Goal: Task Accomplishment & Management: Use online tool/utility

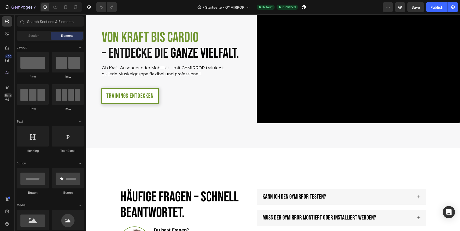
scroll to position [1428, 0]
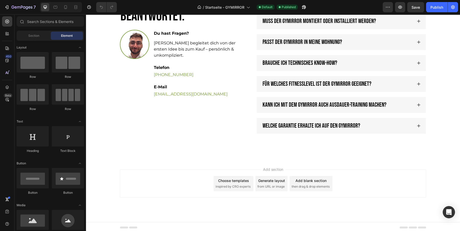
click at [227, 172] on div "Add section Choose templates inspired by CRO experts Generate layout from URL o…" at bounding box center [273, 183] width 306 height 28
click at [221, 180] on div "Choose templates" at bounding box center [233, 180] width 31 height 5
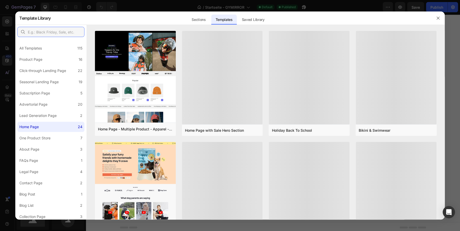
click at [41, 34] on input "text" at bounding box center [50, 32] width 67 height 10
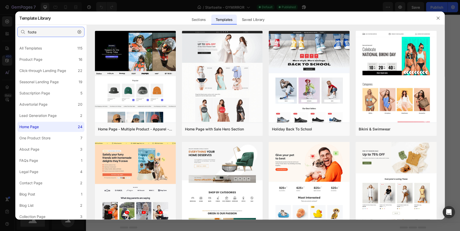
type input "footer"
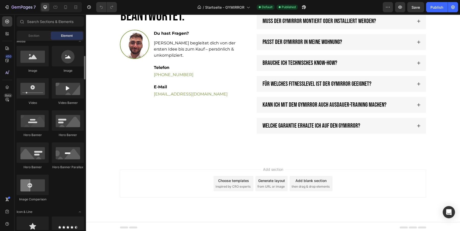
scroll to position [169, 0]
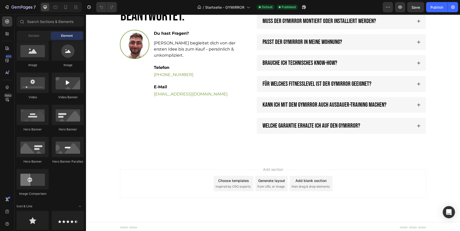
click at [311, 179] on div "Add blank section" at bounding box center [310, 180] width 31 height 5
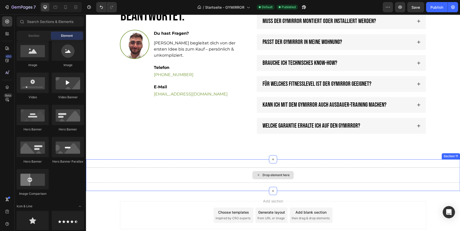
click at [262, 171] on div "Drop element here" at bounding box center [272, 175] width 41 height 8
click at [36, 33] on div "Section" at bounding box center [34, 36] width 32 height 8
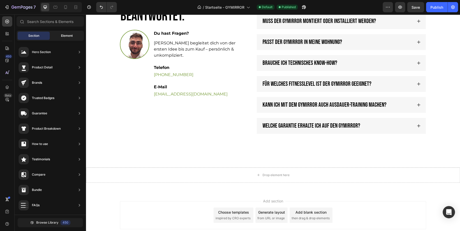
click at [67, 34] on span "Element" at bounding box center [67, 35] width 12 height 5
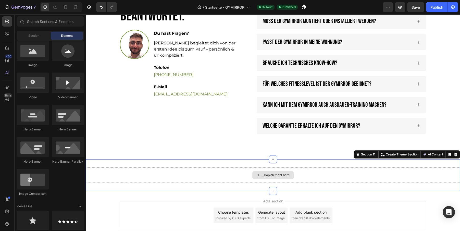
click at [225, 173] on div "Drop element here" at bounding box center [273, 174] width 374 height 15
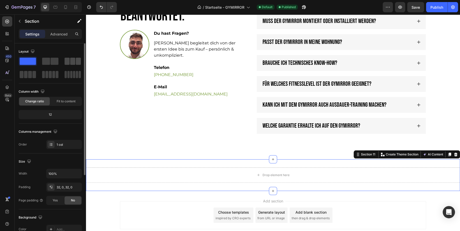
click at [77, 63] on span at bounding box center [78, 61] width 5 height 7
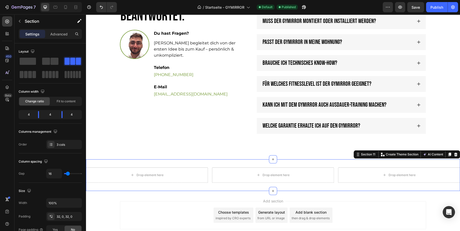
click at [204, 160] on div "Drop element here Drop element here Drop element here Section 11 You can create…" at bounding box center [273, 175] width 374 height 32
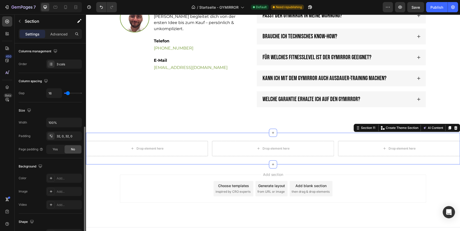
scroll to position [0, 0]
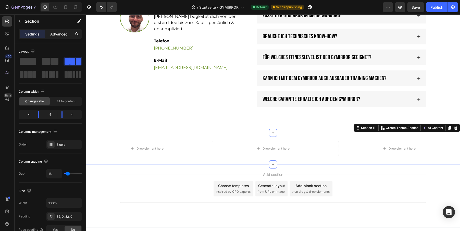
click at [59, 35] on p "Advanced" at bounding box center [58, 33] width 17 height 5
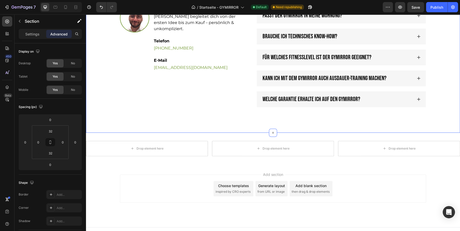
click at [165, 120] on div "Häufige Fragen – schnell beantwortet. Heading Image Du hast Fragen? Text Block …" at bounding box center [273, 29] width 374 height 208
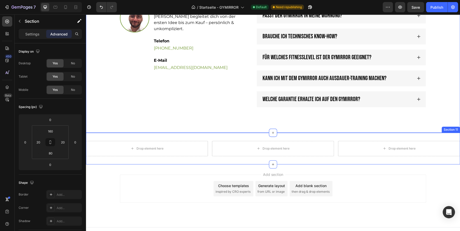
click at [190, 135] on div "Drop element here Drop element here Drop element here Section 11" at bounding box center [273, 149] width 374 height 32
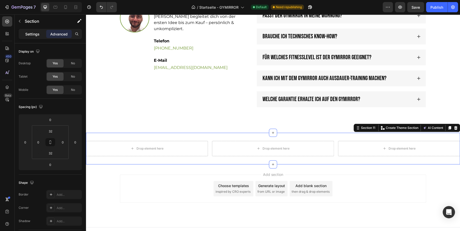
click at [27, 35] on p "Settings" at bounding box center [32, 33] width 14 height 5
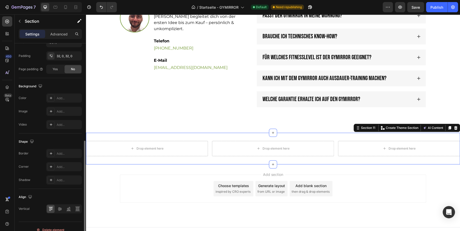
scroll to position [166, 0]
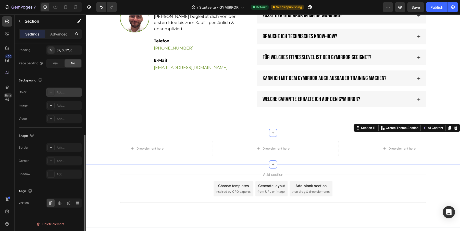
click at [61, 91] on div "Add..." at bounding box center [69, 92] width 24 height 5
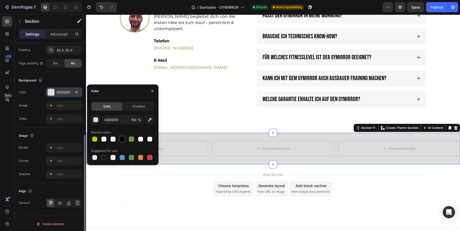
click at [120, 140] on div at bounding box center [122, 138] width 5 height 5
type input "000000"
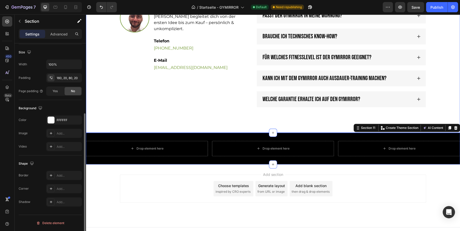
click at [210, 114] on div "Häufige Fragen – schnell beantwortet. Heading Image Du hast Fragen? Text Block …" at bounding box center [273, 29] width 374 height 208
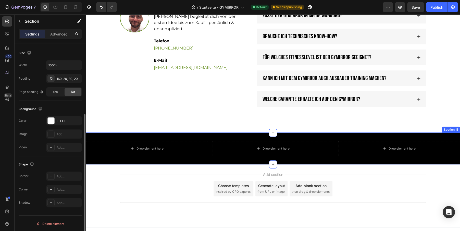
click at [145, 146] on div "Drop element here" at bounding box center [149, 148] width 27 height 4
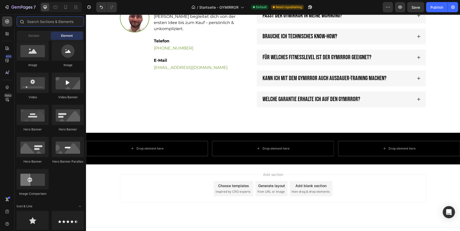
click at [43, 20] on input "text" at bounding box center [50, 21] width 67 height 10
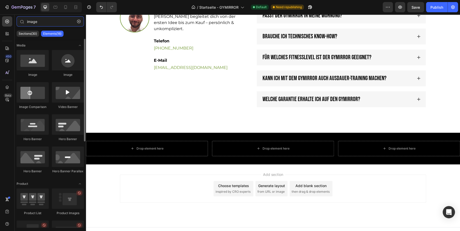
type input "image"
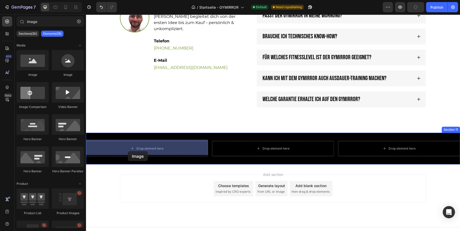
drag, startPoint x: 131, startPoint y: 89, endPoint x: 128, endPoint y: 150, distance: 61.5
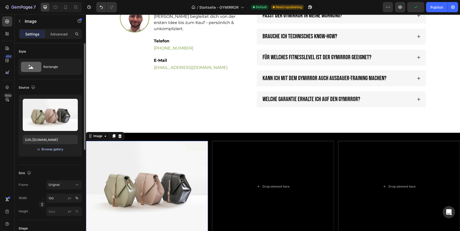
click at [50, 149] on div "Browse gallery" at bounding box center [53, 149] width 22 height 5
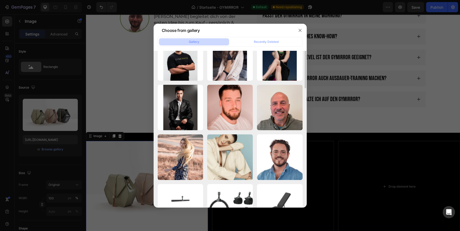
scroll to position [0, 0]
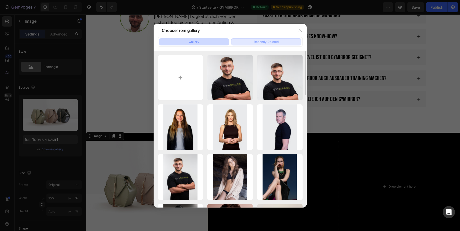
click at [270, 39] on button "Recently Deleted" at bounding box center [266, 41] width 70 height 7
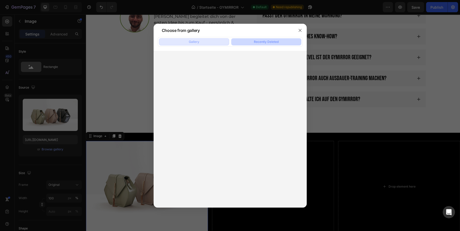
click at [208, 40] on button "Gallery" at bounding box center [194, 41] width 70 height 7
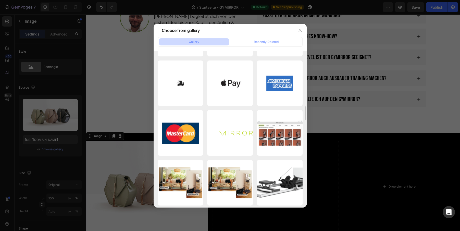
scroll to position [595, 0]
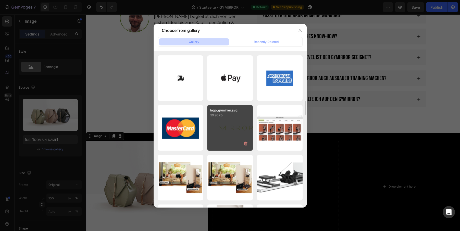
click at [219, 121] on div "logo_gymirror.svg 39.96 kb" at bounding box center [230, 128] width 46 height 46
type input "[URL][DOMAIN_NAME]"
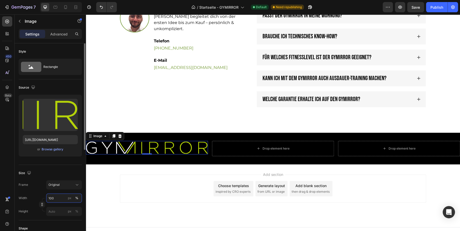
click at [52, 196] on input "100" at bounding box center [64, 197] width 36 height 9
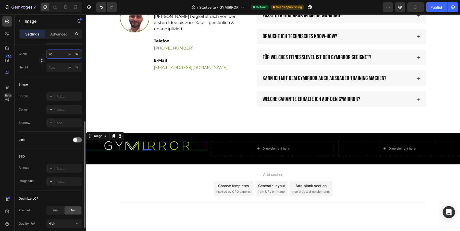
scroll to position [182, 0]
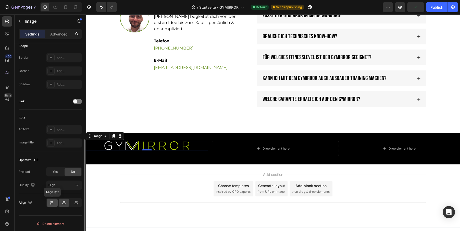
type input "70"
click at [54, 203] on icon at bounding box center [51, 202] width 5 height 5
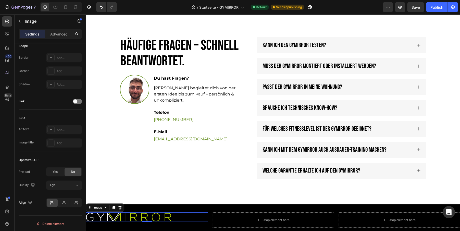
scroll to position [1293, 0]
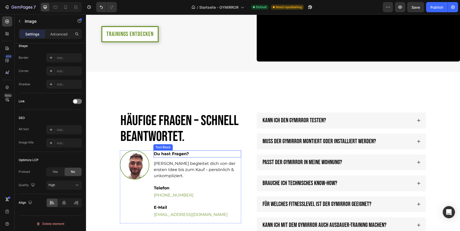
click at [177, 152] on p "Du hast Fragen?" at bounding box center [197, 154] width 87 height 6
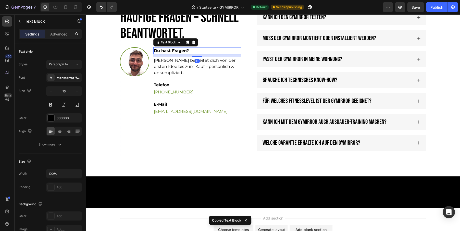
scroll to position [1445, 0]
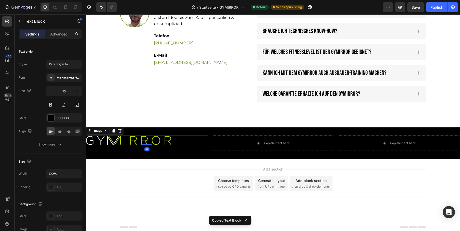
click at [184, 142] on div at bounding box center [147, 139] width 122 height 9
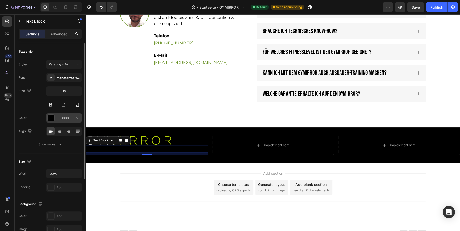
click at [64, 117] on div "000000" at bounding box center [64, 118] width 15 height 5
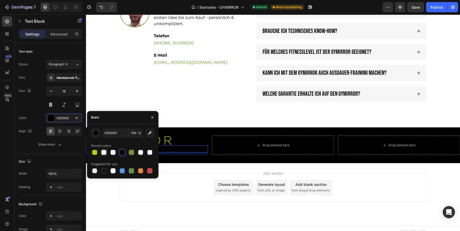
click at [105, 153] on div at bounding box center [103, 152] width 5 height 5
click at [114, 153] on div at bounding box center [112, 152] width 5 height 5
click at [141, 152] on div at bounding box center [140, 152] width 5 height 5
type input "FFFFFF"
type input "90"
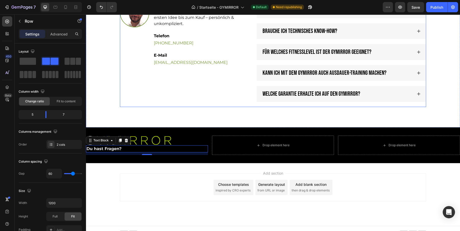
click at [181, 105] on div "Häufige Fragen – schnell beantwortet. Heading Image Du hast Fragen? Text Block …" at bounding box center [180, 33] width 121 height 146
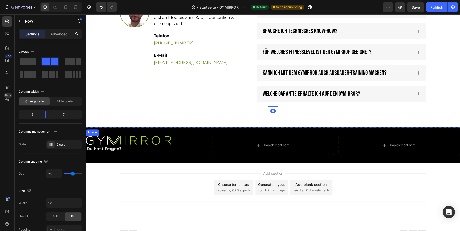
click at [149, 140] on img at bounding box center [128, 139] width 85 height 9
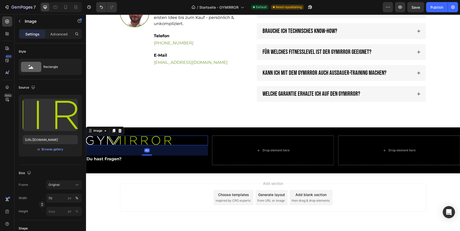
drag, startPoint x: 147, startPoint y: 143, endPoint x: 159, endPoint y: 154, distance: 15.7
click at [159, 145] on div "40" at bounding box center [147, 145] width 122 height 0
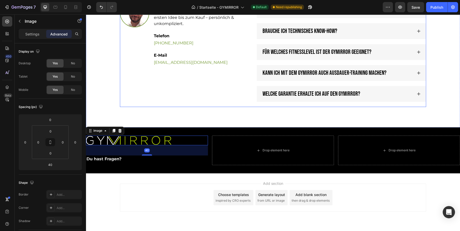
click at [144, 95] on div "Häufige Fragen – schnell beantwortet. Heading Image Du hast Fragen? Text Block …" at bounding box center [180, 33] width 121 height 146
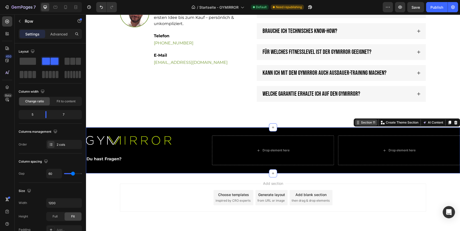
click at [451, 123] on div "Section 11 You can create reusable sections Create Theme Section AI Content Wri…" at bounding box center [406, 122] width 106 height 8
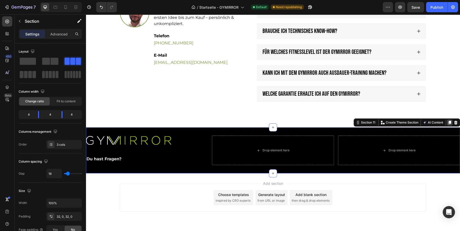
click at [450, 121] on icon at bounding box center [449, 123] width 3 height 4
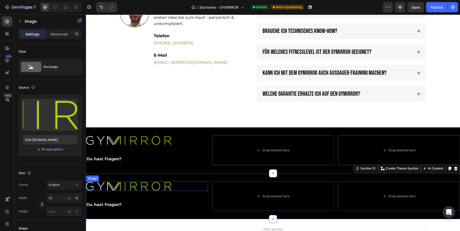
click at [158, 185] on img at bounding box center [128, 185] width 85 height 9
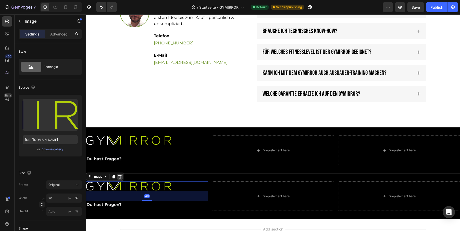
click at [120, 175] on icon at bounding box center [120, 176] width 4 height 4
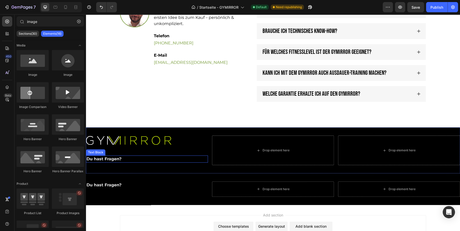
click at [113, 157] on p "Du hast Fragen?" at bounding box center [146, 159] width 121 height 6
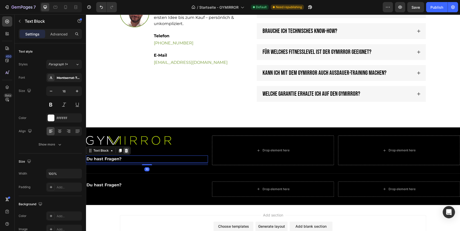
click at [127, 150] on icon at bounding box center [126, 151] width 3 height 4
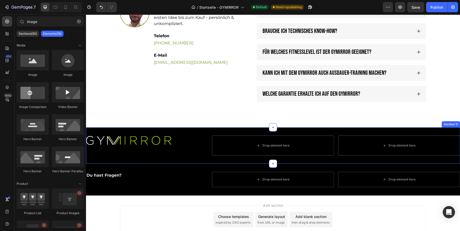
click at [237, 158] on div "Image Drop element here Drop element here Section 11" at bounding box center [273, 145] width 374 height 36
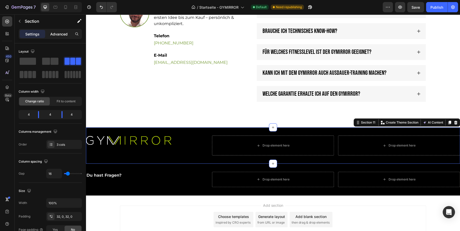
click at [62, 36] on p "Advanced" at bounding box center [58, 33] width 17 height 5
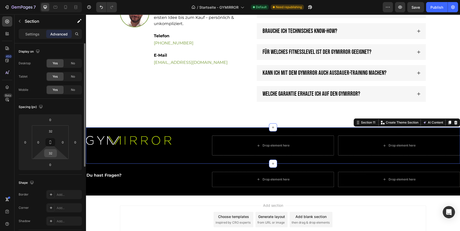
click at [53, 154] on input "32" at bounding box center [50, 153] width 10 height 8
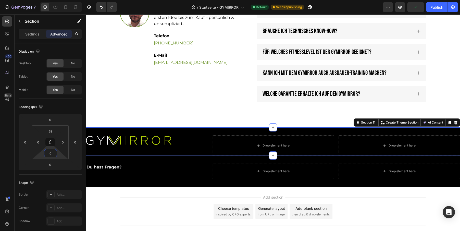
type input "0"
click at [202, 145] on div "Image" at bounding box center [147, 145] width 122 height 20
click at [186, 128] on div "Image Drop element here Drop element here Section 11 You can create reusable se…" at bounding box center [273, 141] width 374 height 28
click at [49, 129] on input "32" at bounding box center [50, 131] width 10 height 8
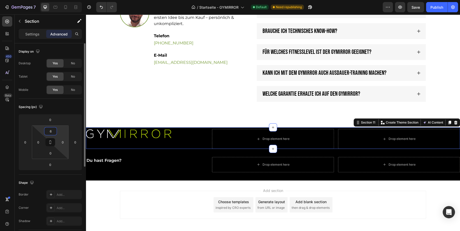
type input "60"
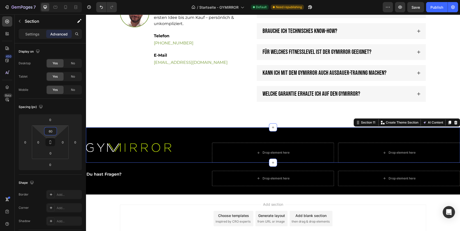
scroll to position [1480, 0]
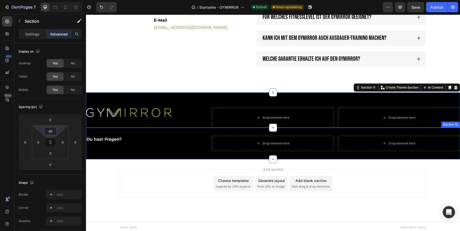
click at [111, 141] on p "Du hast Fragen?" at bounding box center [146, 139] width 121 height 6
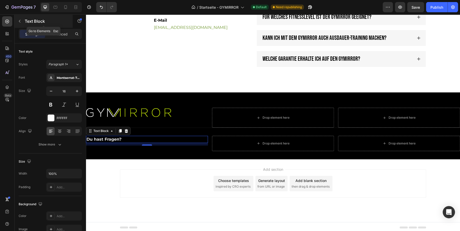
click at [30, 20] on p "Text Block" at bounding box center [46, 21] width 43 height 6
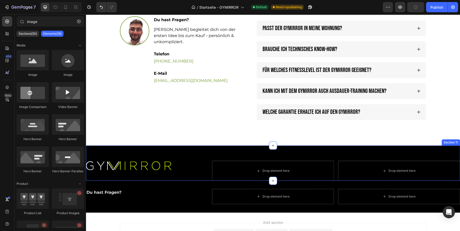
scroll to position [1426, 0]
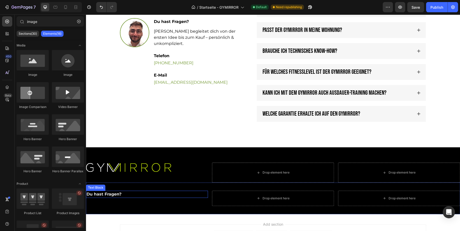
click at [103, 192] on p "Du hast Fragen?" at bounding box center [146, 194] width 121 height 6
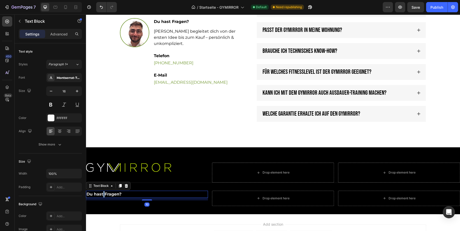
click at [103, 192] on p "Du hast Fragen?" at bounding box center [146, 194] width 121 height 6
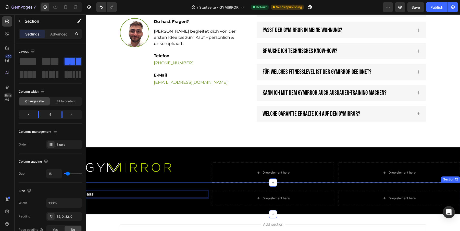
click at [169, 183] on div "ass Text Block 10 Drop element here Drop element here Section 12" at bounding box center [273, 198] width 374 height 32
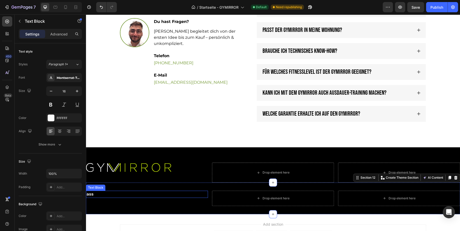
click at [156, 193] on p "ass" at bounding box center [146, 194] width 121 height 6
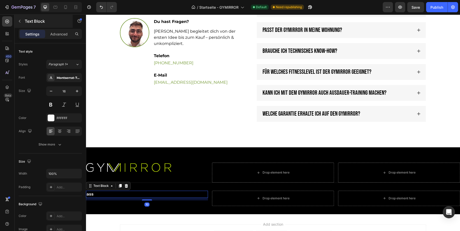
click at [24, 16] on div "Text Block" at bounding box center [44, 21] width 58 height 13
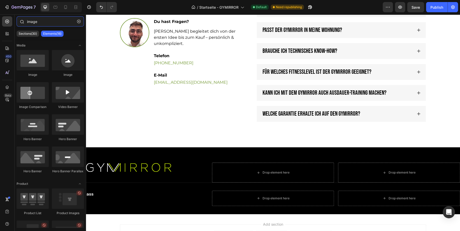
click at [45, 23] on input "image" at bounding box center [50, 21] width 67 height 10
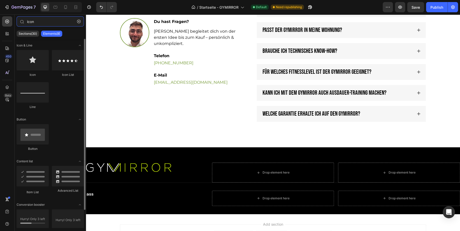
scroll to position [19, 0]
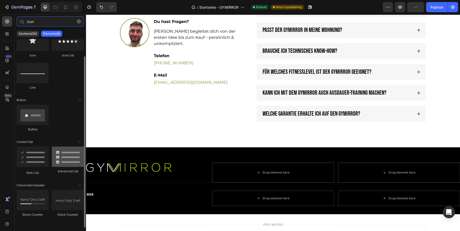
type input "icon"
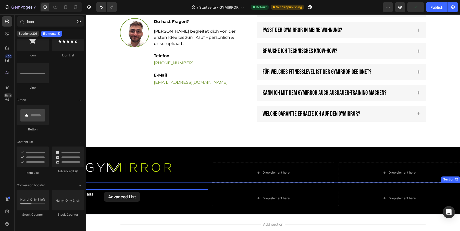
drag, startPoint x: 143, startPoint y: 170, endPoint x: 104, endPoint y: 192, distance: 44.5
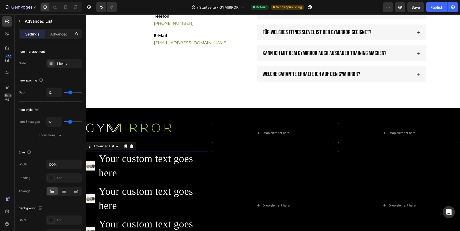
scroll to position [1466, 0]
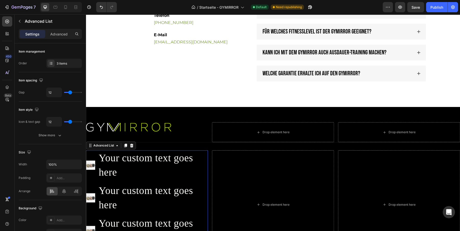
click at [98, 141] on div "Advanced List" at bounding box center [111, 145] width 50 height 8
click at [98, 143] on div "Advanced List" at bounding box center [103, 145] width 23 height 5
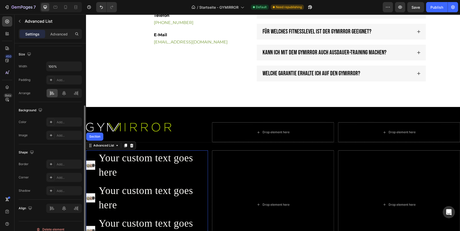
scroll to position [98, 0]
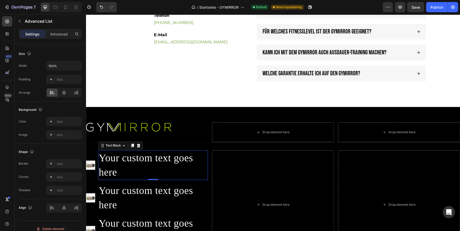
click at [119, 162] on div "Your custom text goes here" at bounding box center [153, 165] width 110 height 30
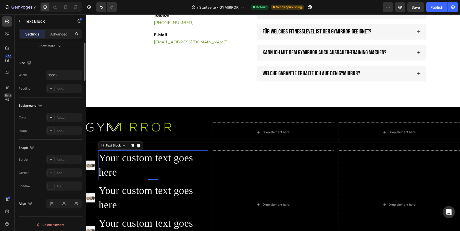
scroll to position [0, 0]
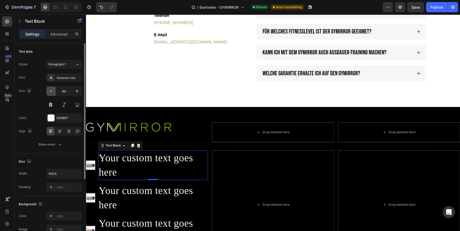
click at [50, 92] on icon "button" at bounding box center [50, 90] width 5 height 5
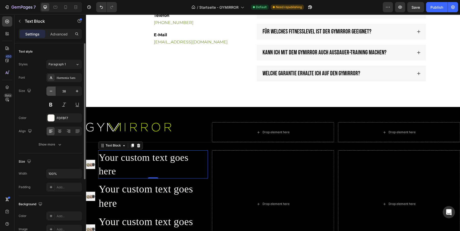
click at [50, 92] on icon "button" at bounding box center [50, 90] width 5 height 5
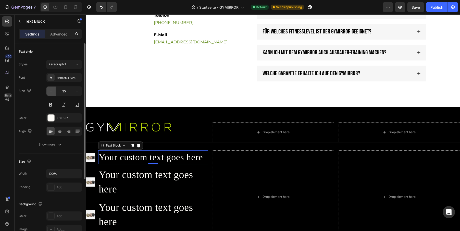
click at [50, 92] on icon "button" at bounding box center [50, 90] width 5 height 5
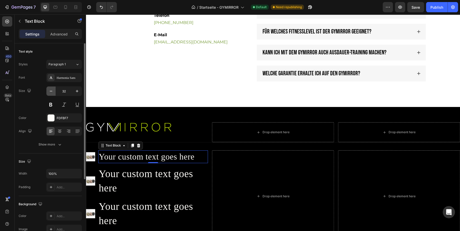
click at [50, 92] on icon "button" at bounding box center [50, 90] width 5 height 5
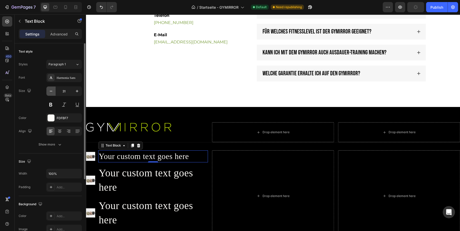
click at [50, 92] on icon "button" at bounding box center [50, 90] width 5 height 5
type input "28"
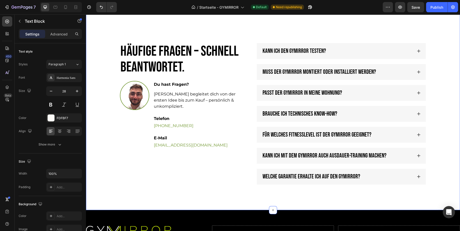
scroll to position [1359, 0]
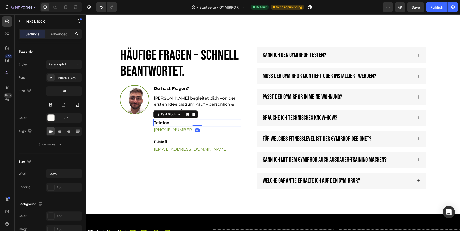
click at [165, 120] on p "Telefon" at bounding box center [197, 123] width 87 height 6
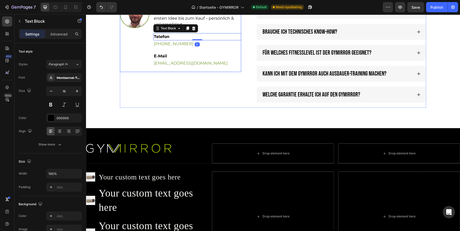
scroll to position [1539, 0]
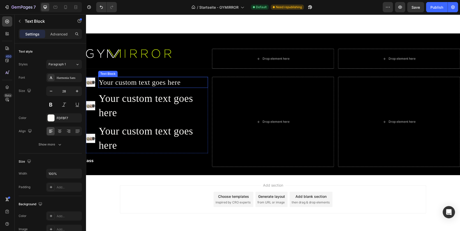
click at [129, 83] on div "Your custom text goes here" at bounding box center [153, 82] width 110 height 11
click at [53, 91] on icon "button" at bounding box center [50, 90] width 5 height 5
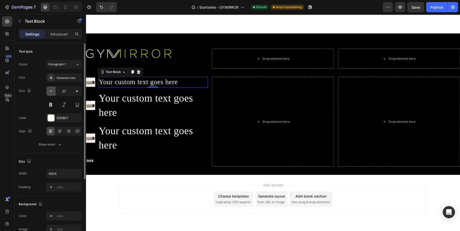
click at [53, 91] on icon "button" at bounding box center [50, 90] width 5 height 5
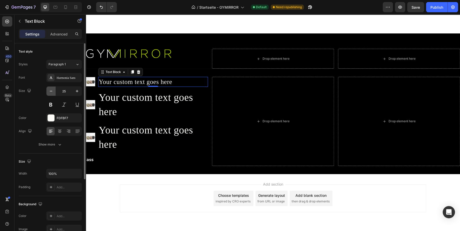
click at [53, 91] on icon "button" at bounding box center [50, 90] width 5 height 5
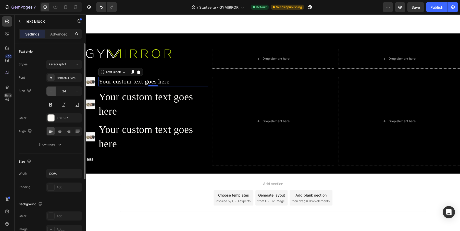
click at [53, 91] on icon "button" at bounding box center [50, 90] width 5 height 5
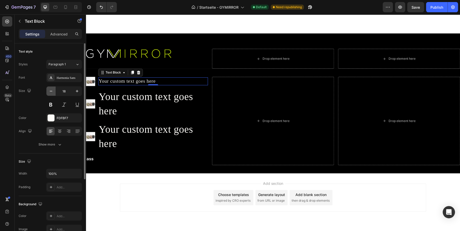
click at [53, 91] on icon "button" at bounding box center [50, 90] width 5 height 5
click at [78, 92] on icon "button" at bounding box center [76, 90] width 5 height 5
type input "16"
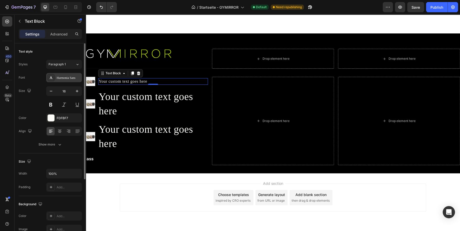
click at [57, 78] on div "Harmonia Sans" at bounding box center [69, 77] width 24 height 5
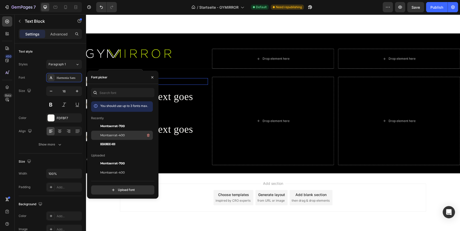
click at [108, 135] on span "Montserrat-400" at bounding box center [112, 135] width 24 height 5
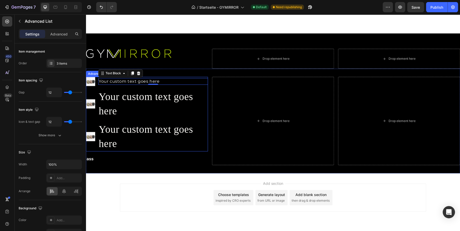
click at [189, 117] on ul "Image Your custom text goes here Text Block 0 Image Your custom text goes here …" at bounding box center [147, 114] width 122 height 74
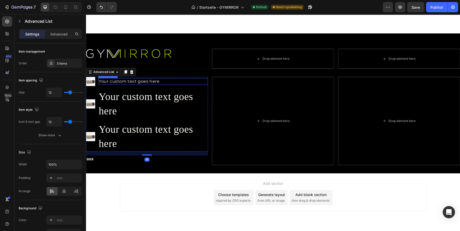
click at [121, 81] on div "Your custom text goes here" at bounding box center [153, 81] width 110 height 7
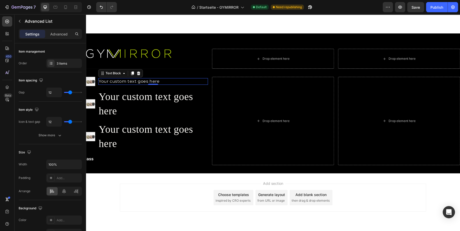
click at [121, 81] on div "Your custom text goes here" at bounding box center [153, 81] width 110 height 7
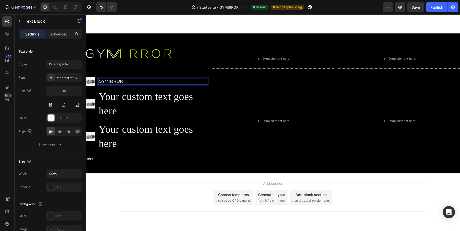
scroll to position [1521, 0]
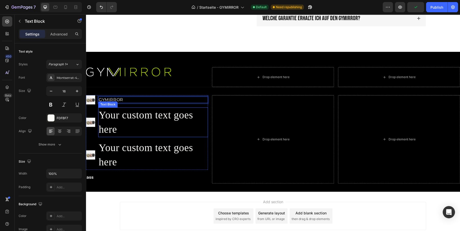
click at [109, 102] on div "Text Block" at bounding box center [107, 104] width 17 height 5
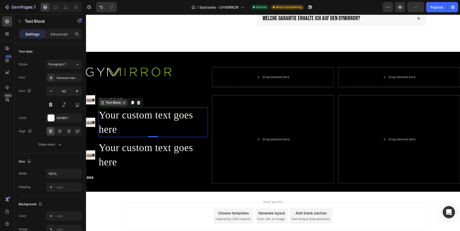
click at [109, 101] on p "GYMIRROR" at bounding box center [153, 100] width 109 height 6
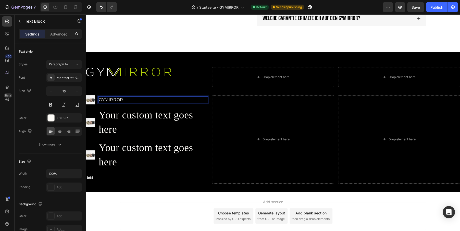
click at [124, 99] on p "GYMIRROR" at bounding box center [153, 100] width 109 height 6
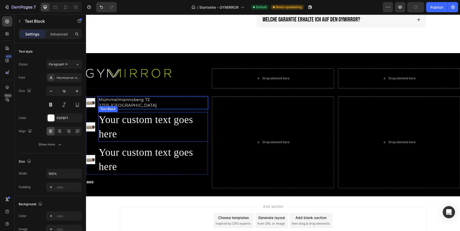
click at [138, 127] on p "Your custom text goes here" at bounding box center [153, 126] width 109 height 29
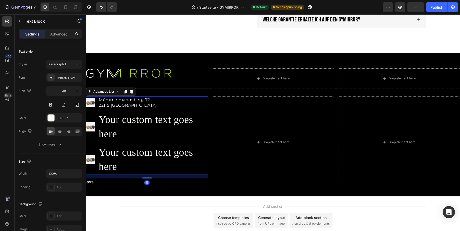
click at [93, 135] on li "Image Your custom text goes here Text Block" at bounding box center [147, 127] width 122 height 30
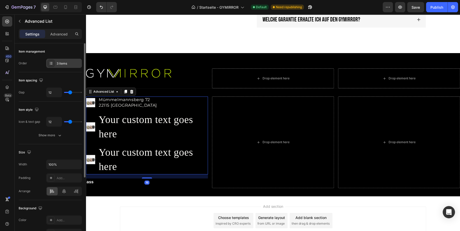
click at [64, 61] on div "3 items" at bounding box center [69, 63] width 24 height 5
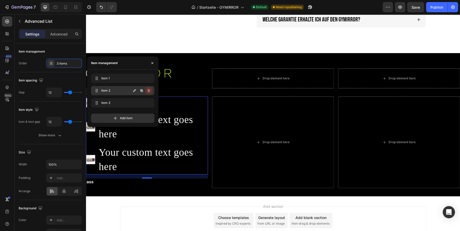
click at [151, 91] on button "button" at bounding box center [148, 90] width 7 height 7
click at [148, 90] on div "Delete" at bounding box center [145, 90] width 9 height 5
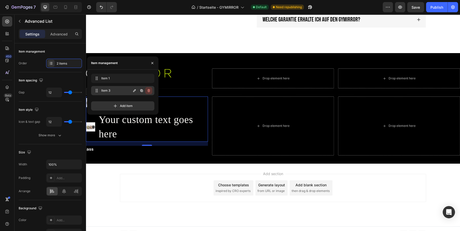
click at [150, 91] on icon "button" at bounding box center [149, 90] width 4 height 4
click at [150, 91] on button "Delete" at bounding box center [145, 90] width 14 height 7
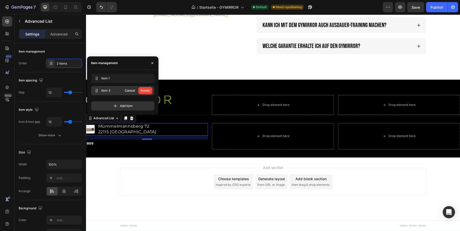
scroll to position [1491, 0]
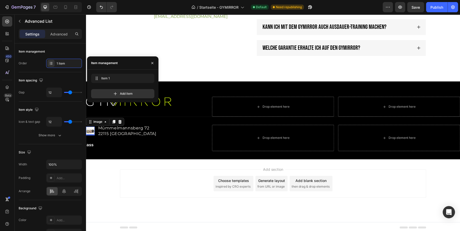
click at [89, 129] on img at bounding box center [90, 130] width 9 height 9
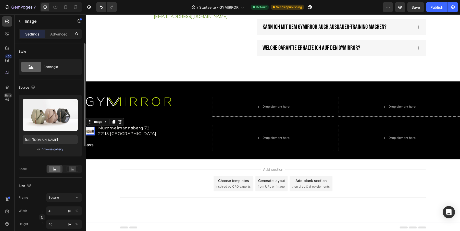
click at [56, 149] on div "Browse gallery" at bounding box center [53, 149] width 22 height 5
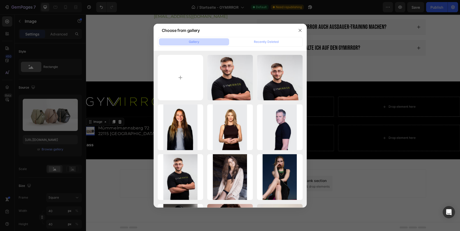
click at [121, 64] on div at bounding box center [230, 115] width 460 height 231
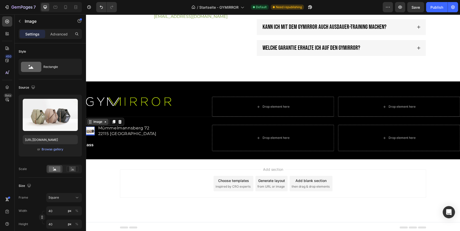
click at [96, 121] on div "Image" at bounding box center [97, 121] width 11 height 5
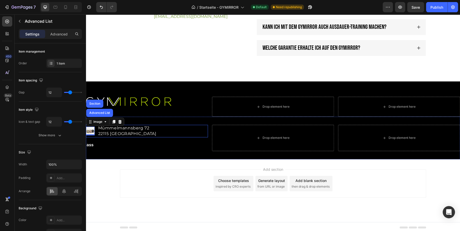
click at [165, 129] on div "Image Advanced List Section 0 Mümmelmannsberg 72 22115 Hamburg Text Block" at bounding box center [147, 131] width 122 height 12
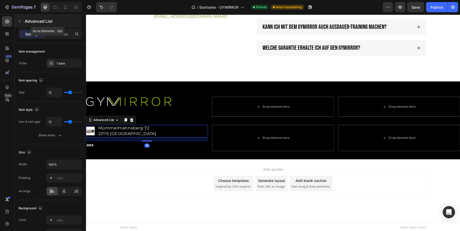
click at [27, 17] on div "Advanced List" at bounding box center [48, 21] width 66 height 13
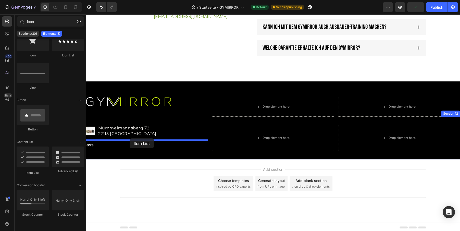
drag, startPoint x: 120, startPoint y: 173, endPoint x: 130, endPoint y: 138, distance: 36.4
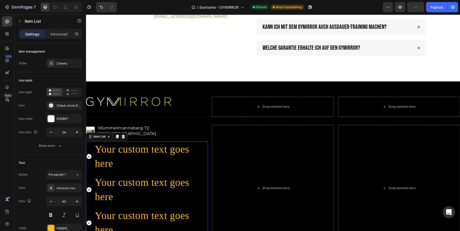
scroll to position [1520, 0]
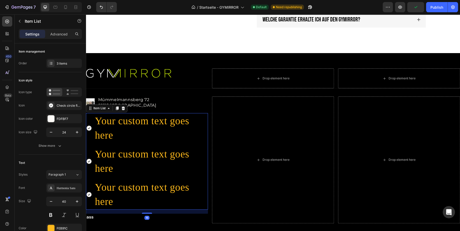
click at [88, 127] on icon at bounding box center [88, 127] width 5 height 5
click at [59, 104] on div "Check circle filled" at bounding box center [69, 105] width 24 height 5
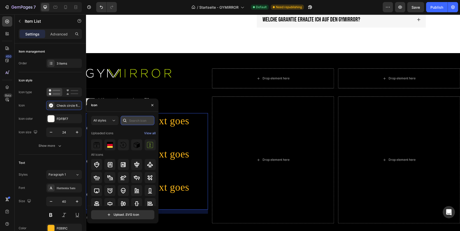
click at [133, 121] on input "text" at bounding box center [138, 120] width 34 height 9
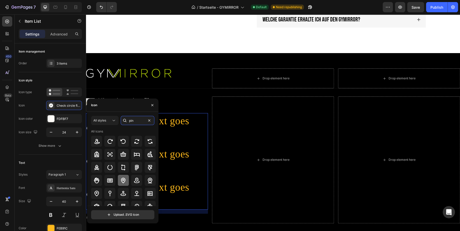
type input "pin"
click at [123, 183] on icon at bounding box center [123, 180] width 6 height 6
click at [129, 106] on div "Icon" at bounding box center [122, 104] width 71 height 13
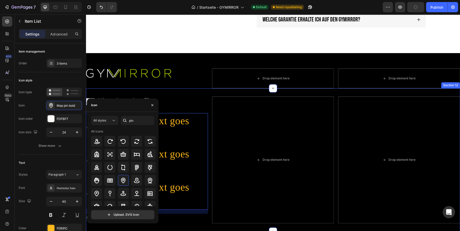
click at [180, 90] on div "Image Mümmelmannsberg 72 22115 Hamburg Text Block Advanced List Your custom tex…" at bounding box center [273, 159] width 374 height 143
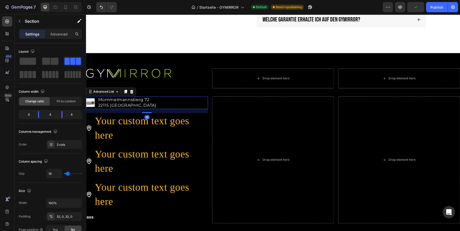
click at [97, 101] on li "Image Mümmelmannsberg 72 22115 Hamburg Text Block" at bounding box center [122, 102] width 72 height 12
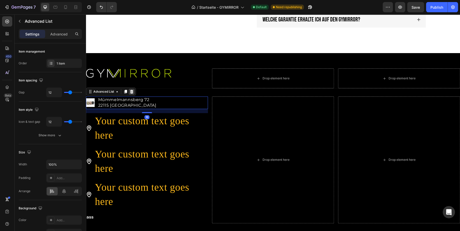
click at [132, 90] on icon at bounding box center [132, 92] width 4 height 4
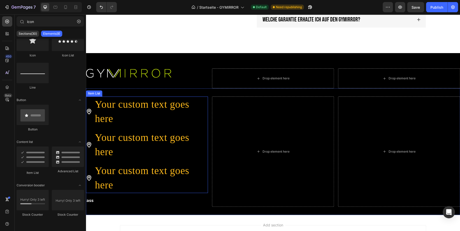
click at [121, 114] on div "Your custom text goes here" at bounding box center [151, 111] width 114 height 30
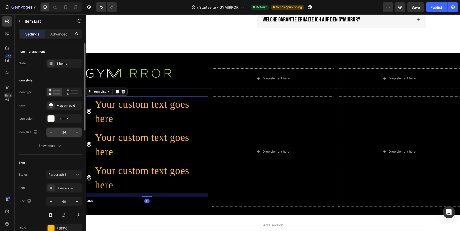
click at [64, 135] on input "24" at bounding box center [64, 132] width 17 height 9
click at [50, 132] on icon "button" at bounding box center [51, 132] width 3 height 1
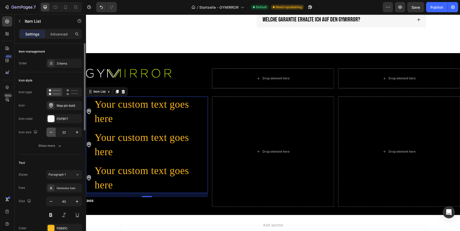
click at [50, 132] on icon "button" at bounding box center [51, 132] width 3 height 1
type input "20"
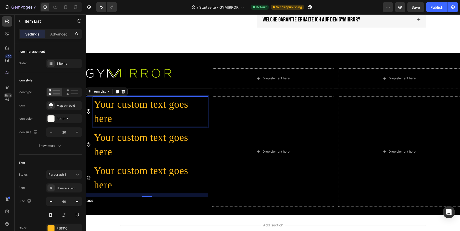
click at [128, 106] on div "Your custom text goes here" at bounding box center [150, 111] width 115 height 30
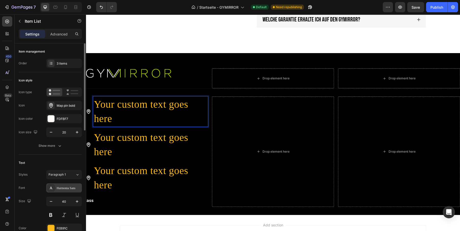
click at [62, 189] on div "Harmonia Sans" at bounding box center [69, 188] width 24 height 5
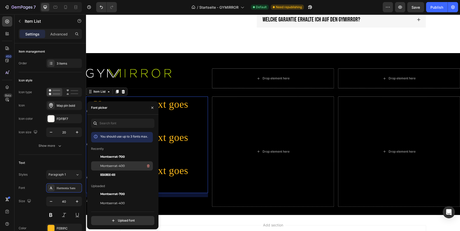
click at [116, 166] on span "Montserrat-400" at bounding box center [112, 165] width 24 height 5
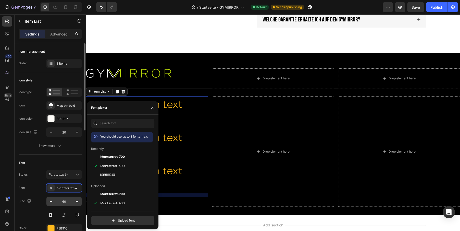
click at [63, 201] on input "40" at bounding box center [64, 201] width 17 height 9
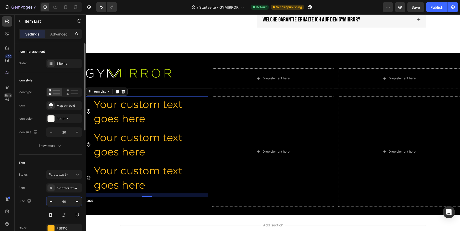
click at [63, 201] on input "40" at bounding box center [64, 201] width 17 height 9
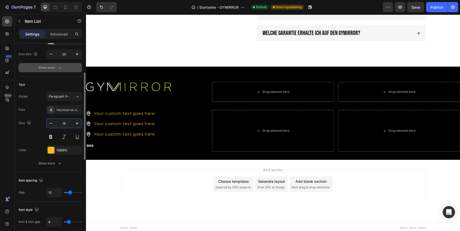
scroll to position [93, 0]
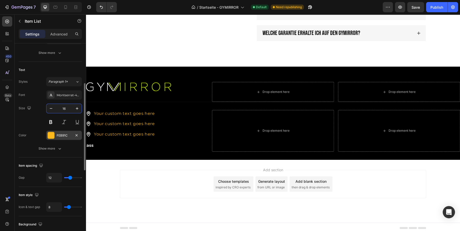
type input "16"
click at [61, 134] on div "FEB91C" at bounding box center [64, 135] width 15 height 5
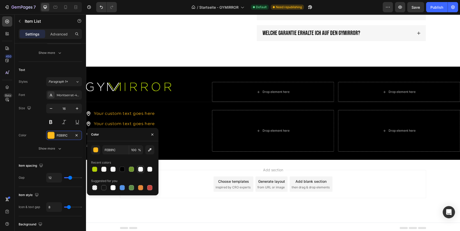
click at [143, 167] on div at bounding box center [140, 169] width 6 height 6
type input "FFFFFF"
type input "90"
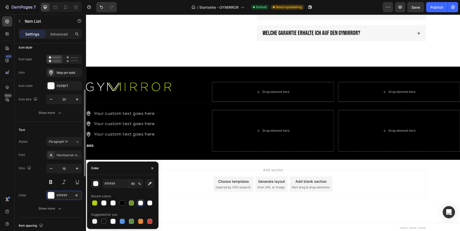
scroll to position [28, 0]
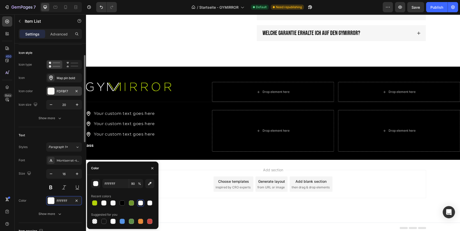
click at [57, 90] on div "FDFBF7" at bounding box center [64, 91] width 15 height 5
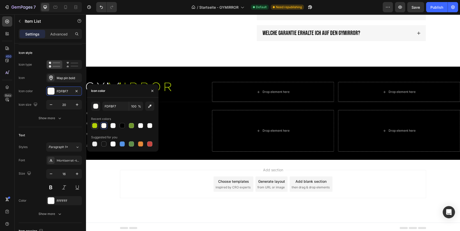
click at [94, 123] on div at bounding box center [94, 125] width 5 height 5
type input "B4D209"
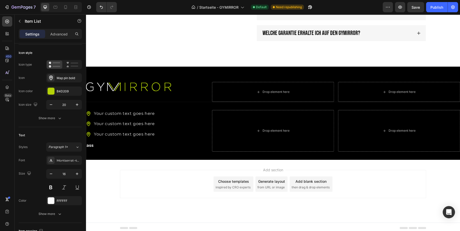
click at [166, 130] on div "Your custom text goes here Your custom text goes here Your custom text goes here" at bounding box center [147, 124] width 122 height 28
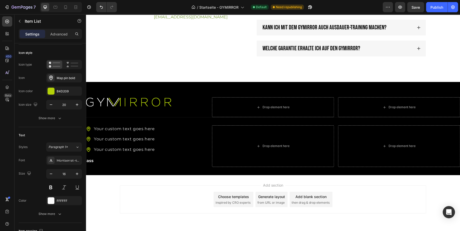
scroll to position [1491, 0]
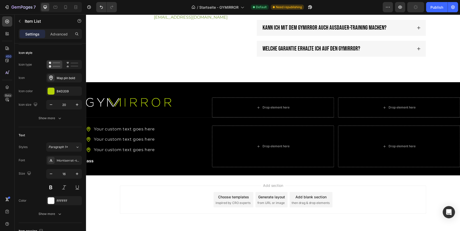
click at [103, 128] on div "Your custom text goes here" at bounding box center [124, 128] width 62 height 7
click at [90, 128] on icon at bounding box center [89, 129] width 4 height 5
click at [88, 139] on icon at bounding box center [89, 139] width 4 height 5
click at [103, 128] on p "Your custom text goes here" at bounding box center [124, 129] width 61 height 6
click at [99, 139] on p "Your custom text goes here" at bounding box center [124, 139] width 61 height 6
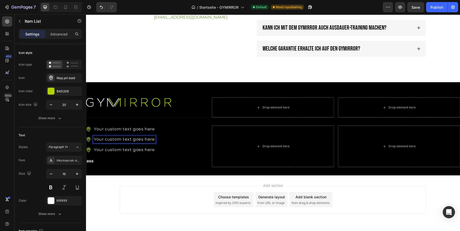
click at [120, 128] on p "Your custom text goes here" at bounding box center [124, 129] width 61 height 6
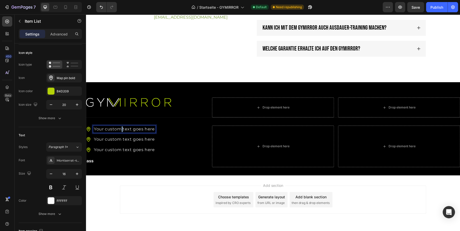
click at [120, 128] on p "Your custom text goes here" at bounding box center [124, 129] width 61 height 6
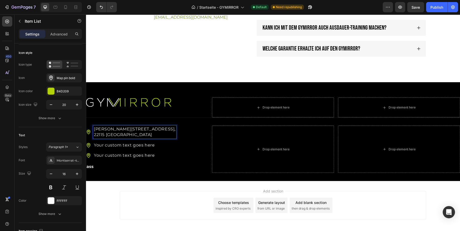
click at [91, 134] on div "Mümmelmannsberg 72, 22115 Hamburg" at bounding box center [131, 131] width 90 height 13
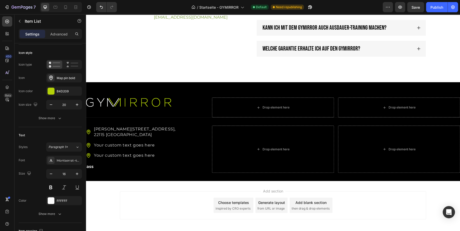
click at [189, 132] on div "Mümmelmannsberg 72, 22115 Hamburg Your custom text goes here Your custom text g…" at bounding box center [147, 142] width 122 height 34
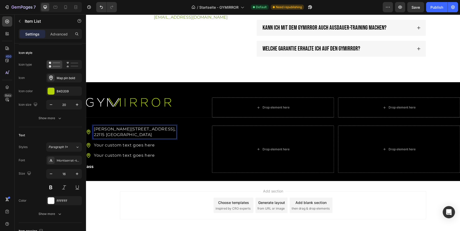
click at [116, 128] on p "[PERSON_NAME][STREET_ADDRESS]," at bounding box center [135, 129] width 82 height 6
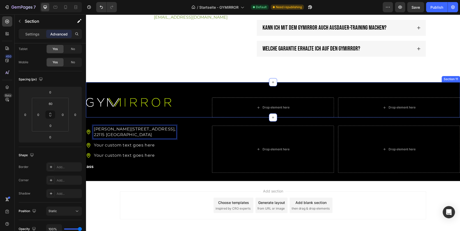
drag, startPoint x: 158, startPoint y: 91, endPoint x: 156, endPoint y: 94, distance: 3.3
click at [158, 91] on div "Image Drop element here Drop element here Section 11" at bounding box center [273, 99] width 374 height 35
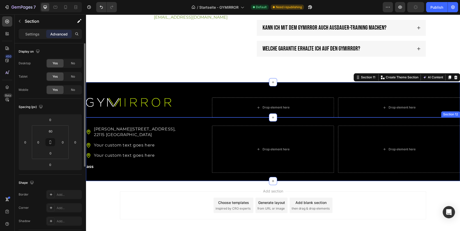
click at [140, 134] on p "22115 [GEOGRAPHIC_DATA]" at bounding box center [135, 135] width 82 height 6
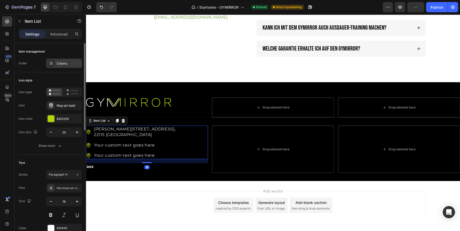
click at [64, 63] on div "3 items" at bounding box center [69, 63] width 24 height 5
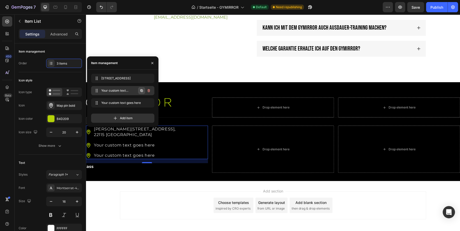
click at [143, 91] on icon "button" at bounding box center [141, 90] width 3 height 3
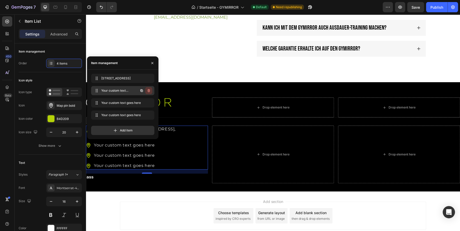
click at [149, 90] on icon "button" at bounding box center [149, 90] width 4 height 4
click at [149, 90] on div "Delete" at bounding box center [145, 90] width 9 height 5
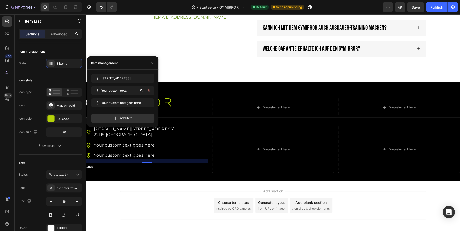
click at [149, 90] on icon "button" at bounding box center [149, 90] width 4 height 4
click at [149, 90] on div "Delete" at bounding box center [145, 90] width 9 height 5
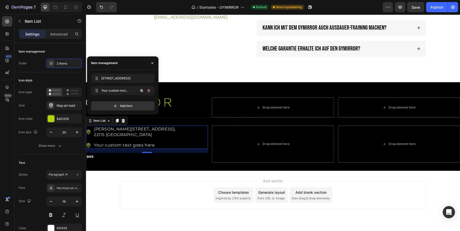
click at [149, 90] on icon "button" at bounding box center [149, 90] width 4 height 4
click at [149, 90] on div "Delete" at bounding box center [145, 90] width 9 height 5
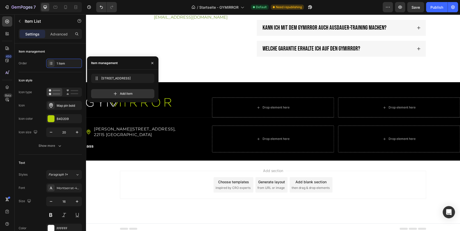
click at [158, 175] on div "Add section Choose templates inspired by CRO experts Generate layout from URL o…" at bounding box center [273, 185] width 306 height 28
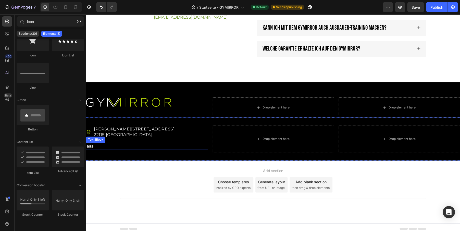
click at [148, 131] on div "Mümmelmannsberg 72, 22115 Hamburg" at bounding box center [147, 131] width 122 height 13
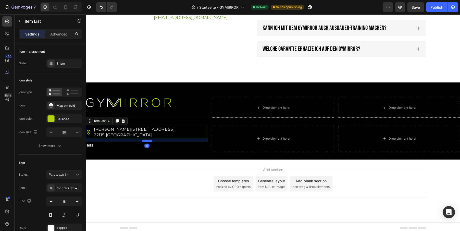
scroll to position [1490, 0]
click at [149, 140] on div at bounding box center [147, 141] width 10 height 2
type input "100%"
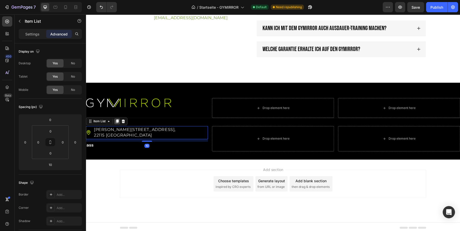
click at [118, 119] on icon at bounding box center [117, 121] width 3 height 4
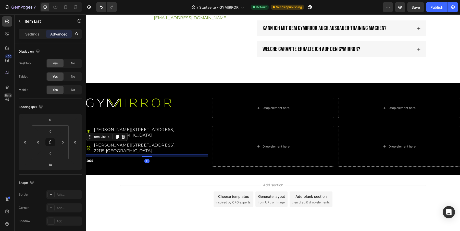
scroll to position [1491, 0]
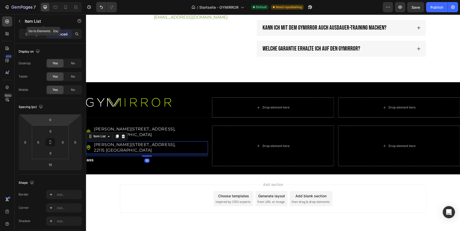
click at [33, 28] on div "Item List" at bounding box center [44, 21] width 58 height 15
click at [23, 35] on div "Settings" at bounding box center [33, 34] width 26 height 8
type input "8"
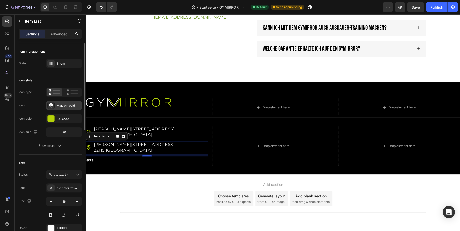
click at [57, 106] on div "Map pin bold" at bounding box center [69, 105] width 24 height 5
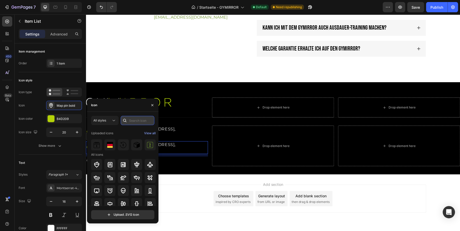
click at [133, 118] on input "text" at bounding box center [138, 120] width 34 height 9
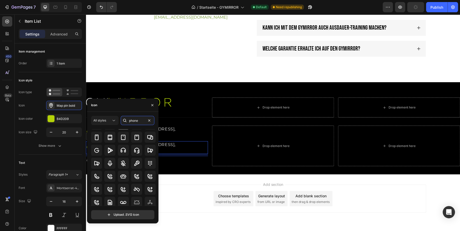
scroll to position [52, 0]
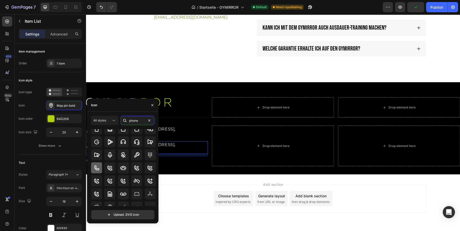
type input "phone"
click at [99, 168] on icon at bounding box center [97, 168] width 6 height 6
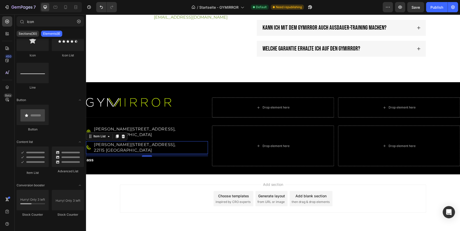
click at [177, 176] on div "Add section Choose templates inspired by CRO experts Generate layout from URL o…" at bounding box center [273, 205] width 374 height 63
click at [121, 144] on p "Mümmelmannsberg 72," at bounding box center [135, 145] width 82 height 6
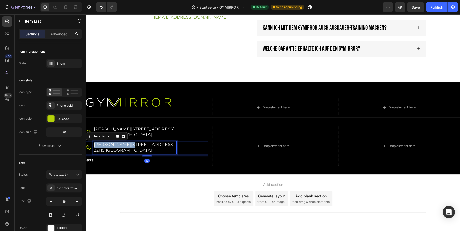
click at [121, 144] on p "Mümmelmannsberg 72," at bounding box center [135, 145] width 82 height 6
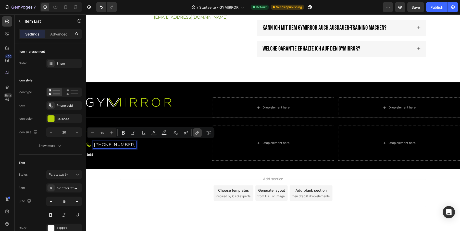
click at [198, 131] on icon "Editor contextual toolbar" at bounding box center [197, 132] width 5 height 5
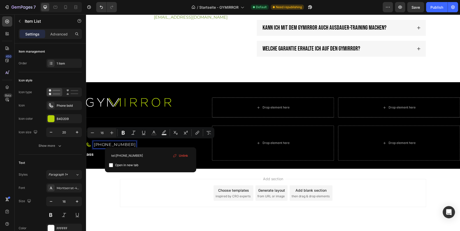
type input "tel:+49 175 900 777 4"
click at [141, 156] on input "tel:+49 175 900 777 4" at bounding box center [150, 155] width 83 height 8
type input "tel:+49 175 900 7774"
click at [134, 156] on input "tel:+49 175 900 7774" at bounding box center [150, 155] width 83 height 8
click at [128, 155] on input "tel:+49 175 9007774" at bounding box center [150, 155] width 83 height 8
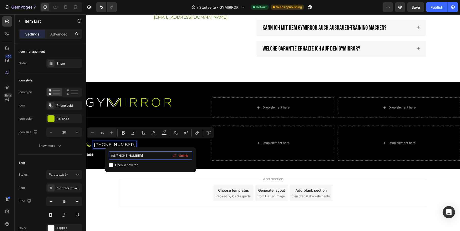
click at [123, 156] on input "tel:+49 1759007774" at bounding box center [150, 155] width 83 height 8
click at [122, 155] on input "tel:+49 1759007774" at bounding box center [150, 155] width 83 height 8
type input "tel:+491759007774"
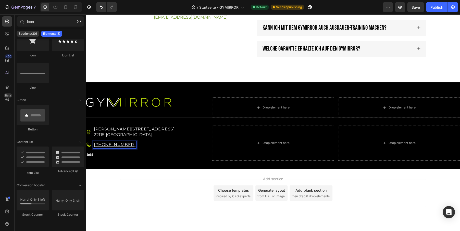
click at [147, 176] on div "Add section Choose templates inspired by CRO experts Generate layout from URL o…" at bounding box center [273, 200] width 374 height 63
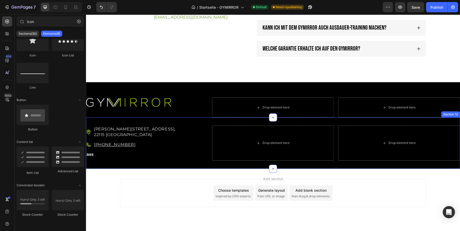
click at [114, 142] on u "[PHONE_NUMBER]" at bounding box center [115, 144] width 42 height 5
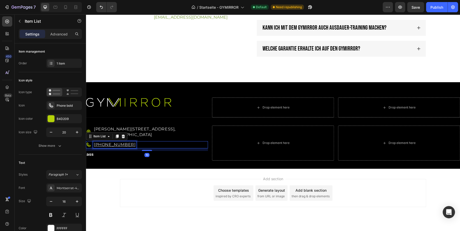
click at [114, 142] on u "[PHONE_NUMBER]" at bounding box center [115, 144] width 42 height 5
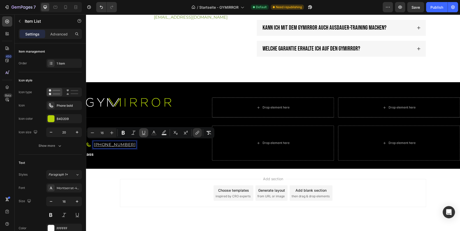
click at [144, 133] on icon "Editor contextual toolbar" at bounding box center [143, 132] width 5 height 5
click at [153, 131] on icon "Editor contextual toolbar" at bounding box center [153, 132] width 5 height 5
type input "FFFFFF"
type input "90"
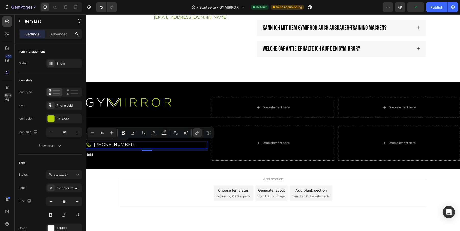
click at [117, 143] on link "[PHONE_NUMBER]" at bounding box center [115, 144] width 42 height 5
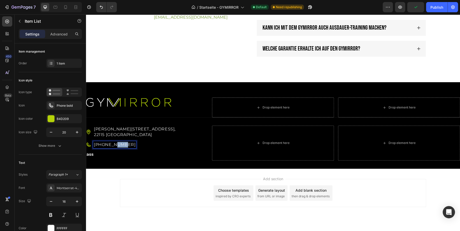
click at [117, 143] on link "+49 175 900 777 4" at bounding box center [115, 144] width 42 height 5
click at [155, 134] on rect "Editor contextual toolbar" at bounding box center [153, 134] width 5 height 1
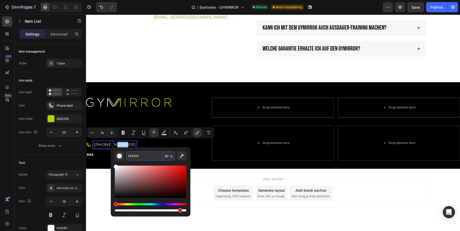
click at [145, 156] on input "FFFFFF" at bounding box center [144, 155] width 37 height 9
paste input "b4d209"
type input "B4D209"
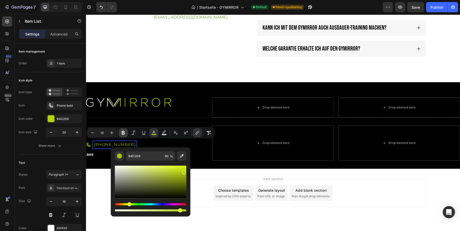
click at [121, 131] on icon "Editor contextual toolbar" at bounding box center [123, 132] width 5 height 5
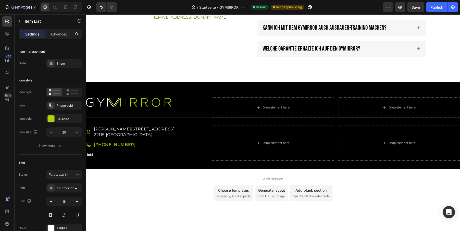
click at [120, 142] on strong "[PHONE_NUMBER]" at bounding box center [115, 144] width 42 height 5
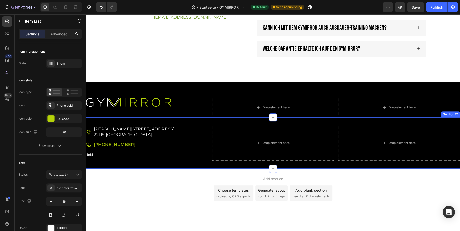
click at [117, 134] on p "22115 [GEOGRAPHIC_DATA]" at bounding box center [135, 135] width 82 height 6
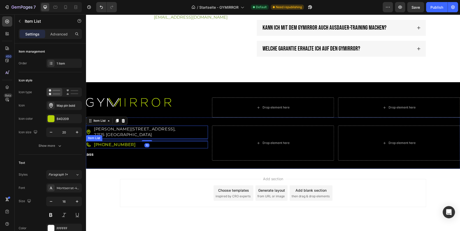
click at [112, 144] on strong "[PHONE_NUMBER]" at bounding box center [115, 144] width 42 height 5
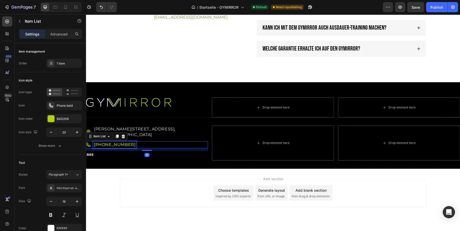
click at [112, 144] on strong "[PHONE_NUMBER]" at bounding box center [115, 144] width 42 height 5
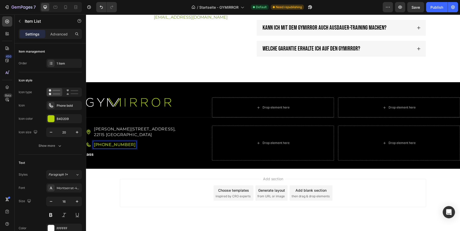
click at [112, 144] on strong "[PHONE_NUMBER]" at bounding box center [115, 144] width 42 height 5
click at [125, 133] on icon "Editor contextual toolbar" at bounding box center [123, 132] width 5 height 5
click at [130, 170] on div "Add section Choose templates inspired by CRO experts Generate layout from URL o…" at bounding box center [273, 200] width 374 height 63
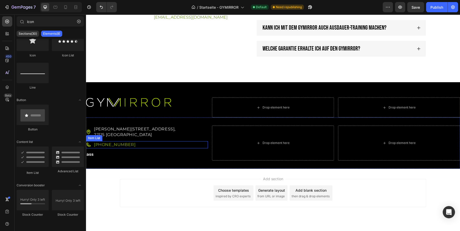
click at [92, 142] on div "[PHONE_NUMBER]" at bounding box center [111, 144] width 50 height 7
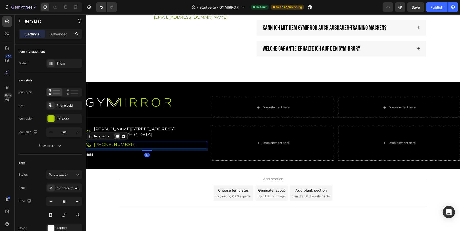
click at [116, 134] on icon at bounding box center [117, 136] width 4 height 4
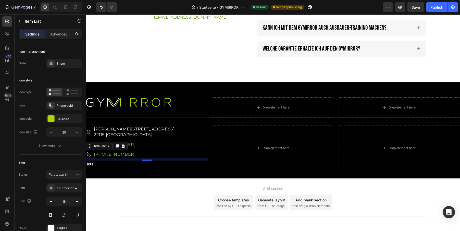
click at [107, 153] on span "[PHONE_NUMBER]" at bounding box center [115, 154] width 42 height 5
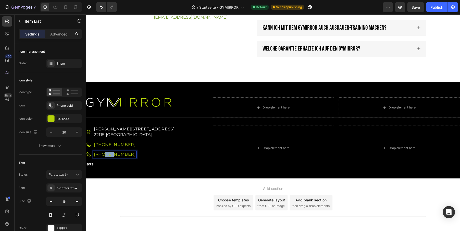
click at [107, 153] on span "[PHONE_NUMBER]" at bounding box center [115, 154] width 42 height 5
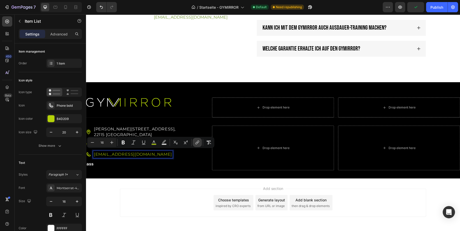
click at [199, 143] on icon "Editor contextual toolbar" at bounding box center [197, 142] width 5 height 5
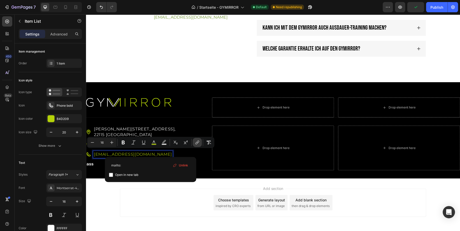
type input "mailto:info@gymirror.de"
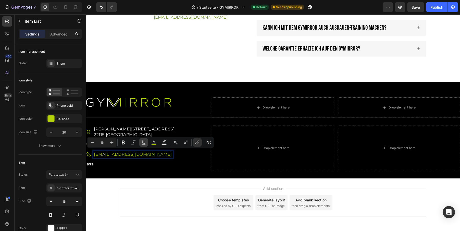
click at [143, 142] on icon "Editor contextual toolbar" at bounding box center [143, 142] width 5 height 5
click at [126, 178] on div "Add section Choose templates inspired by CRO experts Generate layout from URL o…" at bounding box center [273, 209] width 374 height 63
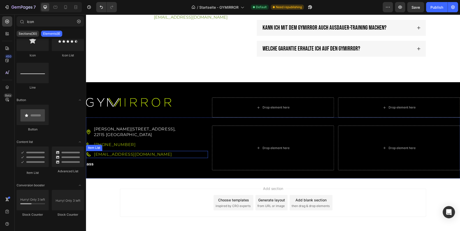
click at [88, 153] on icon at bounding box center [88, 154] width 4 height 4
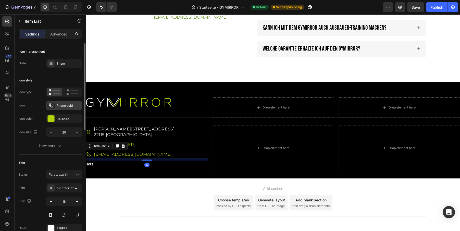
click at [62, 106] on div "Phone bold" at bounding box center [69, 105] width 24 height 5
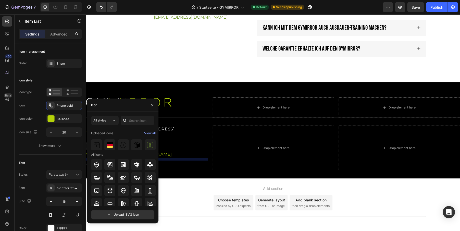
click at [128, 118] on div at bounding box center [125, 120] width 8 height 9
click at [138, 118] on input "text" at bounding box center [138, 120] width 34 height 9
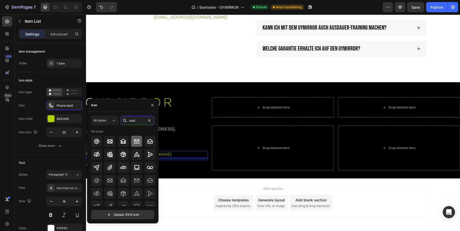
type input "mail"
click at [138, 141] on icon at bounding box center [136, 141] width 5 height 4
click at [184, 181] on div "Add section Choose templates inspired by CRO experts Generate layout from URL o…" at bounding box center [273, 209] width 374 height 63
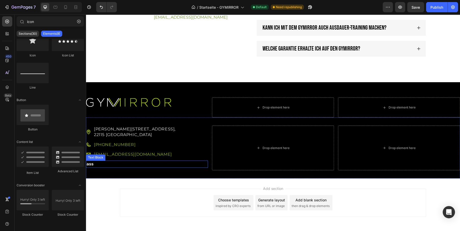
click at [91, 163] on p "ass" at bounding box center [146, 164] width 121 height 6
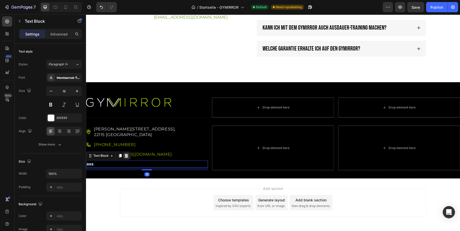
click at [125, 155] on icon at bounding box center [126, 156] width 4 height 4
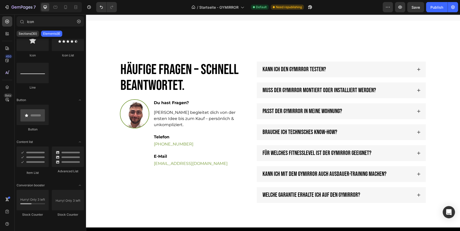
scroll to position [1361, 0]
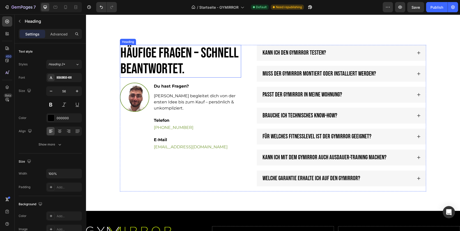
click at [180, 61] on h2 "Häufige Fragen – schnell beantwortet." at bounding box center [180, 61] width 121 height 32
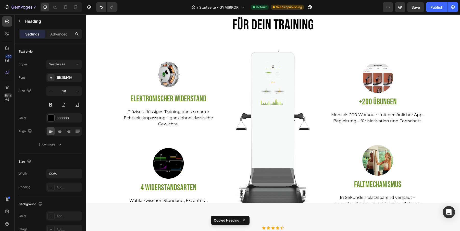
scroll to position [963, 0]
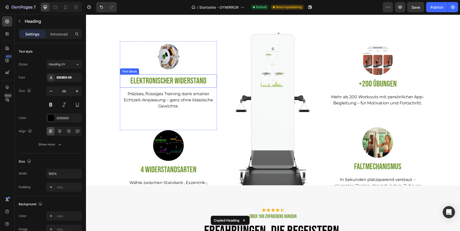
click at [168, 82] on p "Elektronischer Widerstand" at bounding box center [168, 81] width 96 height 12
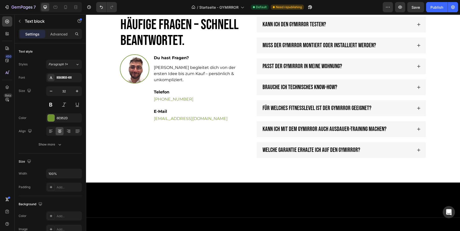
scroll to position [1514, 0]
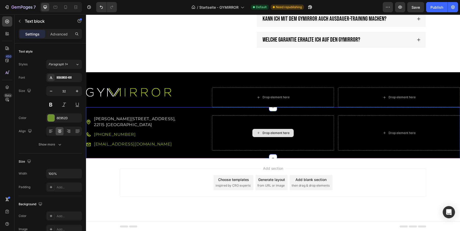
click at [244, 119] on div "Drop element here" at bounding box center [273, 132] width 122 height 35
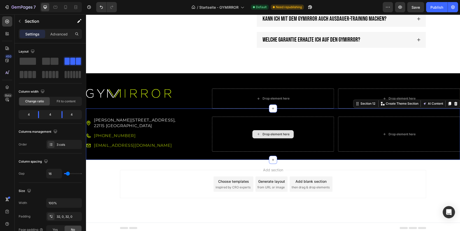
click at [267, 135] on div "Drop element here" at bounding box center [272, 134] width 41 height 8
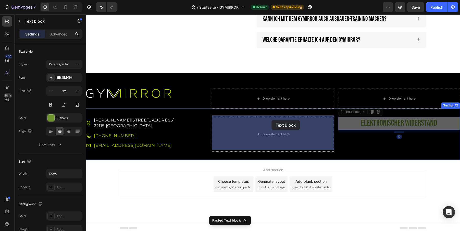
drag, startPoint x: 356, startPoint y: 110, endPoint x: 271, endPoint y: 120, distance: 85.0
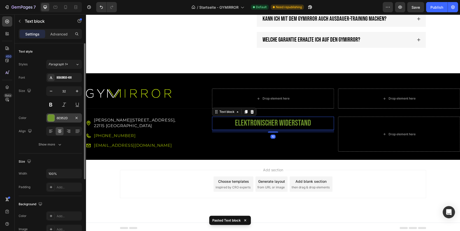
click at [50, 117] on div at bounding box center [51, 118] width 7 height 7
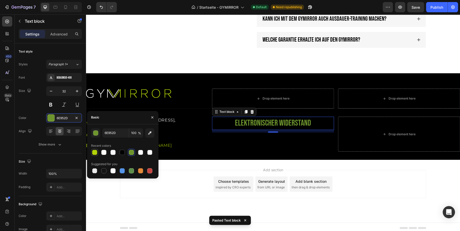
click at [93, 151] on div at bounding box center [94, 152] width 5 height 5
type input "B4D209"
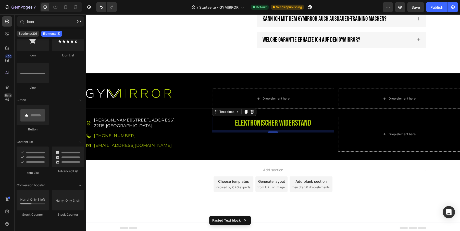
click at [190, 170] on div "Add section Choose templates inspired by CRO experts Generate layout from URL o…" at bounding box center [273, 184] width 306 height 28
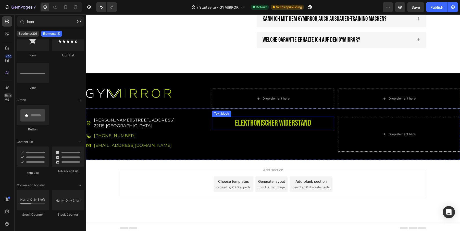
click at [245, 121] on p "Elektronischer Widerstand" at bounding box center [272, 123] width 121 height 12
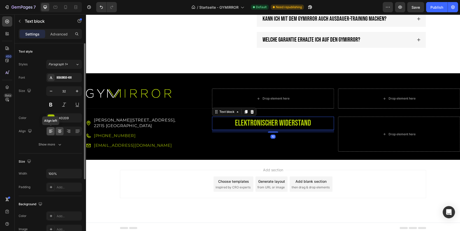
click at [50, 131] on icon at bounding box center [50, 131] width 5 height 5
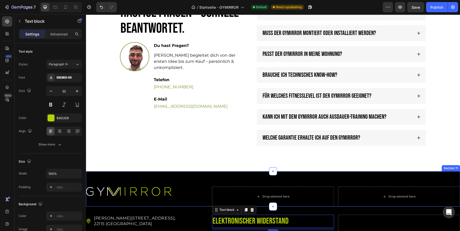
scroll to position [1390, 0]
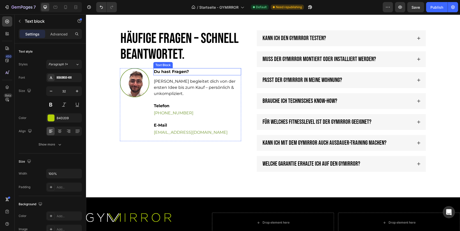
click at [171, 48] on h2 "Häufige Fragen – schnell beantwortet." at bounding box center [180, 46] width 121 height 32
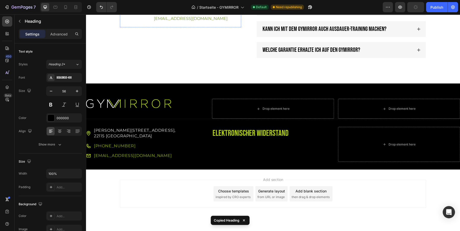
scroll to position [1514, 0]
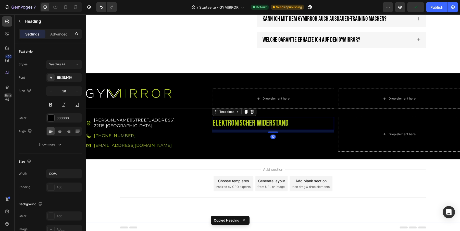
click at [238, 122] on p "Elektronischer Widerstand" at bounding box center [272, 123] width 121 height 12
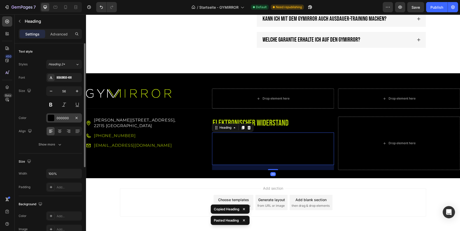
click at [53, 118] on div at bounding box center [51, 118] width 7 height 7
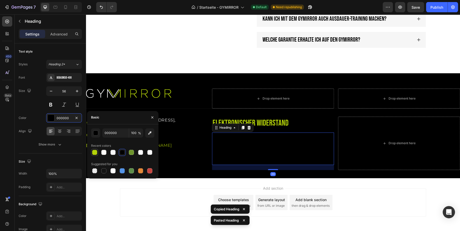
click at [95, 151] on div at bounding box center [94, 152] width 5 height 5
type input "B4D209"
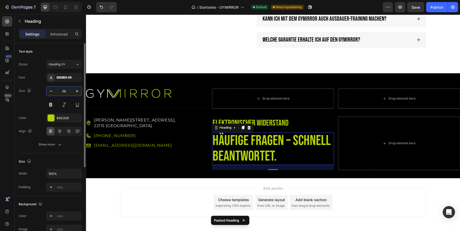
click at [62, 88] on input "56" at bounding box center [64, 90] width 17 height 9
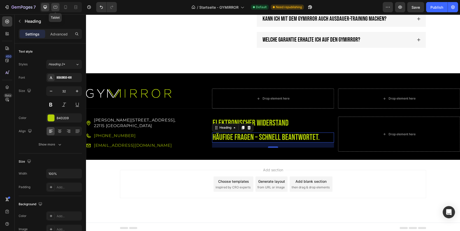
click at [54, 5] on icon at bounding box center [55, 7] width 5 height 5
type input "48"
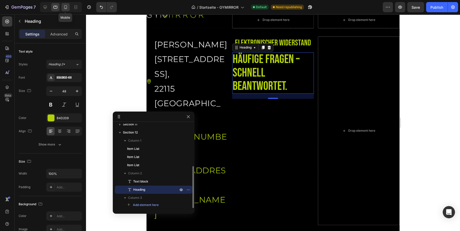
scroll to position [1570, 0]
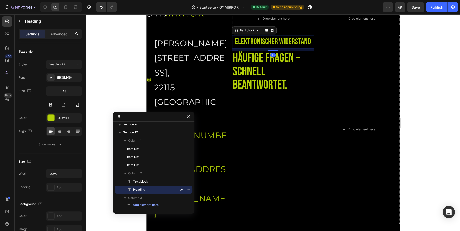
click at [277, 40] on p "Elektronischer Widerstand" at bounding box center [273, 42] width 81 height 12
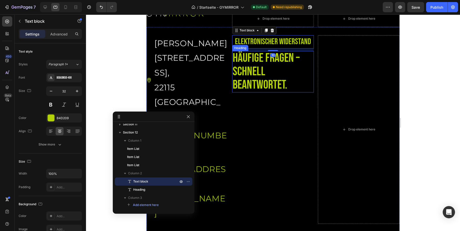
click at [256, 69] on h2 "Häufige Fragen – schnell beantwortet." at bounding box center [273, 71] width 82 height 41
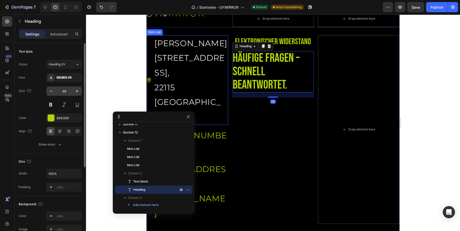
click at [64, 88] on input "48" at bounding box center [64, 90] width 17 height 9
type input "2"
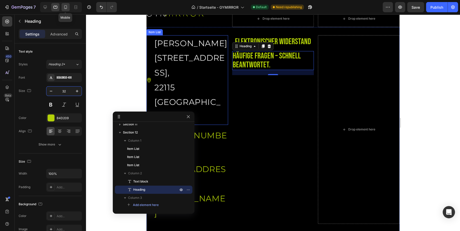
click at [65, 4] on div at bounding box center [65, 7] width 8 height 8
type input "42"
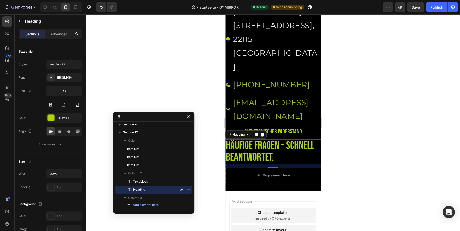
scroll to position [1629, 0]
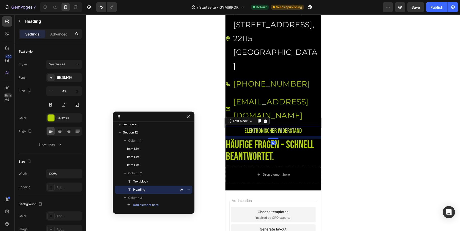
click at [282, 126] on p "Elektronischer Widerstand" at bounding box center [272, 130] width 95 height 9
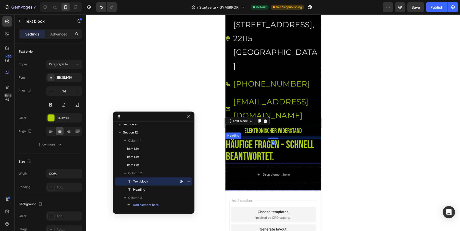
click at [264, 138] on h2 "Häufige Fragen – schnell beantwortet." at bounding box center [273, 150] width 96 height 24
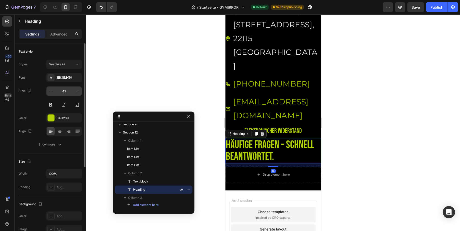
click at [64, 89] on input "42" at bounding box center [64, 90] width 17 height 9
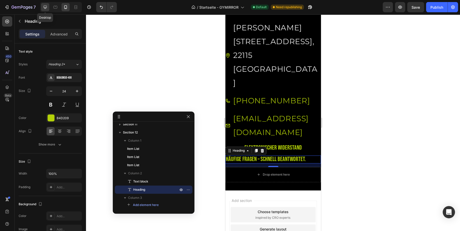
click at [45, 6] on icon at bounding box center [45, 7] width 5 height 5
type input "32"
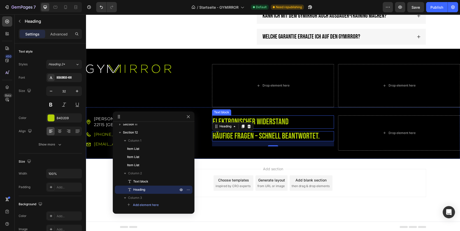
click at [271, 121] on p "Elektronischer Widerstand" at bounding box center [272, 122] width 121 height 12
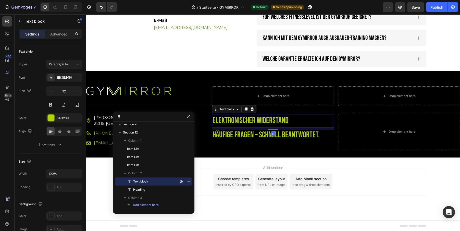
scroll to position [1493, 0]
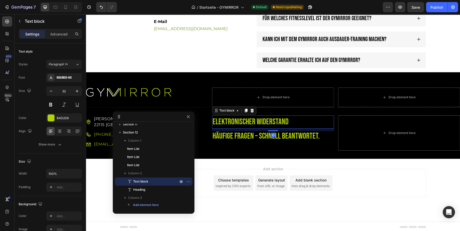
click at [251, 107] on div "Drop element here" at bounding box center [273, 97] width 122 height 20
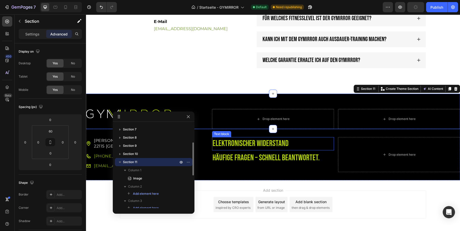
click at [250, 140] on p "Elektronischer Widerstand" at bounding box center [272, 143] width 121 height 12
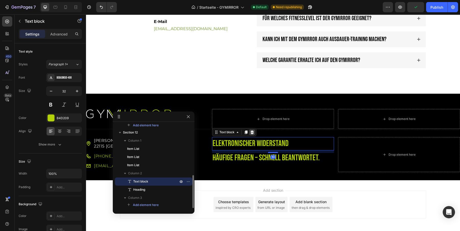
click at [252, 130] on icon at bounding box center [251, 132] width 3 height 4
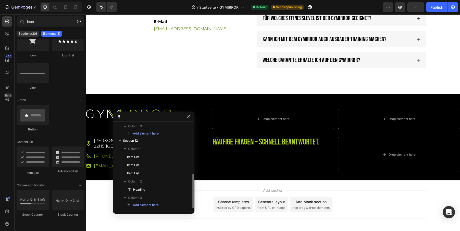
scroll to position [122, 0]
click at [238, 141] on h2 "Häufige Fragen – schnell beantwortet." at bounding box center [273, 142] width 122 height 10
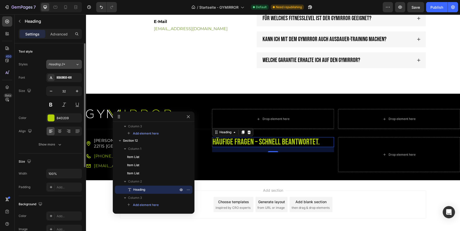
click at [56, 65] on span "Heading 2*" at bounding box center [56, 64] width 17 height 5
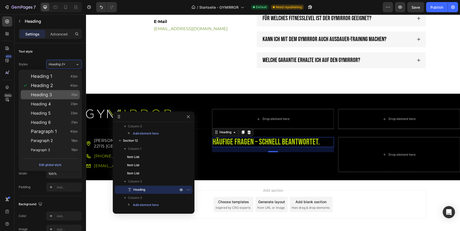
click at [43, 93] on span "Heading 3" at bounding box center [41, 94] width 21 height 5
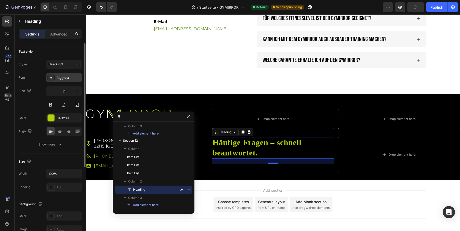
click at [63, 75] on div "Poppins" at bounding box center [69, 77] width 24 height 5
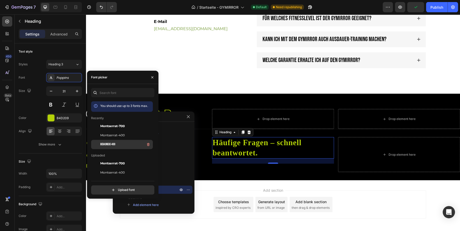
click at [110, 145] on span "BebasNeue-400" at bounding box center [107, 144] width 15 height 5
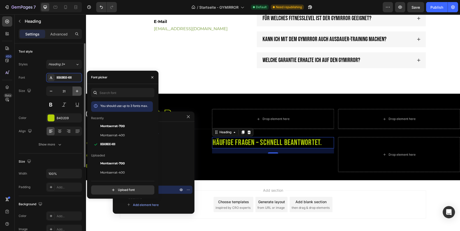
click at [77, 91] on icon "button" at bounding box center [77, 91] width 3 height 3
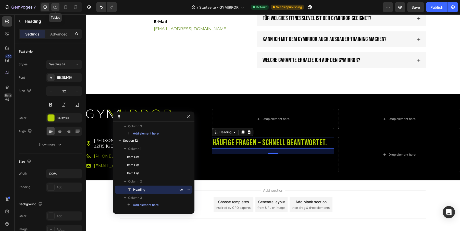
click at [54, 6] on icon at bounding box center [55, 7] width 5 height 5
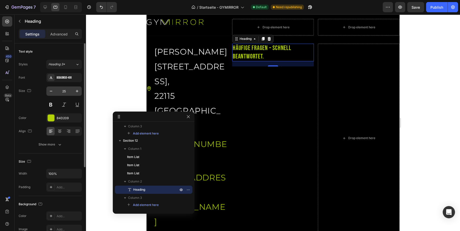
click at [66, 90] on input "25" at bounding box center [64, 90] width 17 height 9
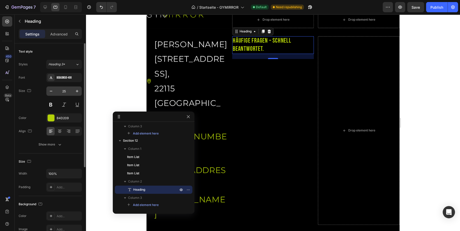
scroll to position [1570, 0]
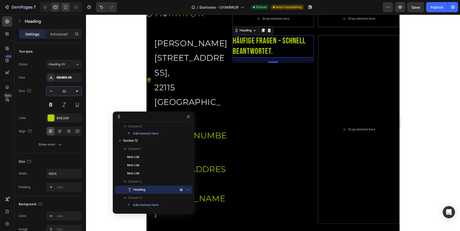
click at [65, 8] on icon at bounding box center [65, 7] width 5 height 5
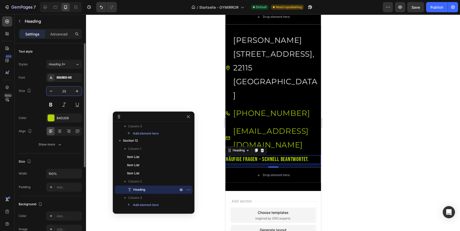
click at [63, 88] on input "23" at bounding box center [64, 90] width 17 height 9
click at [77, 91] on icon "button" at bounding box center [77, 91] width 3 height 3
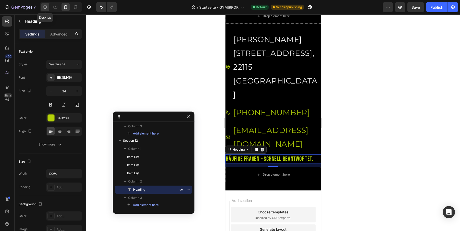
click at [46, 8] on icon at bounding box center [45, 7] width 3 height 3
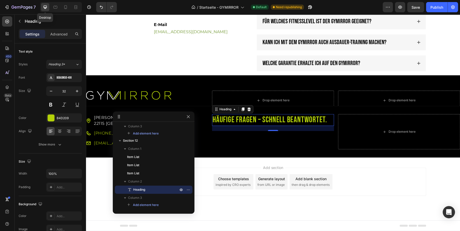
scroll to position [1489, 0]
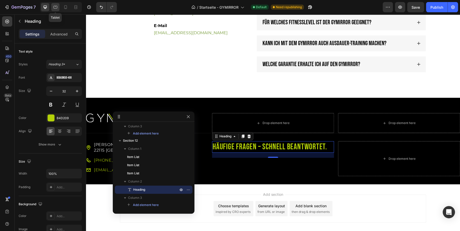
click at [55, 6] on icon at bounding box center [55, 6] width 1 height 1
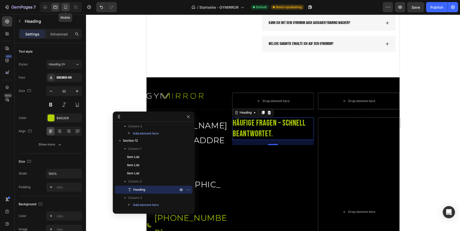
click at [63, 6] on icon at bounding box center [65, 7] width 5 height 5
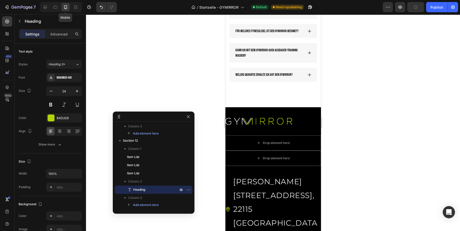
click at [69, 6] on div at bounding box center [65, 7] width 8 height 8
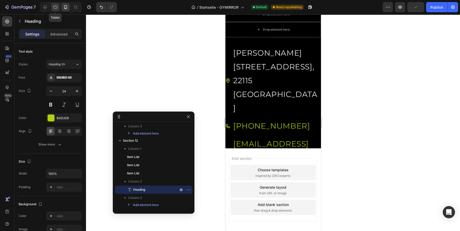
click at [52, 5] on div at bounding box center [55, 7] width 8 height 8
type input "32"
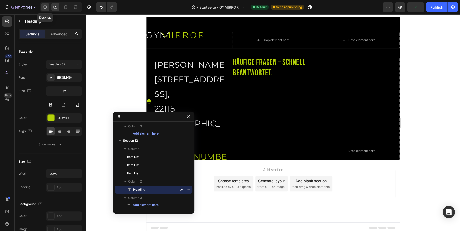
click at [46, 7] on icon at bounding box center [45, 7] width 5 height 5
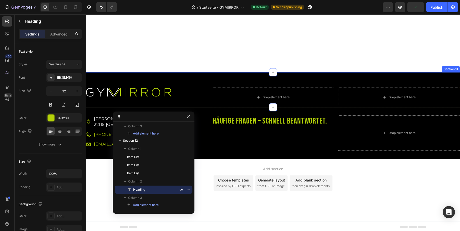
scroll to position [1604, 0]
click at [269, 121] on h2 "Häufige Fragen – schnell beantwortet." at bounding box center [273, 121] width 122 height 12
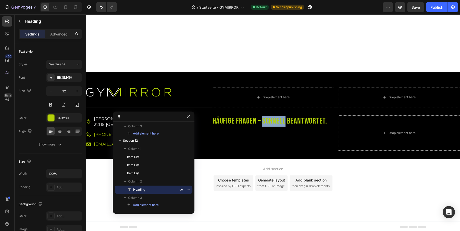
click at [269, 121] on p "Häufige Fragen – schnell beantwortet." at bounding box center [272, 121] width 121 height 11
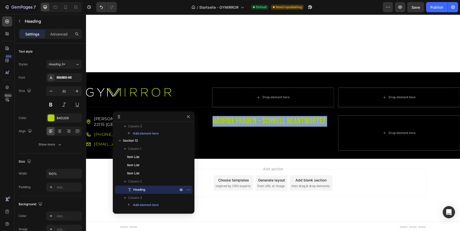
click at [269, 121] on p "Häufige Fragen – schnell beantwortet." at bounding box center [272, 121] width 121 height 11
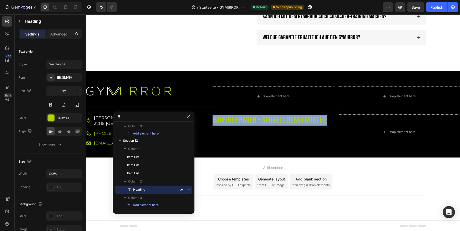
scroll to position [1514, 0]
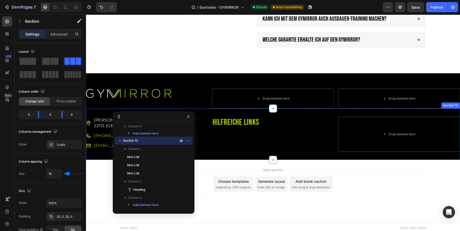
click at [297, 137] on div "Hilfreiche Links Heading" at bounding box center [273, 134] width 122 height 35
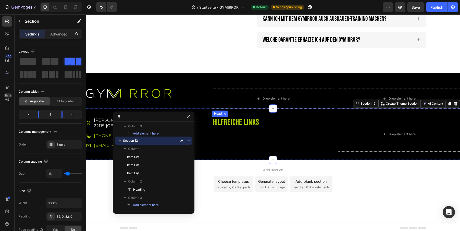
click at [247, 122] on p "Hilfreiche Links" at bounding box center [272, 122] width 121 height 11
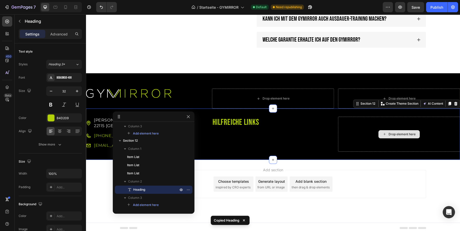
click at [365, 125] on div "Drop element here" at bounding box center [399, 134] width 122 height 35
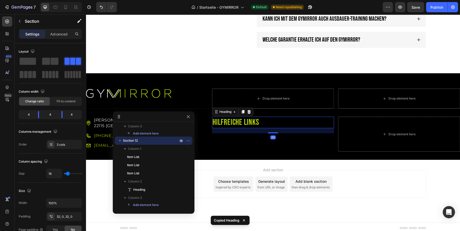
click at [255, 122] on p "Hilfreiche Links" at bounding box center [272, 122] width 121 height 11
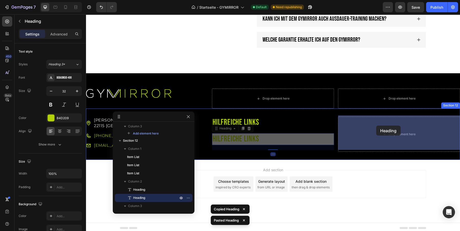
drag, startPoint x: 223, startPoint y: 128, endPoint x: 376, endPoint y: 126, distance: 153.0
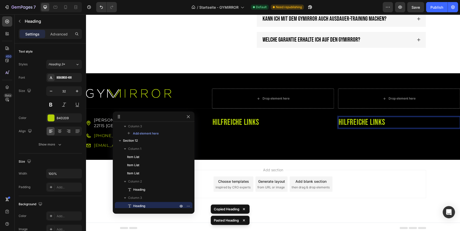
click at [362, 121] on h2 "Hilfreiche Links" at bounding box center [399, 123] width 122 height 12
click at [362, 121] on p "Hilfreiche Links" at bounding box center [398, 122] width 121 height 11
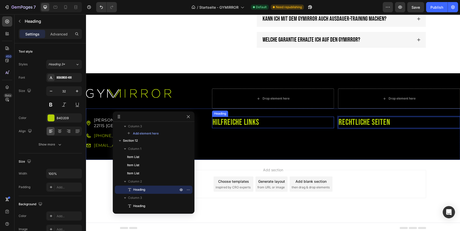
click at [304, 126] on h2 "Hilfreiche Links" at bounding box center [273, 123] width 122 height 12
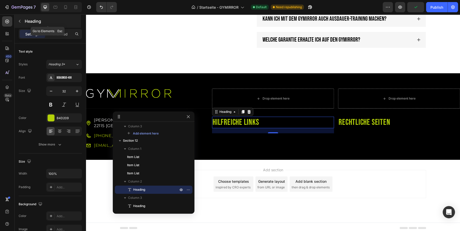
click at [24, 21] on div "Heading" at bounding box center [48, 21] width 66 height 13
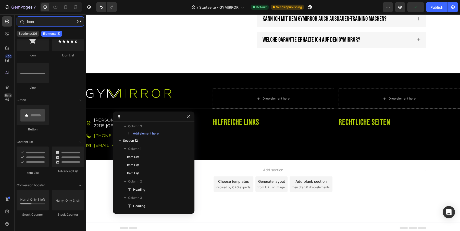
click at [54, 20] on input "icon" at bounding box center [50, 21] width 67 height 10
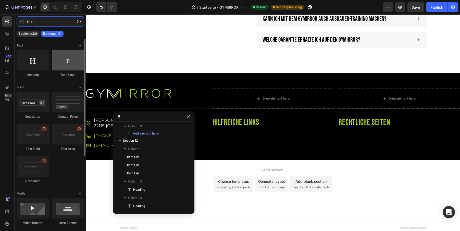
type input "text"
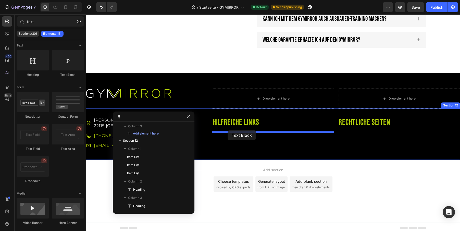
drag, startPoint x: 154, startPoint y: 80, endPoint x: 227, endPoint y: 130, distance: 88.7
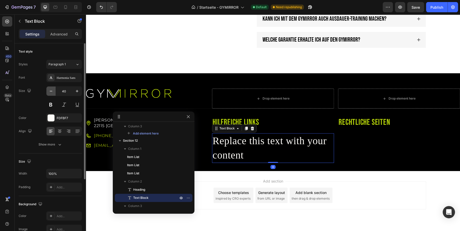
click at [48, 88] on button "button" at bounding box center [50, 90] width 9 height 9
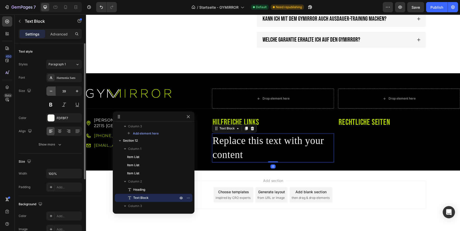
type input "38"
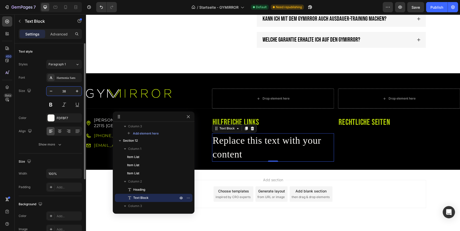
click at [60, 90] on input "38" at bounding box center [64, 90] width 17 height 9
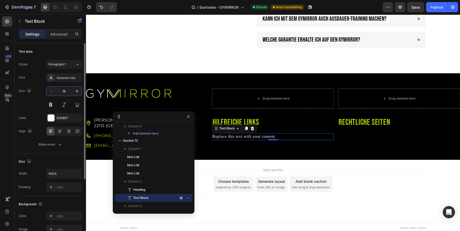
type input "16"
click at [66, 75] on div "Harmonia Sans" at bounding box center [69, 77] width 24 height 5
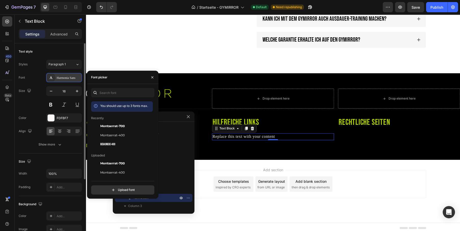
click at [66, 75] on div "Harmonia Sans" at bounding box center [69, 77] width 24 height 5
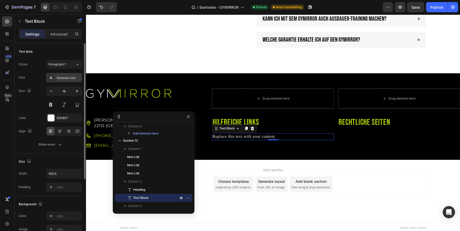
click at [66, 75] on div "Harmonia Sans" at bounding box center [69, 77] width 24 height 5
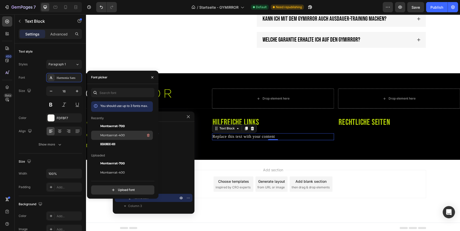
click at [116, 137] on span "Montserrat-400" at bounding box center [112, 135] width 24 height 5
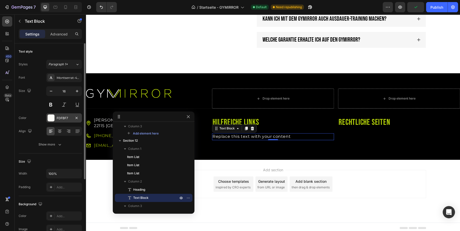
click at [59, 116] on div "FDFBF7" at bounding box center [64, 118] width 15 height 5
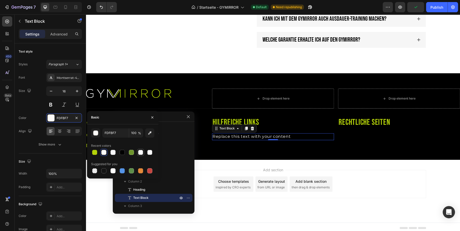
click at [139, 153] on div at bounding box center [140, 152] width 5 height 5
type input "FFFFFF"
type input "90"
click at [48, 146] on div "Show more" at bounding box center [51, 144] width 24 height 5
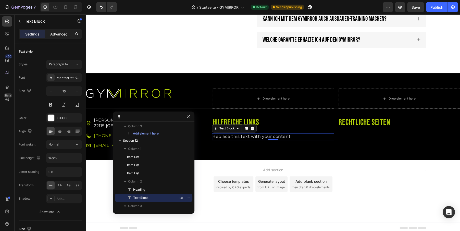
click at [64, 32] on p "Advanced" at bounding box center [58, 33] width 17 height 5
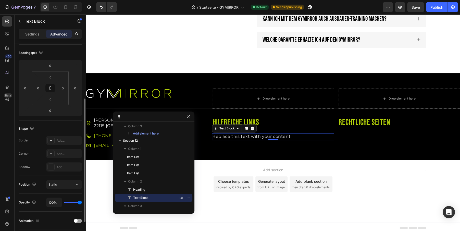
scroll to position [130, 0]
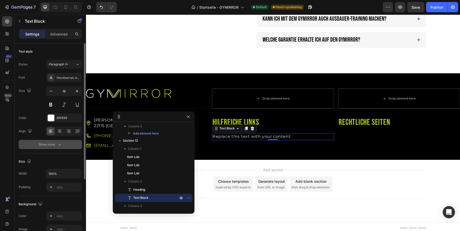
click at [54, 141] on button "Show more" at bounding box center [50, 144] width 63 height 9
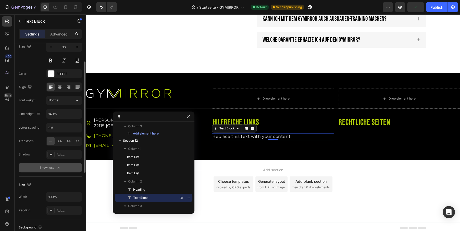
scroll to position [44, 0]
click at [53, 124] on input "0.6" at bounding box center [63, 127] width 35 height 9
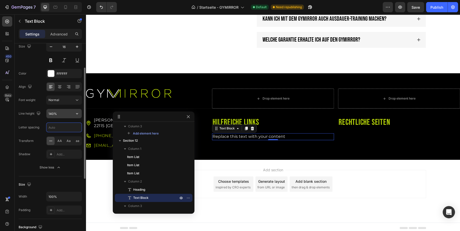
click at [61, 112] on input "140%" at bounding box center [63, 113] width 35 height 9
type input "150%"
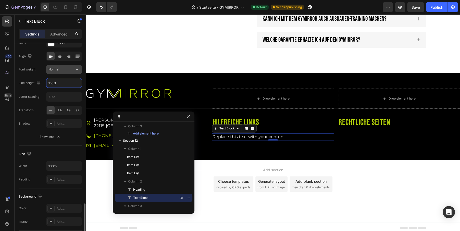
scroll to position [18, 0]
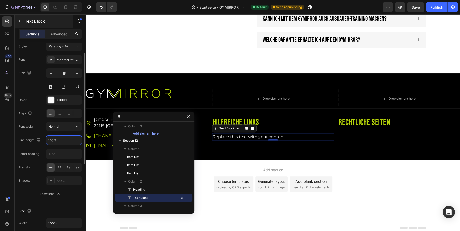
click at [25, 20] on p "Text Block" at bounding box center [46, 21] width 43 height 6
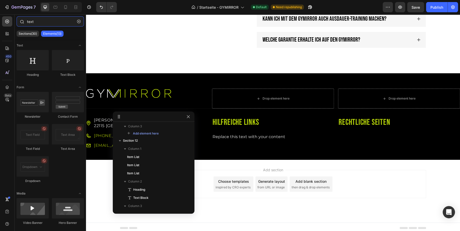
click at [64, 21] on input "text" at bounding box center [50, 21] width 67 height 10
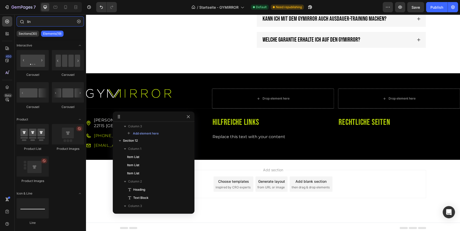
type input "link"
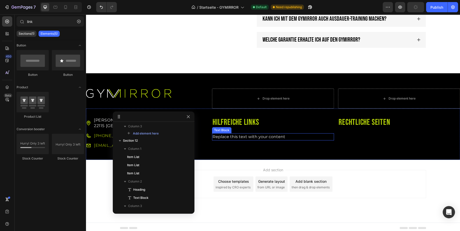
click at [238, 136] on div "Replace this text with your content" at bounding box center [273, 136] width 122 height 7
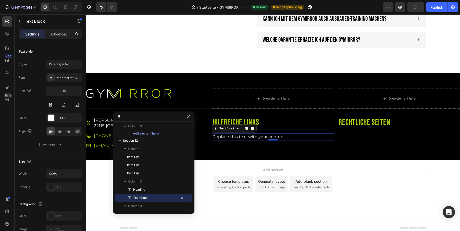
click at [238, 136] on div "Replace this text with your content" at bounding box center [273, 136] width 122 height 7
click at [238, 136] on p "Replace this text with your content" at bounding box center [272, 137] width 121 height 6
click at [277, 160] on div "Add section Choose templates inspired by CRO experts Generate layout from URL o…" at bounding box center [273, 191] width 374 height 63
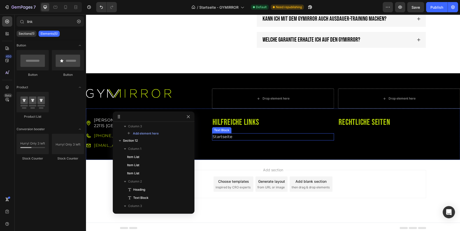
click at [239, 135] on p "Startseite" at bounding box center [272, 137] width 121 height 6
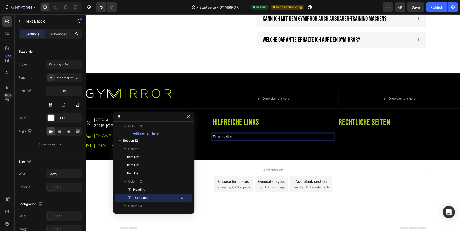
click at [226, 136] on p "Startseite" at bounding box center [272, 137] width 121 height 6
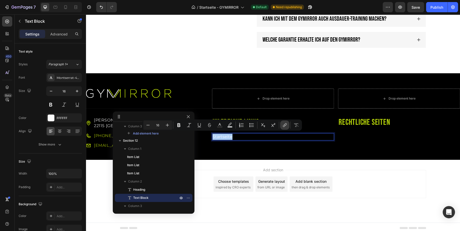
click at [287, 125] on button "link" at bounding box center [284, 124] width 9 height 9
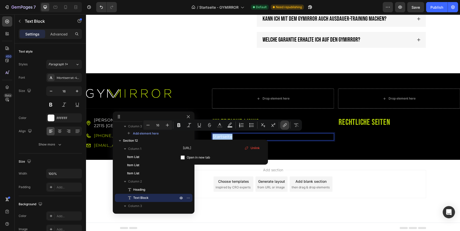
type input "https://gymirror.de"
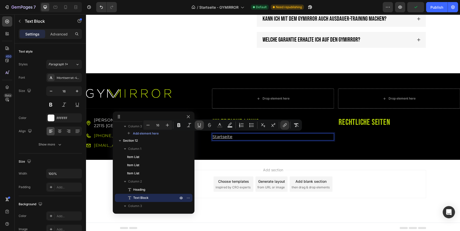
click at [200, 126] on icon "Editor contextual toolbar" at bounding box center [199, 125] width 3 height 4
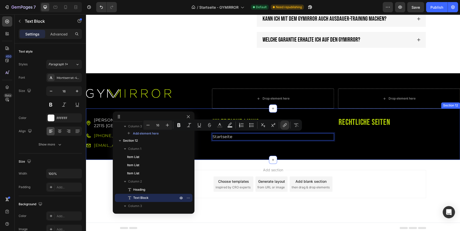
click at [232, 147] on div "Hilfreiche Links Heading Startseite Text Block 0" at bounding box center [273, 134] width 122 height 35
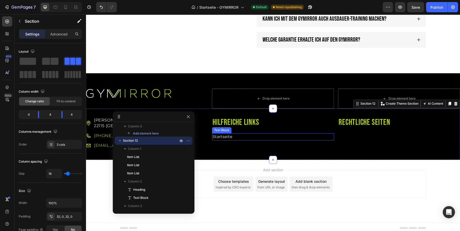
click at [226, 137] on link "Startseite" at bounding box center [222, 136] width 20 height 5
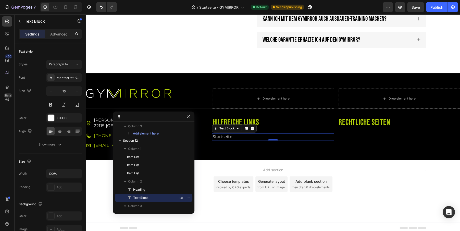
click at [271, 139] on div "0" at bounding box center [272, 140] width 5 height 4
drag, startPoint x: 272, startPoint y: 139, endPoint x: 279, endPoint y: 141, distance: 7.6
click at [279, 141] on div "Hilfreiche Links Heading Startseite Text Block 10" at bounding box center [273, 134] width 122 height 35
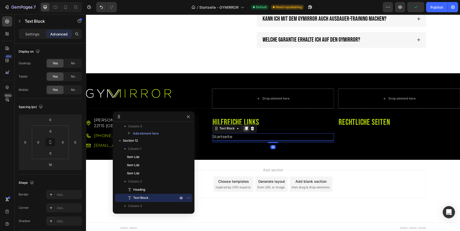
click at [246, 128] on icon at bounding box center [246, 129] width 3 height 4
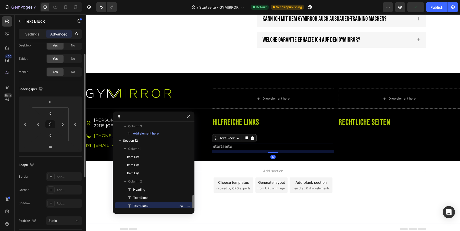
scroll to position [140, 0]
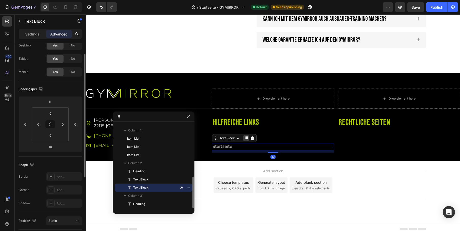
click at [246, 136] on icon at bounding box center [246, 138] width 3 height 4
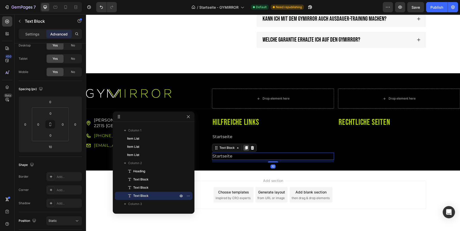
click at [245, 146] on icon at bounding box center [246, 148] width 3 height 4
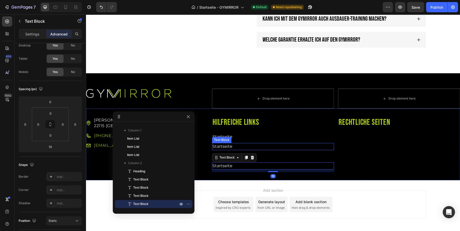
click at [226, 145] on link "Startseite" at bounding box center [222, 146] width 20 height 5
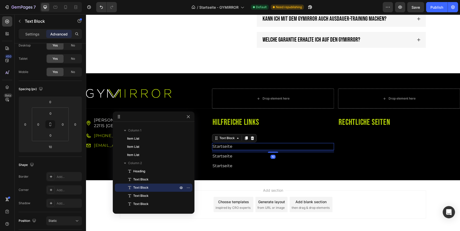
click at [226, 145] on link "Startseite" at bounding box center [222, 146] width 20 height 5
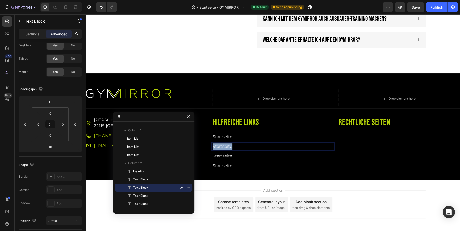
click at [226, 145] on link "Startseite" at bounding box center [222, 146] width 20 height 5
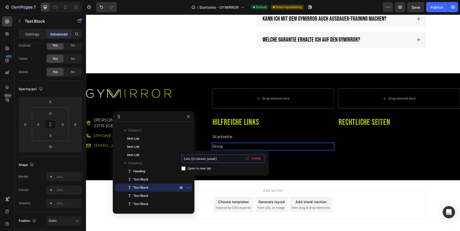
click at [232, 160] on input "https://gymirror.de" at bounding box center [222, 159] width 83 height 8
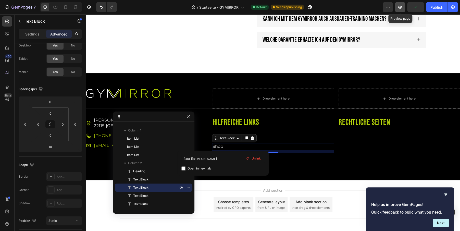
click at [401, 7] on icon "button" at bounding box center [399, 7] width 5 height 5
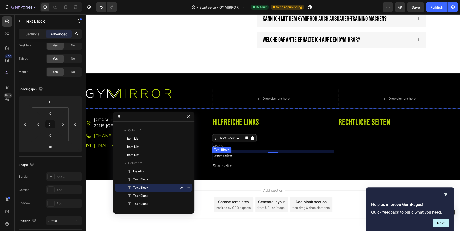
click at [218, 147] on div "Text Block" at bounding box center [221, 149] width 17 height 5
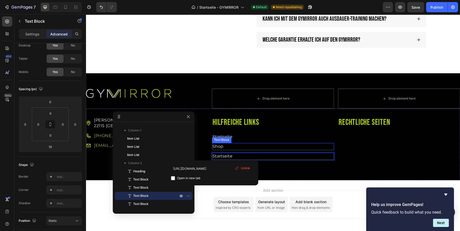
click at [242, 146] on p "Shop ⁠⁠⁠⁠⁠⁠⁠" at bounding box center [272, 146] width 121 height 6
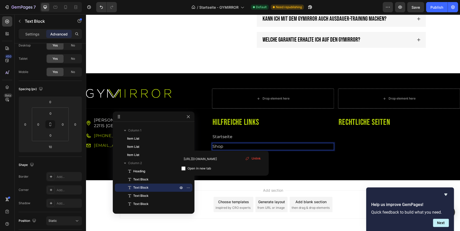
click at [242, 146] on p "Shop" at bounding box center [272, 146] width 121 height 6
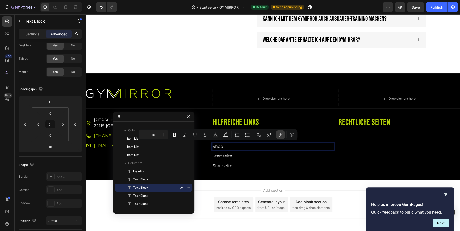
click at [279, 136] on icon "Editor contextual toolbar" at bounding box center [280, 134] width 5 height 5
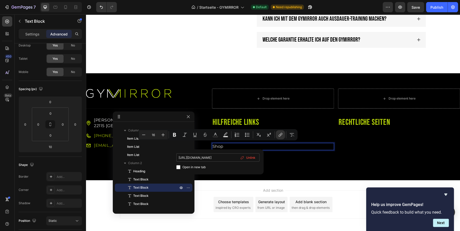
click at [225, 160] on input "https://gymirror.de" at bounding box center [217, 157] width 83 height 8
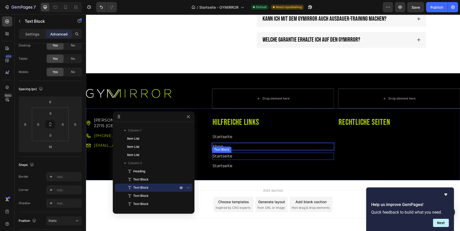
click at [217, 146] on div "Text Block" at bounding box center [221, 149] width 19 height 6
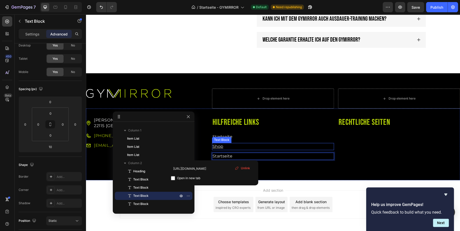
click at [219, 145] on u "Shop" at bounding box center [217, 146] width 11 height 5
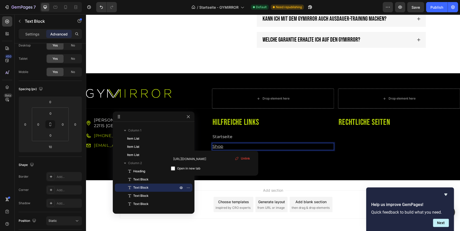
click at [219, 145] on u "Shop" at bounding box center [217, 146] width 11 height 5
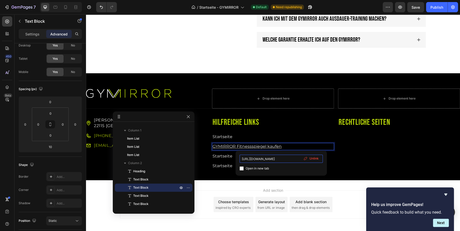
click at [269, 158] on input "https://gymirror.de" at bounding box center [280, 159] width 83 height 8
type input "https://e00aaj-bw.myshopify.com/products/gymirror-smarter-fitnessspiegel"
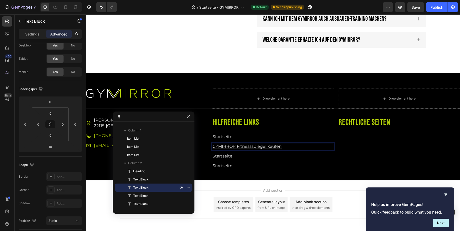
click at [250, 144] on u "GYMIRROR Fitnessspiegel kaufen" at bounding box center [246, 146] width 69 height 5
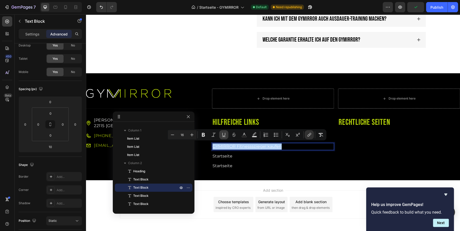
click at [223, 134] on icon "Editor contextual toolbar" at bounding box center [223, 134] width 5 height 5
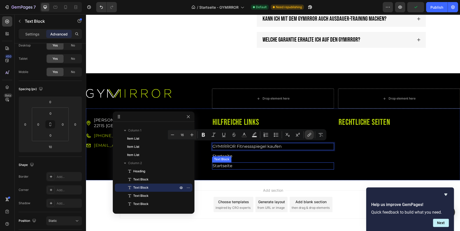
click at [252, 166] on p "Startseite" at bounding box center [272, 166] width 121 height 6
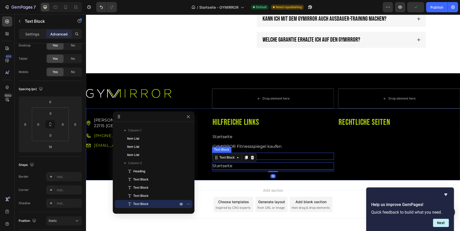
click at [271, 156] on p "Startseite" at bounding box center [272, 156] width 121 height 6
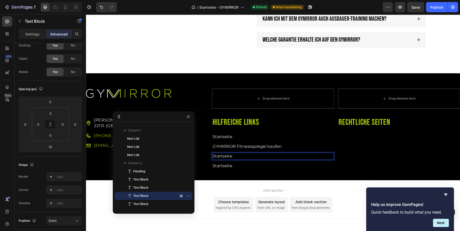
click at [221, 155] on link "Startseite" at bounding box center [222, 156] width 20 height 5
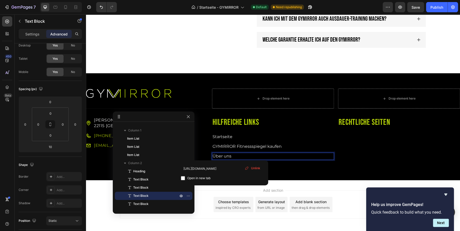
click at [222, 154] on link "Über uns" at bounding box center [221, 156] width 19 height 5
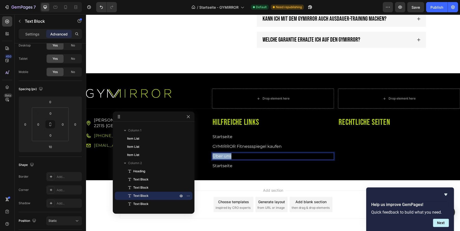
click at [222, 154] on link "Über uns" at bounding box center [221, 156] width 19 height 5
click at [282, 144] on icon "Editor contextual toolbar" at bounding box center [284, 144] width 5 height 5
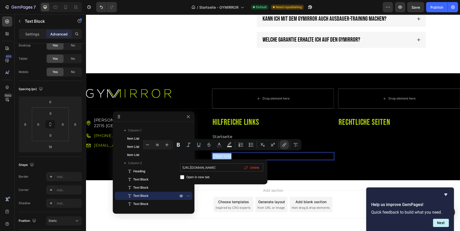
click at [214, 166] on input "https://gymirror.de" at bounding box center [221, 167] width 83 height 8
drag, startPoint x: 281, startPoint y: 182, endPoint x: 273, endPoint y: 169, distance: 15.7
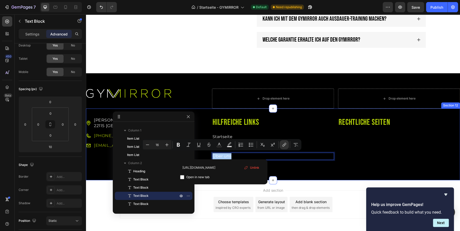
scroll to position [0, 16]
type input "https://e00aaj-bw.myshopify.com/pages/über uns8-05-35"
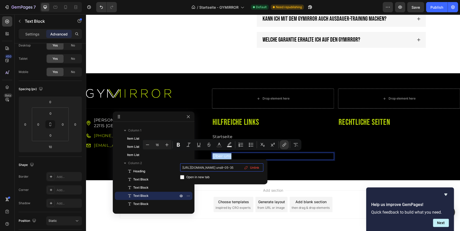
click at [224, 168] on input "https://e00aaj-bw.myshopify.com/pages/über uns8-05-35" at bounding box center [221, 167] width 83 height 8
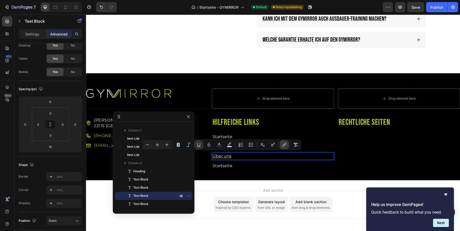
click at [286, 145] on icon "Editor contextual toolbar" at bounding box center [284, 144] width 5 height 5
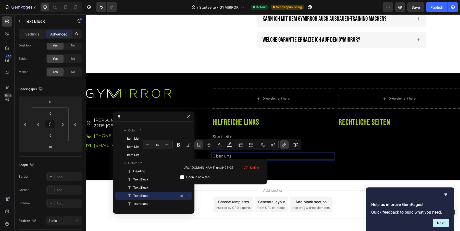
scroll to position [0, 27]
drag, startPoint x: 215, startPoint y: 168, endPoint x: 248, endPoint y: 168, distance: 32.6
click at [247, 168] on div "https://e00aaj-bw.myshopify.com/pages/über uns8-05-35 Open in new tab Unlink" at bounding box center [221, 171] width 83 height 17
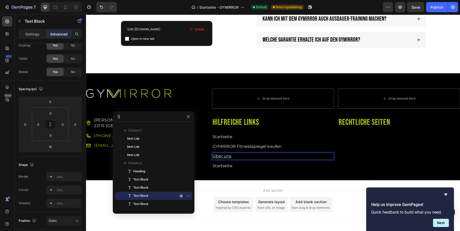
scroll to position [0, 11]
type input "https://e00aaj-bw.myshopify.com/pages/ueber-uns"
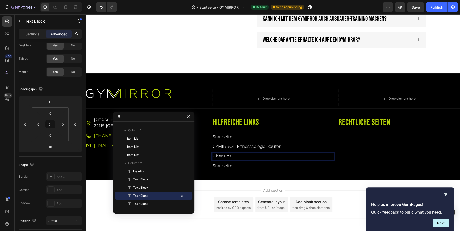
click at [221, 155] on u "Über uns" at bounding box center [221, 156] width 19 height 5
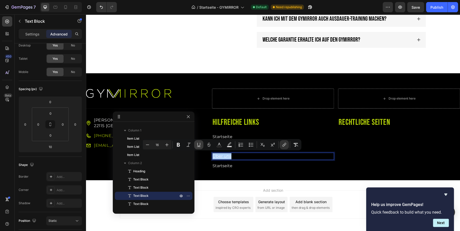
click at [197, 146] on icon "Editor contextual toolbar" at bounding box center [198, 144] width 5 height 5
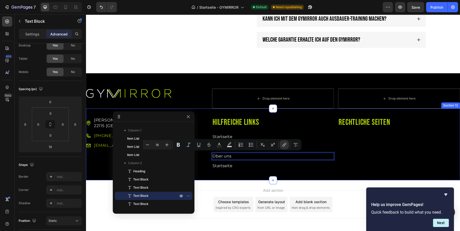
click at [258, 171] on div "Mümmelmannsberg 72, 22115 Hamburg Item List +49 175 900 777 4 Item List info@gy…" at bounding box center [273, 144] width 374 height 72
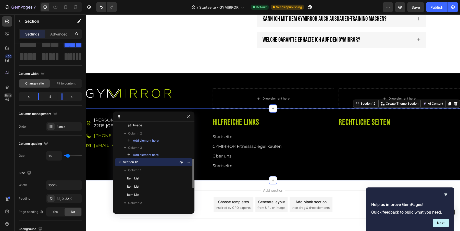
scroll to position [0, 0]
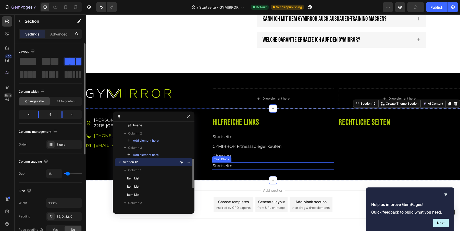
click at [223, 165] on link "Startseite" at bounding box center [222, 165] width 20 height 5
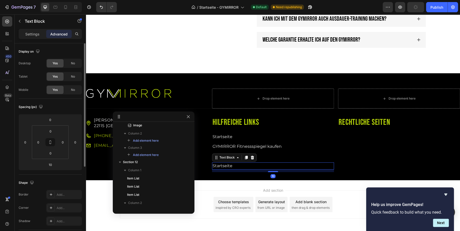
scroll to position [157, 0]
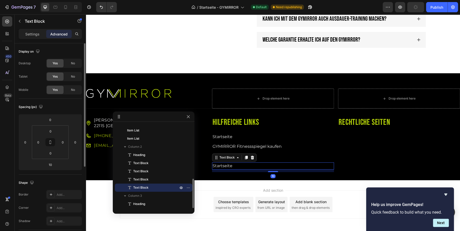
click at [223, 165] on link "Startseite" at bounding box center [222, 165] width 20 height 5
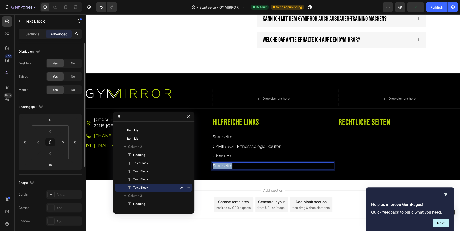
click at [223, 165] on link "Startseite" at bounding box center [222, 165] width 20 height 5
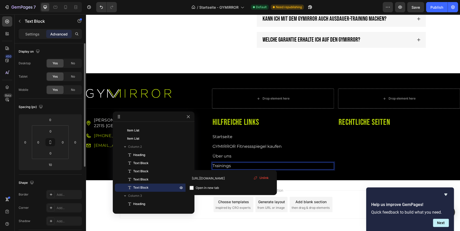
click at [224, 164] on link "Trainings" at bounding box center [221, 165] width 18 height 5
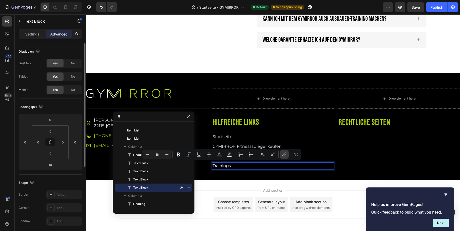
click at [287, 153] on button "link" at bounding box center [284, 154] width 9 height 9
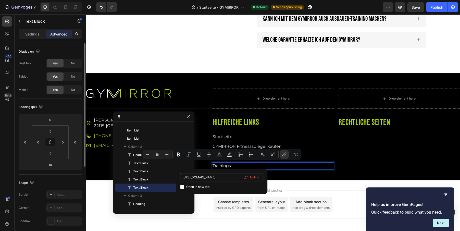
click at [212, 177] on input "https://gymirror.de" at bounding box center [221, 177] width 83 height 8
type input "https://e00aaj-bw.myshopify.com/pages/trainings"
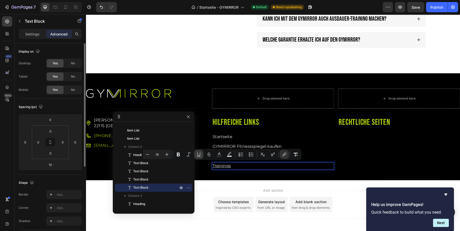
click at [200, 155] on icon "Editor contextual toolbar" at bounding box center [198, 154] width 5 height 5
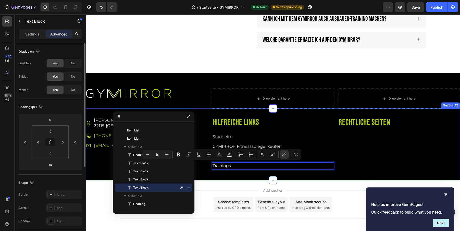
click at [264, 172] on div "Mümmelmannsberg 72, 22115 Hamburg Item List +49 175 900 777 4 Item List info@gy…" at bounding box center [273, 144] width 374 height 72
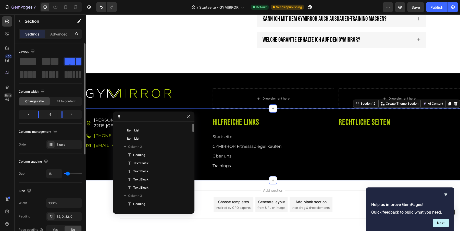
scroll to position [100, 0]
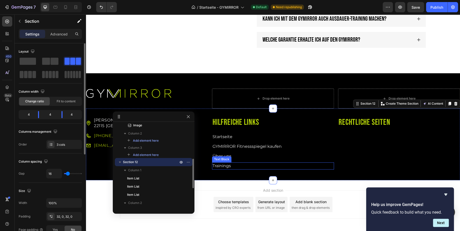
click at [224, 163] on link "Trainings" at bounding box center [221, 165] width 18 height 5
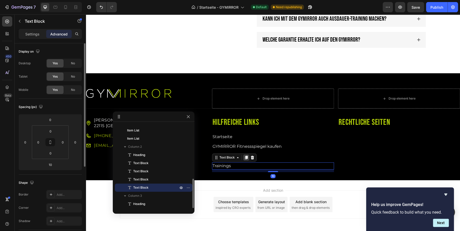
click at [246, 156] on icon at bounding box center [246, 158] width 3 height 4
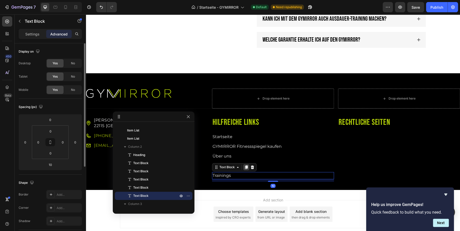
click at [245, 166] on icon at bounding box center [246, 168] width 3 height 4
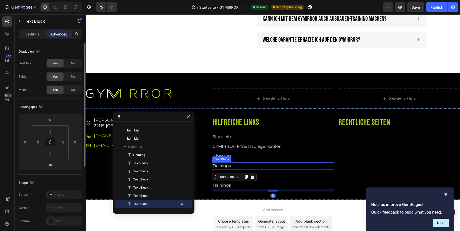
click at [275, 164] on p "Trainings" at bounding box center [272, 166] width 121 height 6
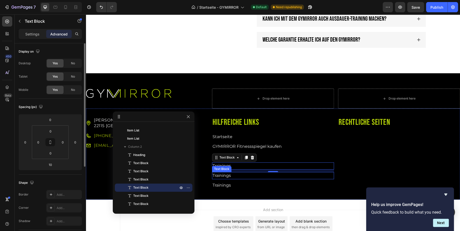
click at [224, 173] on link "Trainings" at bounding box center [221, 175] width 18 height 5
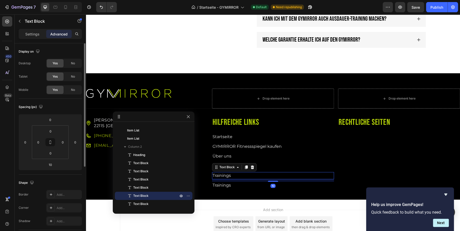
click at [224, 173] on link "Trainings" at bounding box center [221, 175] width 18 height 5
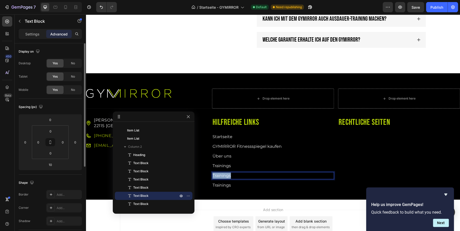
click at [224, 173] on link "Trainings" at bounding box center [221, 175] width 18 height 5
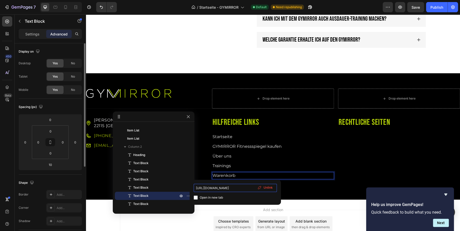
click at [244, 187] on input "https://e00aaj-bw.myshopify.com/pages/trainings" at bounding box center [235, 188] width 83 height 8
click at [248, 187] on input "https://e00aaj-bw.myshopify.com/pages/trainings" at bounding box center [235, 188] width 83 height 8
drag, startPoint x: 246, startPoint y: 188, endPoint x: 268, endPoint y: 187, distance: 22.7
click at [268, 187] on div "https://e00aaj-bw.myshopify.com/pages/trainings Open in new tab Unlink" at bounding box center [235, 192] width 83 height 17
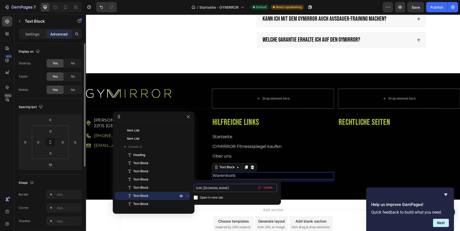
scroll to position [0, 0]
type input "https://e00aaj-bw.myshopify.com/cart"
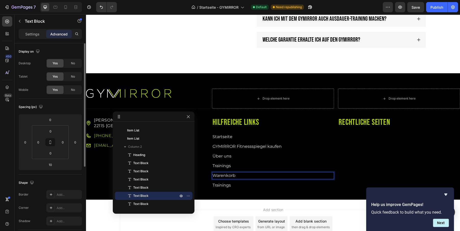
click at [221, 173] on link "Warenkorb" at bounding box center [223, 175] width 23 height 5
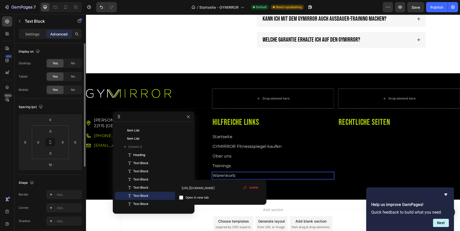
click at [221, 173] on link "Warenkorb" at bounding box center [223, 175] width 23 height 5
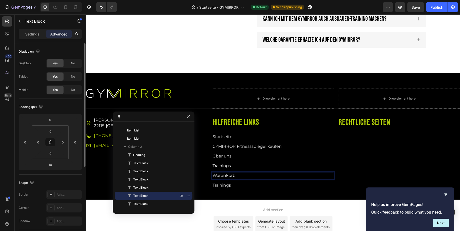
click at [221, 173] on link "Warenkorb" at bounding box center [223, 175] width 23 height 5
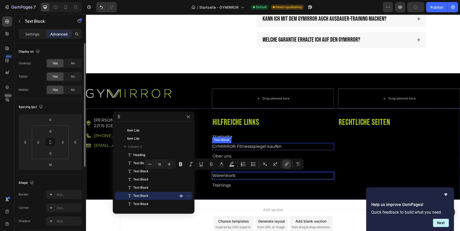
click at [271, 143] on div "GYMIRROR Fitnessspiegel kaufen" at bounding box center [273, 146] width 122 height 7
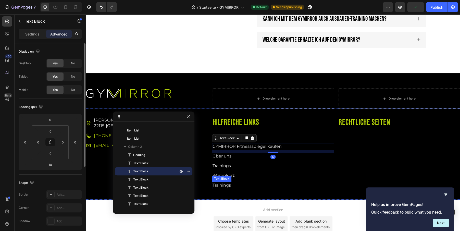
click at [230, 183] on link "Trainings" at bounding box center [221, 185] width 18 height 5
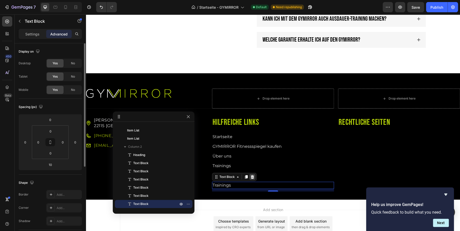
click at [252, 177] on icon at bounding box center [252, 177] width 3 height 4
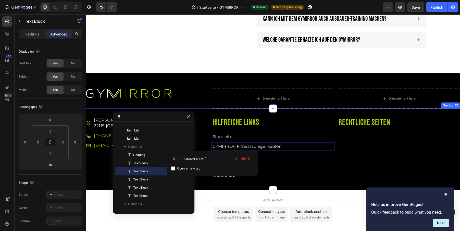
click at [352, 131] on div "Rechtliche Seiten Heading" at bounding box center [399, 149] width 122 height 65
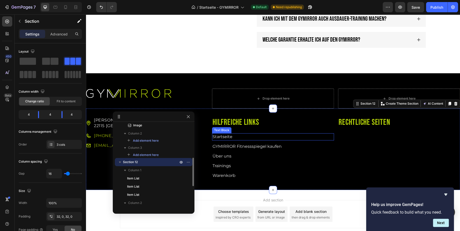
click at [229, 135] on link "Startseite" at bounding box center [222, 136] width 20 height 5
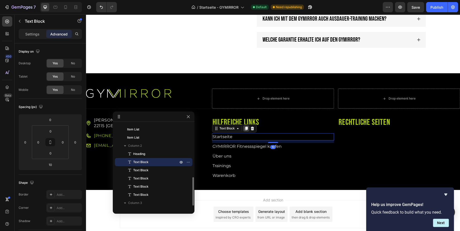
click at [245, 129] on div at bounding box center [246, 128] width 6 height 6
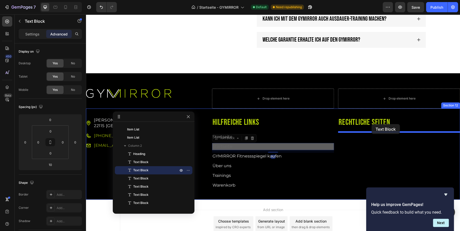
drag, startPoint x: 217, startPoint y: 138, endPoint x: 371, endPoint y: 124, distance: 155.5
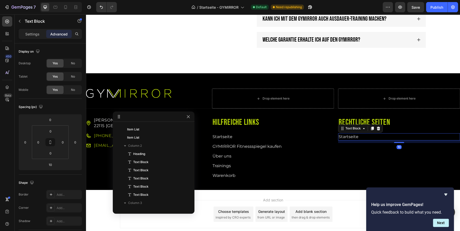
click at [349, 134] on link "Startseite" at bounding box center [348, 136] width 20 height 5
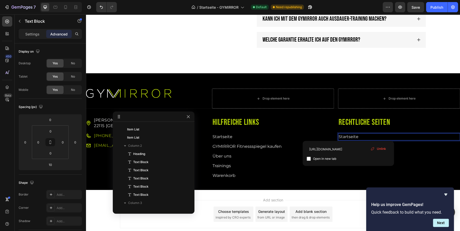
click at [349, 134] on link "Startseite" at bounding box center [348, 136] width 20 height 5
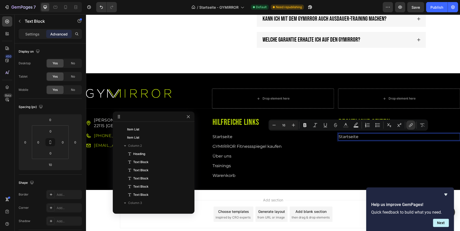
click at [349, 134] on link "Startseite" at bounding box center [348, 136] width 20 height 5
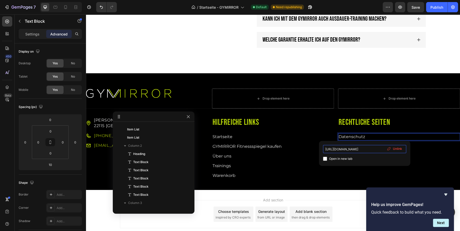
click at [360, 151] on input "https://gymirror.de" at bounding box center [364, 149] width 83 height 8
click at [357, 148] on input "https://gymirror.de/" at bounding box center [364, 149] width 83 height 8
paste input "e00aaj-bw.myshopify.com/pages"
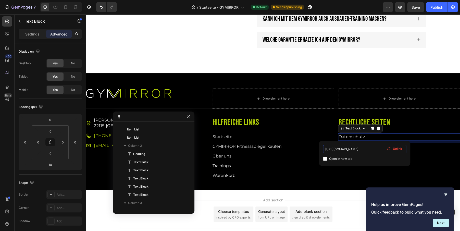
scroll to position [0, 18]
type input "https://e00aaj-bw.myshopify.com/pages/datenschutz"
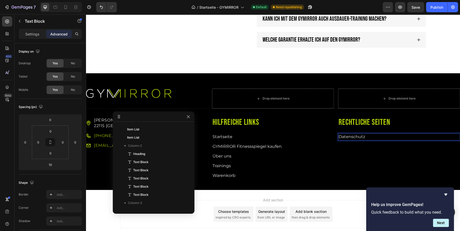
click at [393, 138] on p "Datenschutz ⁠⁠⁠⁠⁠⁠⁠" at bounding box center [398, 137] width 121 height 6
click at [389, 151] on div "Rechtliche Seiten Heading Datenschutz ⁠⁠⁠⁠⁠⁠⁠ Text Block 10" at bounding box center [399, 149] width 122 height 65
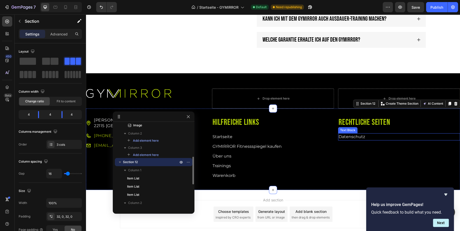
click at [381, 136] on p "Datenschutz ⁠⁠⁠⁠⁠⁠⁠" at bounding box center [398, 137] width 121 height 6
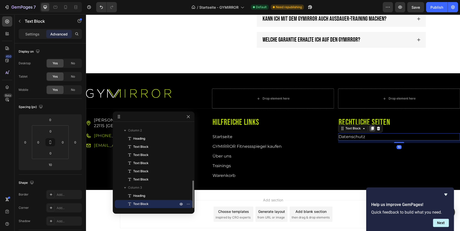
click at [372, 127] on icon at bounding box center [372, 129] width 3 height 4
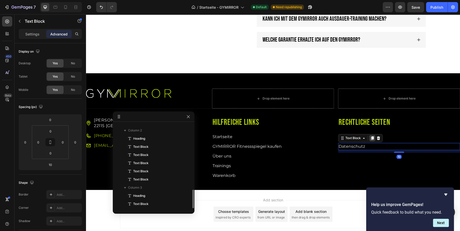
scroll to position [181, 0]
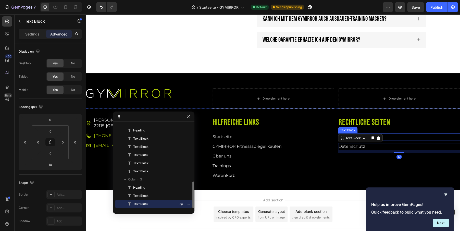
click at [396, 135] on p "Datenschutz ⁠⁠⁠⁠⁠⁠⁠" at bounding box center [398, 137] width 121 height 6
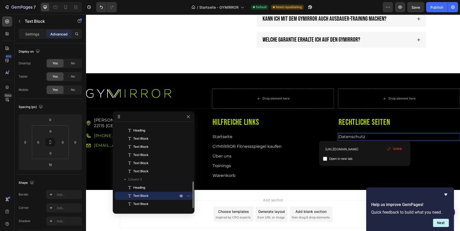
click at [396, 135] on p "Datenschutz" at bounding box center [398, 137] width 121 height 6
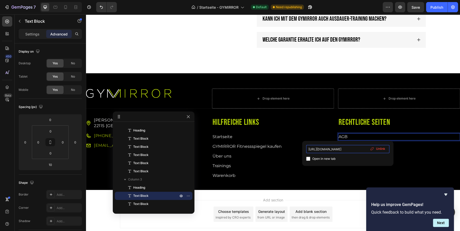
click at [352, 147] on input "https://e00aaj-bw.myshopify.com/pages/datenschutz" at bounding box center [347, 149] width 83 height 8
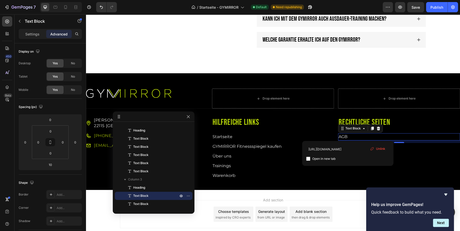
click at [352, 154] on div "https://e00aaj-bw.myshopify.com/pages/datenschutz Open in new tab Unlink" at bounding box center [347, 153] width 83 height 17
click at [352, 153] on input "https://e00aaj-bw.myshopify.com/pages/datenschutz" at bounding box center [347, 149] width 83 height 8
click at [345, 149] on input "https://e00aaj-bw.myshopify.com/pages/datenschutz" at bounding box center [347, 149] width 83 height 8
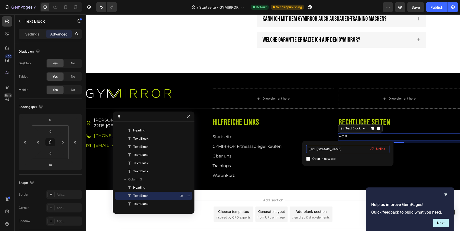
click at [345, 149] on input "https://e00aaj-bw.myshopify.com/pages/datenschutz" at bounding box center [347, 149] width 83 height 8
paste input "agb-allgemeine-geschaftsbedingungen"
type input "https://e00aaj-bw.myshopify.com/pages/agb-allgemeine-geschaftsbedingungen"
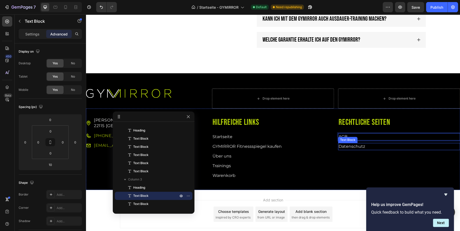
click at [352, 146] on link "Datenschutz" at bounding box center [351, 146] width 27 height 5
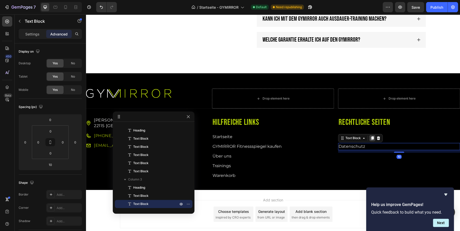
click at [372, 138] on icon at bounding box center [372, 138] width 3 height 4
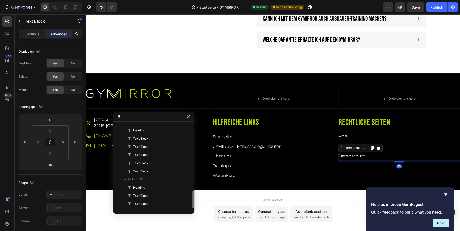
scroll to position [189, 0]
click at [360, 156] on link "Datenschutz" at bounding box center [351, 156] width 27 height 5
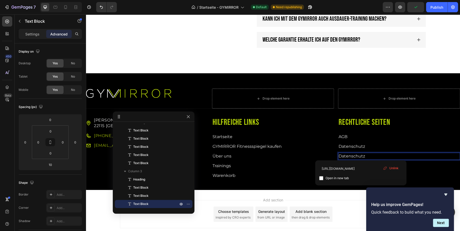
click at [360, 156] on link "Datenschutz" at bounding box center [351, 156] width 27 height 5
click at [363, 170] on input "https://e00aaj-bw.myshopify.com/pages/datenschutz" at bounding box center [361, 168] width 83 height 8
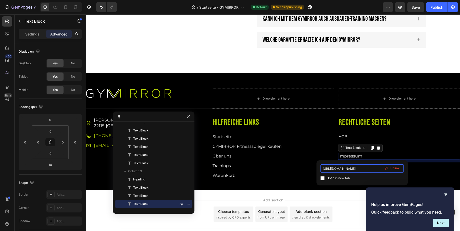
type input "https://e00aaj-bw.myshopify.com/pages/impressum"
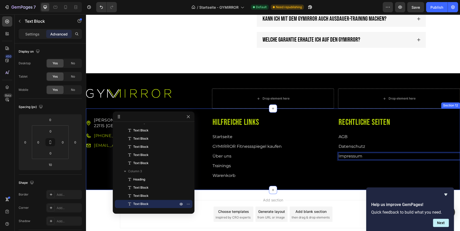
click at [372, 165] on div "Rechtliche Seiten Heading AGB ⁠⁠⁠⁠⁠⁠⁠ Text Block Datenschutz Text Block Impress…" at bounding box center [399, 149] width 122 height 65
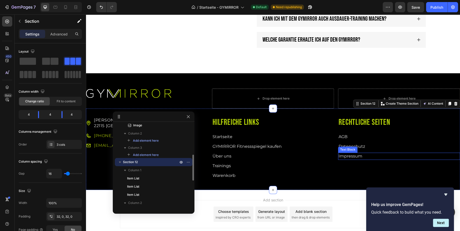
click at [369, 155] on p "Impressum ⁠⁠⁠⁠⁠⁠⁠" at bounding box center [398, 156] width 121 height 6
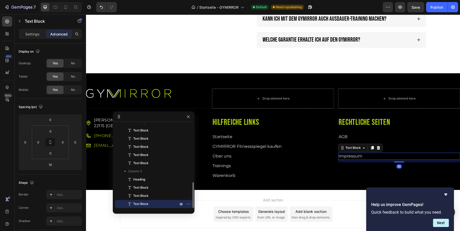
click at [372, 147] on icon at bounding box center [372, 148] width 3 height 4
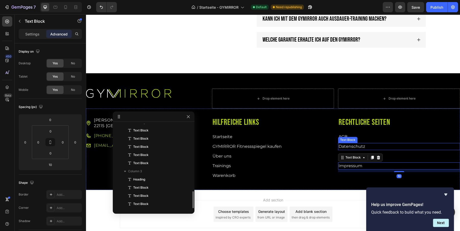
scroll to position [197, 0]
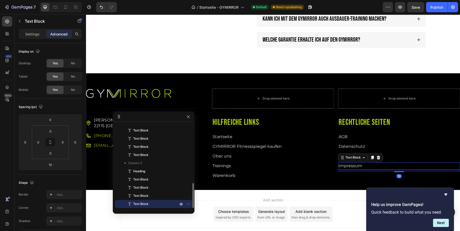
click at [354, 165] on link "Impressum" at bounding box center [350, 165] width 24 height 5
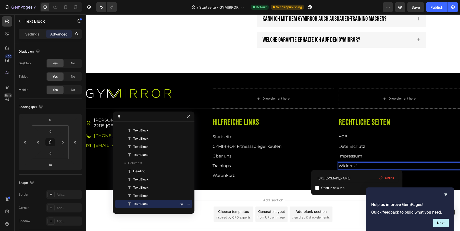
click at [313, 169] on div "Hilfreiche Links Heading Startseite Text Block GYMIRROR Fitnessspiegel kaufen T…" at bounding box center [273, 149] width 122 height 65
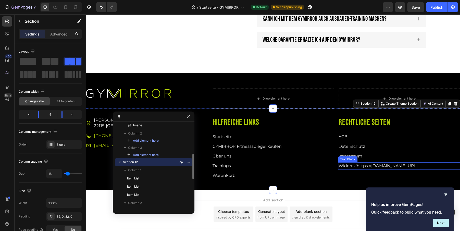
click at [350, 166] on link "Widerrufhttps://e00aaj-bw.myshopify.com/pages/impressum" at bounding box center [377, 165] width 79 height 5
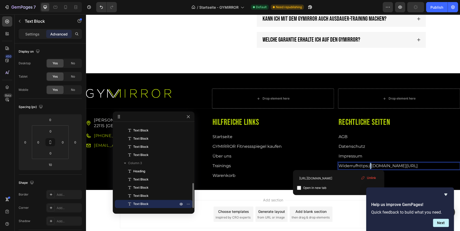
click at [369, 166] on link "Widerrufhttps://e00aaj-bw.myshopify.com/pages/impressum" at bounding box center [377, 165] width 79 height 5
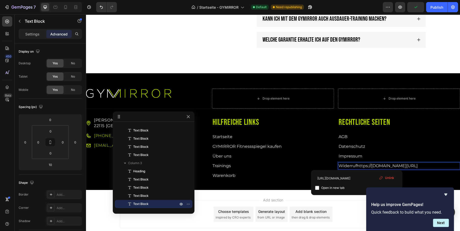
click at [357, 164] on link "Widerrufhttps://e00aaj-bw.myshopify.com/pages/impressum" at bounding box center [377, 165] width 79 height 5
click at [352, 176] on input "https://e00aaj-bw.myshopify.com/pages/impressum" at bounding box center [356, 178] width 83 height 8
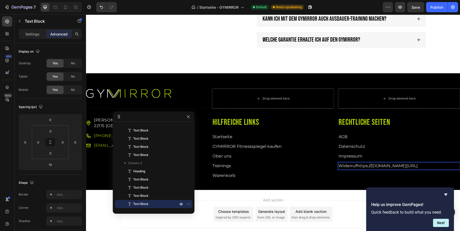
click at [358, 165] on link "Widerrufhttps://e00aaj-bw.myshopify.com/pages/impressum" at bounding box center [377, 165] width 79 height 5
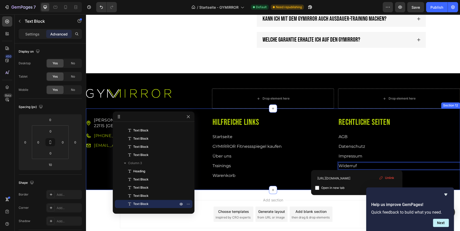
click at [322, 163] on p "Trainings" at bounding box center [272, 166] width 121 height 6
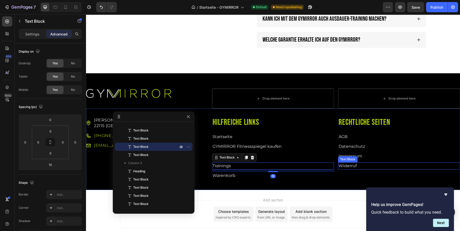
click at [351, 163] on link "Widerruf" at bounding box center [347, 165] width 18 height 5
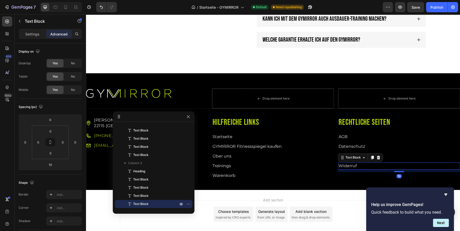
click at [351, 163] on link "Widerruf" at bounding box center [347, 165] width 18 height 5
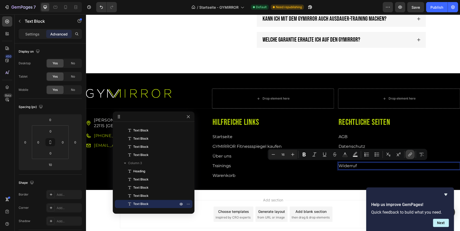
click at [410, 154] on icon "Editor contextual toolbar" at bounding box center [409, 154] width 5 height 5
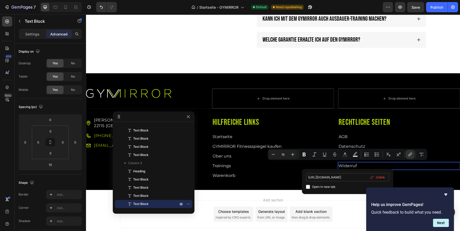
click at [341, 179] on input "https://e00aaj-bw.myshopify.com/pages/impressum" at bounding box center [347, 177] width 83 height 8
type input "https://e00aaj-bw.myshopify.com/pages/widerrufsbelehrung"
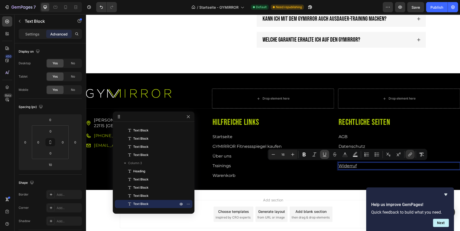
click at [325, 154] on icon "Editor contextual toolbar" at bounding box center [324, 154] width 5 height 5
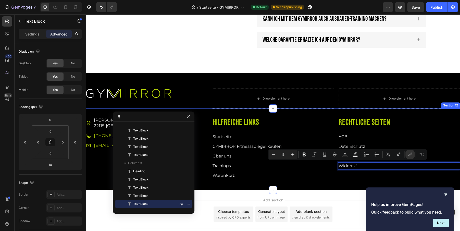
click at [335, 180] on div "Mümmelmannsberg 72, 22115 Hamburg Item List +49 175 900 777 4 Item List info@gy…" at bounding box center [273, 149] width 374 height 82
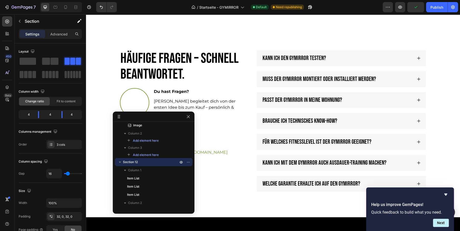
scroll to position [1544, 0]
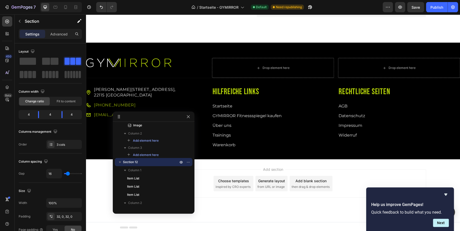
click at [246, 153] on div "Mümmelmannsberg 72, 22115 Hamburg Item List +49 175 900 777 4 Item List info@gy…" at bounding box center [273, 119] width 374 height 82
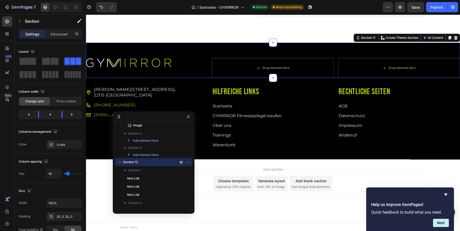
click at [175, 47] on div "Image Drop element here Drop element here Section 11 You can create reusable se…" at bounding box center [273, 60] width 374 height 35
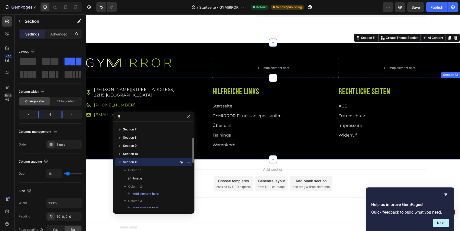
click at [174, 83] on div "Mümmelmannsberg 72, 22115 Hamburg Item List +49 175 900 777 4 Item List info@gy…" at bounding box center [273, 119] width 374 height 82
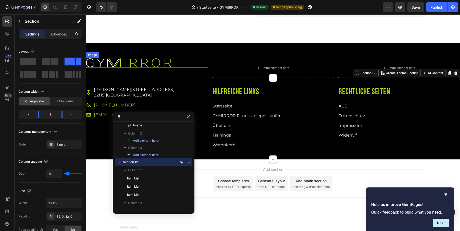
click at [120, 64] on img at bounding box center [128, 62] width 85 height 9
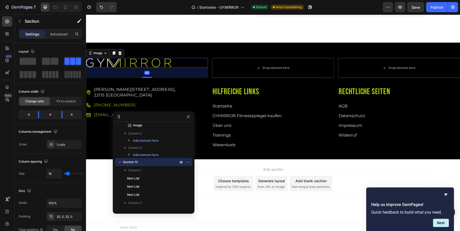
scroll to position [64, 0]
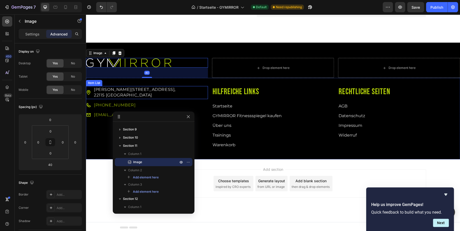
click at [179, 86] on div "[STREET_ADDRESS]" at bounding box center [147, 92] width 122 height 13
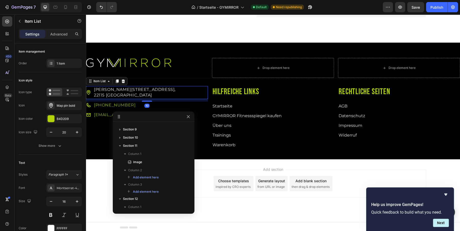
scroll to position [117, 0]
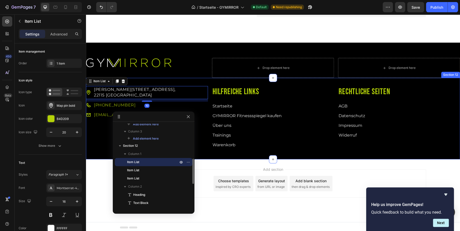
click at [205, 80] on div "Mümmelmannsberg 72, 22115 Hamburg Item List 10 +49 175 900 777 4 Item List info…" at bounding box center [273, 119] width 374 height 82
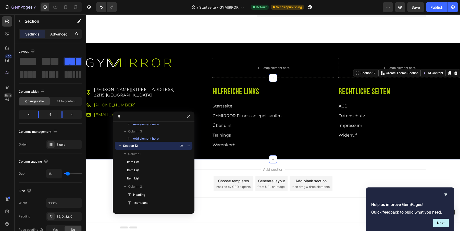
click at [59, 34] on p "Advanced" at bounding box center [58, 33] width 17 height 5
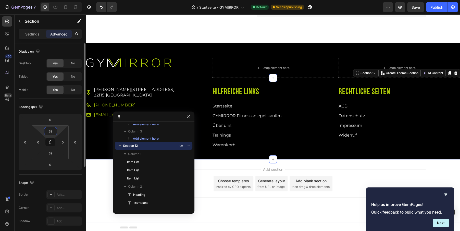
click at [53, 133] on input "32" at bounding box center [50, 131] width 10 height 8
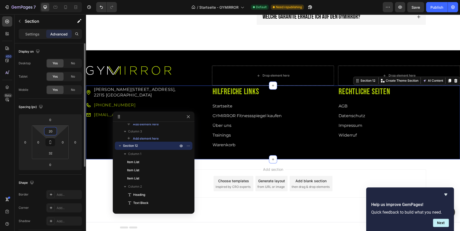
scroll to position [1541, 0]
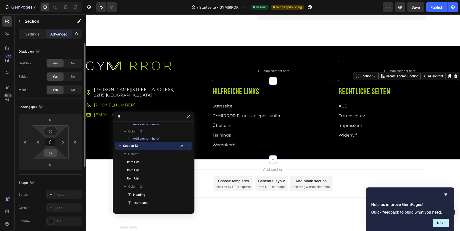
type input "20"
click at [49, 154] on input "32" at bounding box center [50, 153] width 10 height 8
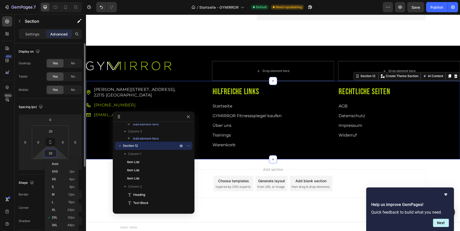
click at [49, 154] on input "32" at bounding box center [50, 153] width 10 height 8
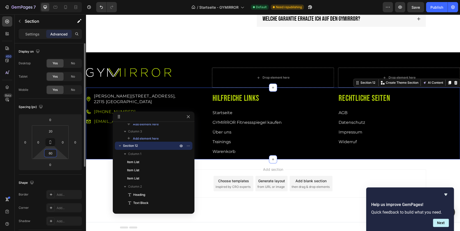
scroll to position [1544, 0]
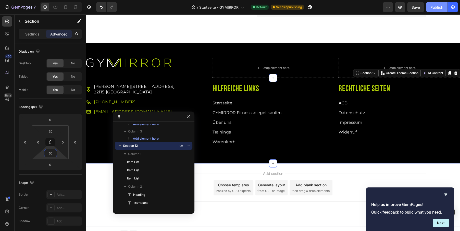
type input "60"
click at [432, 9] on div "Publish" at bounding box center [436, 7] width 13 height 5
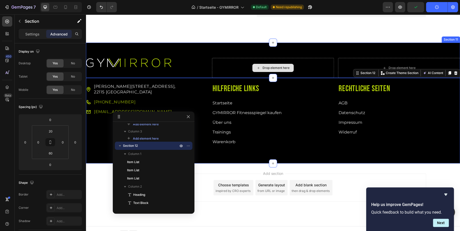
click at [308, 49] on div "Image Drop element here Drop element here Section 11" at bounding box center [273, 60] width 374 height 35
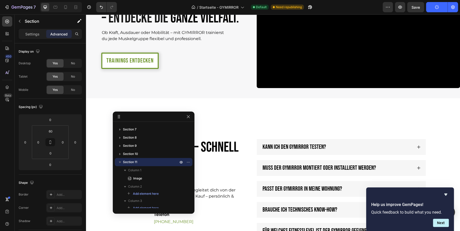
scroll to position [1548, 0]
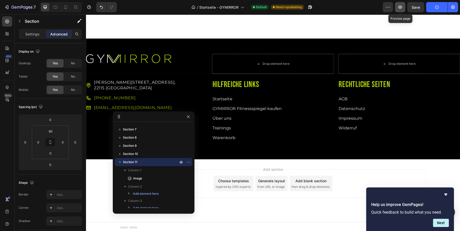
click at [400, 10] on button "button" at bounding box center [400, 7] width 10 height 10
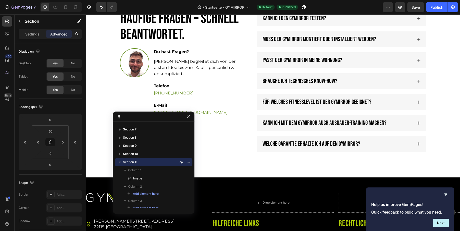
scroll to position [1542, 0]
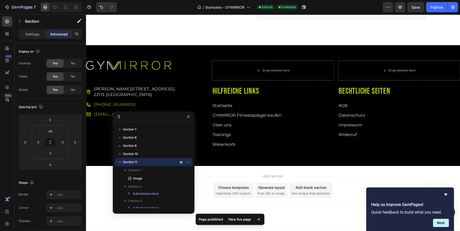
click at [117, 53] on div "Image Drop element here Drop element here Section 11" at bounding box center [273, 62] width 374 height 35
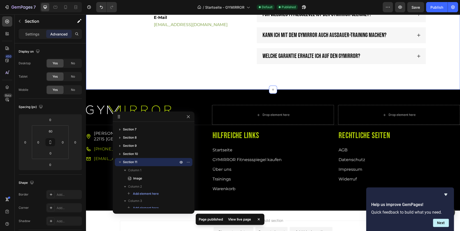
scroll to position [1482, 0]
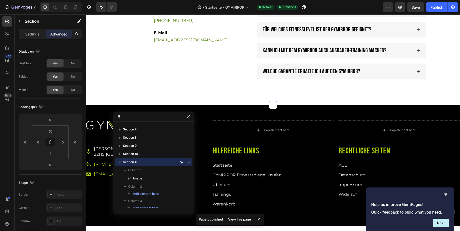
click at [103, 81] on div "Häufige Fragen – schnell beantwortet. Heading Image Du hast Fragen? Text Block …" at bounding box center [273, 11] width 364 height 146
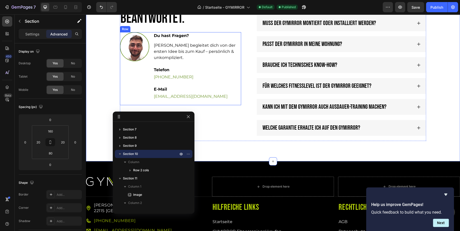
scroll to position [1423, 0]
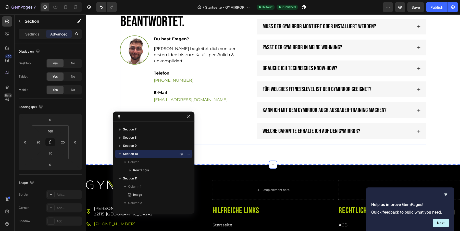
click at [206, 138] on div "Häufige Fragen – schnell beantwortet. Heading Image Du hast Fragen? Text Block …" at bounding box center [180, 71] width 121 height 146
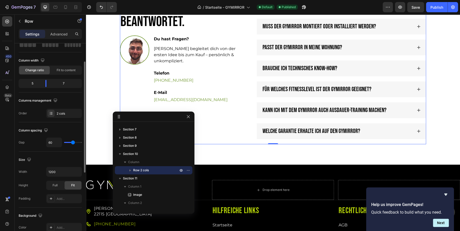
scroll to position [36, 0]
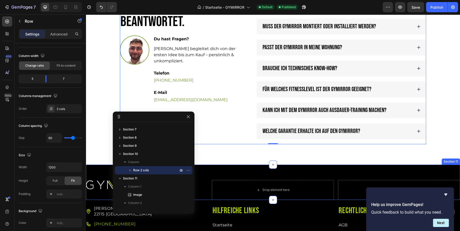
click at [99, 173] on div "Image Drop element here Drop element here Section 11" at bounding box center [273, 181] width 374 height 35
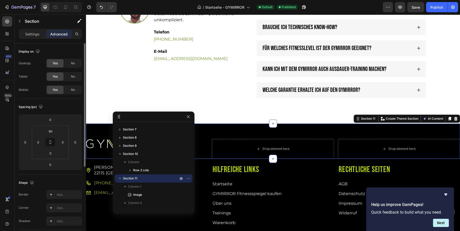
scroll to position [1472, 0]
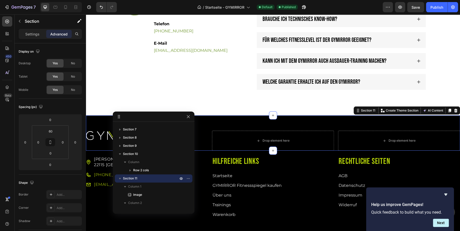
click at [204, 139] on div "Image" at bounding box center [147, 141] width 122 height 20
click at [129, 186] on span "Column 1" at bounding box center [134, 186] width 13 height 5
click at [36, 31] on p "Settings" at bounding box center [32, 33] width 14 height 5
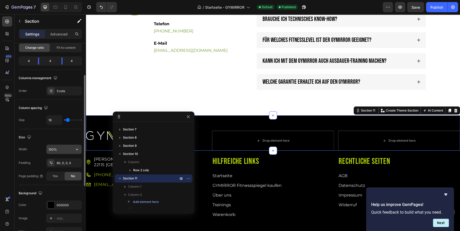
scroll to position [55, 0]
click at [59, 147] on input "100%" at bounding box center [63, 147] width 35 height 9
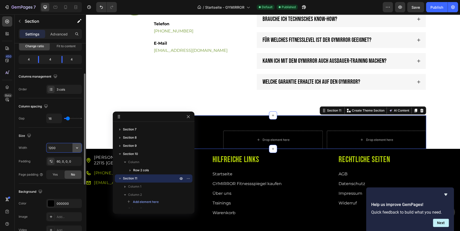
click at [77, 147] on icon "button" at bounding box center [77, 147] width 2 height 1
click at [57, 160] on p "Full 100%" at bounding box center [62, 160] width 29 height 5
type input "100%"
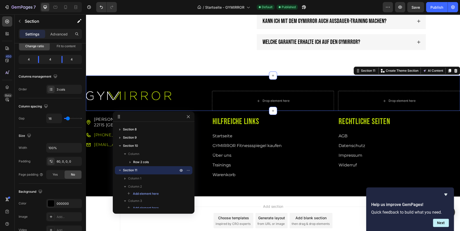
scroll to position [1501, 0]
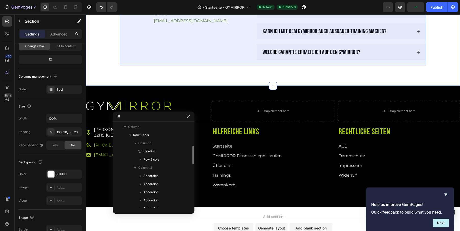
scroll to position [88, 0]
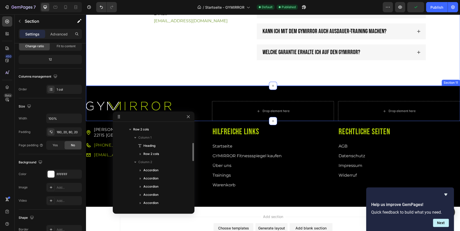
click at [119, 90] on div "Image Drop element here Drop element here Section 11" at bounding box center [273, 103] width 374 height 35
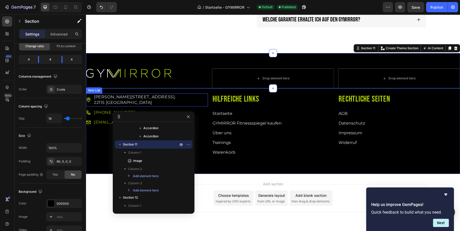
scroll to position [1533, 0]
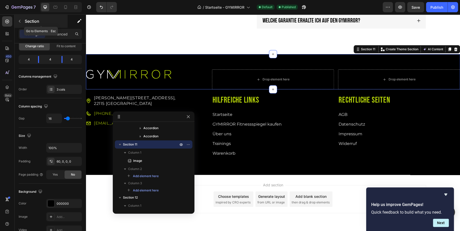
click at [37, 20] on p "Section" at bounding box center [46, 21] width 42 height 6
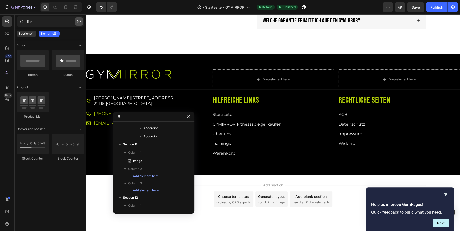
click at [80, 21] on icon "button" at bounding box center [79, 22] width 4 height 4
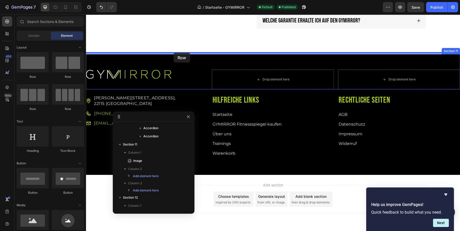
drag, startPoint x: 126, startPoint y: 79, endPoint x: 173, endPoint y: 54, distance: 52.6
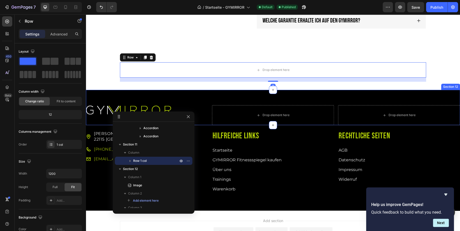
click at [248, 93] on div "Image Drop element here Drop element here Section 12" at bounding box center [273, 107] width 374 height 35
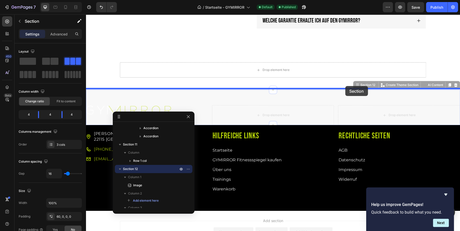
drag, startPoint x: 358, startPoint y: 86, endPoint x: 345, endPoint y: 86, distance: 13.3
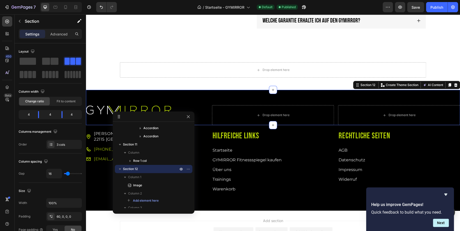
click at [205, 114] on div "Image" at bounding box center [147, 115] width 122 height 20
click at [128, 176] on span "Column 1" at bounding box center [134, 176] width 13 height 5
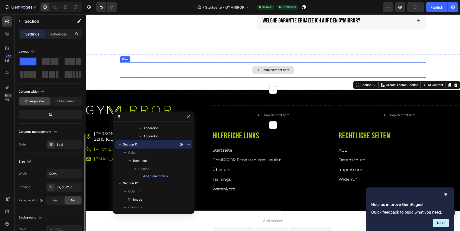
click at [99, 74] on div "Drop element here Row" at bounding box center [273, 71] width 374 height 19
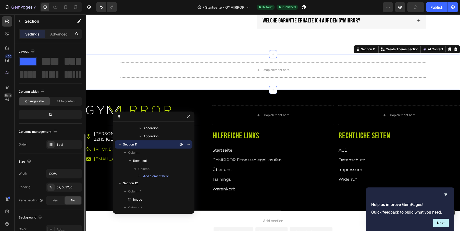
scroll to position [55, 0]
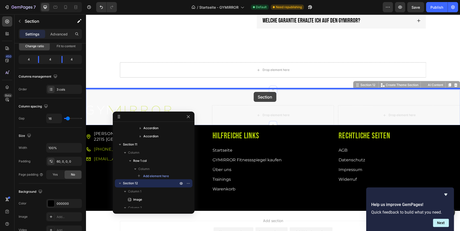
drag, startPoint x: 95, startPoint y: 94, endPoint x: 253, endPoint y: 92, distance: 158.1
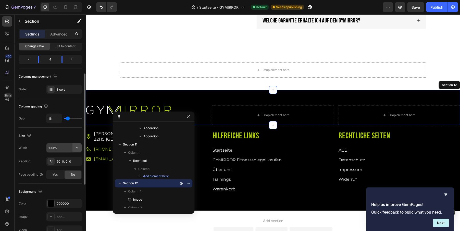
click at [78, 147] on icon "button" at bounding box center [76, 147] width 5 height 5
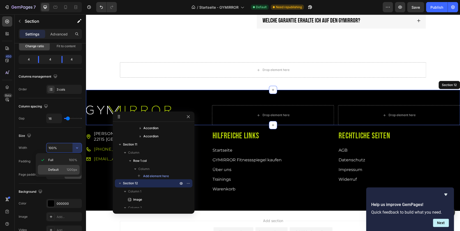
click at [73, 168] on span "1200px" at bounding box center [72, 169] width 11 height 5
type input "1200"
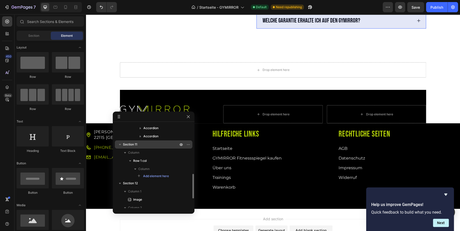
click at [125, 141] on div "Section 11" at bounding box center [153, 144] width 73 height 8
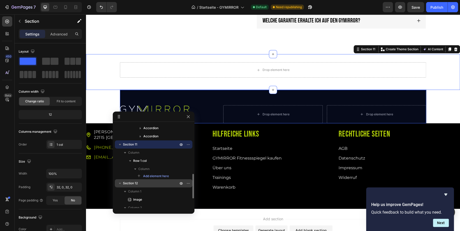
click at [129, 182] on span "Section 12" at bounding box center [130, 183] width 15 height 5
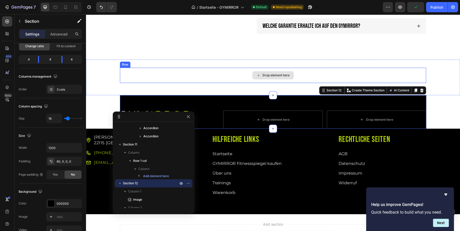
scroll to position [1583, 0]
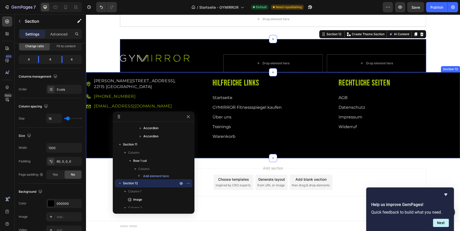
click at [96, 148] on div "Mümmelmannsberg 72, 22115 Hamburg Item List +49 175 900 777 4 Item List info@gy…" at bounding box center [273, 115] width 374 height 86
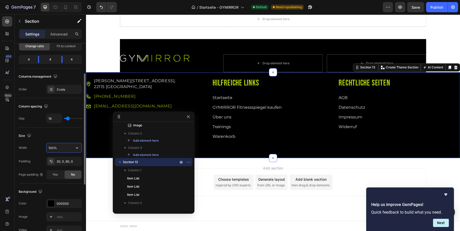
click at [52, 147] on input "100%" at bounding box center [63, 147] width 35 height 9
click at [80, 149] on button "button" at bounding box center [76, 147] width 9 height 9
click at [56, 170] on span "Default" at bounding box center [53, 169] width 10 height 5
type input "1200"
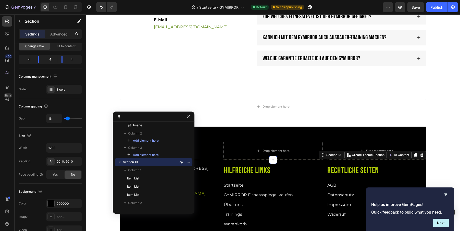
scroll to position [1493, 0]
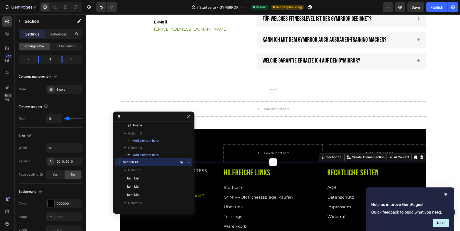
click at [104, 50] on div "Häufige Fragen – schnell beantwortet. Heading Image Du hast Fragen? Text Block …" at bounding box center [273, 0] width 364 height 146
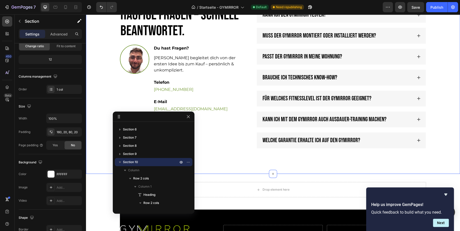
scroll to position [1412, 0]
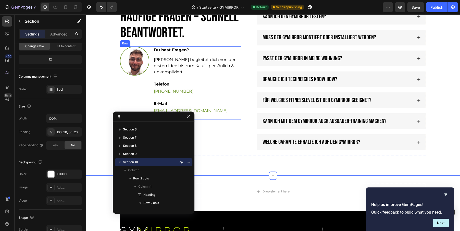
click at [127, 93] on div "Image" at bounding box center [134, 82] width 29 height 73
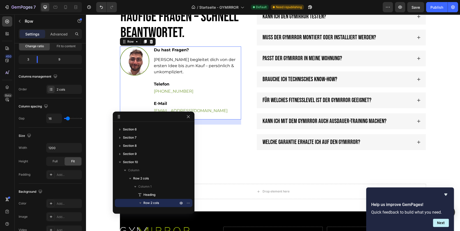
scroll to position [0, 0]
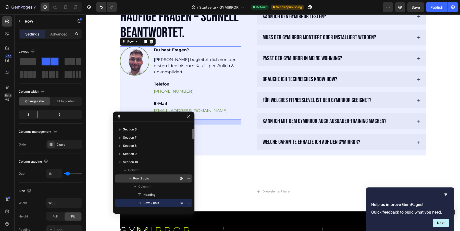
click at [138, 177] on span "Row 2 cols" at bounding box center [141, 178] width 16 height 5
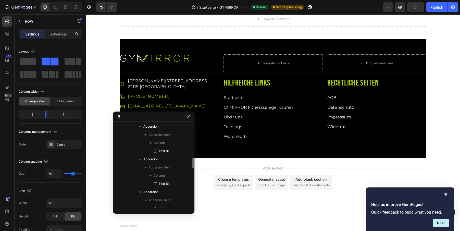
scroll to position [1579, 0]
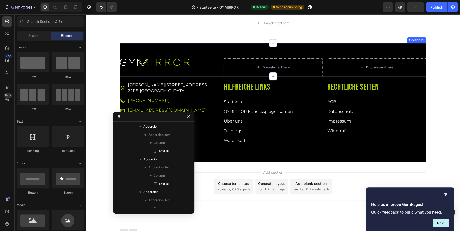
click at [129, 49] on div "Image Drop element here Drop element here Section 12" at bounding box center [273, 59] width 306 height 33
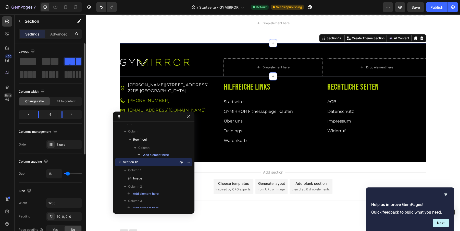
click at [58, 209] on div "Width 1200 Padding 60, 0, 0, 0 Page padding Yes No" at bounding box center [50, 216] width 63 height 36
click at [79, 202] on icon "button" at bounding box center [76, 202] width 5 height 5
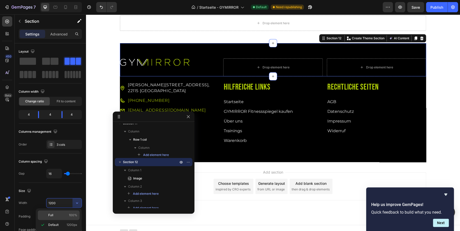
click at [64, 218] on div "Full 100%" at bounding box center [59, 215] width 42 height 10
type input "100%"
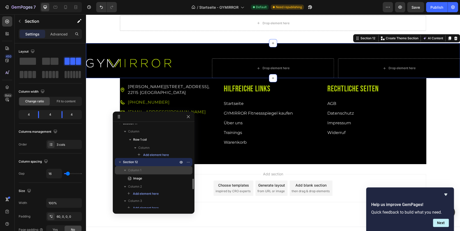
click at [136, 170] on span "Column 1" at bounding box center [134, 170] width 13 height 5
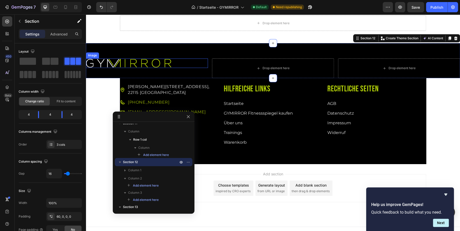
click at [196, 66] on div at bounding box center [147, 62] width 122 height 9
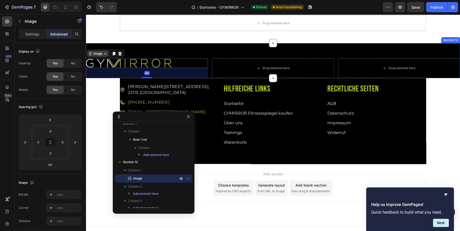
click at [104, 55] on icon at bounding box center [105, 54] width 4 height 4
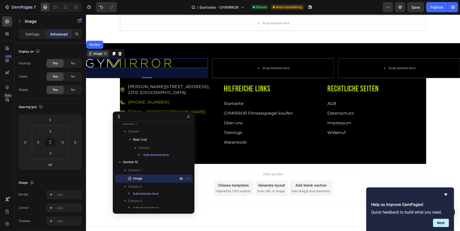
click at [104, 53] on icon at bounding box center [105, 54] width 4 height 4
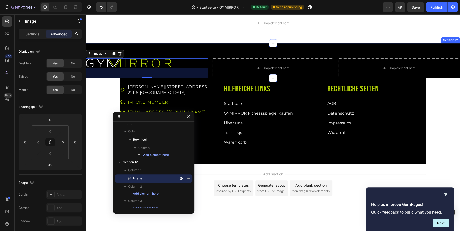
click at [127, 47] on div "Image 40 Drop element here Drop element here Section 12" at bounding box center [273, 60] width 374 height 35
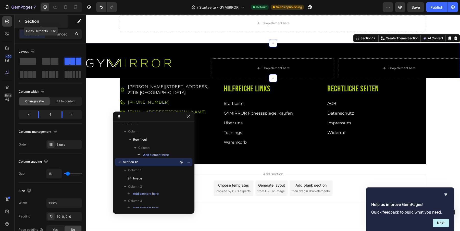
click at [18, 22] on icon "button" at bounding box center [20, 21] width 4 height 4
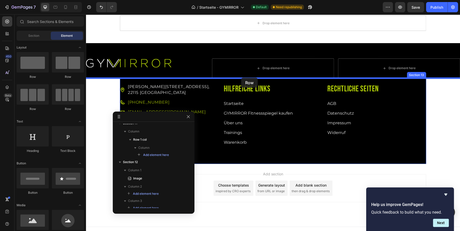
drag, startPoint x: 124, startPoint y: 112, endPoint x: 241, endPoint y: 78, distance: 121.9
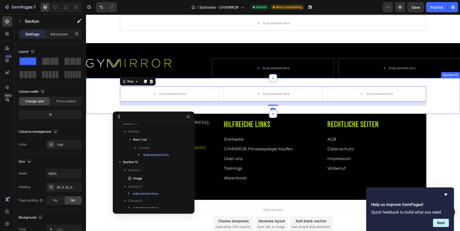
click at [228, 82] on div "Drop element here Drop element here Drop element here Row 16 Section 13" at bounding box center [273, 96] width 374 height 36
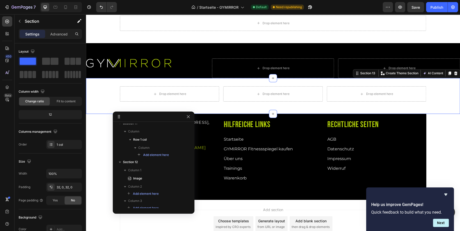
click at [110, 86] on div "Drop element here Drop element here Drop element here Row" at bounding box center [273, 95] width 374 height 19
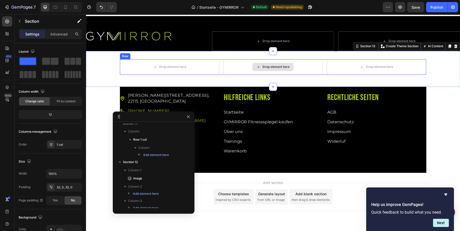
scroll to position [1611, 0]
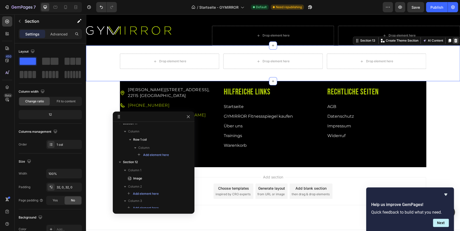
click at [453, 41] on icon at bounding box center [455, 41] width 4 height 4
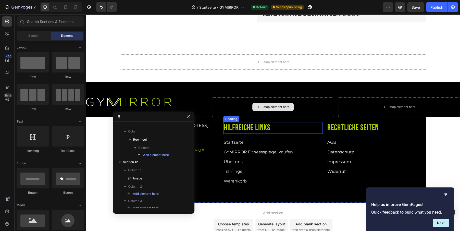
scroll to position [1541, 0]
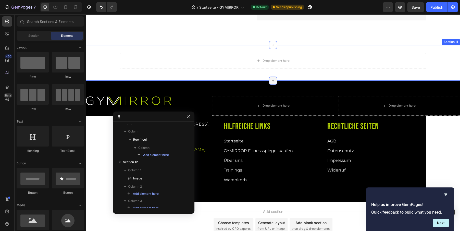
click at [274, 80] on icon at bounding box center [273, 80] width 2 height 2
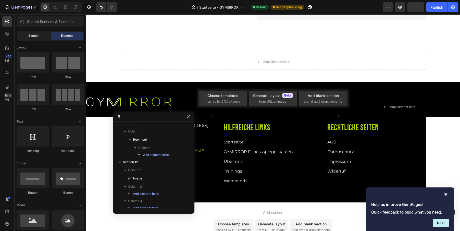
click at [40, 32] on div "Section" at bounding box center [34, 36] width 32 height 8
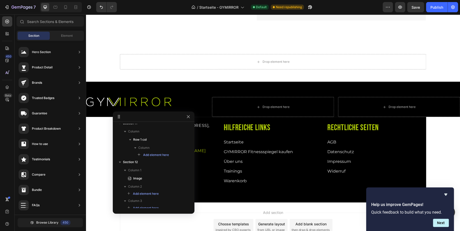
click at [67, 31] on div "Section Element" at bounding box center [50, 36] width 67 height 10
click at [65, 37] on span "Element" at bounding box center [67, 35] width 12 height 5
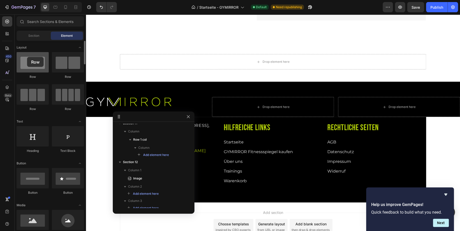
drag, startPoint x: 31, startPoint y: 66, endPoint x: 29, endPoint y: 61, distance: 5.8
click at [29, 61] on div at bounding box center [33, 62] width 32 height 20
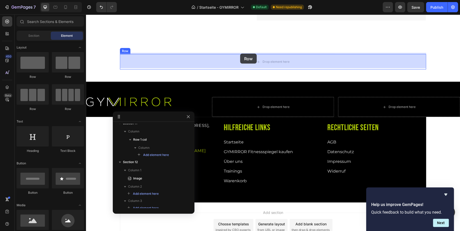
drag, startPoint x: 116, startPoint y: 107, endPoint x: 240, endPoint y: 54, distance: 134.9
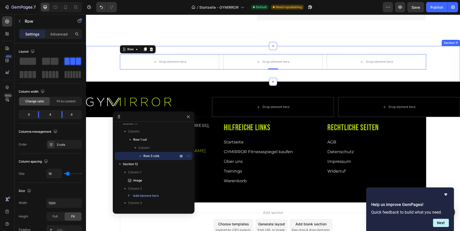
click at [107, 66] on div "Drop element here Drop element here Drop element here Row 0 Row" at bounding box center [273, 63] width 374 height 19
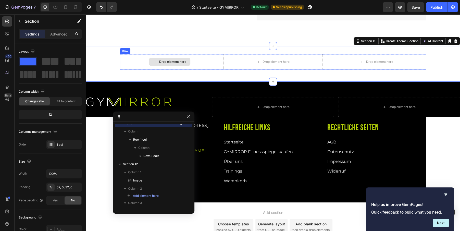
click at [129, 65] on div "Drop element here" at bounding box center [169, 61] width 99 height 15
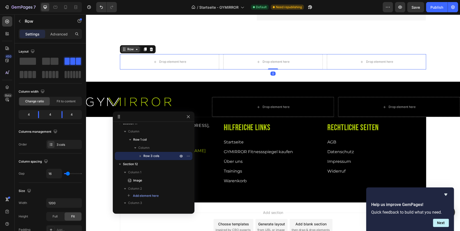
click at [126, 48] on icon at bounding box center [124, 49] width 4 height 4
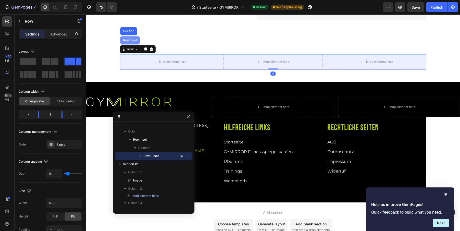
click at [127, 41] on div "Row 1 col" at bounding box center [130, 40] width 20 height 8
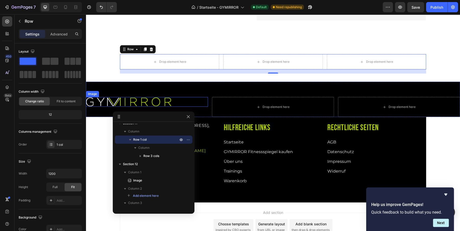
click at [112, 103] on img at bounding box center [128, 101] width 85 height 9
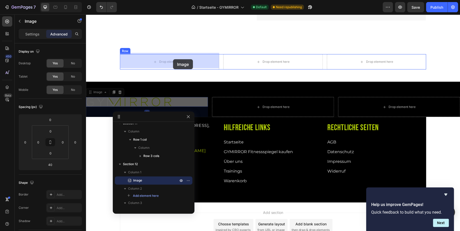
drag, startPoint x: 92, startPoint y: 91, endPoint x: 162, endPoint y: 63, distance: 75.9
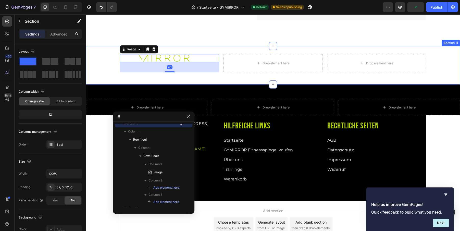
click at [176, 76] on div "Image 40 Drop element here Drop element here Row Row Section 11" at bounding box center [273, 65] width 374 height 38
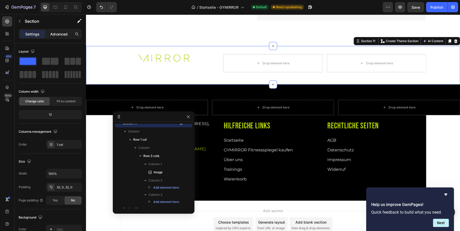
click at [57, 37] on div "Advanced" at bounding box center [59, 34] width 26 height 8
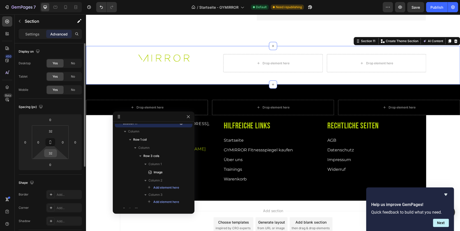
click at [52, 151] on input "32" at bounding box center [50, 153] width 10 height 8
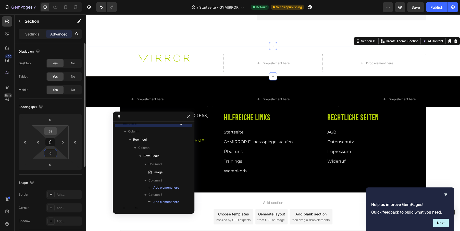
type input "0"
click at [50, 132] on input "32" at bounding box center [50, 131] width 10 height 8
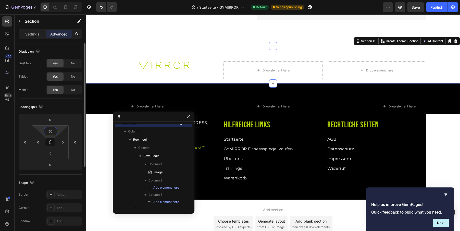
type input "60"
click at [32, 34] on p "Settings" at bounding box center [32, 33] width 14 height 5
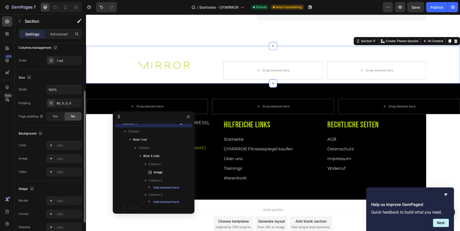
scroll to position [108, 0]
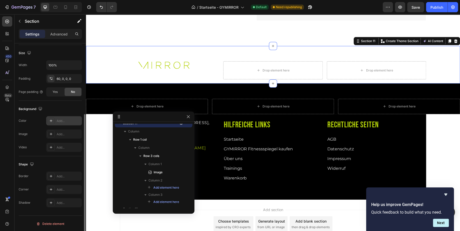
click at [48, 116] on div "Add..." at bounding box center [64, 120] width 36 height 9
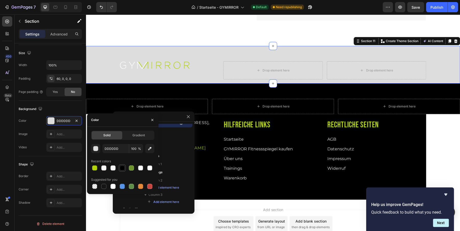
click at [120, 165] on div at bounding box center [122, 167] width 5 height 5
type input "000000"
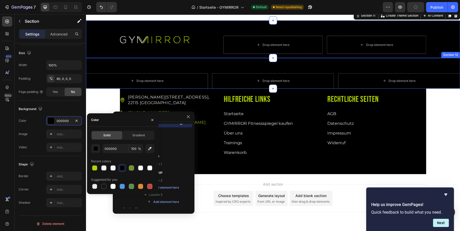
scroll to position [1579, 0]
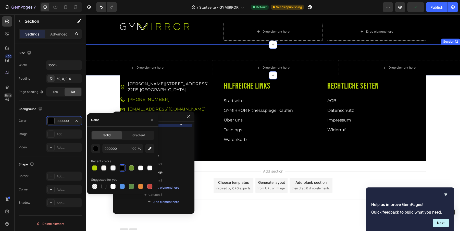
click at [184, 55] on div "Drop element here Drop element here Drop element here Section 12" at bounding box center [273, 60] width 374 height 31
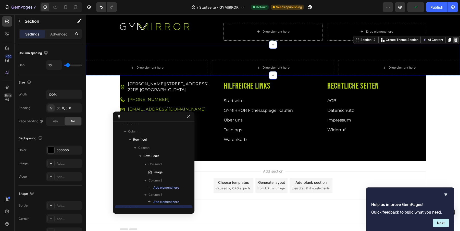
click at [454, 41] on icon at bounding box center [455, 40] width 3 height 4
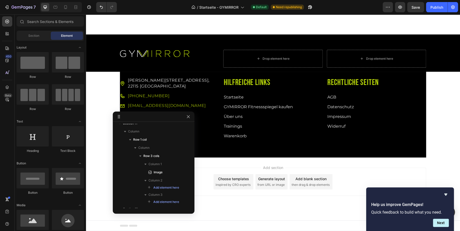
scroll to position [1551, 0]
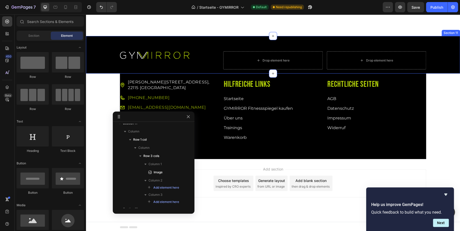
click at [129, 70] on div "Image Drop element here Drop element here Row Row" at bounding box center [273, 62] width 374 height 22
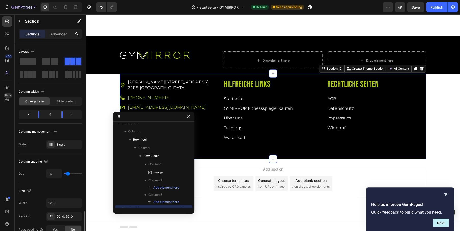
click at [126, 75] on div "Mümmelmannsberg 72, 22115 Hamburg Item List +49 175 900 777 4 Item List info@gy…" at bounding box center [273, 116] width 306 height 86
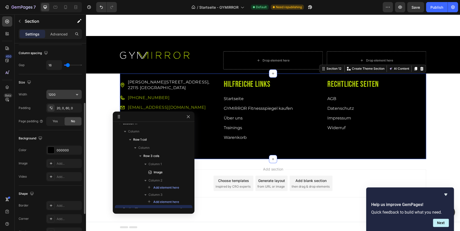
click at [56, 91] on input "1200" at bounding box center [63, 94] width 35 height 9
click at [75, 97] on button "button" at bounding box center [76, 94] width 9 height 9
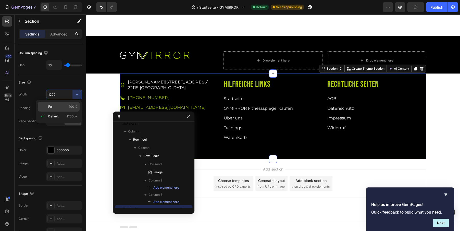
click at [54, 106] on p "Full 100%" at bounding box center [62, 106] width 29 height 5
type input "100%"
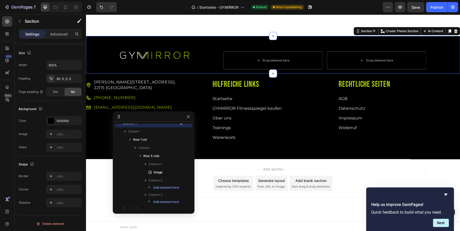
click at [102, 48] on div "Image Drop element here Drop element here Row Row Section 11 You can create reu…" at bounding box center [273, 54] width 374 height 37
click at [19, 22] on icon "button" at bounding box center [20, 21] width 4 height 4
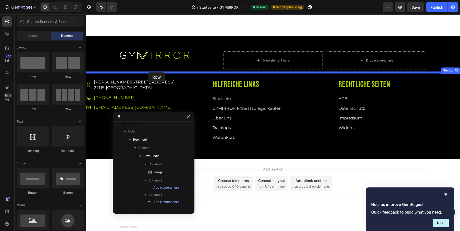
drag, startPoint x: 138, startPoint y: 79, endPoint x: 148, endPoint y: 73, distance: 10.9
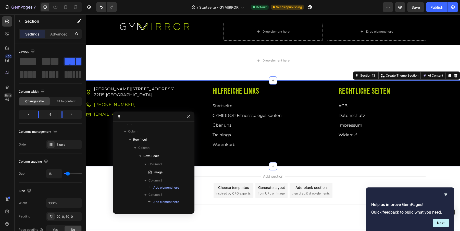
click at [107, 84] on div "Mümmelmannsberg 72, 22115 Hamburg Item List +49 175 900 777 4 Item List info@gy…" at bounding box center [273, 123] width 374 height 86
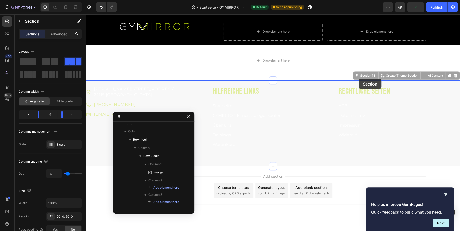
drag, startPoint x: 353, startPoint y: 75, endPoint x: 359, endPoint y: 79, distance: 6.4
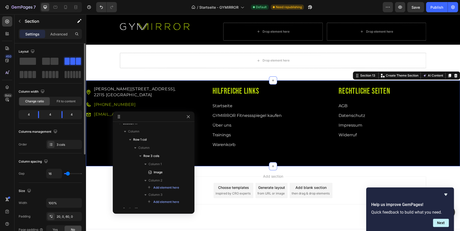
drag, startPoint x: 71, startPoint y: 61, endPoint x: 71, endPoint y: 66, distance: 4.7
click at [71, 66] on div at bounding box center [50, 68] width 63 height 22
click at [57, 38] on div "Advanced" at bounding box center [59, 34] width 26 height 8
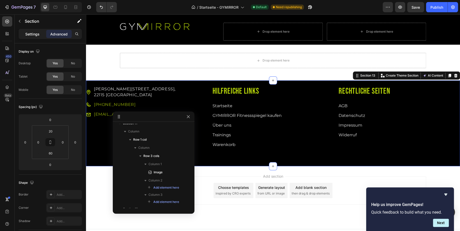
click at [27, 36] on p "Settings" at bounding box center [32, 33] width 14 height 5
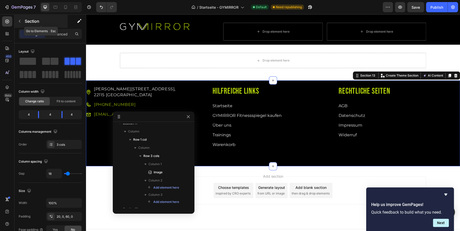
click at [26, 19] on p "Section" at bounding box center [46, 21] width 42 height 6
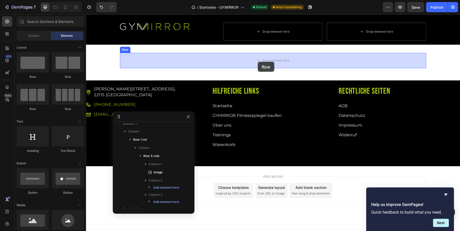
drag, startPoint x: 124, startPoint y: 110, endPoint x: 258, endPoint y: 62, distance: 141.7
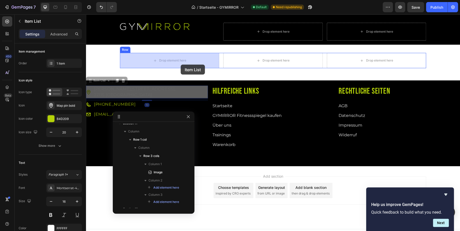
drag, startPoint x: 92, startPoint y: 83, endPoint x: 180, endPoint y: 64, distance: 90.3
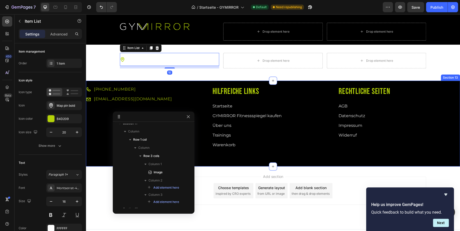
click at [156, 90] on div "[PHONE_NUMBER]" at bounding box center [147, 89] width 122 height 7
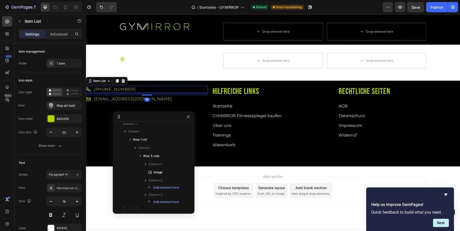
scroll to position [108, 0]
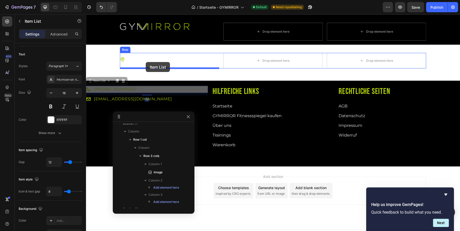
drag, startPoint x: 93, startPoint y: 83, endPoint x: 146, endPoint y: 62, distance: 56.5
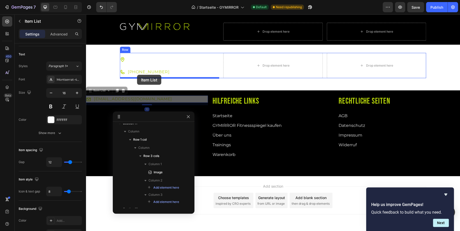
drag, startPoint x: 92, startPoint y: 93, endPoint x: 137, endPoint y: 75, distance: 49.1
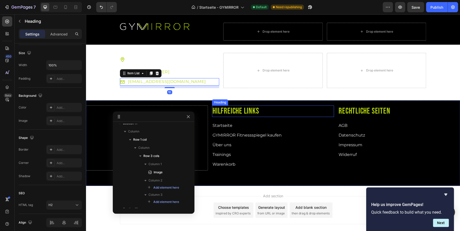
click at [220, 107] on h2 "Hilfreiche Links" at bounding box center [273, 111] width 122 height 12
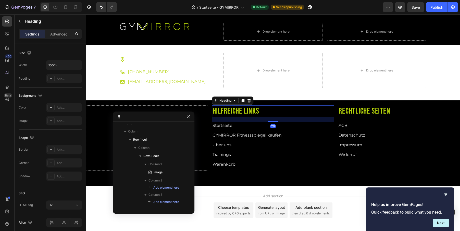
scroll to position [0, 0]
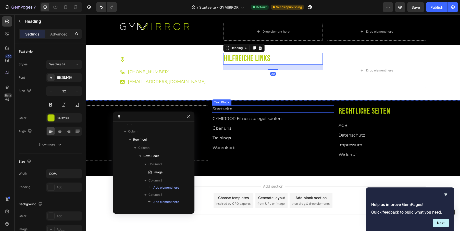
click at [224, 110] on link "Startseite" at bounding box center [222, 108] width 20 height 5
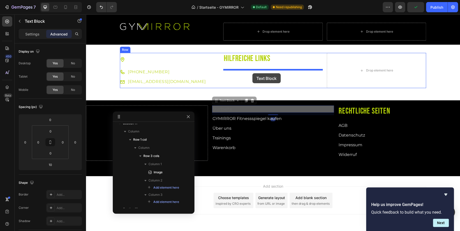
drag, startPoint x: 215, startPoint y: 100, endPoint x: 252, endPoint y: 73, distance: 45.4
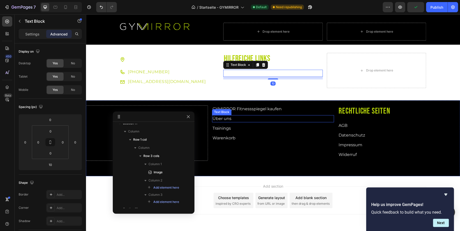
click at [222, 110] on div "Text Block" at bounding box center [221, 112] width 17 height 5
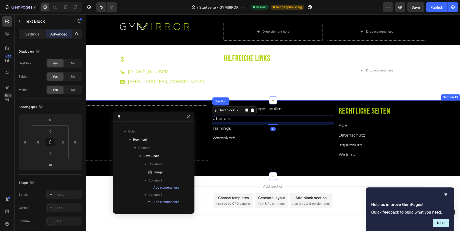
click at [276, 107] on link "GYMIRROR Fitnessspiegel kaufen" at bounding box center [246, 108] width 69 height 5
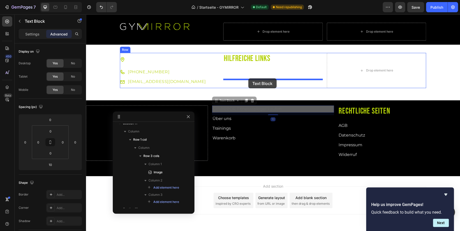
drag, startPoint x: 216, startPoint y: 99, endPoint x: 248, endPoint y: 78, distance: 38.5
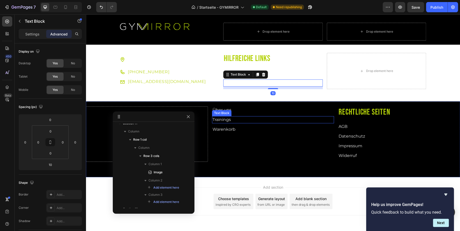
click at [221, 113] on div "Text Block" at bounding box center [221, 113] width 17 height 5
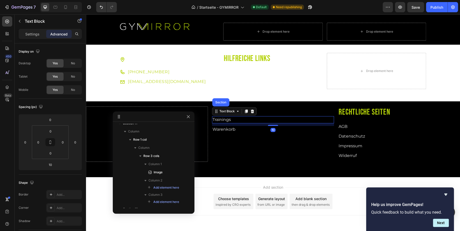
click at [272, 108] on p "Über uns" at bounding box center [272, 110] width 121 height 6
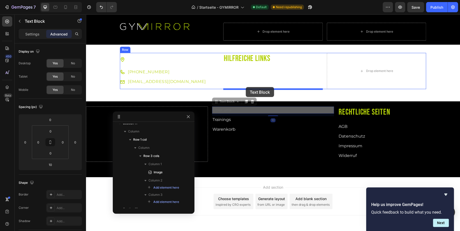
drag, startPoint x: 218, startPoint y: 103, endPoint x: 246, endPoint y: 87, distance: 32.2
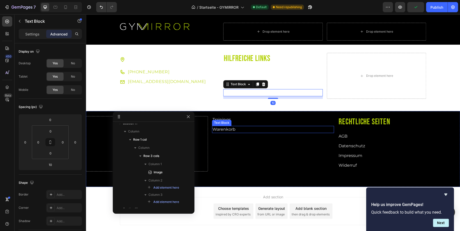
click at [244, 119] on p "Trainings" at bounding box center [272, 120] width 121 height 6
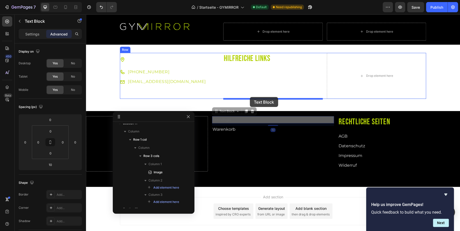
drag, startPoint x: 217, startPoint y: 113, endPoint x: 250, endPoint y: 97, distance: 36.7
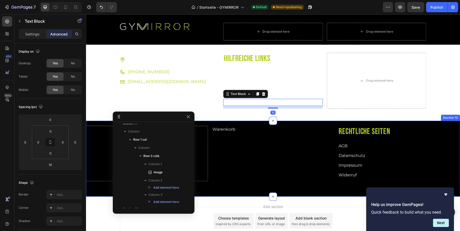
click at [245, 131] on p "Warenkorb" at bounding box center [272, 129] width 121 height 6
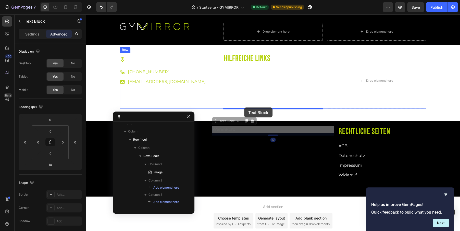
drag, startPoint x: 215, startPoint y: 121, endPoint x: 244, endPoint y: 107, distance: 32.3
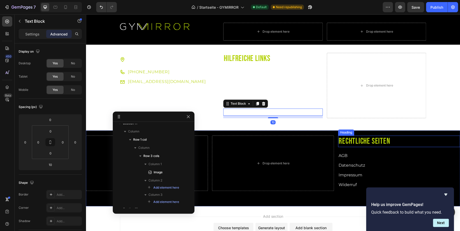
click at [361, 140] on h2 "Rechtliche Seiten" at bounding box center [399, 141] width 122 height 12
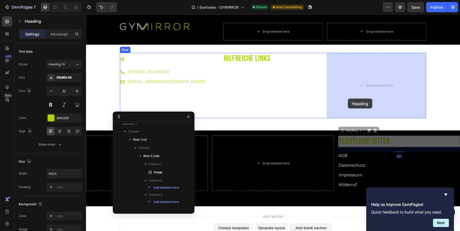
drag, startPoint x: 343, startPoint y: 131, endPoint x: 348, endPoint y: 98, distance: 32.5
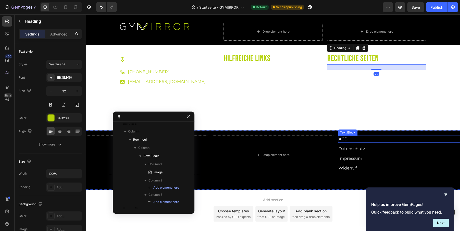
click at [348, 141] on p "AGB" at bounding box center [398, 139] width 121 height 6
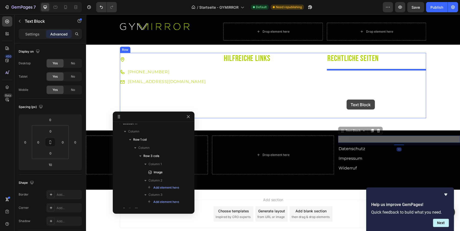
drag, startPoint x: 345, startPoint y: 130, endPoint x: 346, endPoint y: 99, distance: 30.6
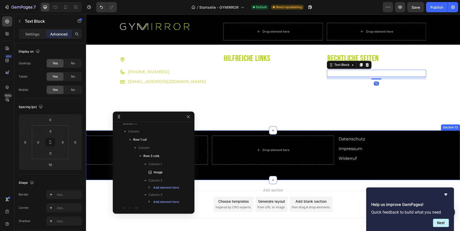
click at [349, 139] on link "Datenschutz" at bounding box center [351, 138] width 27 height 5
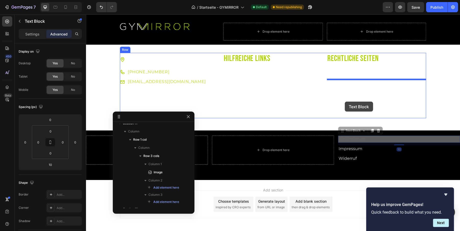
drag, startPoint x: 342, startPoint y: 129, endPoint x: 345, endPoint y: 101, distance: 27.9
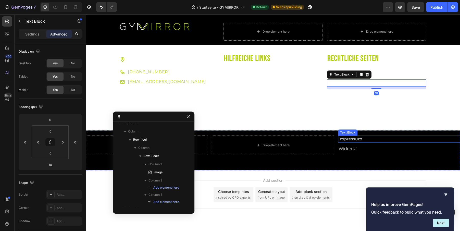
click at [351, 138] on link "Impressum" at bounding box center [350, 138] width 24 height 5
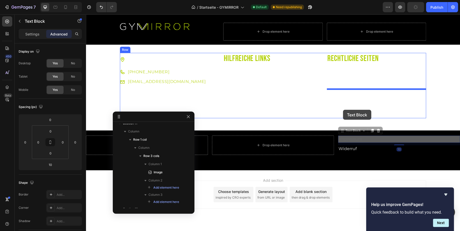
drag, startPoint x: 342, startPoint y: 130, endPoint x: 343, endPoint y: 109, distance: 20.7
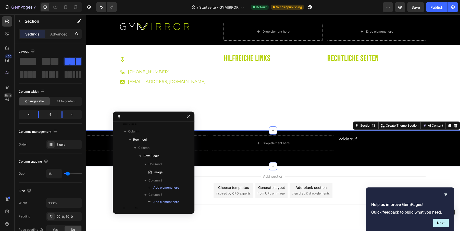
click at [351, 143] on div "Widerruf Text Block" at bounding box center [399, 142] width 122 height 15
click at [349, 141] on link "Widerruf" at bounding box center [347, 138] width 18 height 5
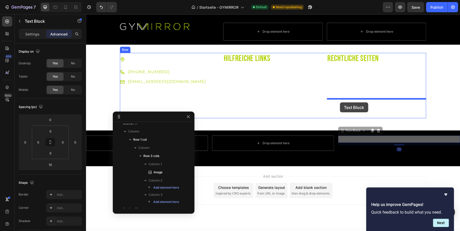
drag, startPoint x: 339, startPoint y: 130, endPoint x: 340, endPoint y: 102, distance: 28.1
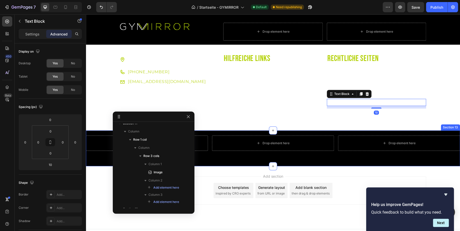
click at [337, 157] on div "Drop element here Drop element here Drop element here Section 13" at bounding box center [273, 148] width 374 height 36
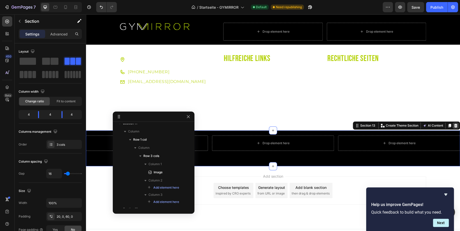
click at [456, 127] on icon at bounding box center [455, 126] width 3 height 4
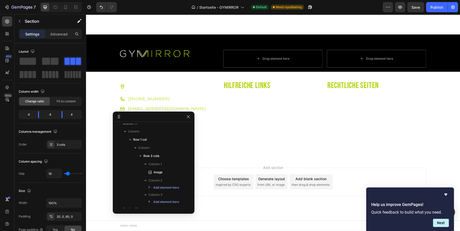
scroll to position [1551, 0]
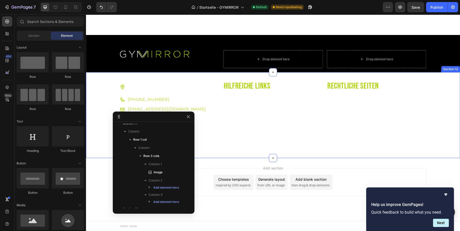
click at [451, 95] on div "Mümmelmannsberg 72, 22115 Hamburg Item List +49 175 900 777 4 Item List info@gy…" at bounding box center [273, 114] width 374 height 69
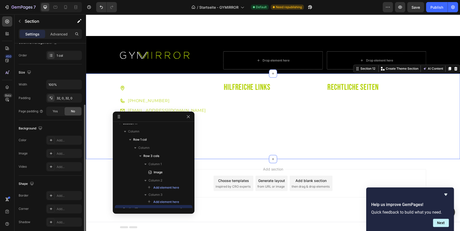
scroll to position [94, 0]
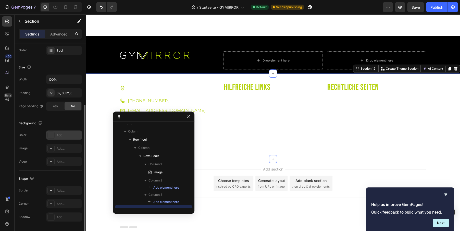
click at [51, 136] on icon at bounding box center [51, 135] width 4 height 4
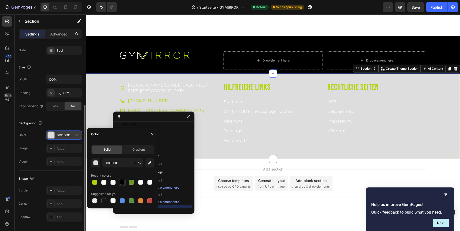
click at [121, 184] on div at bounding box center [122, 182] width 5 height 5
type input "000000"
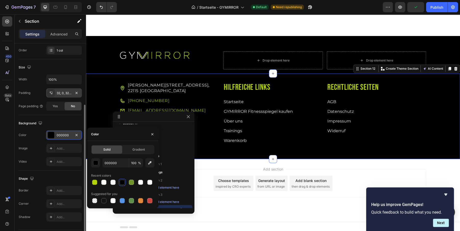
click at [60, 92] on div "32, 0, 32, 0" at bounding box center [64, 93] width 15 height 5
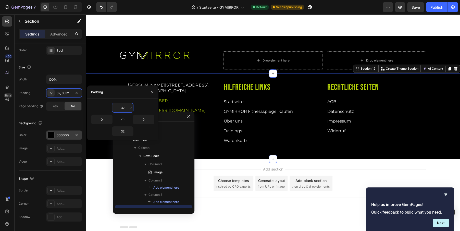
click at [122, 107] on input "32" at bounding box center [122, 107] width 21 height 9
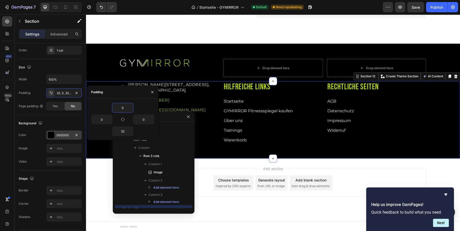
scroll to position [1543, 0]
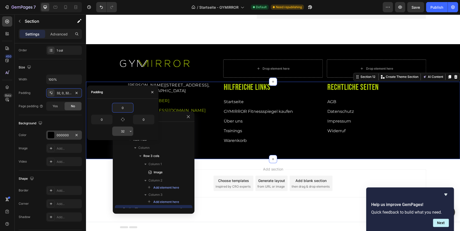
type input "0"
click at [126, 131] on input "32" at bounding box center [122, 130] width 21 height 9
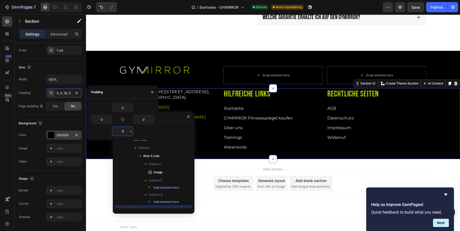
type input "60"
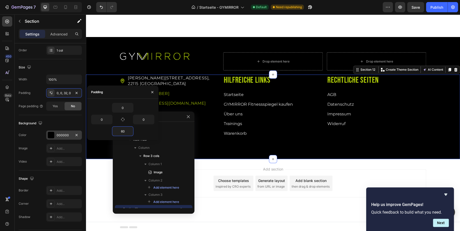
click at [333, 148] on div "Mümmelmannsberg 72, 22115 Hamburg Item List +49 175 900 777 4 Item List info@gy…" at bounding box center [273, 116] width 374 height 85
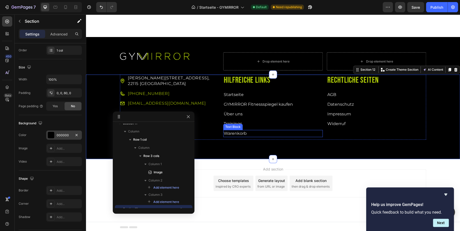
click at [271, 136] on div "Hilfreiche Links Heading Startseite Text Block GYMIRROR Fitnessspiegel kaufen T…" at bounding box center [272, 106] width 99 height 65
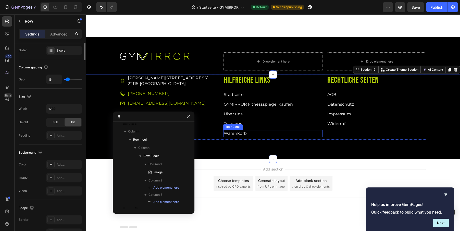
scroll to position [0, 0]
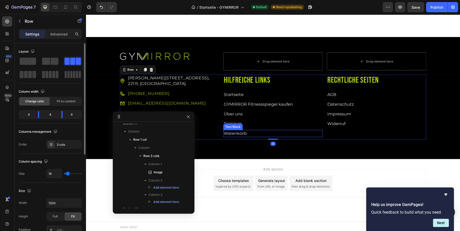
click at [269, 133] on p "Warenkorb" at bounding box center [273, 133] width 98 height 6
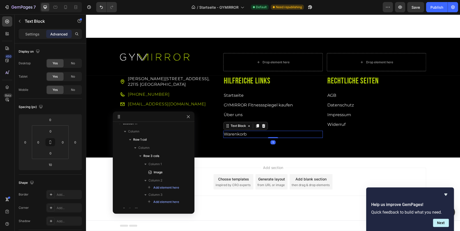
scroll to position [1547, 0]
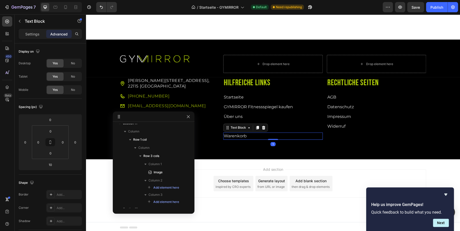
drag, startPoint x: 274, startPoint y: 138, endPoint x: 274, endPoint y: 132, distance: 5.9
click at [274, 132] on div "Warenkorb Text Block 1" at bounding box center [272, 135] width 99 height 7
type input "0"
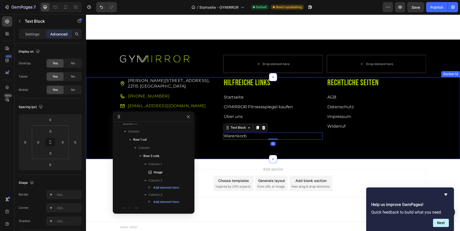
click at [342, 148] on div "Mümmelmannsberg 72, 22115 Hamburg Item List +49 175 900 777 4 Item List info@gy…" at bounding box center [273, 118] width 374 height 82
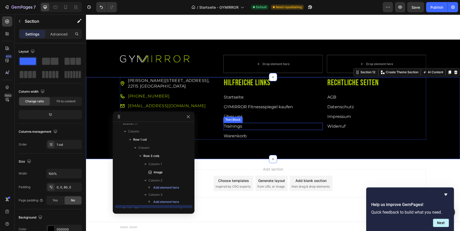
click at [244, 125] on p "Trainings" at bounding box center [273, 126] width 98 height 6
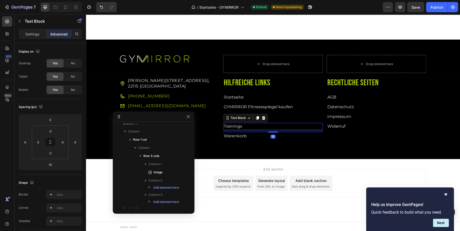
click at [251, 125] on p "Trainings" at bounding box center [273, 126] width 98 height 6
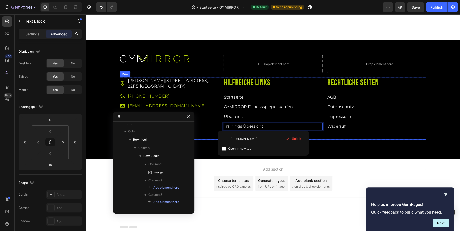
click at [331, 139] on div "Mümmelmannsberg 72, 22115 Hamburg Item List +49 175 900 777 4 Item List info@gy…" at bounding box center [273, 110] width 374 height 67
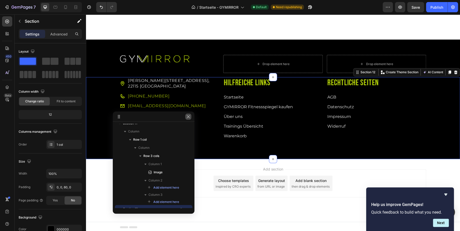
click at [187, 118] on icon "button" at bounding box center [188, 117] width 4 height 4
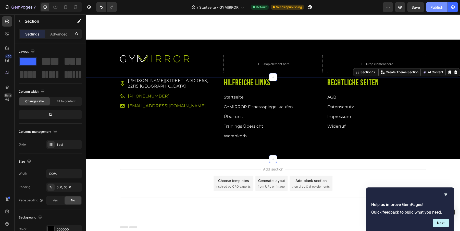
click at [435, 6] on div "Publish" at bounding box center [436, 7] width 13 height 5
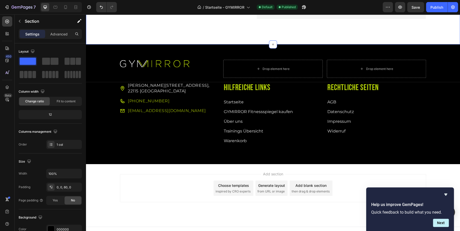
scroll to position [1545, 0]
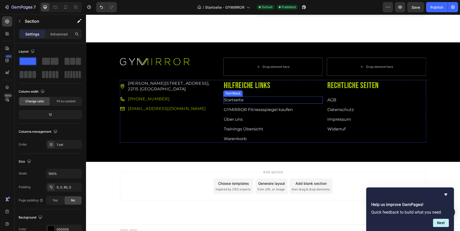
click at [245, 101] on p "Startseite" at bounding box center [273, 100] width 98 height 6
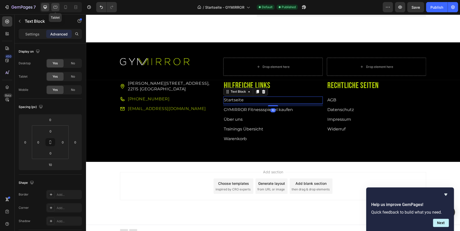
click at [58, 7] on div at bounding box center [55, 7] width 8 height 8
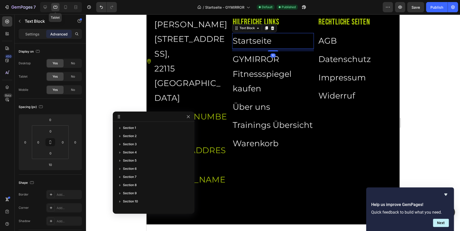
scroll to position [1586, 0]
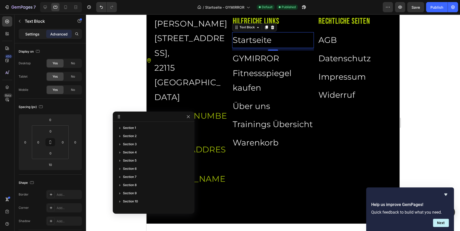
click at [29, 37] on div "Settings" at bounding box center [33, 34] width 26 height 8
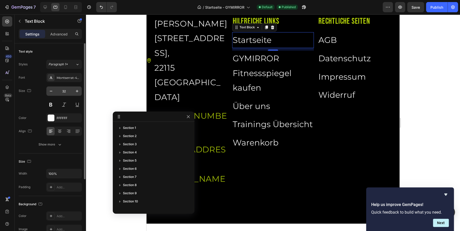
click at [64, 91] on input "32" at bounding box center [64, 90] width 17 height 9
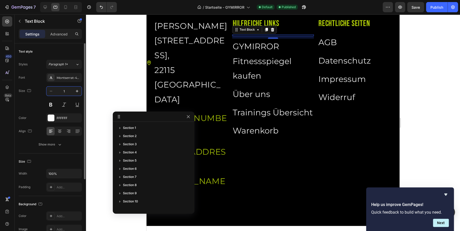
type input "16"
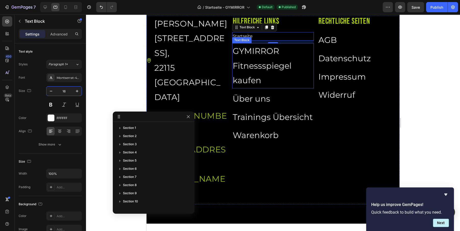
click at [261, 51] on link "GYMIRROR Fitnessspiegel kaufen" at bounding box center [262, 65] width 59 height 39
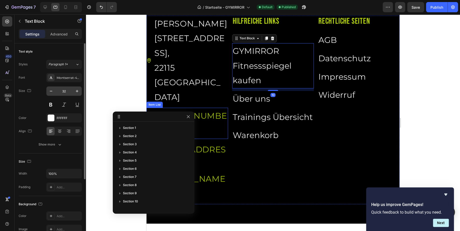
click at [63, 89] on input "32" at bounding box center [64, 90] width 17 height 9
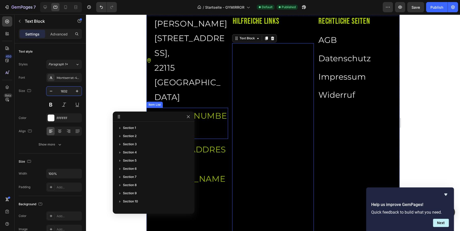
type input "16"
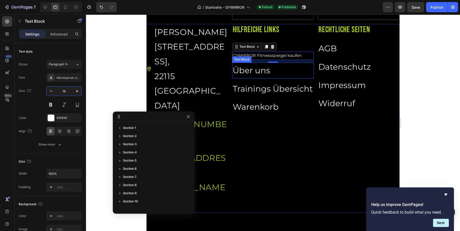
click at [263, 70] on link "Über uns" at bounding box center [251, 70] width 37 height 10
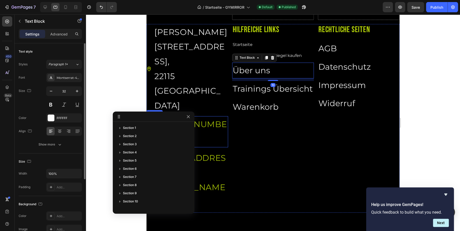
click at [62, 91] on input "32" at bounding box center [64, 90] width 17 height 9
type input "16"
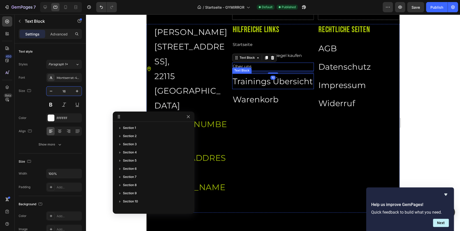
click at [260, 82] on link "Trainings Übersicht" at bounding box center [273, 81] width 80 height 10
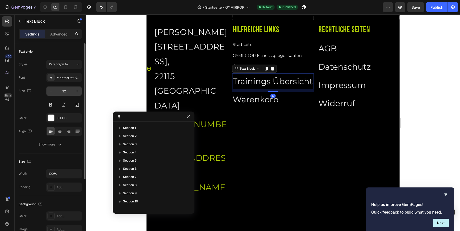
click at [65, 92] on input "32" at bounding box center [64, 90] width 17 height 9
type input "16"
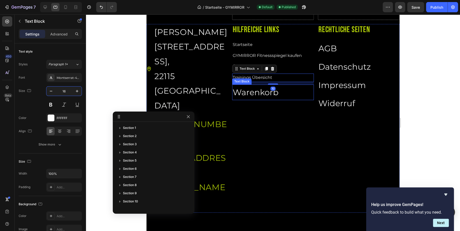
click at [246, 92] on link "Warenkorb" at bounding box center [256, 92] width 46 height 10
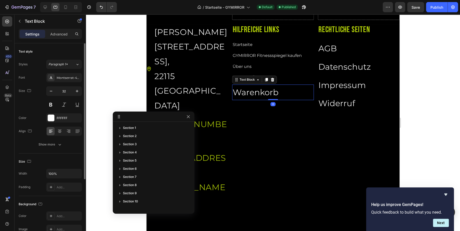
click at [63, 94] on input "32" at bounding box center [64, 90] width 17 height 9
type input "16"
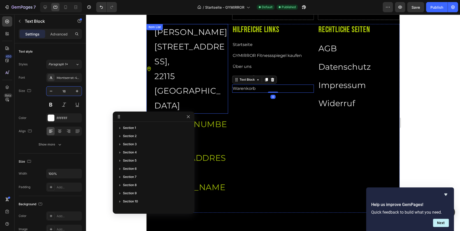
click at [173, 43] on p "[PERSON_NAME][STREET_ADDRESS]," at bounding box center [190, 47] width 73 height 44
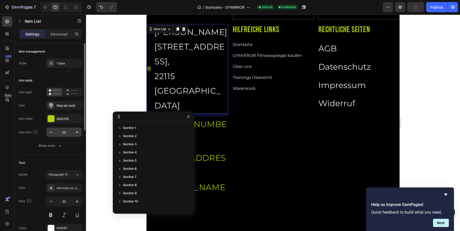
click at [62, 131] on input "20" at bounding box center [64, 132] width 17 height 9
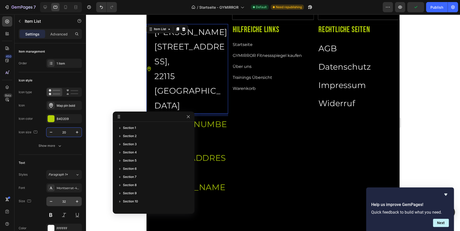
click at [67, 200] on input "32" at bounding box center [64, 201] width 17 height 9
paste input "16"
type input "16"
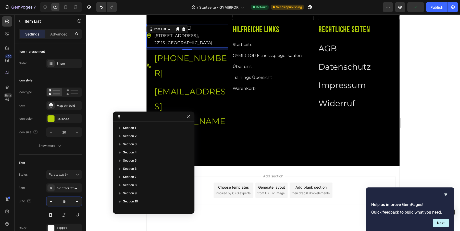
scroll to position [1553, 0]
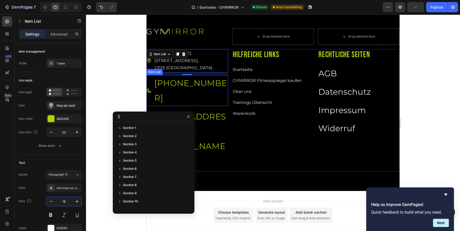
click at [192, 78] on span "[PHONE_NUMBER]" at bounding box center [190, 90] width 72 height 25
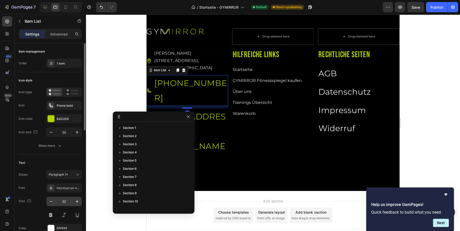
click at [63, 202] on input "32" at bounding box center [64, 201] width 17 height 9
paste input "16"
type input "16"
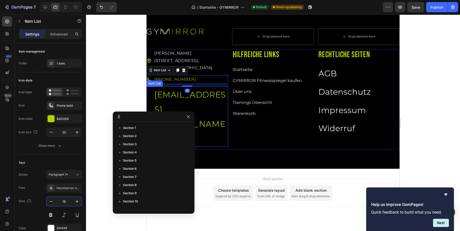
click at [176, 90] on span "[EMAIL_ADDRESS][DOMAIN_NAME]" at bounding box center [190, 117] width 72 height 54
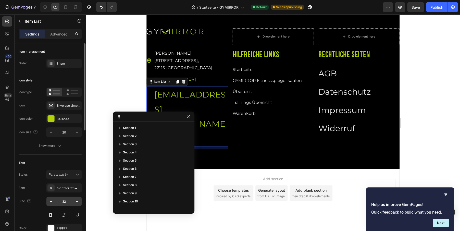
click at [64, 203] on input "32" at bounding box center [64, 201] width 17 height 9
type input "16"
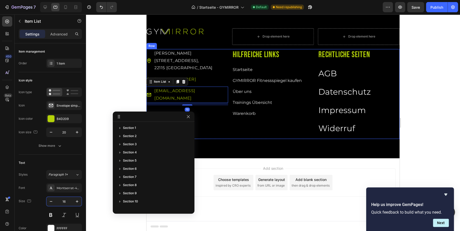
click at [327, 74] on link "AGB" at bounding box center [327, 73] width 18 height 10
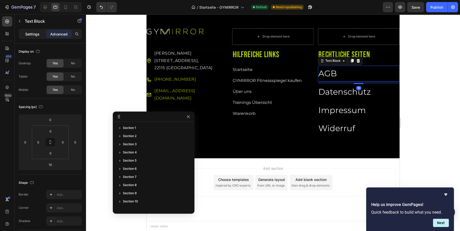
click at [35, 34] on p "Settings" at bounding box center [32, 33] width 14 height 5
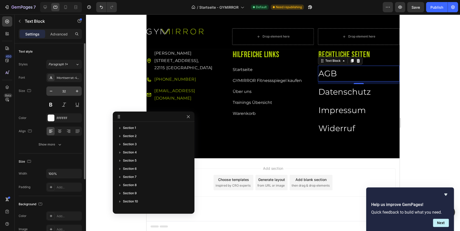
click at [64, 88] on input "32" at bounding box center [64, 90] width 17 height 9
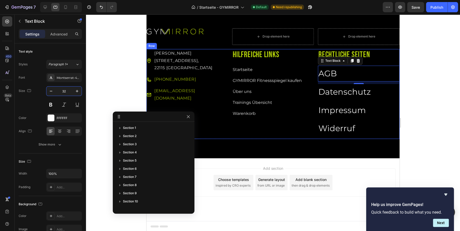
paste input "16"
type input "16"
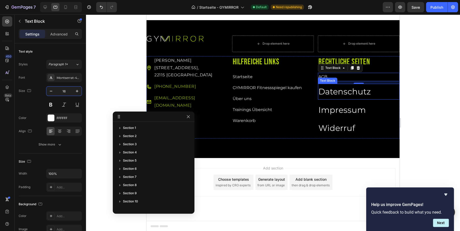
click at [347, 90] on link "Datenschutz" at bounding box center [344, 91] width 52 height 10
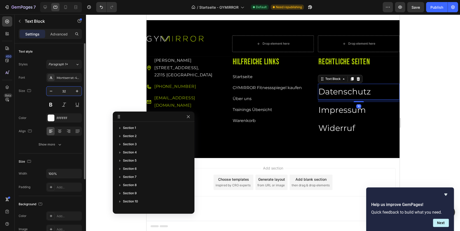
click at [66, 93] on input "32" at bounding box center [64, 90] width 17 height 9
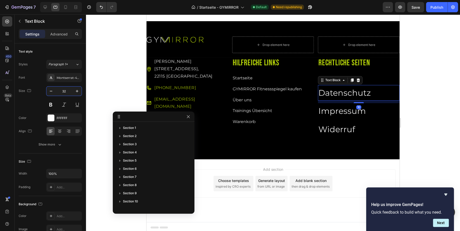
type input "16"
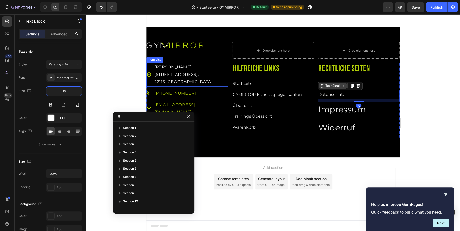
scroll to position [1538, 0]
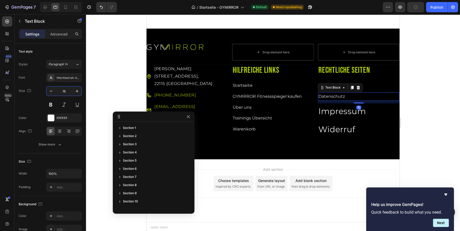
click at [347, 118] on div "Rechtliche Seiten Heading AGB Text Block Datenschutz Text Block 10 Impressum Te…" at bounding box center [359, 102] width 82 height 75
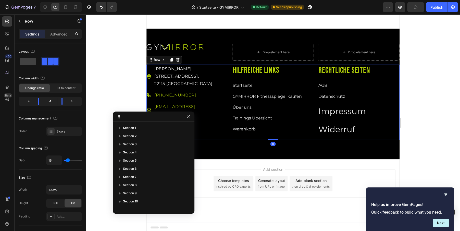
click at [344, 115] on p "Impressum" at bounding box center [358, 111] width 81 height 15
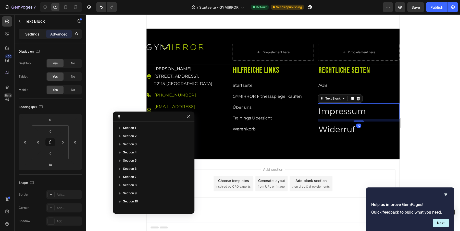
click at [28, 32] on p "Settings" at bounding box center [32, 33] width 14 height 5
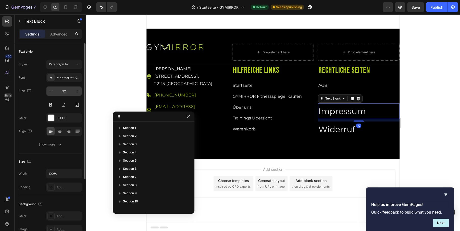
click at [70, 89] on input "32" at bounding box center [64, 90] width 17 height 9
paste input "16"
type input "16"
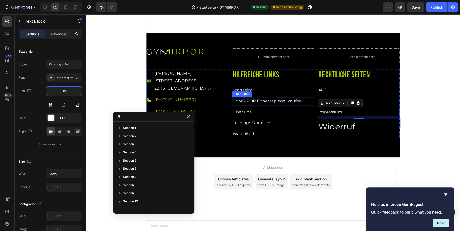
scroll to position [1532, 0]
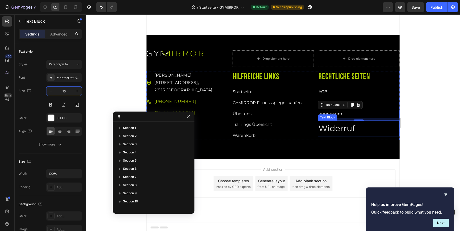
click at [329, 130] on link "Widerruf" at bounding box center [336, 128] width 37 height 10
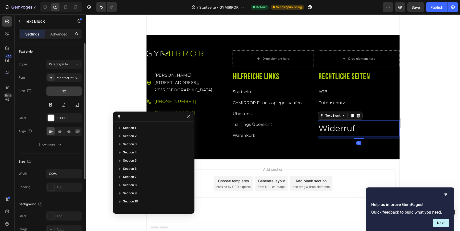
click at [63, 89] on input "32" at bounding box center [64, 90] width 17 height 9
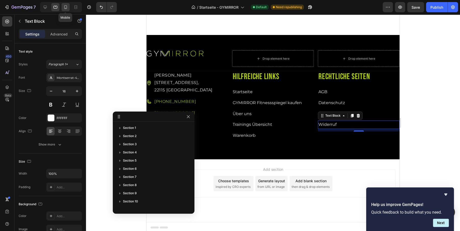
click at [67, 9] on icon at bounding box center [65, 7] width 5 height 5
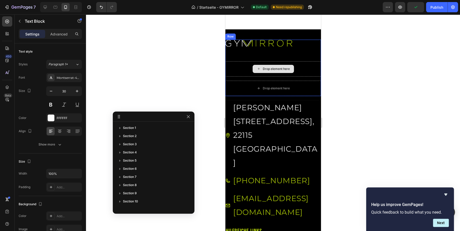
scroll to position [1646, 0]
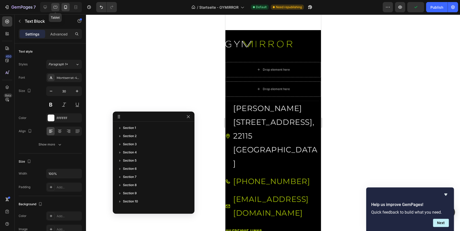
click at [54, 8] on icon at bounding box center [55, 7] width 5 height 5
type input "16"
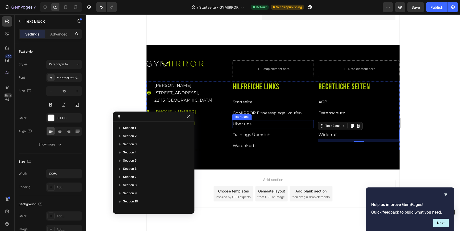
scroll to position [1532, 0]
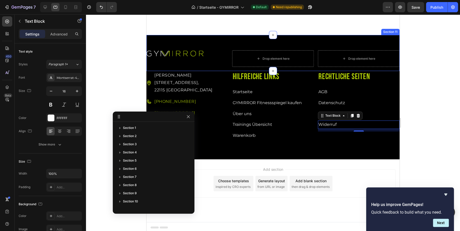
click at [214, 44] on div "Image Drop element here Drop element here Row Row Section 11" at bounding box center [272, 53] width 253 height 36
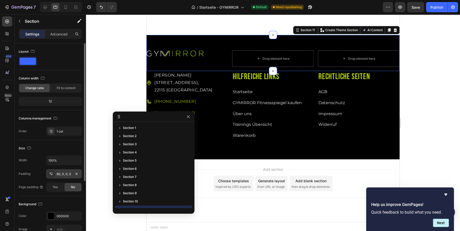
click at [59, 169] on div "60, 0, 0, 0" at bounding box center [64, 173] width 36 height 9
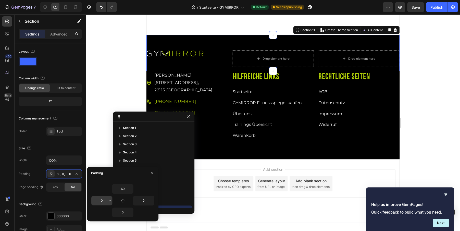
click at [104, 201] on input "0" at bounding box center [101, 200] width 21 height 9
type input "20"
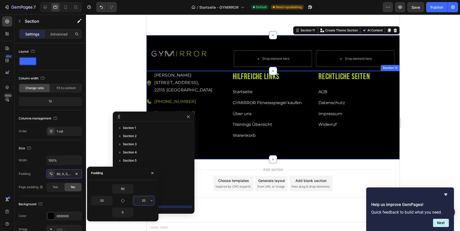
click at [247, 150] on div "Mümmelmannsberg 72, 22115 Hamburg Item List +49 175 900 777 4 Item List info@gy…" at bounding box center [272, 115] width 253 height 88
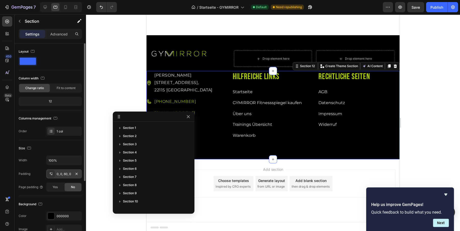
click at [64, 176] on div "0, 0, 60, 0" at bounding box center [64, 173] width 36 height 9
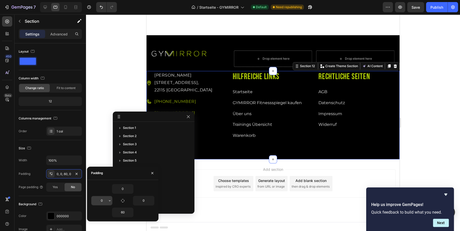
click at [105, 198] on input "0" at bounding box center [101, 200] width 21 height 9
type input "20"
click at [66, 8] on icon at bounding box center [65, 7] width 5 height 5
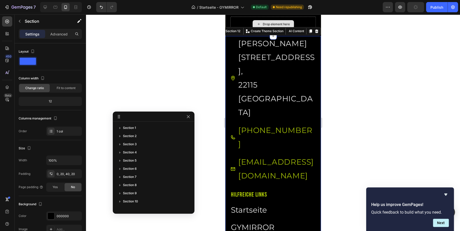
scroll to position [1714, 0]
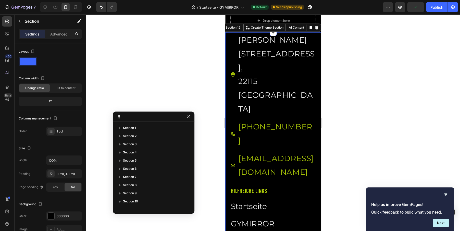
click at [265, 50] on p "[PERSON_NAME][STREET_ADDRESS]," at bounding box center [276, 53] width 77 height 41
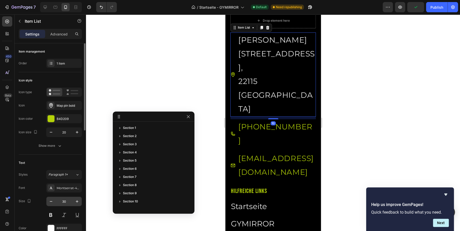
click at [67, 198] on input "30" at bounding box center [64, 201] width 17 height 9
paste input "16"
type input "16"
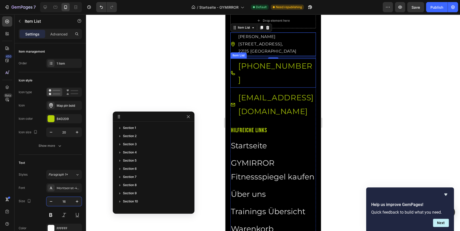
click at [269, 61] on span "[PHONE_NUMBER]" at bounding box center [275, 72] width 74 height 23
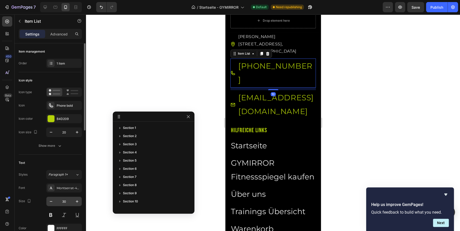
click at [65, 197] on input "30" at bounding box center [64, 201] width 17 height 9
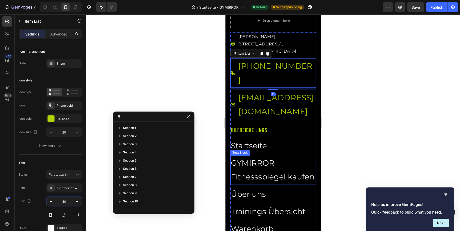
type input "16"
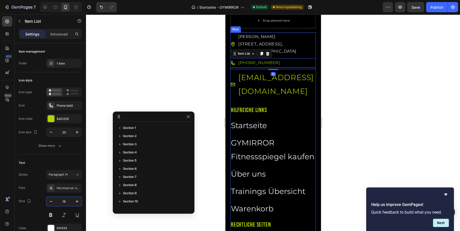
click at [255, 73] on span "[EMAIL_ADDRESS][DOMAIN_NAME]" at bounding box center [275, 84] width 75 height 23
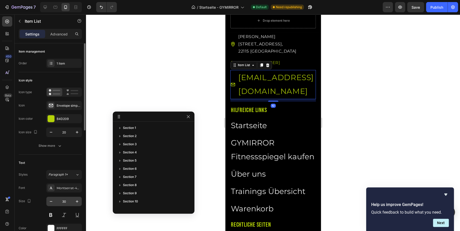
click at [62, 201] on input "30" at bounding box center [64, 201] width 17 height 9
type input "16"
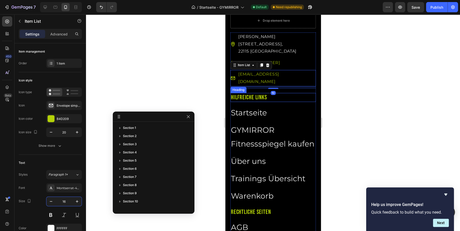
click at [255, 108] on link "Startseite" at bounding box center [249, 112] width 36 height 9
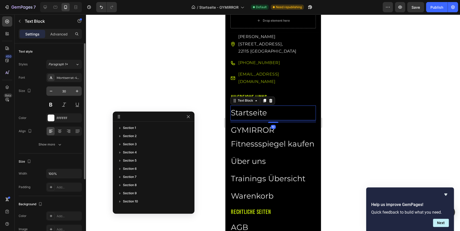
click at [62, 91] on input "30" at bounding box center [64, 90] width 17 height 9
type input "16"
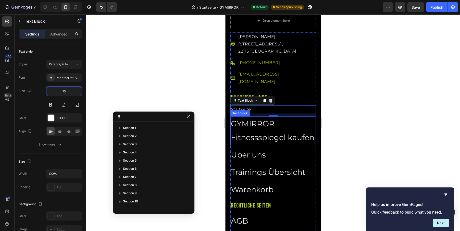
click at [245, 119] on link "GYMIRROR Fitnessspiegel kaufen" at bounding box center [272, 130] width 83 height 23
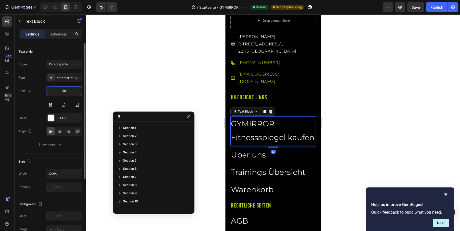
click at [65, 93] on input "30" at bounding box center [64, 90] width 17 height 9
type input "16"
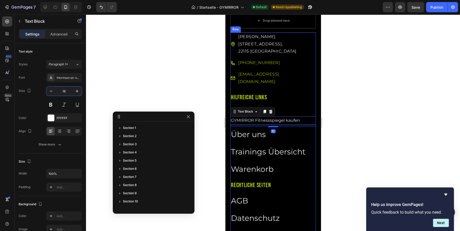
click at [258, 147] on link "Trainings Übersicht" at bounding box center [268, 151] width 74 height 9
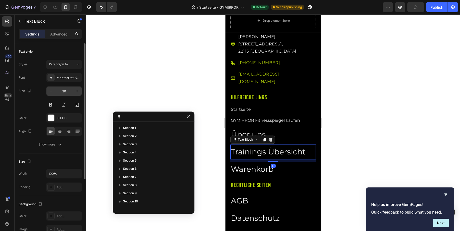
click at [66, 91] on input "30" at bounding box center [64, 90] width 17 height 9
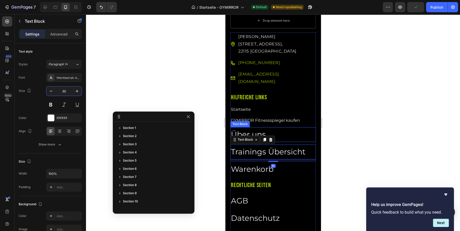
type input "16"
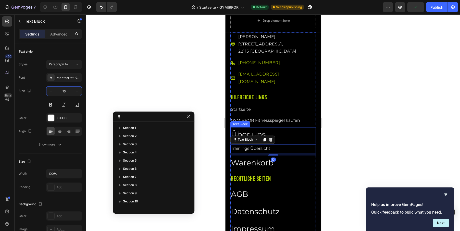
click at [256, 130] on link "Über uns" at bounding box center [248, 134] width 35 height 9
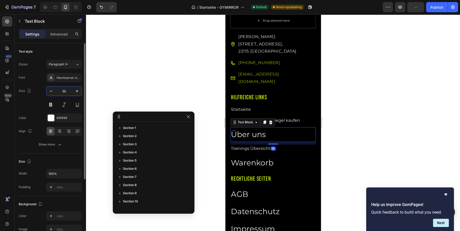
click at [68, 91] on input "30" at bounding box center [64, 90] width 17 height 9
type input "16"
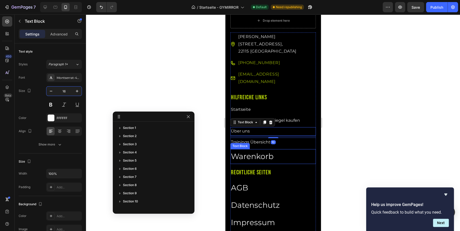
click at [251, 151] on link "Warenkorb" at bounding box center [252, 155] width 43 height 9
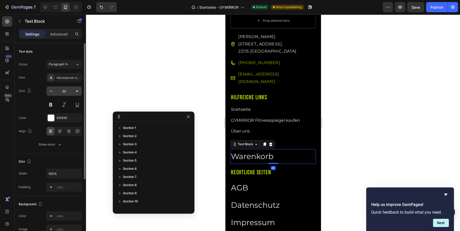
click at [59, 88] on input "30" at bounding box center [64, 90] width 17 height 9
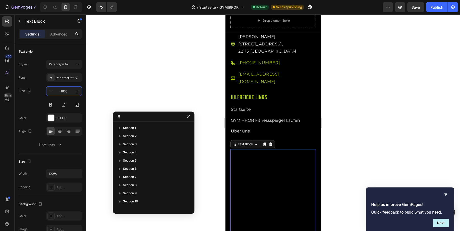
type input "16"
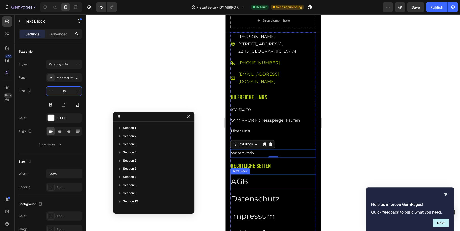
click at [247, 176] on link "AGB" at bounding box center [239, 180] width 17 height 9
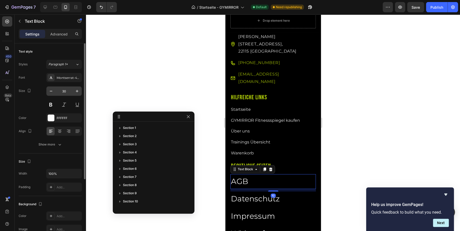
click at [65, 91] on input "30" at bounding box center [64, 90] width 17 height 9
type input "16"
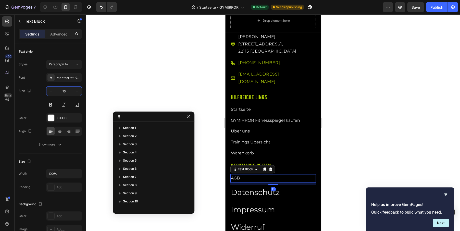
click at [251, 185] on p "Datenschutz" at bounding box center [273, 192] width 84 height 14
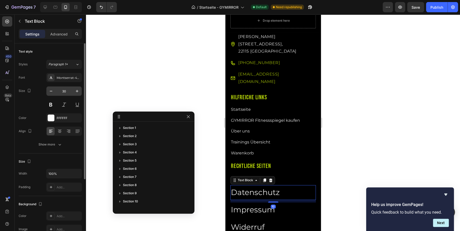
click at [64, 91] on input "30" at bounding box center [64, 90] width 17 height 9
paste input "16"
type input "16"
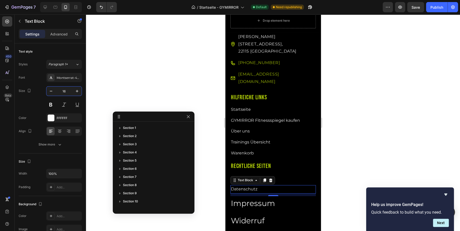
click at [247, 198] on link "Impressum" at bounding box center [253, 202] width 44 height 9
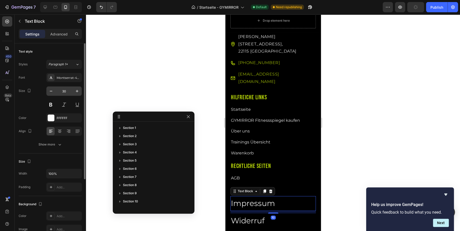
click at [65, 90] on input "30" at bounding box center [64, 90] width 17 height 9
type input "16"
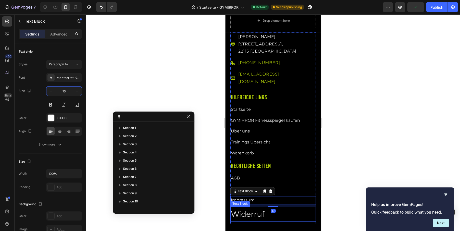
click at [240, 209] on link "Widerruf" at bounding box center [248, 213] width 34 height 9
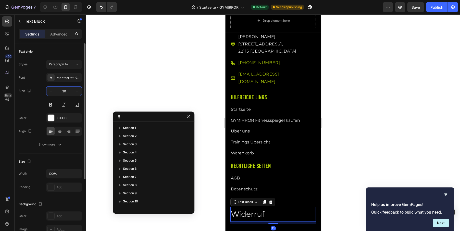
click at [62, 90] on input "30" at bounding box center [64, 90] width 17 height 9
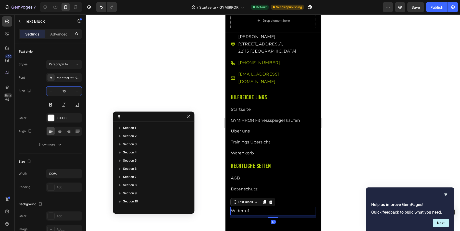
type input "16"
click at [185, 67] on div at bounding box center [273, 122] width 374 height 217
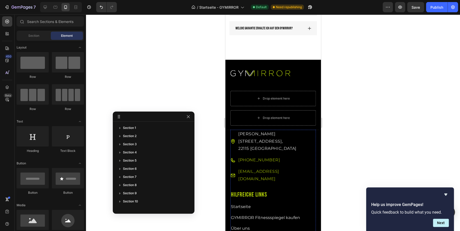
scroll to position [1609, 0]
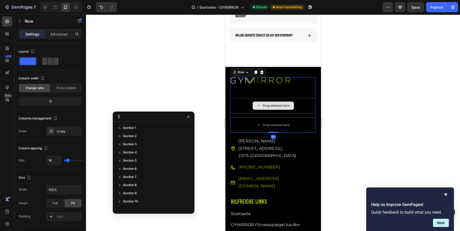
click at [239, 103] on div "Drop element here" at bounding box center [272, 105] width 85 height 15
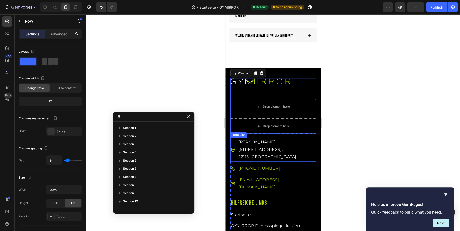
click at [270, 153] on p "22115 [GEOGRAPHIC_DATA]" at bounding box center [276, 156] width 77 height 7
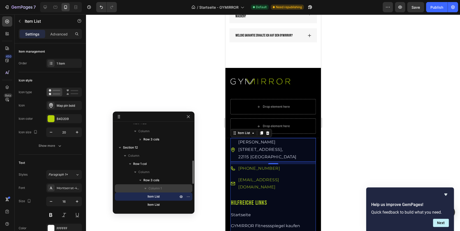
scroll to position [101, 0]
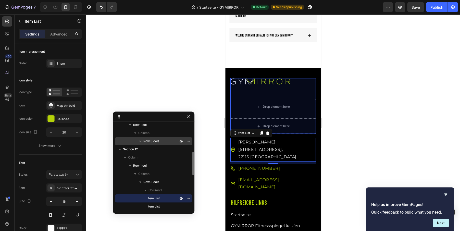
click at [139, 140] on icon "button" at bounding box center [140, 140] width 5 height 5
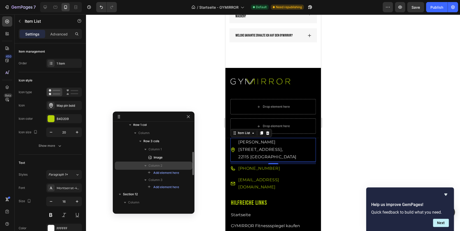
click at [164, 166] on p "Column 2" at bounding box center [163, 165] width 31 height 5
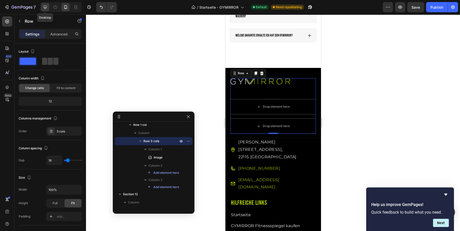
click at [45, 9] on icon at bounding box center [45, 7] width 5 height 5
type input "1200"
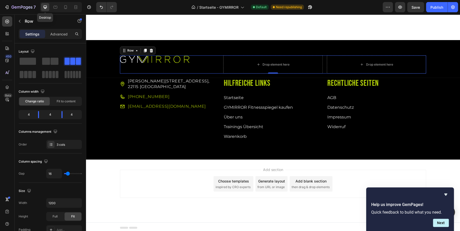
scroll to position [1547, 0]
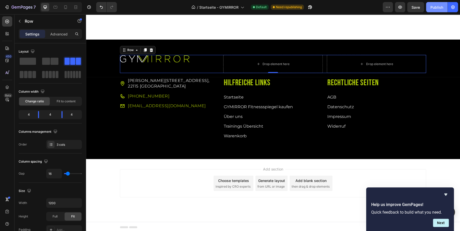
click at [439, 5] on div "Publish" at bounding box center [436, 7] width 13 height 5
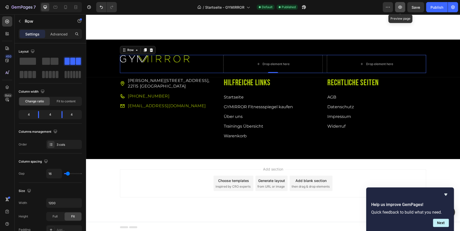
click at [401, 9] on icon "button" at bounding box center [399, 7] width 5 height 5
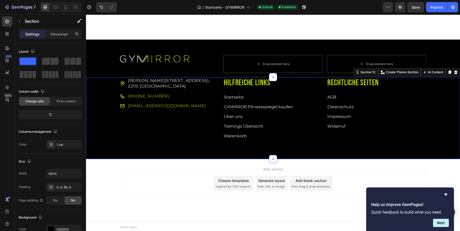
click at [212, 147] on div "Mümmelmannsberg 72, 22115 Hamburg Item List +49 175 900 777 4 Item List info@gy…" at bounding box center [273, 118] width 374 height 82
click at [64, 185] on div "0, 0, 60, 0" at bounding box center [64, 187] width 15 height 5
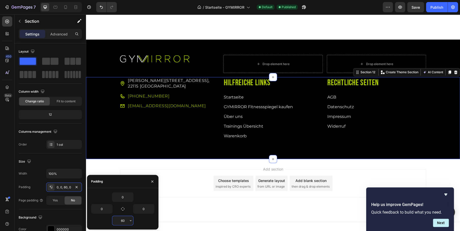
click at [122, 216] on input "60" at bounding box center [122, 220] width 21 height 9
click at [123, 221] on input "60" at bounding box center [122, 220] width 21 height 9
type input "0"
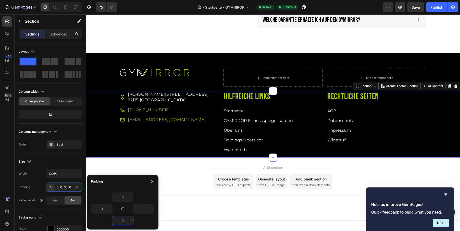
scroll to position [1532, 0]
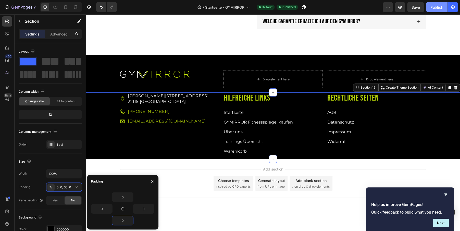
click at [437, 5] on div "Publish" at bounding box center [436, 7] width 13 height 5
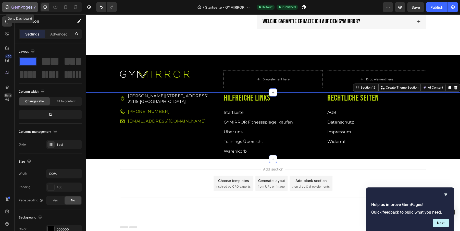
click at [8, 5] on icon "button" at bounding box center [6, 7] width 5 height 5
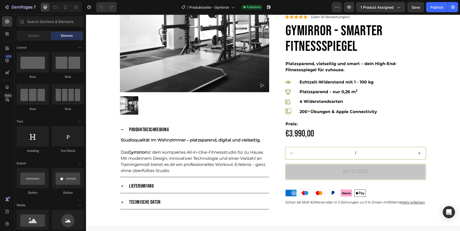
scroll to position [254, 0]
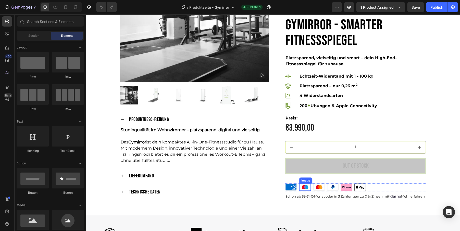
click at [309, 183] on img at bounding box center [304, 186] width 11 height 7
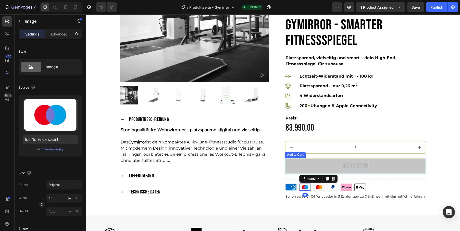
click at [348, 163] on div "Out of stock" at bounding box center [355, 166] width 26 height 6
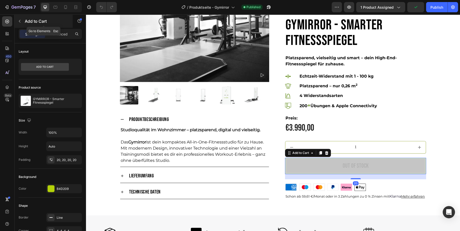
click at [26, 19] on p "Add to Cart" at bounding box center [46, 21] width 43 height 6
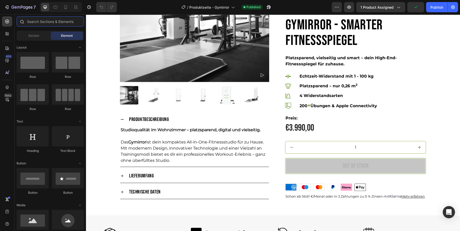
click at [59, 23] on input "text" at bounding box center [50, 21] width 67 height 10
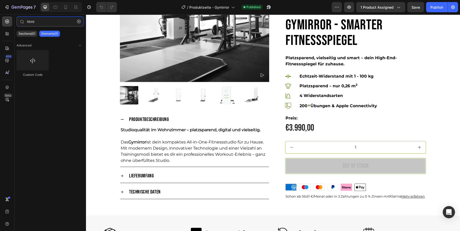
type input "html"
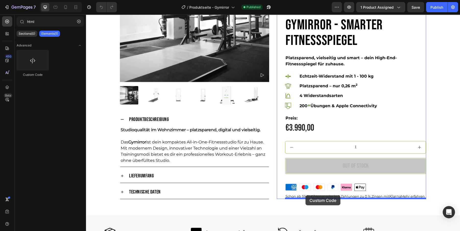
drag, startPoint x: 158, startPoint y: 93, endPoint x: 305, endPoint y: 195, distance: 179.8
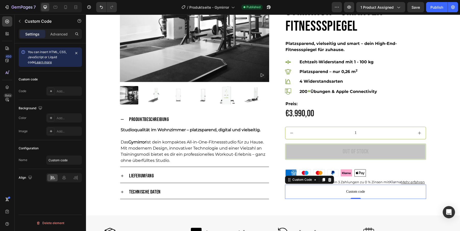
click at [345, 193] on span "Custom code" at bounding box center [355, 192] width 141 height 6
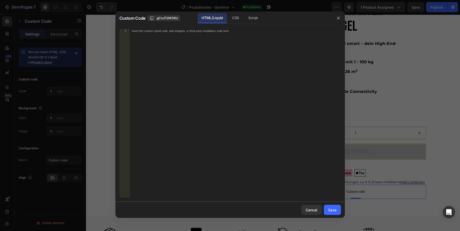
click at [200, 26] on div "1 Insert the custom Liquid code, add snippets, or third-party installation code…" at bounding box center [230, 113] width 230 height 177
click at [198, 32] on div "Insert the custom Liquid code, add snippets, or third-party installation code h…" at bounding box center [225, 31] width 186 height 4
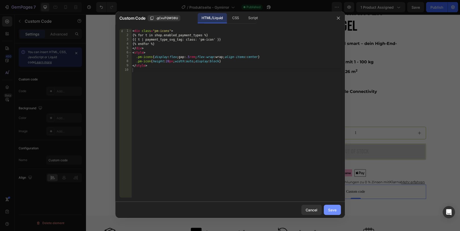
click at [334, 212] on div "Save" at bounding box center [332, 209] width 8 height 5
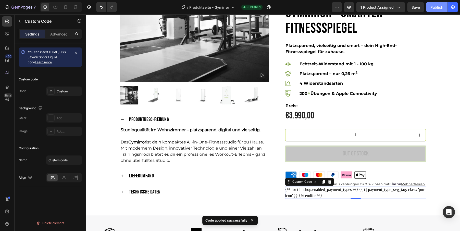
click at [439, 5] on div "Publish" at bounding box center [436, 7] width 13 height 5
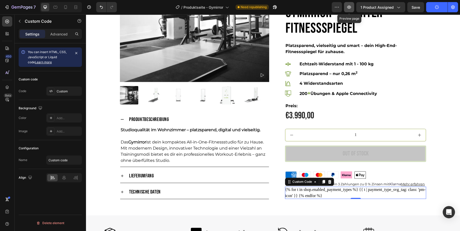
click at [349, 6] on icon "button" at bounding box center [348, 7] width 5 height 5
click at [349, 5] on icon "button" at bounding box center [348, 7] width 5 height 5
click at [324, 182] on icon at bounding box center [323, 182] width 3 height 4
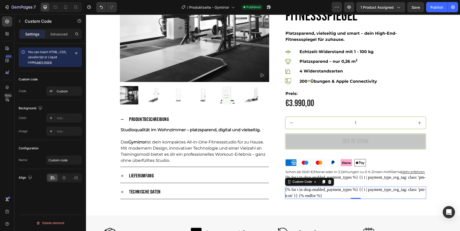
click at [327, 192] on div "{% for t in shop.enabled_payment_types %} {{ t | payment_type_svg_tag: class: '…" at bounding box center [355, 193] width 141 height 12
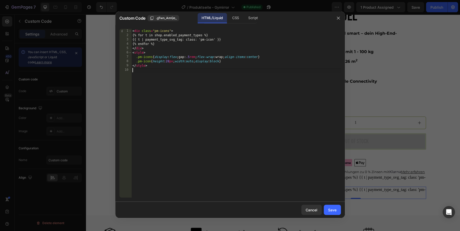
click at [222, 113] on div "< div class = "pm-icons" > {% for t in shop.enabled_payment_types %} {{ t | pay…" at bounding box center [235, 117] width 209 height 177
type textarea "</style>"
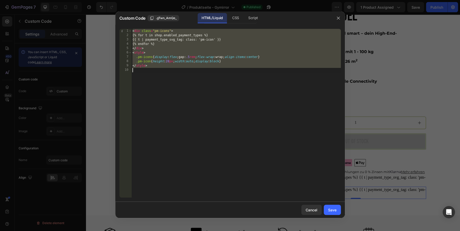
paste textarea
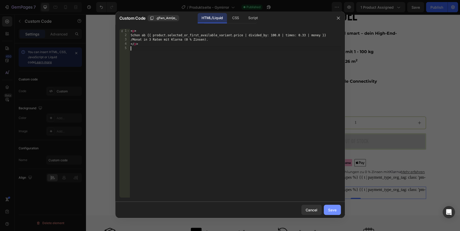
click at [334, 212] on div "Save" at bounding box center [332, 209] width 8 height 5
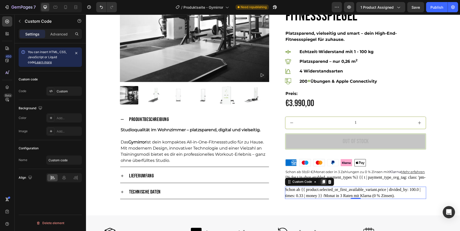
click at [323, 180] on icon at bounding box center [323, 182] width 3 height 4
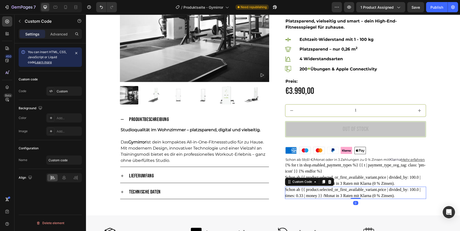
click at [313, 191] on p "Schon ab {{ product.selected_or_first_available_variant.price | divided_by: 100…" at bounding box center [355, 193] width 141 height 12
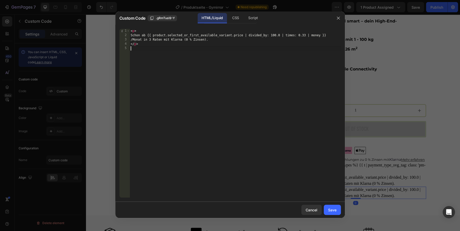
click at [250, 112] on div "< p > Schon ab {{ product.selected_or_first_available_variant.price | divided_b…" at bounding box center [235, 117] width 211 height 177
type textarea "</p>"
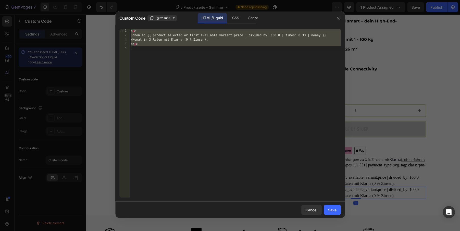
paste textarea
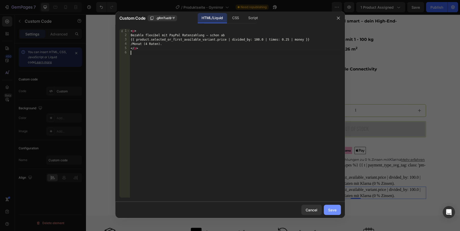
click at [332, 209] on div "Save" at bounding box center [332, 209] width 8 height 5
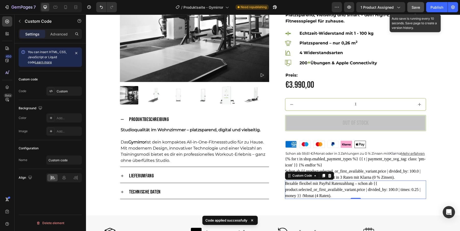
click at [416, 7] on span "Save" at bounding box center [415, 7] width 8 height 4
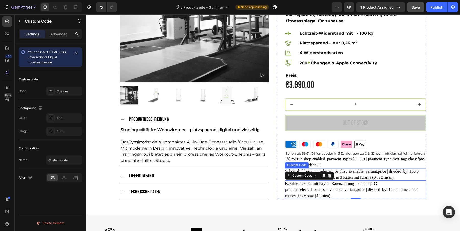
click at [351, 172] on p "Schon ab {{ product.selected_or_first_available_variant.price | divided_by: 100…" at bounding box center [355, 174] width 141 height 12
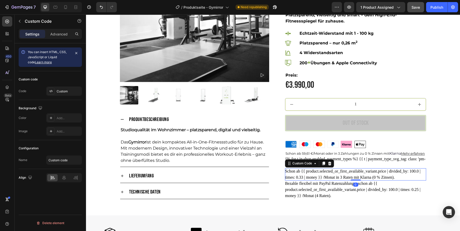
click at [351, 172] on p "Schon ab {{ product.selected_or_first_available_variant.price | divided_by: 100…" at bounding box center [355, 174] width 141 height 12
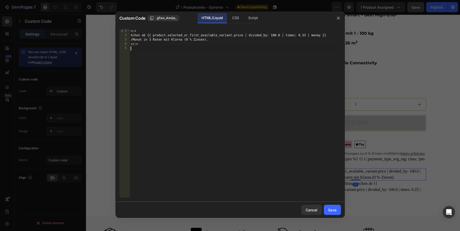
click at [192, 96] on div "< p > Schon ab {{ product.selected_or_first_available_variant.price | divided_b…" at bounding box center [235, 117] width 211 height 177
type textarea "</p>"
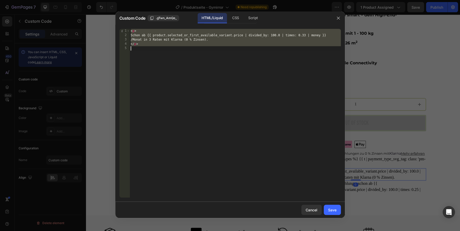
paste textarea
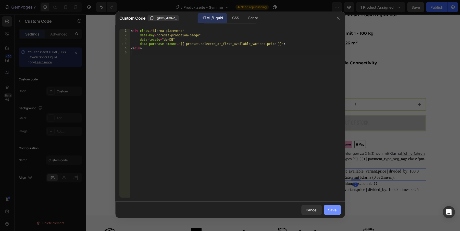
click at [337, 214] on button "Save" at bounding box center [332, 210] width 17 height 10
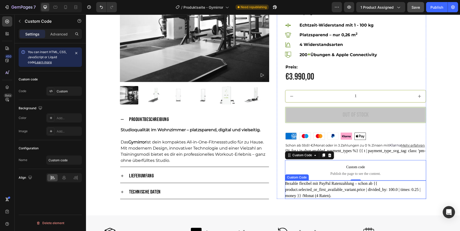
click at [328, 193] on p "Bezahle flexibel mit PayPal Ratenzahlung – schon ab {{ product.selected_or_firs…" at bounding box center [355, 190] width 141 height 18
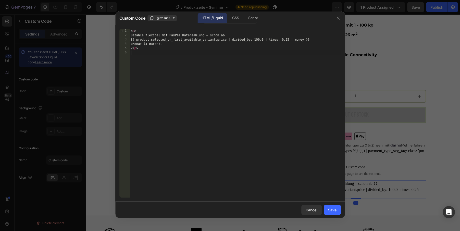
click at [269, 145] on div "< p > Bezahle flexibel mit PayPal Ratenzahlung – schon ab {{ product.selected_o…" at bounding box center [235, 117] width 211 height 177
type textarea "</p>"
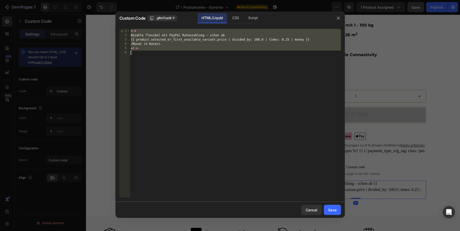
paste textarea
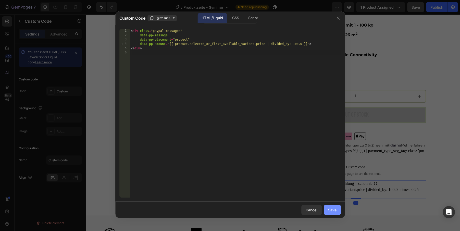
click at [333, 210] on div "Save" at bounding box center [332, 209] width 8 height 5
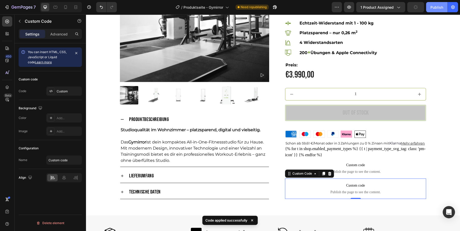
click at [434, 9] on div "Publish" at bounding box center [436, 7] width 13 height 5
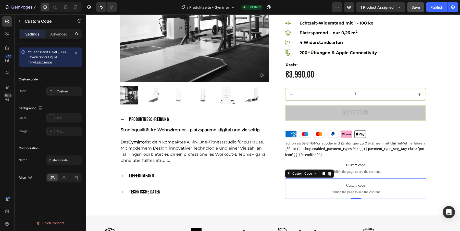
click at [358, 188] on p "Custom code Publish the page to see the content." at bounding box center [355, 189] width 141 height 20
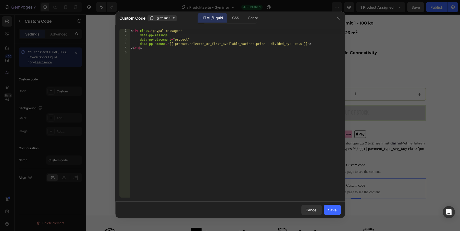
click at [244, 119] on div "< div class = "paypal-messages" data-pp-message data-pp-placement = "product" d…" at bounding box center [235, 117] width 211 height 177
type textarea "</div>"
paste textarea
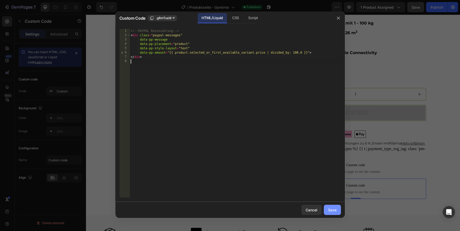
click at [330, 209] on div "Save" at bounding box center [332, 209] width 8 height 5
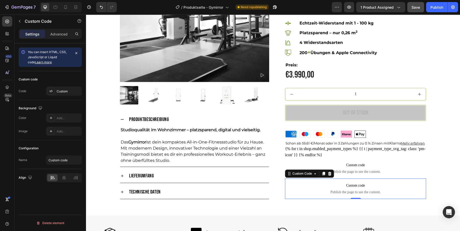
click at [351, 185] on span "Custom code" at bounding box center [355, 186] width 141 height 6
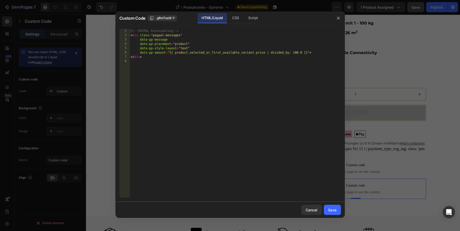
click at [250, 125] on div "<!-- PAYPAL Ratenzahlung --> < div class = "paypal-messages" data-pp-message da…" at bounding box center [235, 117] width 211 height 177
type textarea "</div>"
paste textarea
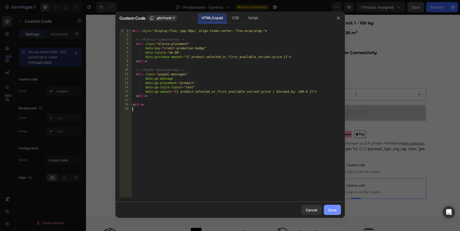
click at [329, 210] on div "Save" at bounding box center [332, 209] width 8 height 5
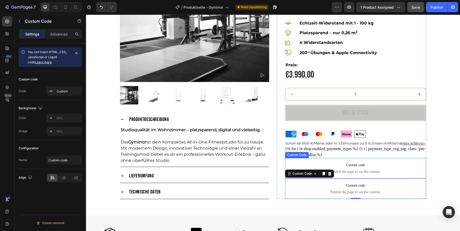
click at [390, 167] on p "Custom code Publish the page to see the content." at bounding box center [355, 168] width 141 height 20
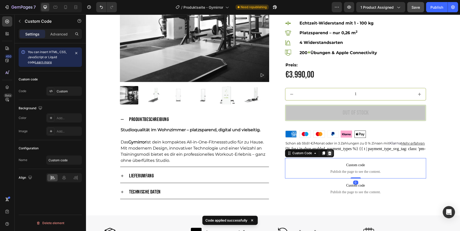
click at [329, 151] on icon at bounding box center [329, 153] width 3 height 4
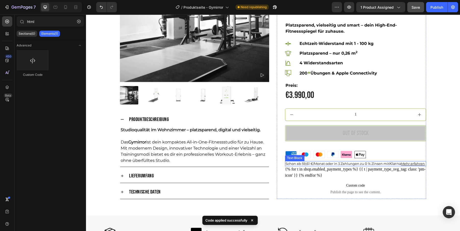
click at [351, 161] on p "Schon ab 59,61 €/Monat oder in 3 Zahlungen zu 0 % Zinsen mit Klarna Mehr erfahr…" at bounding box center [355, 163] width 140 height 4
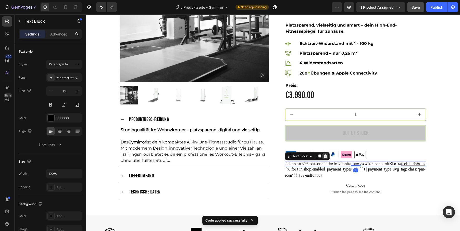
click at [322, 153] on div at bounding box center [325, 156] width 6 height 6
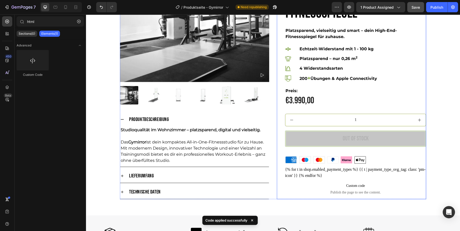
click at [382, 162] on div "Image Image Image Image Image Image Row" at bounding box center [355, 160] width 141 height 8
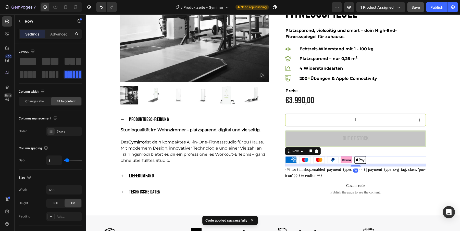
click at [383, 159] on div "Image Image Image Image Image Image Row 10" at bounding box center [355, 160] width 141 height 8
click at [318, 150] on icon at bounding box center [316, 151] width 4 height 4
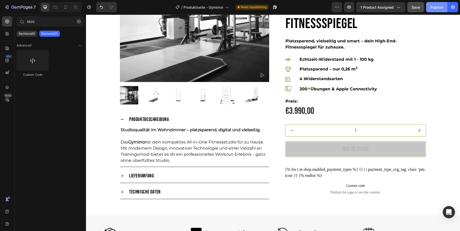
click at [434, 7] on div "Publish" at bounding box center [436, 7] width 13 height 5
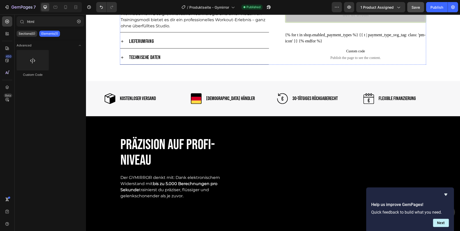
scroll to position [390, 0]
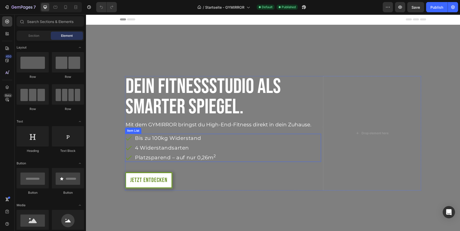
click at [131, 139] on icon at bounding box center [128, 137] width 7 height 7
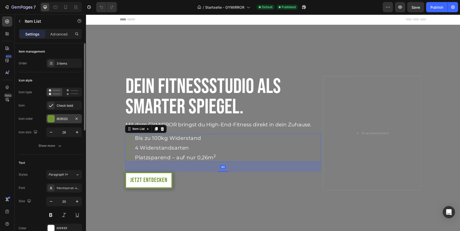
click at [65, 120] on div "6E952D" at bounding box center [64, 119] width 15 height 5
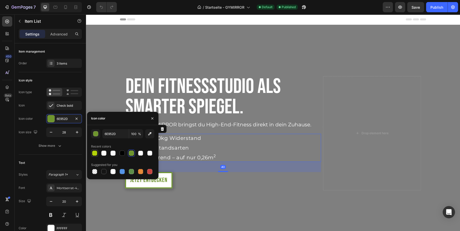
click at [95, 152] on div at bounding box center [94, 152] width 5 height 5
type input "B4D209"
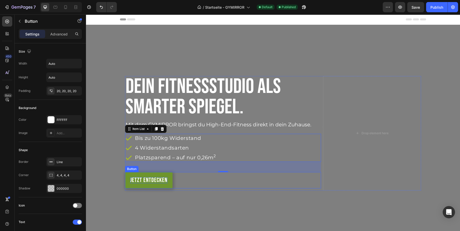
click at [163, 178] on p "Jetzt entdecken" at bounding box center [148, 180] width 37 height 6
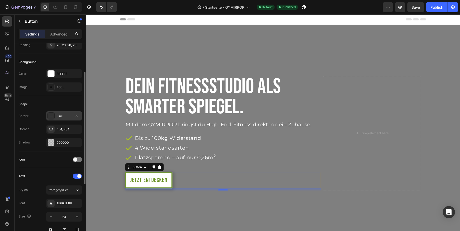
scroll to position [48, 0]
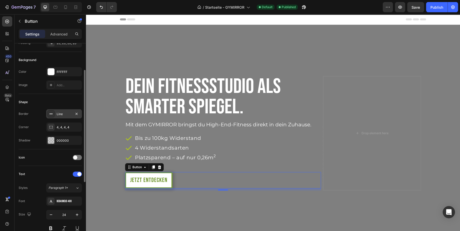
click at [58, 113] on div "Line" at bounding box center [64, 114] width 15 height 5
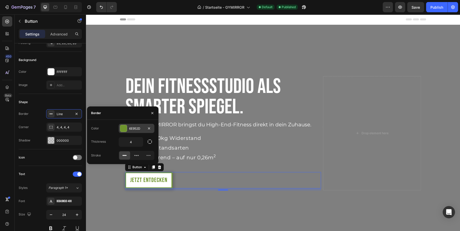
click at [125, 129] on div at bounding box center [123, 128] width 7 height 7
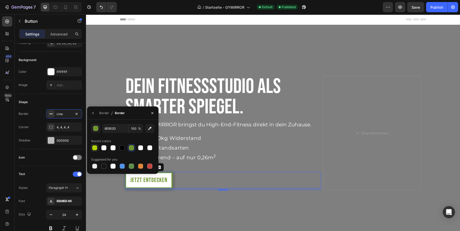
click at [93, 147] on div at bounding box center [94, 147] width 5 height 5
type input "B4D209"
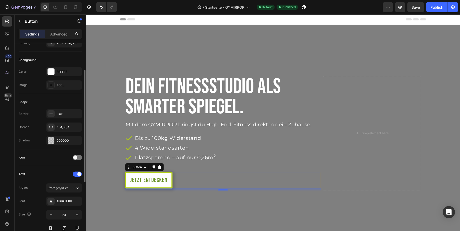
click at [59, 154] on div "Icon" at bounding box center [50, 157] width 63 height 8
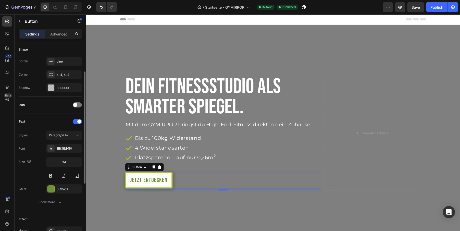
scroll to position [110, 0]
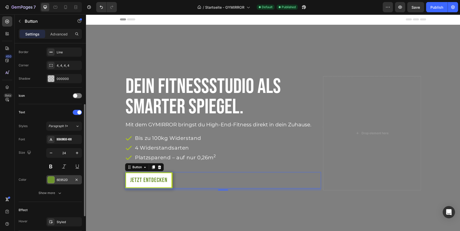
click at [61, 178] on div "6E952D" at bounding box center [64, 179] width 15 height 5
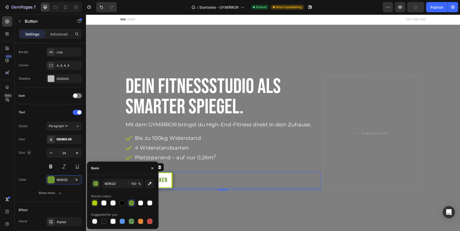
click at [94, 200] on div at bounding box center [94, 202] width 5 height 5
type input "B4D209"
click at [61, 191] on icon "button" at bounding box center [59, 192] width 5 height 5
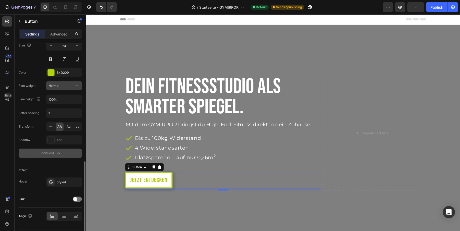
scroll to position [230, 0]
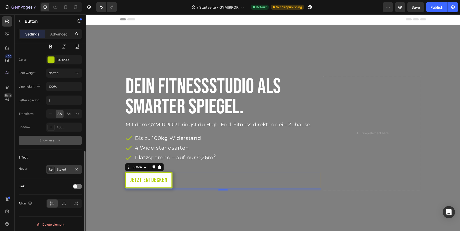
click at [66, 168] on div "Styled" at bounding box center [64, 169] width 15 height 5
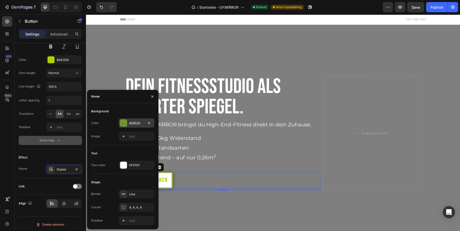
click at [127, 121] on div "6E952D" at bounding box center [137, 122] width 36 height 9
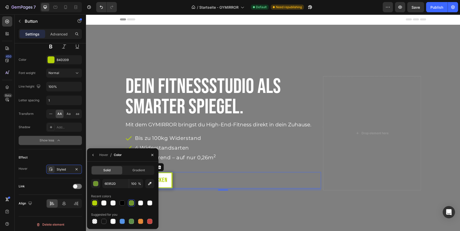
click at [95, 200] on div at bounding box center [94, 202] width 5 height 5
type input "B4D209"
click at [92, 155] on icon "button" at bounding box center [93, 155] width 4 height 4
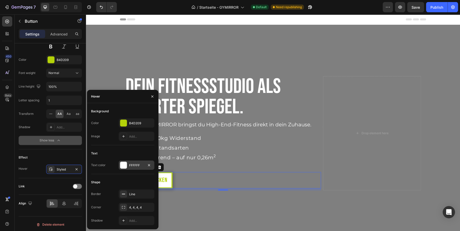
click at [135, 166] on div "FFFFFF" at bounding box center [136, 165] width 15 height 5
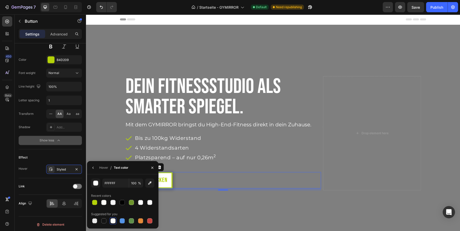
click at [122, 206] on div "FFFFFF 100 % Recent colors Suggested for you" at bounding box center [122, 201] width 63 height 46
click at [122, 202] on div at bounding box center [122, 202] width 5 height 5
type input "000000"
click at [202, 175] on div "Jetzt entdecken Button 8" at bounding box center [223, 180] width 196 height 16
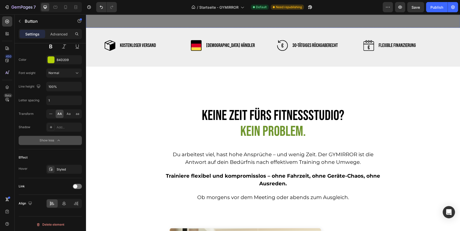
scroll to position [223, 0]
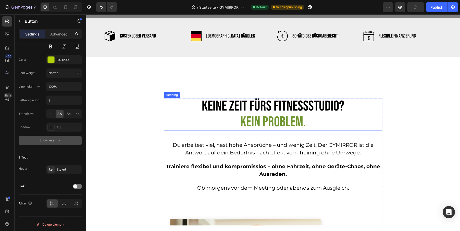
click at [260, 118] on span "Kein Problem." at bounding box center [273, 121] width 66 height 17
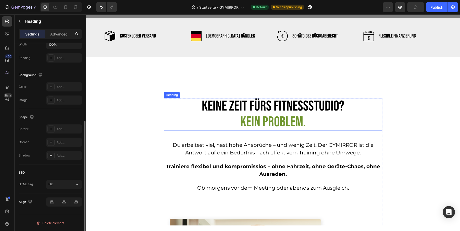
scroll to position [0, 0]
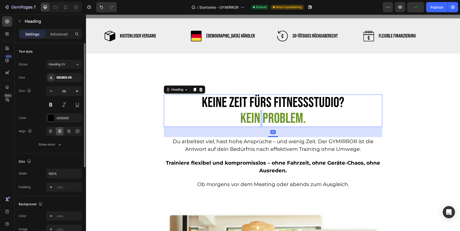
click at [257, 119] on span "Kein Problem." at bounding box center [273, 118] width 66 height 17
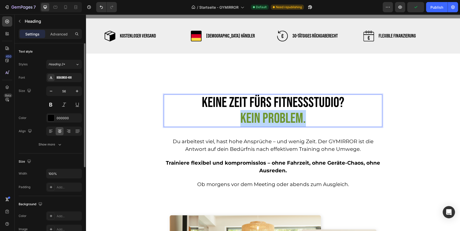
click at [257, 119] on span "Kein Problem." at bounding box center [273, 118] width 66 height 17
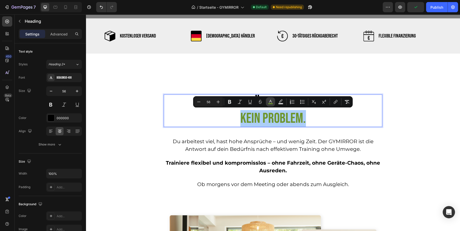
click at [269, 100] on icon "Editor contextual toolbar" at bounding box center [270, 101] width 5 height 5
type input "6E952D"
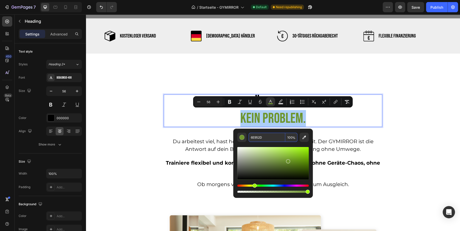
click at [259, 136] on input "6E952D" at bounding box center [266, 137] width 37 height 9
paste input "b4d209"
type input "B4D209"
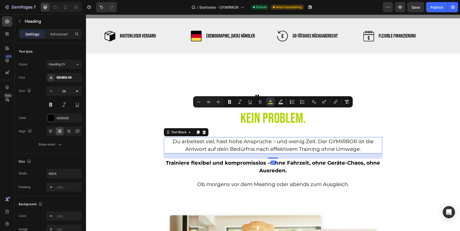
click at [340, 151] on p "Du arbeitest viel, hast hohe Ansprüche – und wenig Zeit. Der GYMIRROR ist die A…" at bounding box center [272, 144] width 217 height 15
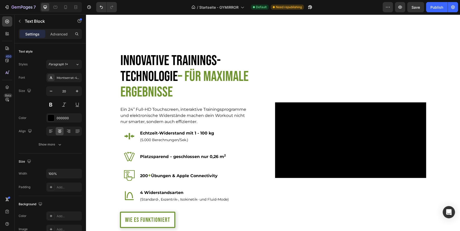
scroll to position [583, 0]
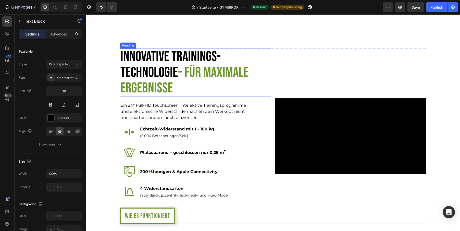
click at [191, 81] on span "– für maximale Ergebnisse" at bounding box center [184, 80] width 128 height 33
click at [180, 73] on span "– für maximale Ergebnisse" at bounding box center [184, 80] width 128 height 33
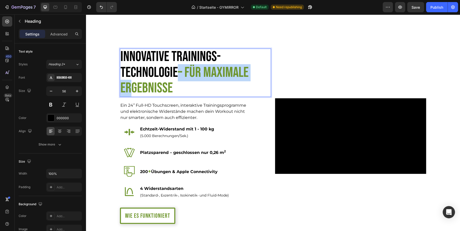
scroll to position [0, 0]
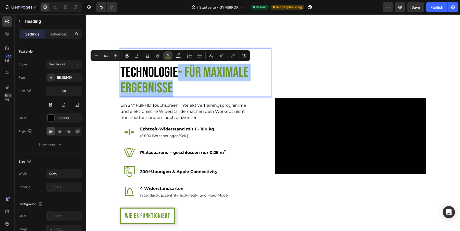
click at [168, 57] on rect "Editor contextual toolbar" at bounding box center [168, 57] width 5 height 1
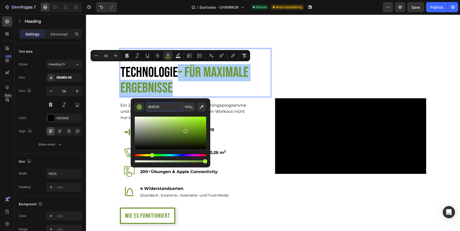
click at [156, 105] on input "6E952D" at bounding box center [164, 106] width 37 height 9
paste input "b4d209"
paste input "Editor contextual toolbar"
type input "b4d209"
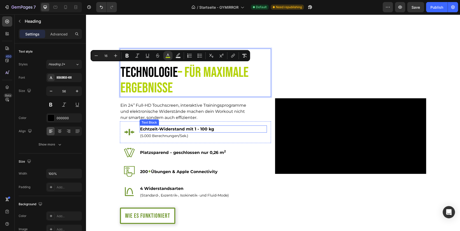
click at [261, 135] on div "(5.000 Berechnungen/Sek.) Text Block" at bounding box center [202, 135] width 127 height 6
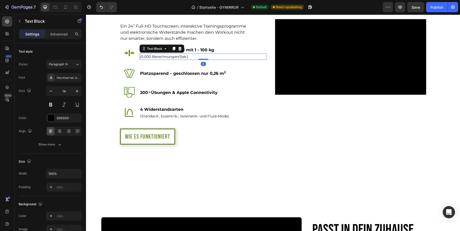
scroll to position [687, 0]
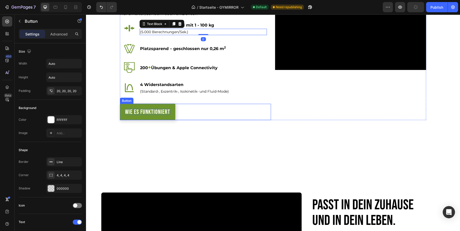
click at [161, 114] on p "Wie es funktioniert" at bounding box center [147, 112] width 45 height 6
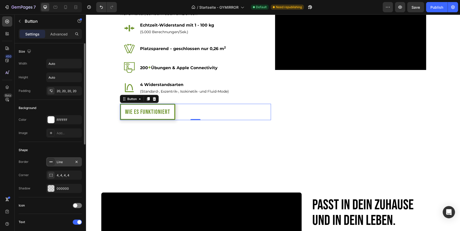
click at [58, 160] on div "Line" at bounding box center [64, 162] width 15 height 5
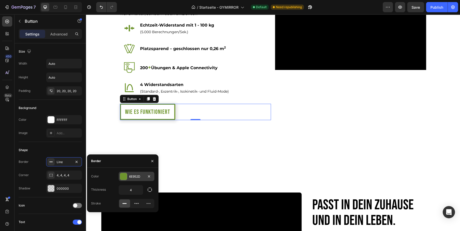
click at [133, 175] on div "6E952D" at bounding box center [136, 176] width 15 height 5
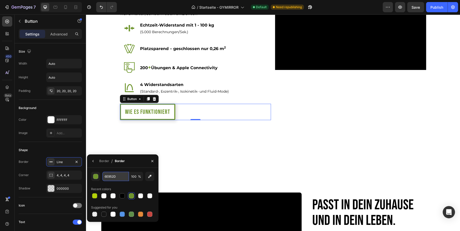
click at [103, 178] on input "6E952D" at bounding box center [115, 176] width 27 height 9
click at [95, 195] on div at bounding box center [94, 195] width 5 height 5
type input "B4D209"
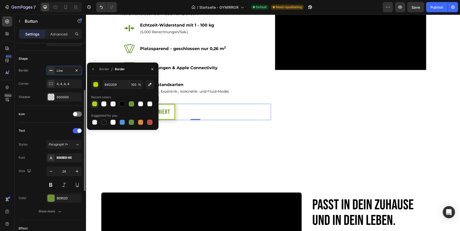
scroll to position [97, 0]
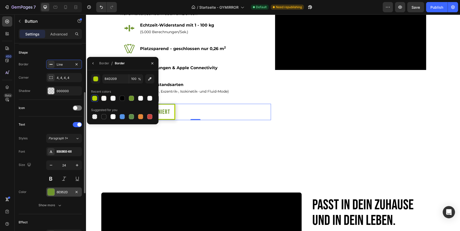
click at [61, 190] on div "6E952D" at bounding box center [64, 192] width 15 height 5
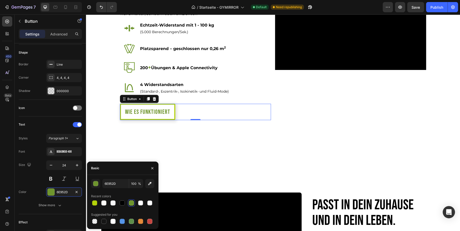
click at [94, 199] on div "Recent colors" at bounding box center [122, 196] width 63 height 8
click at [93, 203] on div at bounding box center [94, 202] width 5 height 5
type input "B4D209"
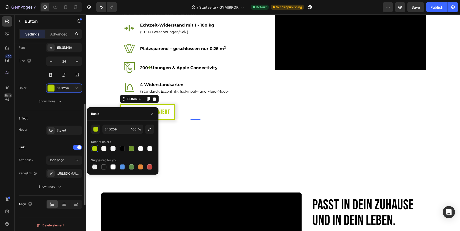
scroll to position [202, 0]
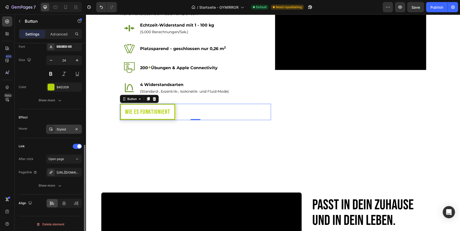
click at [59, 125] on div "Styled" at bounding box center [64, 128] width 36 height 9
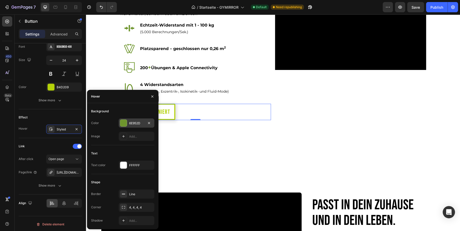
click at [132, 122] on div "6E952D" at bounding box center [136, 123] width 15 height 5
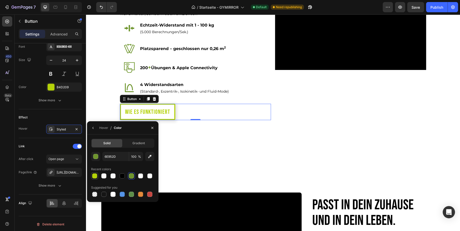
click at [95, 174] on div at bounding box center [94, 175] width 5 height 5
type input "B4D209"
click at [94, 128] on icon "button" at bounding box center [93, 128] width 4 height 4
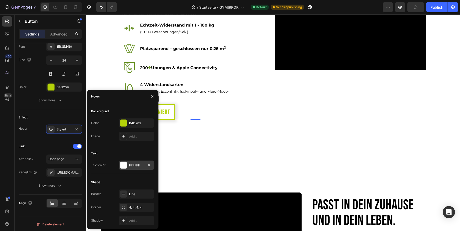
click at [131, 162] on div "FFFFFF" at bounding box center [137, 164] width 36 height 9
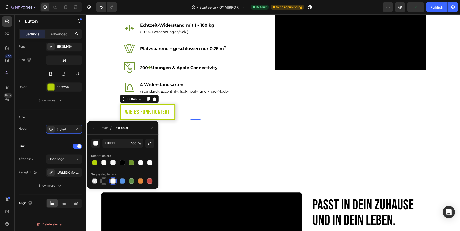
click at [104, 180] on div at bounding box center [103, 180] width 5 height 5
type input "151515"
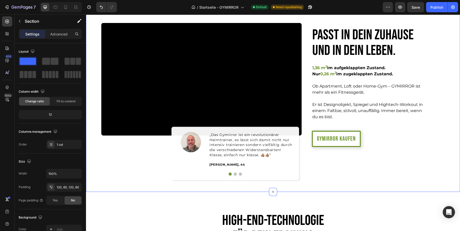
scroll to position [860, 0]
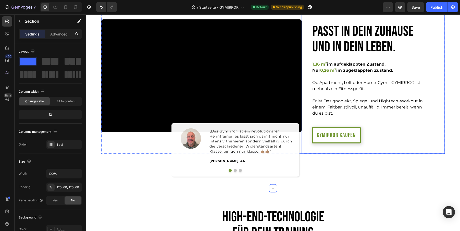
click at [333, 62] on p "1,36 m 2 im aufgeklappten Zustand." at bounding box center [357, 64] width 91 height 6
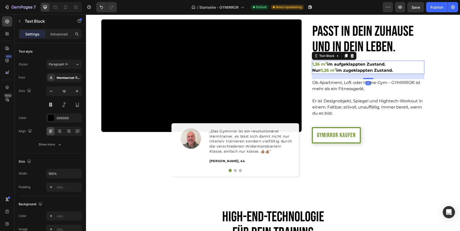
click at [333, 62] on p "1,36 m 2 im aufgeklappten Zustand." at bounding box center [357, 64] width 91 height 6
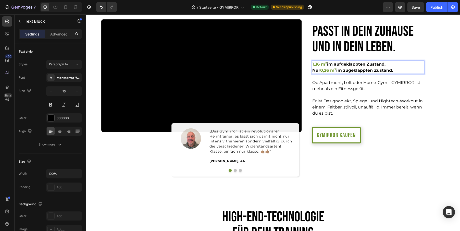
click at [326, 63] on sup "2" at bounding box center [326, 63] width 2 height 4
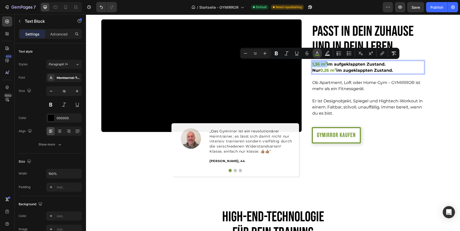
click at [318, 54] on icon "Editor contextual toolbar" at bounding box center [316, 53] width 5 height 5
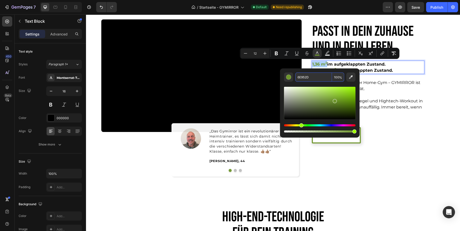
click at [305, 75] on input "6E952D" at bounding box center [313, 76] width 37 height 9
paste input "b4d209"
type input "B4D209"
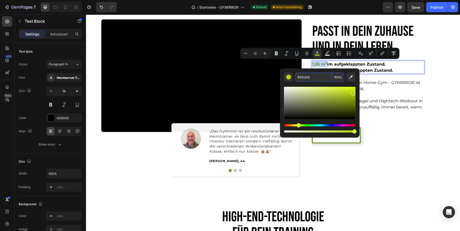
type input "16"
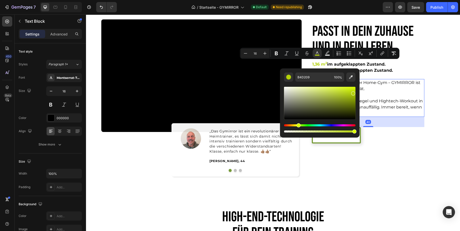
click at [379, 81] on p "Ob Apartment, Loft oder Home-Gym – GYMIRROR ist mehr als ein Fitnessgerät." at bounding box center [367, 86] width 111 height 12
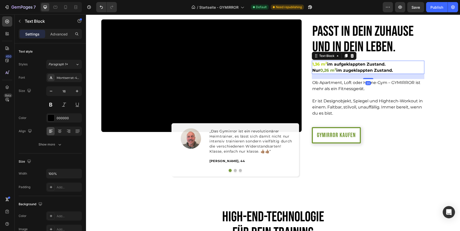
click at [349, 62] on p "1,36 m 2 im aufgeklappten Zustand." at bounding box center [357, 64] width 91 height 6
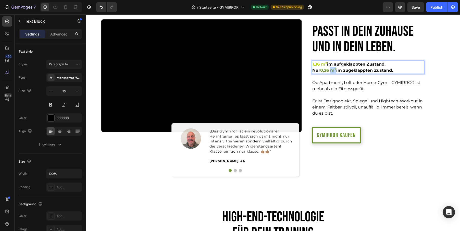
click at [333, 69] on span "0,26 m 2" at bounding box center [328, 70] width 16 height 5
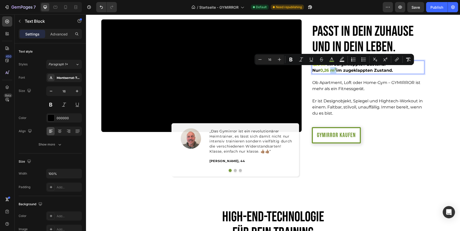
click at [336, 69] on sup "2" at bounding box center [335, 69] width 2 height 4
click at [326, 58] on icon "Editor contextual toolbar" at bounding box center [326, 58] width 3 height 3
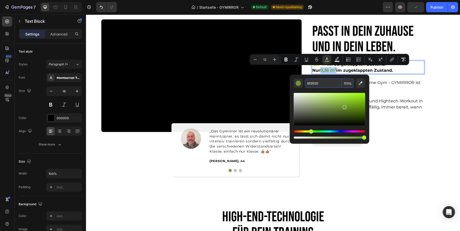
click at [312, 83] on input "6E952D" at bounding box center [323, 83] width 37 height 9
paste input "b4d209"
type input "b4d209"
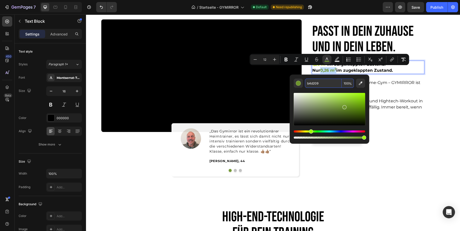
type input "16"
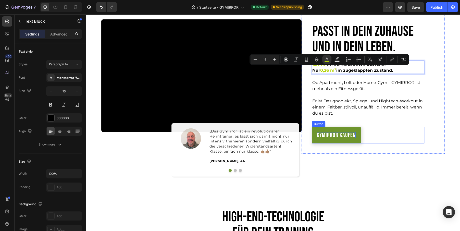
click at [339, 134] on p "GYMIRROR kaufen" at bounding box center [336, 135] width 39 height 6
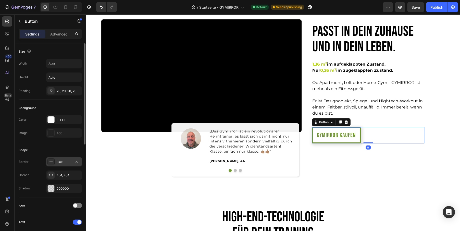
click at [60, 162] on div "Line" at bounding box center [64, 162] width 15 height 5
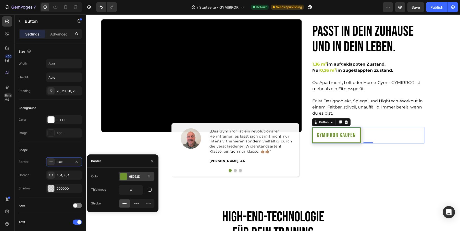
click at [128, 174] on div "6E952D" at bounding box center [137, 176] width 36 height 9
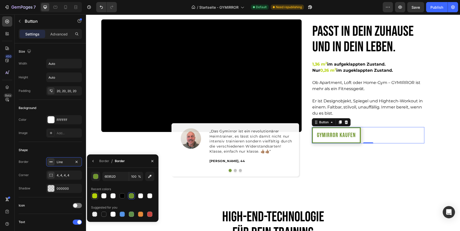
click at [94, 197] on div at bounding box center [94, 195] width 5 height 5
type input "B4D209"
click at [69, 149] on div "Shape" at bounding box center [50, 150] width 63 height 8
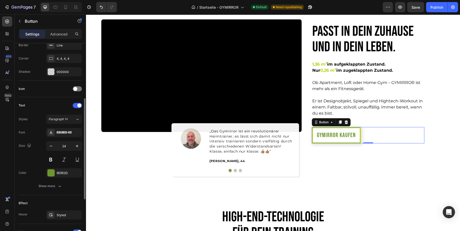
scroll to position [120, 0]
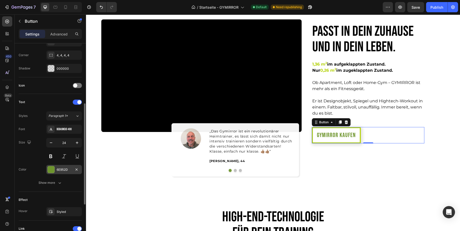
click at [62, 166] on div "6E952D" at bounding box center [64, 169] width 36 height 9
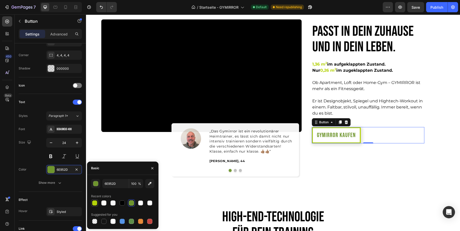
click at [98, 202] on div at bounding box center [94, 202] width 7 height 7
type input "B4D209"
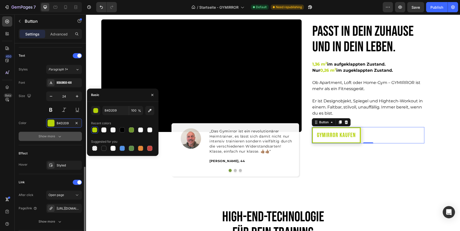
scroll to position [202, 0]
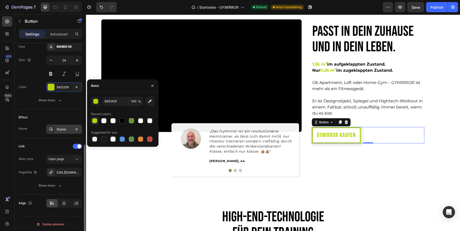
click at [61, 127] on div "Styled" at bounding box center [64, 129] width 15 height 5
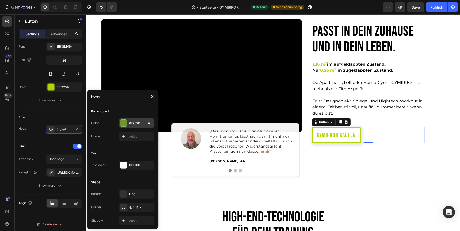
click at [136, 122] on div "6E952D" at bounding box center [136, 123] width 15 height 5
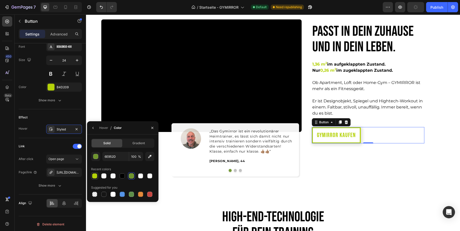
click at [94, 175] on div at bounding box center [94, 175] width 5 height 5
type input "B4D209"
click at [93, 126] on icon "button" at bounding box center [93, 128] width 4 height 4
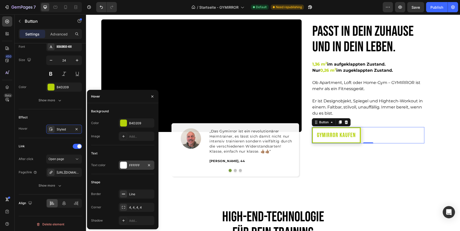
click at [136, 164] on div "FFFFFF" at bounding box center [136, 165] width 15 height 5
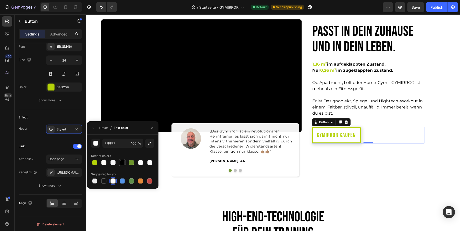
click at [123, 163] on div at bounding box center [122, 162] width 5 height 5
type input "000000"
click at [257, 168] on div "„Das Gymirror ist ein revolutionärer Heimtrainer, es lässt sich damit nicht nur…" at bounding box center [251, 148] width 85 height 41
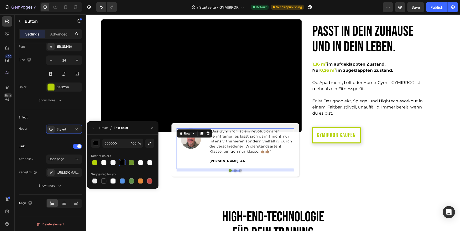
scroll to position [0, 0]
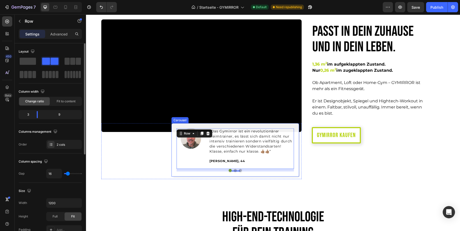
click at [250, 172] on div "Image „Das Gymirror ist ein revolutionärer Heimtrainer, es lässt sich damit nic…" at bounding box center [235, 149] width 128 height 53
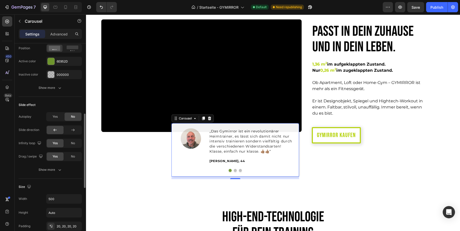
scroll to position [211, 0]
click at [62, 60] on div "6E952D" at bounding box center [64, 61] width 15 height 5
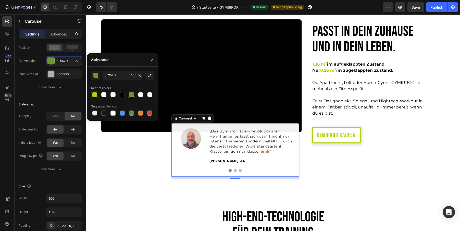
click at [95, 93] on div at bounding box center [94, 94] width 5 height 5
type input "B4D209"
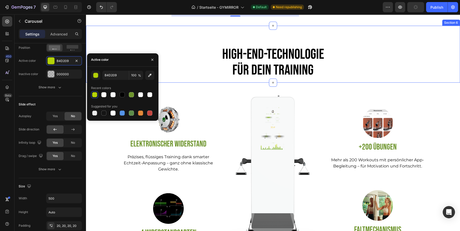
scroll to position [1051, 0]
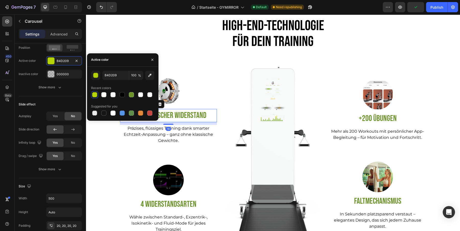
click at [183, 115] on p "Elektronischer Widerstand" at bounding box center [168, 115] width 96 height 12
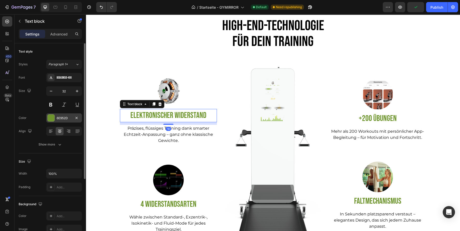
click at [62, 116] on div "6E952D" at bounding box center [64, 118] width 15 height 5
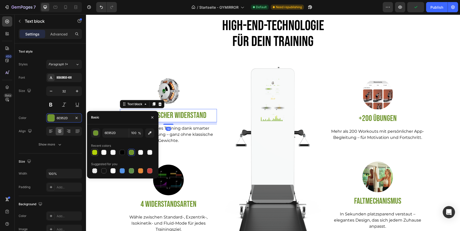
click at [93, 153] on div at bounding box center [94, 152] width 5 height 5
type input "B4D209"
click at [387, 122] on p "+200 Übungen" at bounding box center [377, 118] width 96 height 12
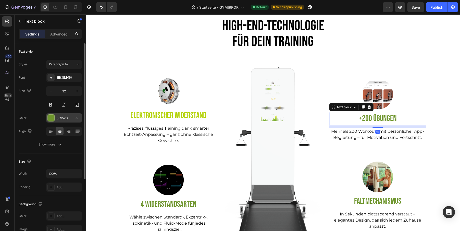
click at [63, 116] on div "6E952D" at bounding box center [64, 118] width 15 height 5
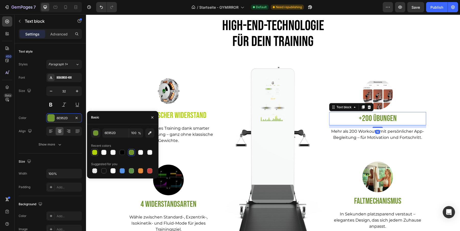
click at [95, 153] on div at bounding box center [94, 152] width 5 height 5
type input "B4D209"
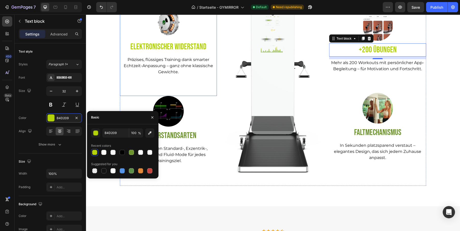
scroll to position [1124, 0]
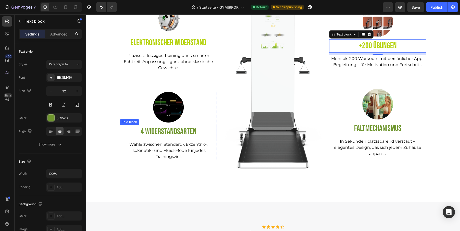
click at [186, 129] on p "4 Widerstandsarten" at bounding box center [168, 131] width 96 height 12
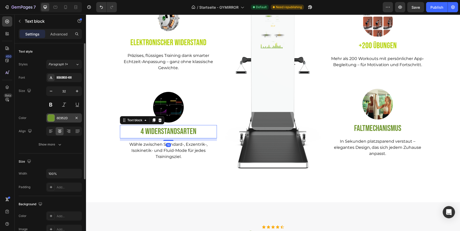
click at [50, 115] on div at bounding box center [51, 118] width 7 height 7
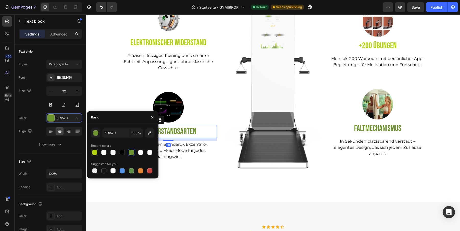
click at [93, 150] on div at bounding box center [94, 152] width 5 height 5
type input "B4D209"
click at [396, 131] on p "Faltmechanismus" at bounding box center [377, 128] width 96 height 12
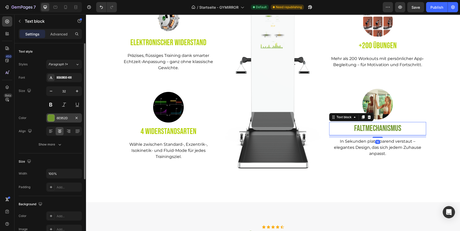
click at [52, 115] on div at bounding box center [51, 118] width 7 height 7
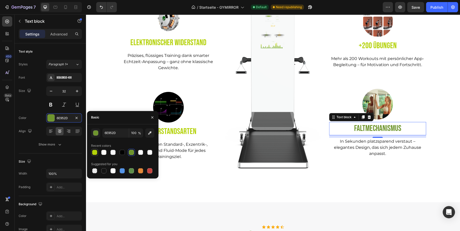
click at [96, 150] on div at bounding box center [94, 152] width 5 height 5
type input "B4D209"
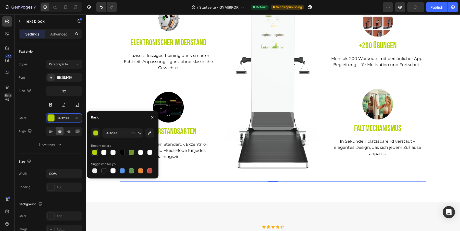
click at [217, 175] on div "Image Elektronischer Widerstand Text block Präzises, flüssiges Training dank sm…" at bounding box center [273, 81] width 306 height 200
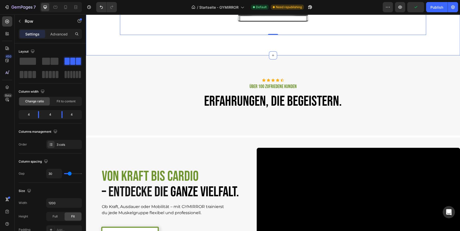
scroll to position [1293, 0]
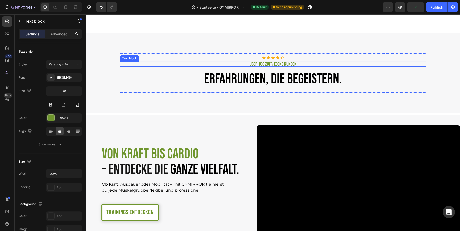
click at [275, 62] on p "Über 100 zufriedene Kunden" at bounding box center [272, 64] width 305 height 4
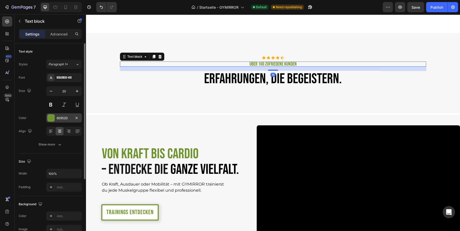
click at [49, 120] on div at bounding box center [51, 118] width 7 height 7
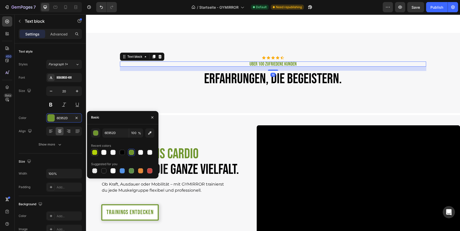
click at [95, 152] on div at bounding box center [94, 152] width 5 height 5
type input "B4D209"
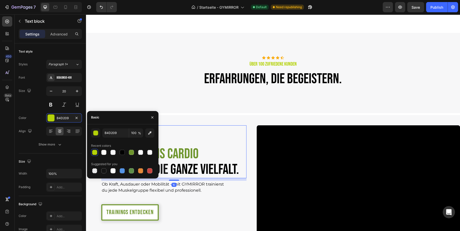
click at [186, 157] on span "Von Kraft bis Cardio" at bounding box center [150, 153] width 97 height 17
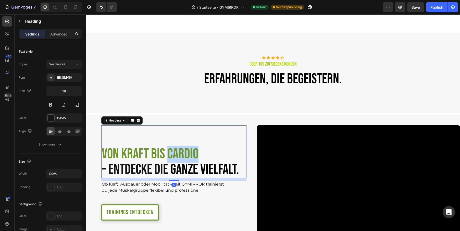
click at [171, 152] on span "Von Kraft bis Cardio" at bounding box center [150, 153] width 97 height 17
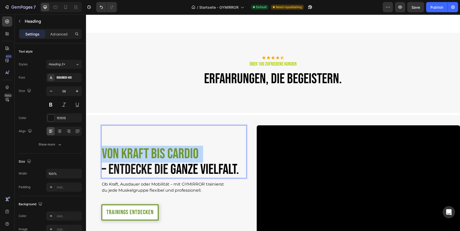
click at [171, 152] on span "Von Kraft bis Cardio" at bounding box center [150, 153] width 97 height 17
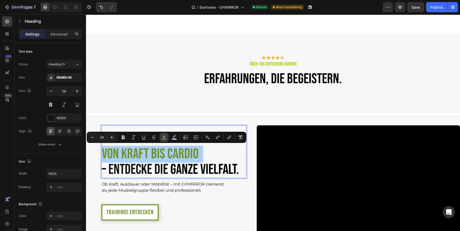
click at [167, 138] on button "color" at bounding box center [163, 137] width 9 height 9
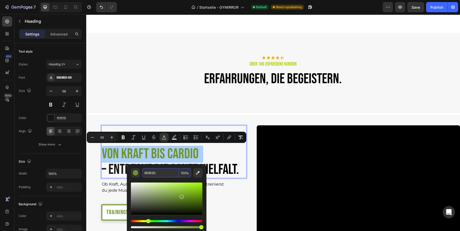
click at [153, 172] on input "6E952D" at bounding box center [160, 172] width 37 height 9
paste input "b4d209"
type input "B4D209"
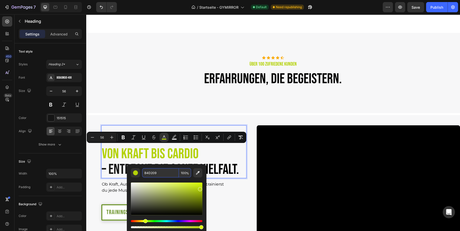
type input "16"
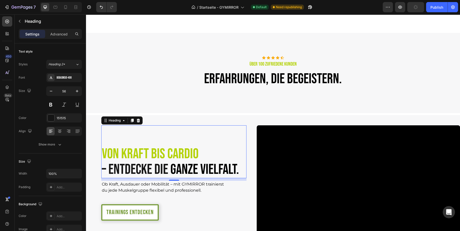
type input "56"
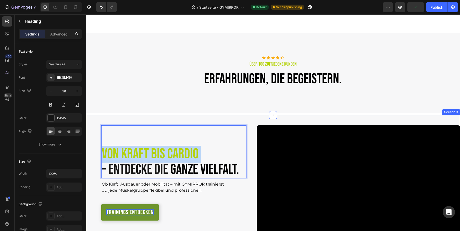
click at [136, 212] on p "Trainings entdecken" at bounding box center [129, 212] width 47 height 6
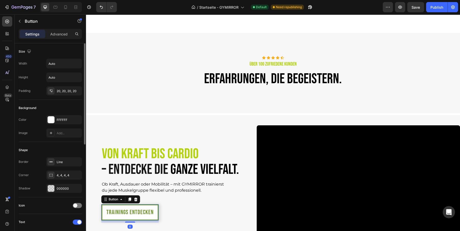
click at [67, 167] on div "Border Line Corner 4, 4, 4, 4 Shadow 000000" at bounding box center [50, 175] width 63 height 36
click at [61, 162] on div "Line" at bounding box center [64, 162] width 15 height 5
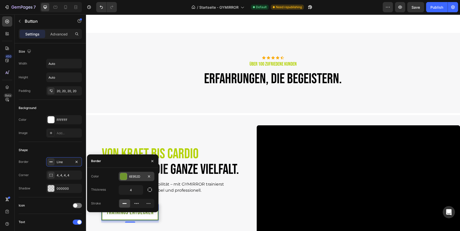
click at [135, 176] on div "6E952D" at bounding box center [136, 176] width 15 height 5
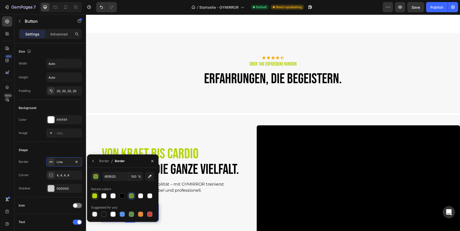
click at [92, 197] on div at bounding box center [94, 195] width 5 height 5
type input "B4D209"
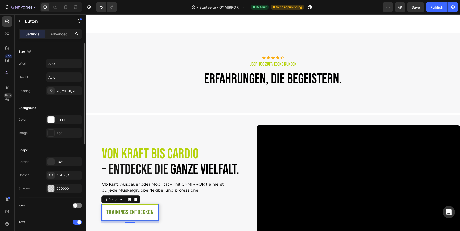
click at [62, 204] on div "Icon" at bounding box center [50, 205] width 63 height 8
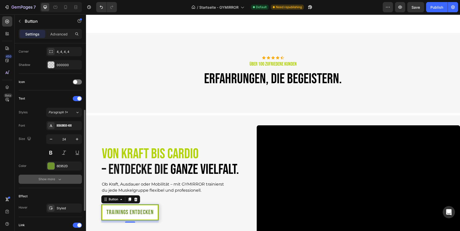
scroll to position [126, 0]
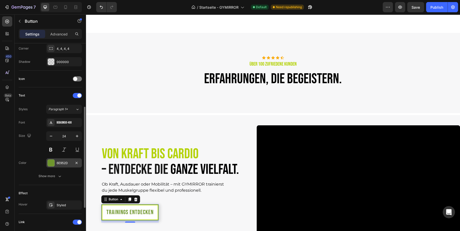
click at [61, 164] on div "6E952D" at bounding box center [64, 163] width 15 height 5
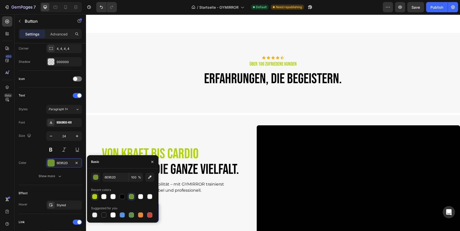
click at [95, 197] on div at bounding box center [94, 196] width 5 height 5
type input "B4D209"
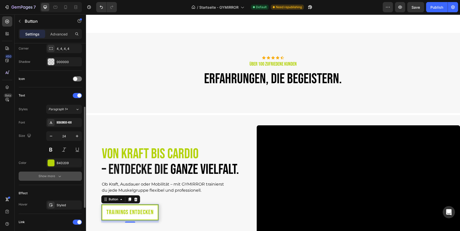
click at [65, 178] on button "Show more" at bounding box center [50, 175] width 63 height 9
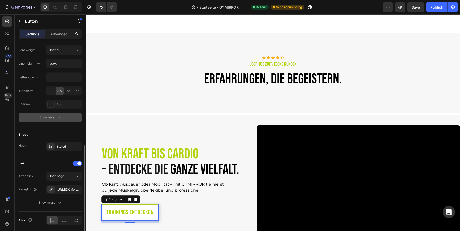
scroll to position [269, 0]
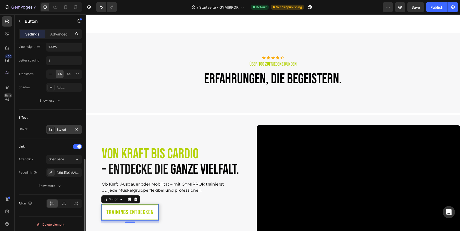
click at [58, 130] on div "Styled" at bounding box center [64, 129] width 15 height 5
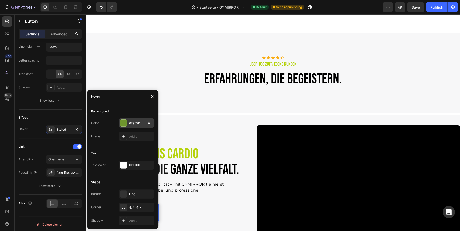
click at [124, 121] on div at bounding box center [123, 123] width 7 height 7
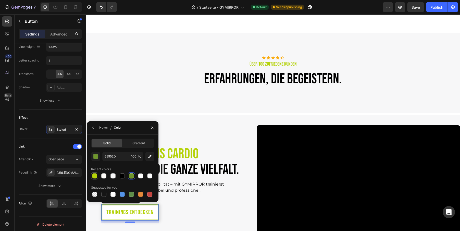
click at [95, 175] on div at bounding box center [94, 175] width 5 height 5
type input "B4D209"
click at [91, 126] on icon "button" at bounding box center [93, 128] width 4 height 4
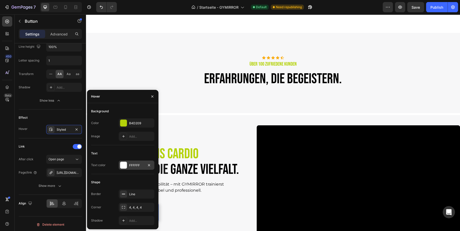
click at [124, 166] on div at bounding box center [123, 165] width 7 height 7
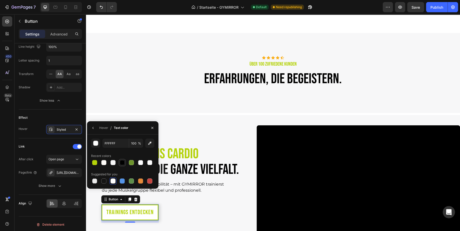
click at [121, 162] on div at bounding box center [122, 162] width 5 height 5
type input "000000"
click at [202, 135] on div "⁠⁠⁠⁠⁠⁠⁠ Von Kraft bis Cardio – entdecke die ganze Vielfalt. Heading" at bounding box center [173, 151] width 145 height 53
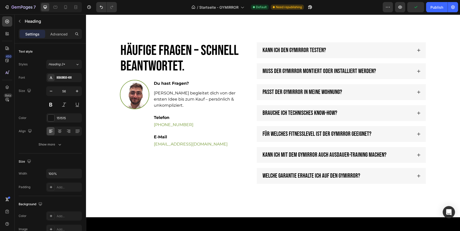
scroll to position [1534, 0]
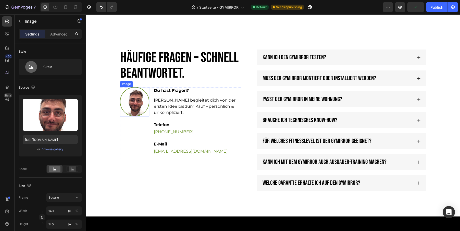
click at [126, 94] on img at bounding box center [134, 101] width 29 height 29
click at [53, 149] on div "Browse gallery" at bounding box center [53, 149] width 22 height 5
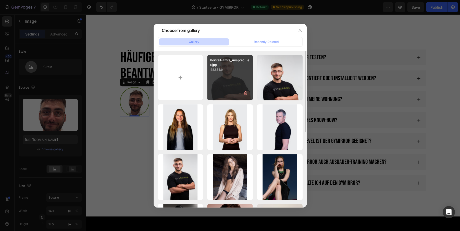
click at [215, 74] on div "Portrait-Emre_Ansprec...er.jpg 48.83 kb" at bounding box center [230, 78] width 46 height 46
type input "https://cdn.shopify.com/s/files/1/0910/7921/3383/files/gempages_579468867252781…"
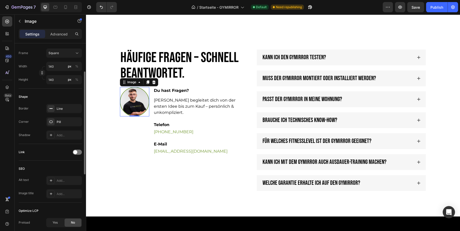
scroll to position [178, 0]
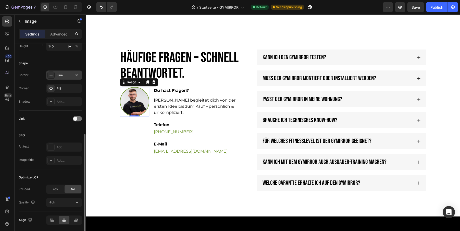
click at [64, 74] on div "Line" at bounding box center [64, 75] width 15 height 5
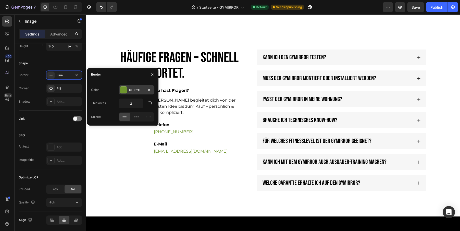
click at [134, 88] on div "6E952D" at bounding box center [136, 90] width 15 height 5
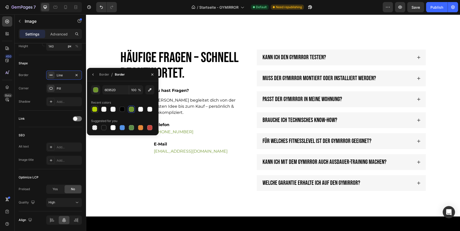
click at [95, 108] on div at bounding box center [94, 109] width 5 height 5
type input "B4D209"
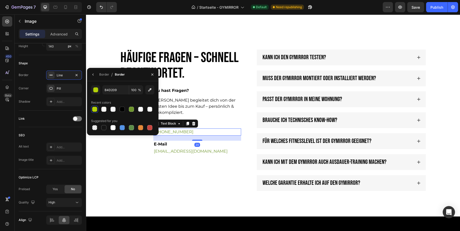
click at [178, 129] on link "[PHONE_NUMBER]" at bounding box center [174, 131] width 40 height 5
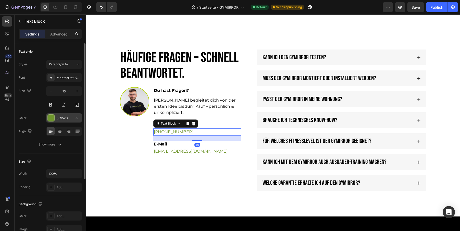
click at [60, 117] on div "6E952D" at bounding box center [64, 118] width 15 height 5
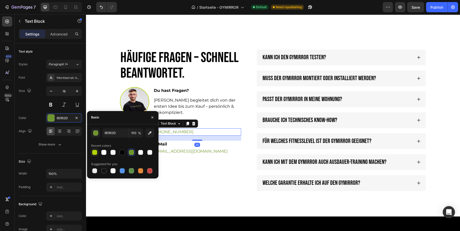
click at [96, 152] on div at bounding box center [94, 152] width 5 height 5
type input "B4D209"
click at [52, 101] on button at bounding box center [50, 104] width 9 height 9
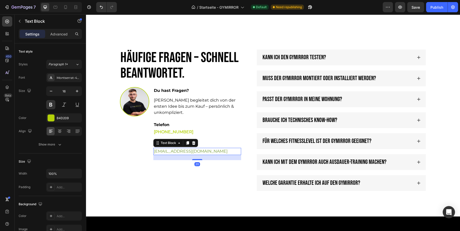
click at [166, 149] on link "[EMAIL_ADDRESS][DOMAIN_NAME]" at bounding box center [191, 151] width 74 height 5
click at [55, 116] on div "6E952D" at bounding box center [64, 117] width 36 height 9
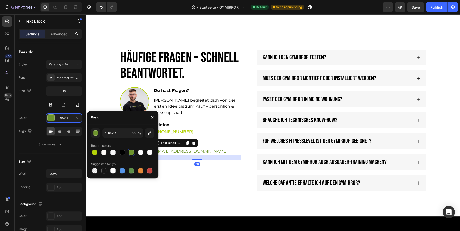
click at [94, 151] on div at bounding box center [94, 152] width 5 height 5
type input "B4D209"
click at [50, 105] on button at bounding box center [50, 104] width 9 height 9
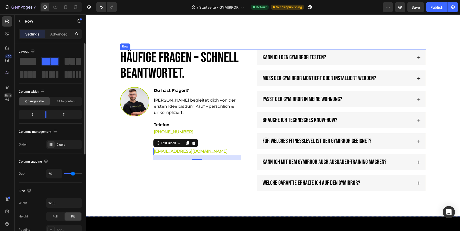
click at [178, 181] on div "Häufige Fragen – schnell beantwortet. Heading Image Du hast Fragen? Text Block …" at bounding box center [180, 122] width 121 height 146
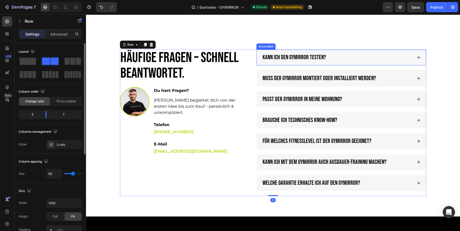
click at [345, 58] on div "Kann ich den GYMIRROR testen?" at bounding box center [337, 57] width 151 height 11
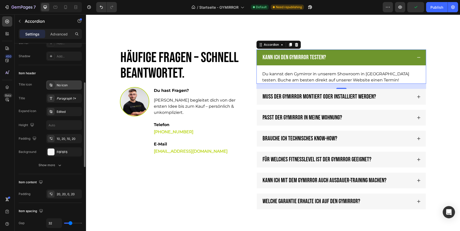
scroll to position [81, 0]
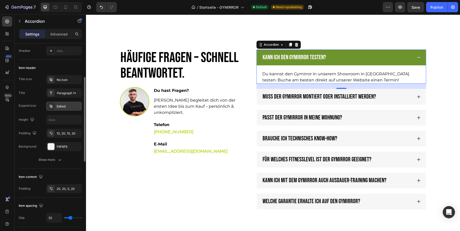
click at [63, 106] on div "Edited" at bounding box center [69, 106] width 24 height 5
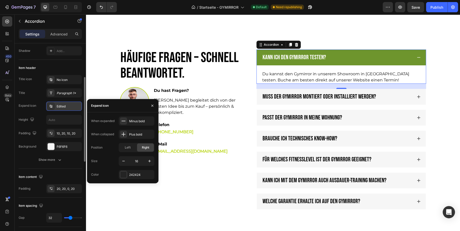
click at [63, 106] on div "Edited" at bounding box center [69, 106] width 24 height 5
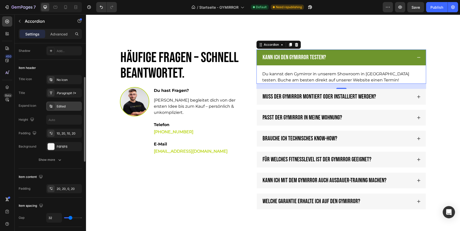
click at [63, 106] on div "Edited" at bounding box center [69, 106] width 24 height 5
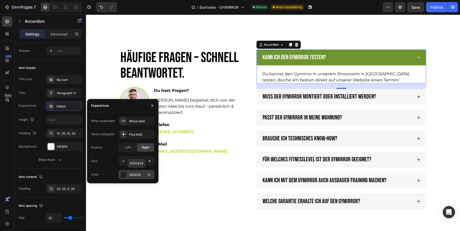
click at [133, 172] on div "242424" at bounding box center [136, 174] width 15 height 5
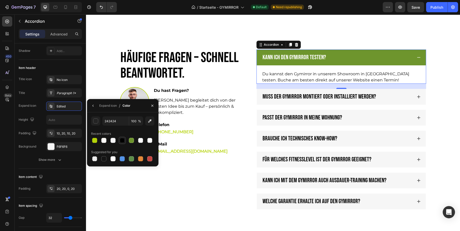
click at [120, 139] on div at bounding box center [122, 140] width 5 height 5
type input "000000"
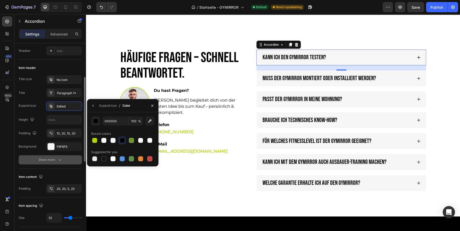
click at [61, 160] on icon "button" at bounding box center [59, 159] width 5 height 5
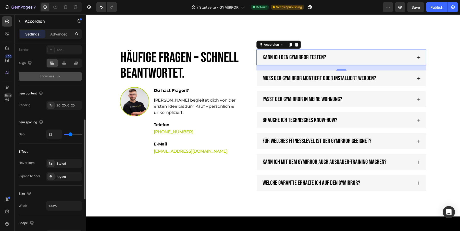
scroll to position [192, 0]
click at [59, 174] on div "Styled" at bounding box center [64, 176] width 15 height 5
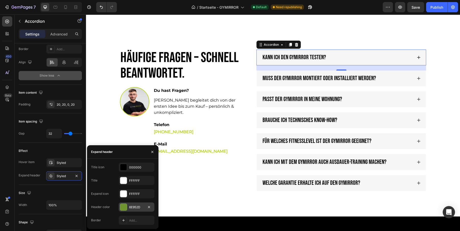
click at [127, 207] on div at bounding box center [123, 206] width 7 height 7
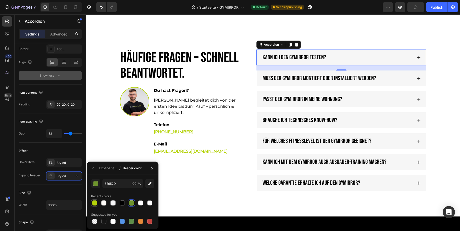
click at [94, 204] on div at bounding box center [94, 202] width 5 height 5
type input "B4D209"
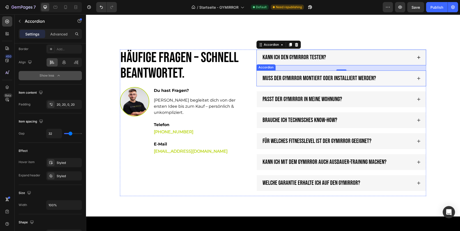
click at [281, 81] on p "Muss der GYMIRROR montiert oder installiert werden?" at bounding box center [318, 78] width 113 height 9
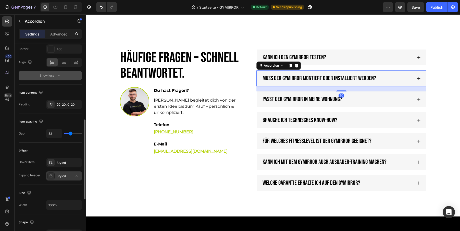
click at [60, 174] on div "Styled" at bounding box center [64, 176] width 15 height 5
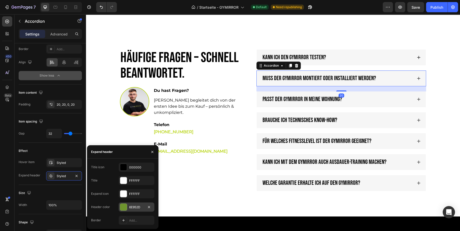
click at [124, 208] on div at bounding box center [123, 207] width 7 height 7
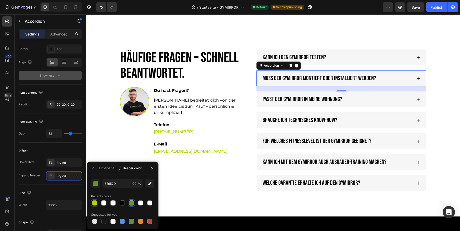
click at [95, 202] on div at bounding box center [94, 202] width 5 height 5
type input "B4D209"
click at [359, 99] on div "Passt der GYMIRROR in meine Wohnung?" at bounding box center [337, 99] width 151 height 11
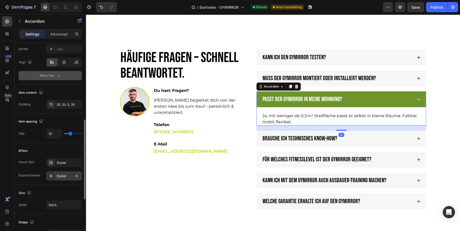
click at [56, 173] on div "Styled" at bounding box center [64, 175] width 36 height 9
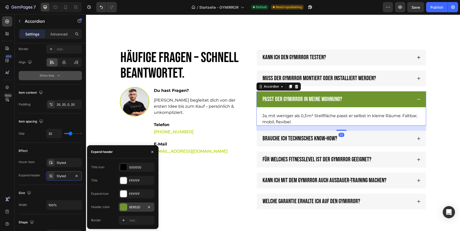
click at [130, 210] on div "6E952D" at bounding box center [137, 206] width 36 height 9
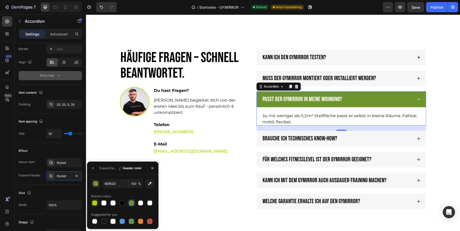
click at [91, 202] on div at bounding box center [94, 202] width 7 height 7
type input "B4D209"
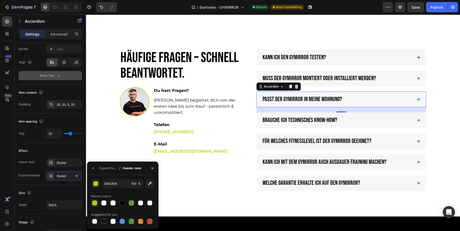
click at [93, 203] on div at bounding box center [94, 202] width 5 height 5
click at [298, 100] on p "Passt der GYMIRROR in meine Wohnung?" at bounding box center [302, 99] width 80 height 9
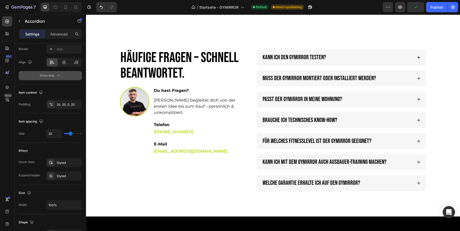
click at [357, 105] on div "Passt der GYMIRROR in meine Wohnung?" at bounding box center [341, 99] width 169 height 16
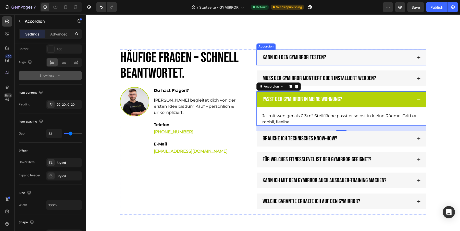
click at [365, 59] on div "Kann ich den GYMIRROR testen?" at bounding box center [337, 57] width 151 height 11
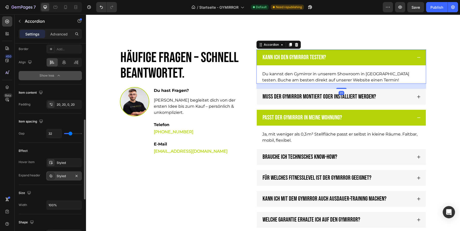
click at [60, 175] on div "Styled" at bounding box center [64, 176] width 15 height 5
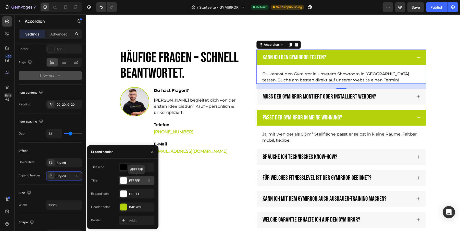
click at [138, 180] on div "FFFFFF" at bounding box center [136, 180] width 15 height 5
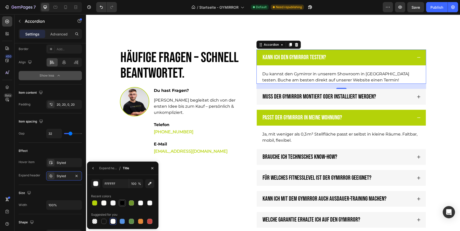
click at [124, 202] on div at bounding box center [122, 202] width 5 height 5
type input "000000"
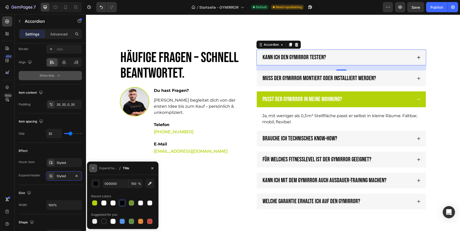
click at [92, 168] on icon "button" at bounding box center [93, 168] width 4 height 4
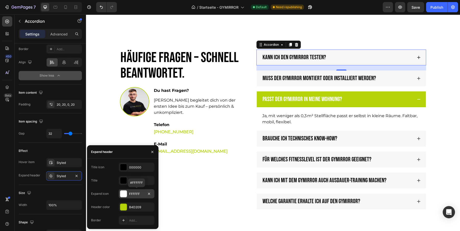
click at [135, 193] on div "FFFFFF" at bounding box center [136, 194] width 15 height 5
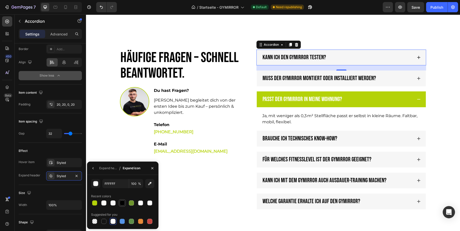
click at [122, 201] on div at bounding box center [122, 202] width 5 height 5
type input "000000"
click at [63, 160] on div "Styled" at bounding box center [64, 162] width 15 height 5
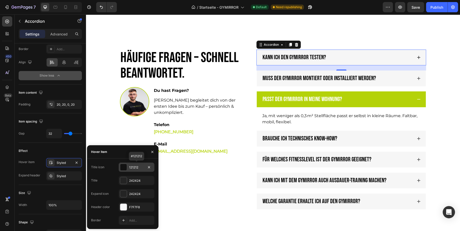
click at [131, 168] on div "121212" at bounding box center [136, 167] width 15 height 5
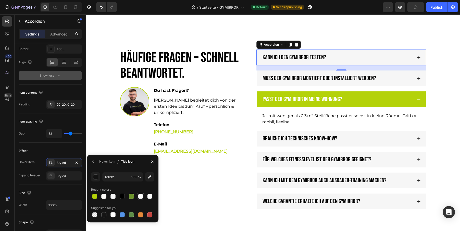
click at [140, 195] on div at bounding box center [140, 196] width 5 height 5
type input "FFFFFF"
type input "90"
click at [95, 161] on button "button" at bounding box center [93, 161] width 8 height 8
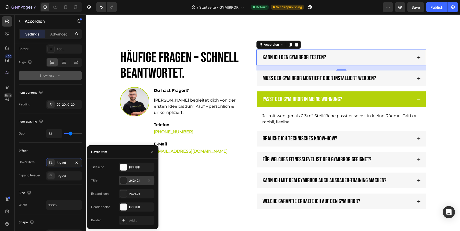
click at [135, 180] on div "242424" at bounding box center [136, 180] width 15 height 5
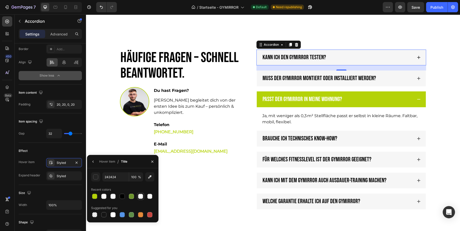
click at [141, 193] on div at bounding box center [140, 196] width 7 height 7
type input "FFFFFF"
type input "90"
click at [93, 162] on icon "button" at bounding box center [93, 161] width 4 height 4
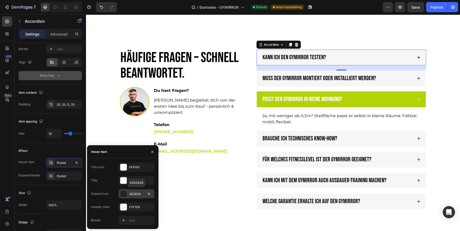
click at [135, 193] on div "242424" at bounding box center [136, 194] width 15 height 5
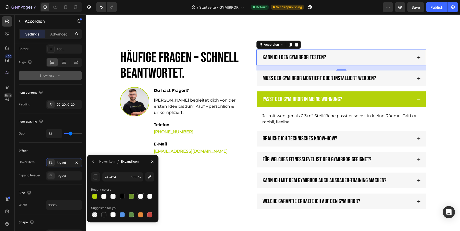
click at [139, 196] on div at bounding box center [140, 196] width 5 height 5
type input "FFFFFF"
type input "90"
click at [93, 162] on icon "button" at bounding box center [92, 161] width 1 height 2
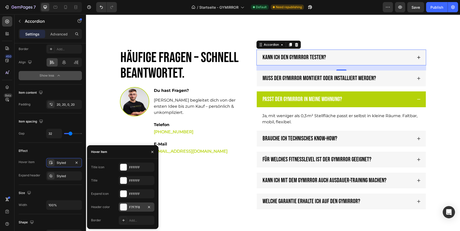
click at [128, 206] on div "F7F7F8" at bounding box center [137, 206] width 36 height 9
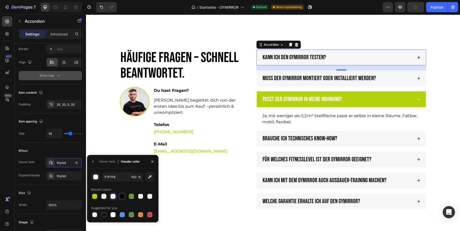
click at [122, 195] on div at bounding box center [122, 196] width 5 height 5
type input "000000"
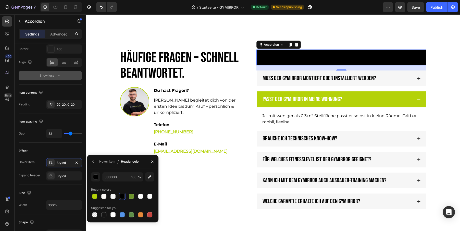
click at [410, 55] on div "Kann ich den GYMIRROR testen?" at bounding box center [337, 57] width 151 height 11
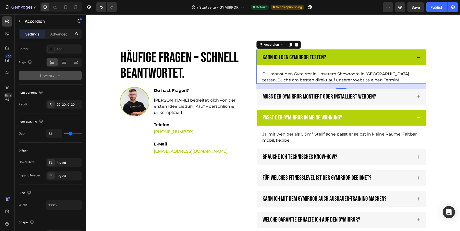
click at [418, 57] on icon at bounding box center [418, 57] width 4 height 4
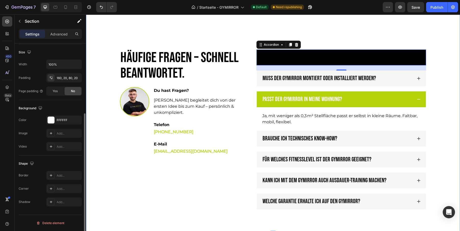
click at [449, 61] on div "Häufige Fragen – schnell beantwortet. Heading Image Du hast Fragen? Text Block …" at bounding box center [273, 131] width 364 height 165
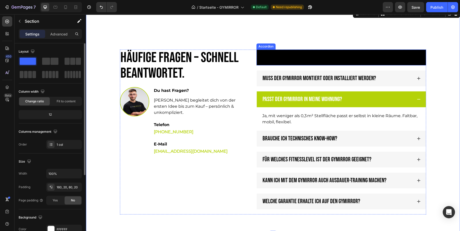
click at [398, 52] on div "Kann ich den GYMIRROR testen?" at bounding box center [337, 57] width 151 height 11
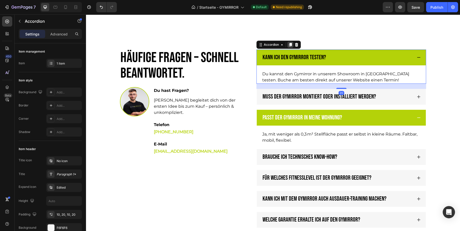
click at [289, 44] on icon at bounding box center [290, 45] width 3 height 4
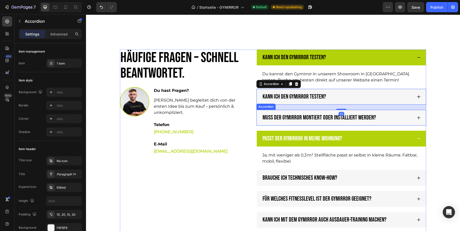
click at [316, 116] on p "Muss der GYMIRROR montiert oder installiert werden?" at bounding box center [318, 117] width 113 height 9
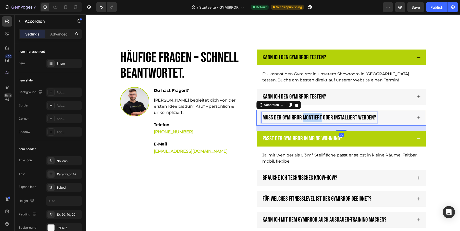
click at [316, 116] on p "Muss der GYMIRROR montiert oder installiert werden?" at bounding box center [318, 117] width 113 height 9
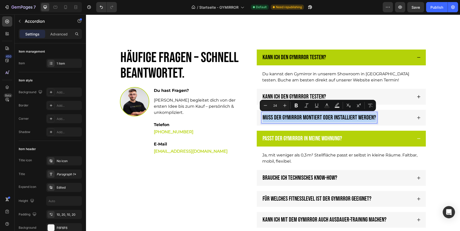
copy p "Muss der GYMIRROR montiert oder installiert werden?"
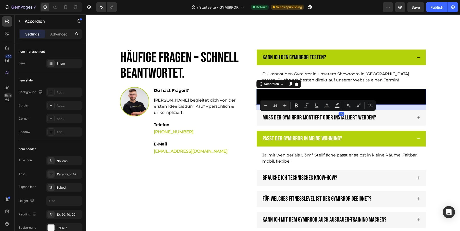
click at [306, 97] on p "Kann ich den GYMIRROR testen?" at bounding box center [294, 96] width 64 height 9
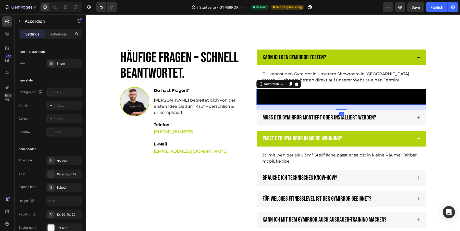
click at [306, 97] on p "Kann ich den GYMIRROR testen?" at bounding box center [294, 96] width 64 height 9
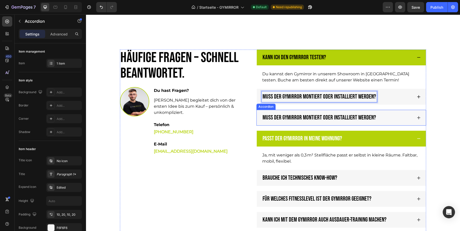
click at [394, 115] on div "Muss der GYMIRROR montiert oder installiert werden?" at bounding box center [337, 117] width 151 height 11
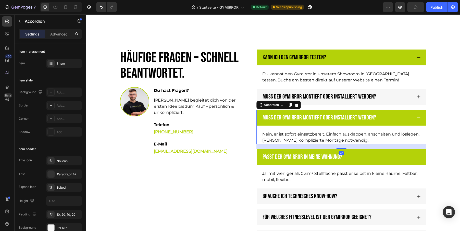
click at [351, 134] on p "Nein, er ist sofort einsatzbereit. Einfach ausklappen, anschalten und loslegen.…" at bounding box center [341, 137] width 158 height 12
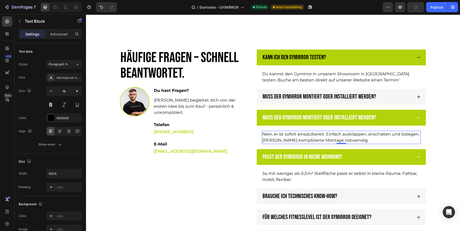
click at [351, 134] on p "Nein, er ist sofort einsatzbereit. Einfach ausklappen, anschalten und loslegen.…" at bounding box center [341, 137] width 158 height 12
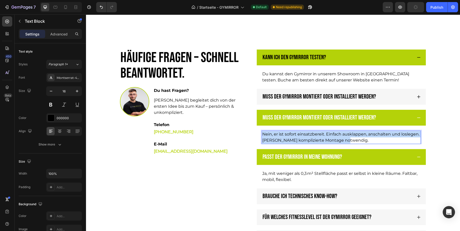
click at [351, 134] on p "Nein, er ist sofort einsatzbereit. Einfach ausklappen, anschalten und loslegen.…" at bounding box center [341, 137] width 158 height 12
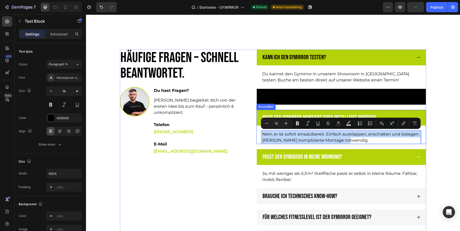
copy p "Nein, er ist sofort einsatzbereit. Einfach ausklappen, anschalten und loslegen.…"
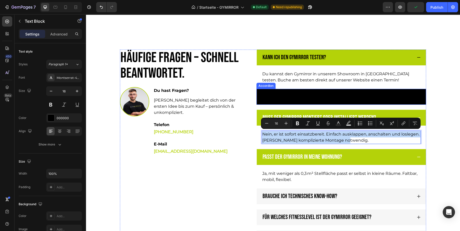
click at [405, 94] on div "Muss der GYMIRROR montiert oder installiert werden?" at bounding box center [337, 96] width 151 height 11
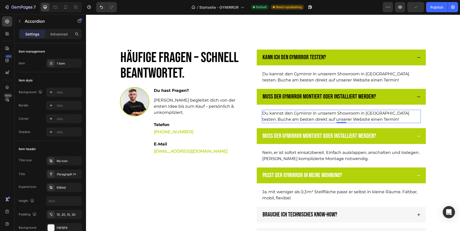
click at [338, 115] on p "Du kannst den Gymirror in unserem Showroom in Hamburg testen. Buche am besten d…" at bounding box center [341, 116] width 158 height 12
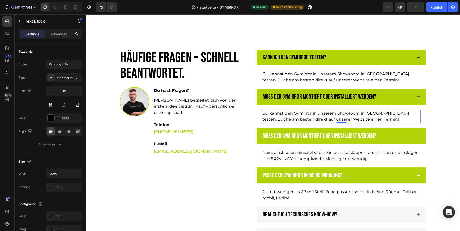
click at [338, 115] on p "Du kannst den Gymirror in unserem Showroom in Hamburg testen. Buche am besten d…" at bounding box center [341, 116] width 158 height 12
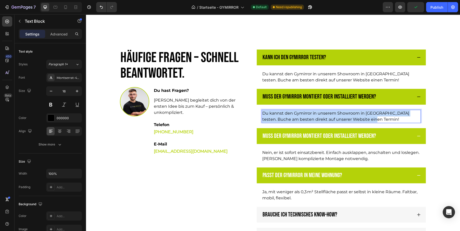
click at [338, 115] on p "Du kannst den Gymirror in unserem Showroom in Hamburg testen. Buche am besten d…" at bounding box center [341, 116] width 158 height 12
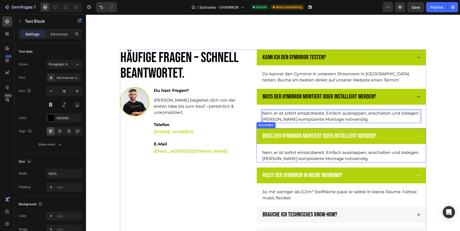
click at [404, 136] on div "Muss der GYMIRROR montiert oder installiert werden?" at bounding box center [337, 136] width 151 height 11
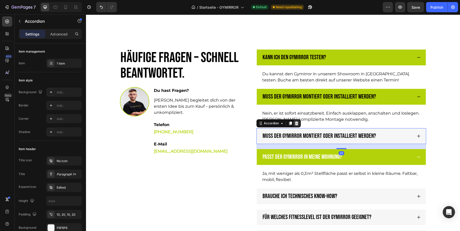
click at [296, 122] on icon at bounding box center [296, 123] width 3 height 4
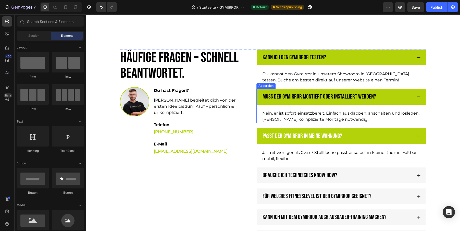
click at [413, 93] on div "Muss der GYMIRROR montiert oder installiert werden?" at bounding box center [341, 97] width 169 height 16
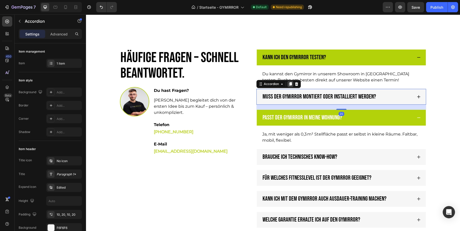
click at [290, 82] on icon at bounding box center [290, 84] width 3 height 4
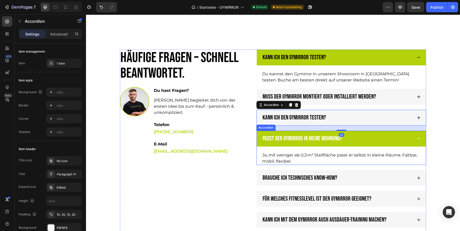
click at [321, 137] on p "Passt der GYMIRROR in meine Wohnung?" at bounding box center [302, 138] width 80 height 9
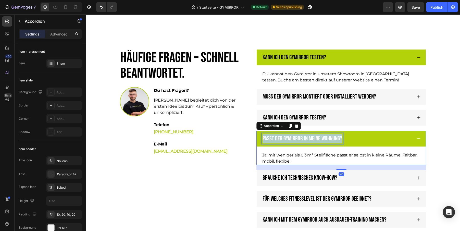
click at [321, 137] on p "Passt der GYMIRROR in meine Wohnung?" at bounding box center [302, 138] width 80 height 9
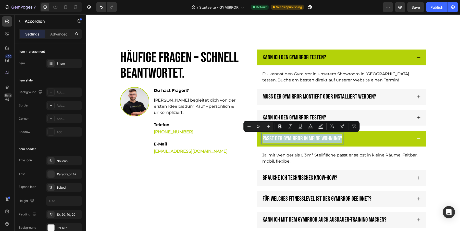
copy p "Passt der GYMIRROR in meine Wohnung?"
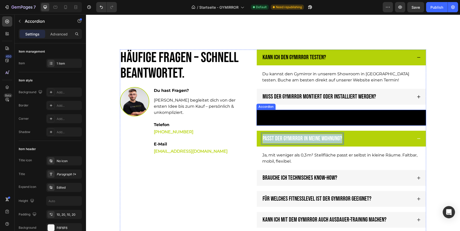
click at [301, 115] on p "Kann ich den GYMIRROR testen?" at bounding box center [294, 117] width 64 height 9
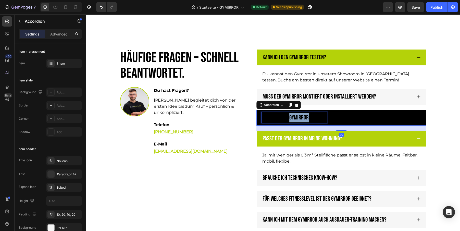
click at [301, 115] on p "Kann ich den GYMIRROR testen?" at bounding box center [294, 117] width 64 height 9
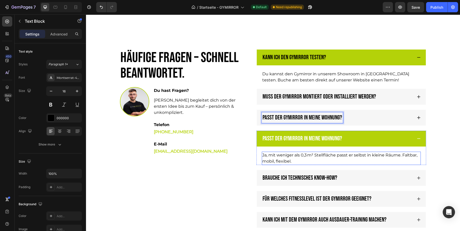
click at [369, 159] on p "Ja, mit weniger als 0,3 m² Stellfläche passt er selbst in kleine Räume. Faltbar…" at bounding box center [341, 158] width 158 height 12
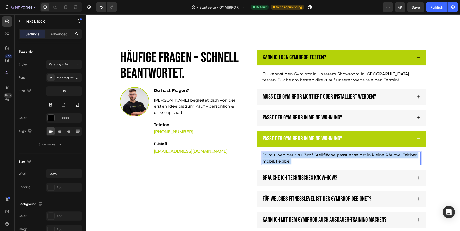
click at [369, 159] on p "Ja, mit weniger als 0,3 m² Stellfläche passt er selbst in kleine Räume. Faltbar…" at bounding box center [341, 158] width 158 height 12
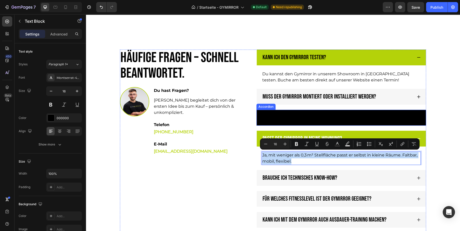
copy p "Ja, mit weniger als 0,3 m² Stellfläche passt er selbst in kleine Räume. Faltbar…"
click at [408, 115] on div "Passt der GYMIRROR in meine Wohnung?" at bounding box center [337, 117] width 151 height 11
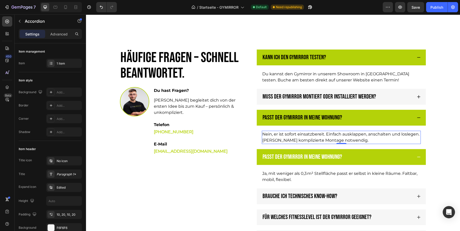
click at [331, 134] on p "Nein, er ist sofort einsatzbereit. Einfach ausklappen, anschalten und loslegen.…" at bounding box center [341, 137] width 158 height 12
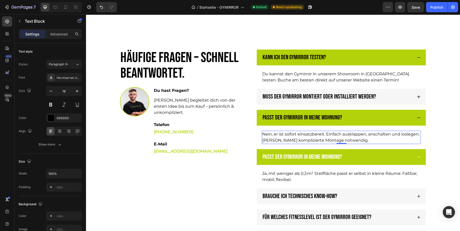
click at [331, 134] on p "Nein, er ist sofort einsatzbereit. Einfach ausklappen, anschalten und loslegen.…" at bounding box center [341, 137] width 158 height 12
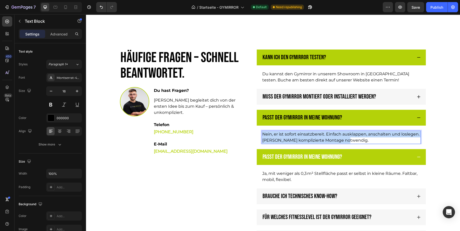
click at [331, 134] on p "Nein, er ist sofort einsatzbereit. Einfach ausklappen, anschalten und loslegen.…" at bounding box center [341, 137] width 158 height 12
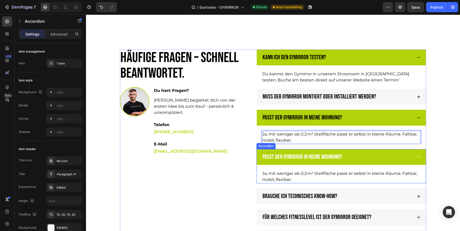
click at [408, 155] on div "Passt der GYMIRROR in meine Wohnung?" at bounding box center [337, 156] width 151 height 11
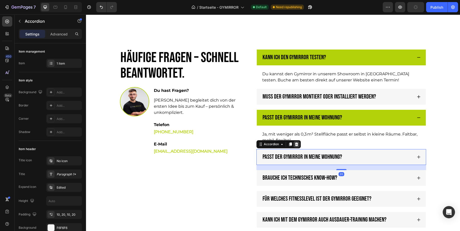
click at [296, 145] on icon at bounding box center [296, 144] width 3 height 4
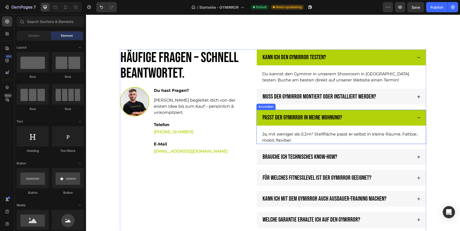
click at [386, 120] on div "Passt der GYMIRROR in meine Wohnung?" at bounding box center [337, 117] width 151 height 11
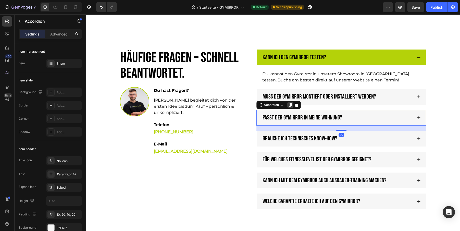
click at [289, 104] on icon at bounding box center [290, 105] width 3 height 4
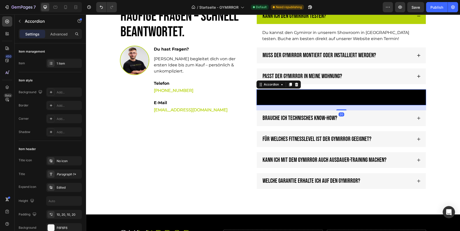
scroll to position [1578, 0]
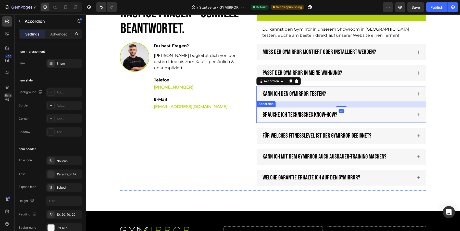
click at [309, 114] on p "Brauche ich technisches Know-how?" at bounding box center [299, 114] width 75 height 9
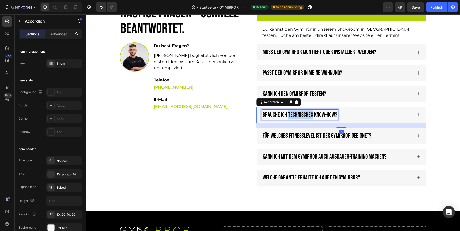
click at [309, 114] on p "Brauche ich technisches Know-how?" at bounding box center [299, 114] width 75 height 9
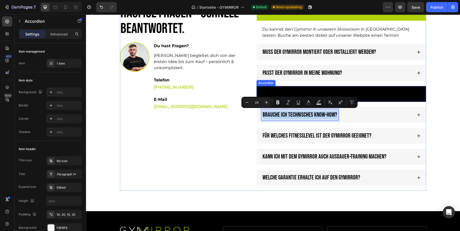
copy p "Brauche ich technisches Know-how?"
click at [291, 90] on p "Kann ich den GYMIRROR testen?" at bounding box center [294, 93] width 64 height 9
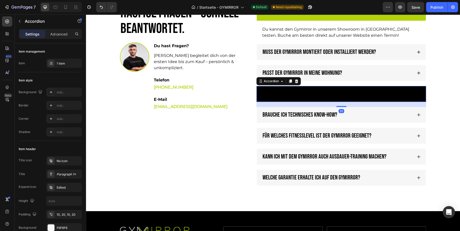
click at [291, 90] on p "Kann ich den GYMIRROR testen?" at bounding box center [294, 93] width 64 height 9
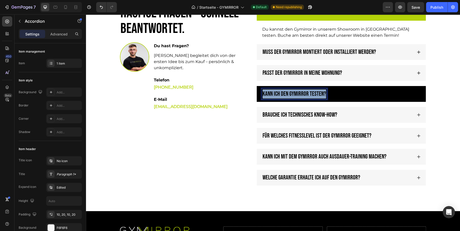
click at [291, 90] on p "Kann ich den GYMIRROR testen?" at bounding box center [294, 93] width 64 height 9
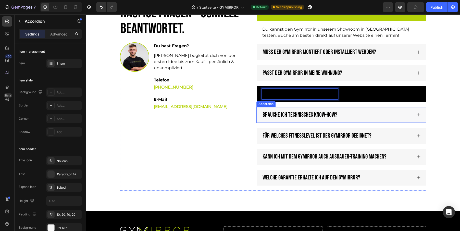
click at [359, 110] on div "Brauche ich technisches Know-how?" at bounding box center [337, 114] width 151 height 11
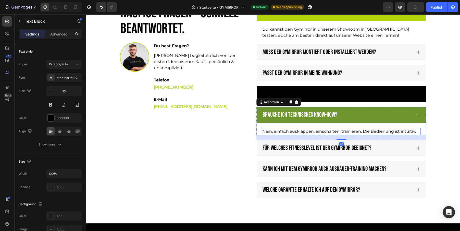
click at [322, 130] on p "Nein, einfach ausklappen, einschalten, trainieren. Die Bedienung ist intuitiv." at bounding box center [341, 131] width 158 height 6
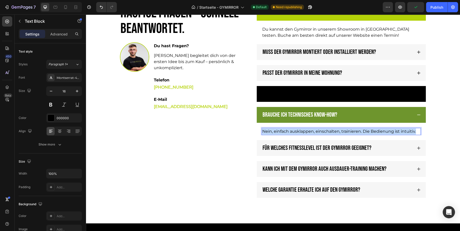
click at [322, 130] on p "Nein, einfach ausklappen, einschalten, trainieren. Die Bedienung ist intuitiv." at bounding box center [341, 131] width 158 height 6
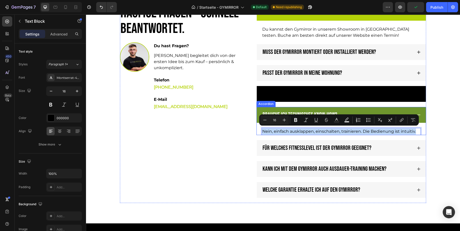
copy p "Nein, einfach ausklappen, einschalten, trainieren. Die Bedienung ist intuitiv."
click at [361, 96] on div "Brauche ich technisches Know-how?" at bounding box center [337, 93] width 151 height 11
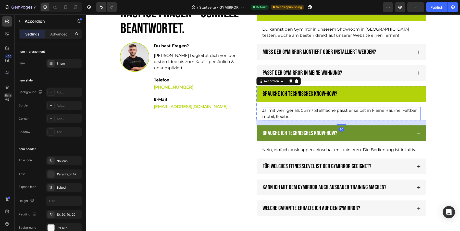
click at [318, 110] on p "Ja, mit weniger als 0,3 m² Stellfläche passt er selbst in kleine Räume. Faltbar…" at bounding box center [341, 113] width 158 height 12
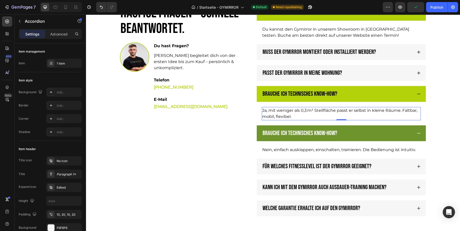
click at [318, 110] on p "Ja, mit weniger als 0,3 m² Stellfläche passt er selbst in kleine Räume. Faltbar…" at bounding box center [341, 113] width 158 height 12
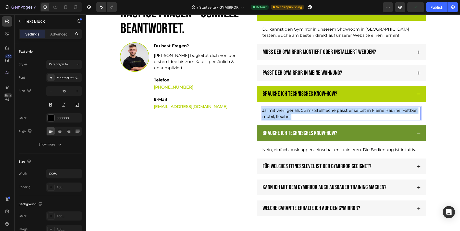
click at [318, 110] on p "Ja, mit weniger als 0,3 m² Stellfläche passt er selbst in kleine Räume. Faltbar…" at bounding box center [341, 113] width 158 height 12
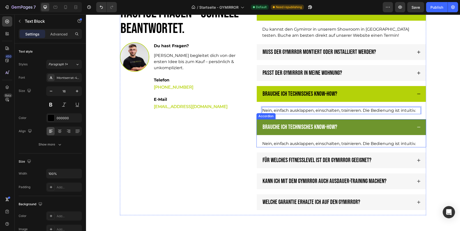
click at [401, 123] on div "Brauche ich technisches Know-how?" at bounding box center [337, 127] width 151 height 11
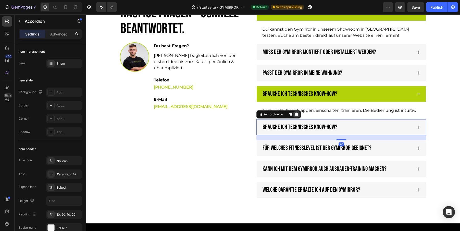
click at [296, 113] on icon at bounding box center [296, 114] width 3 height 4
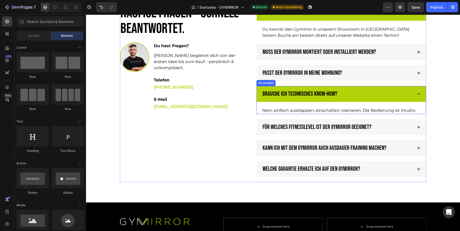
click at [382, 94] on div "Brauche ich technisches Know-how?" at bounding box center [337, 93] width 151 height 11
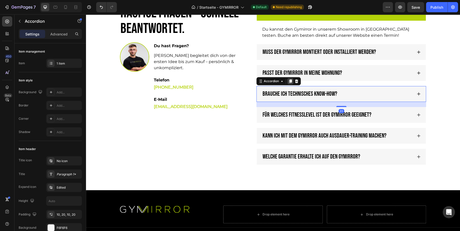
click at [290, 82] on icon at bounding box center [290, 81] width 4 height 4
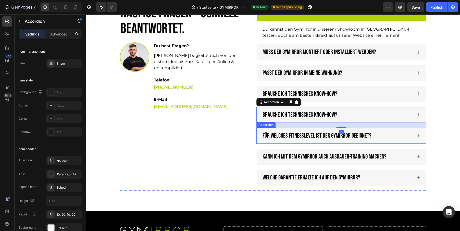
click at [355, 131] on p "Für welches Fitnesslevel ist der GYMIRROR geeignet?" at bounding box center [316, 135] width 109 height 9
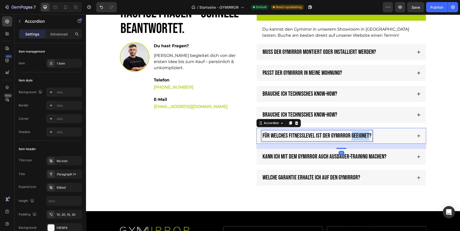
click at [355, 131] on p "Für welches Fitnesslevel ist der GYMIRROR geeignet?" at bounding box center [316, 135] width 109 height 9
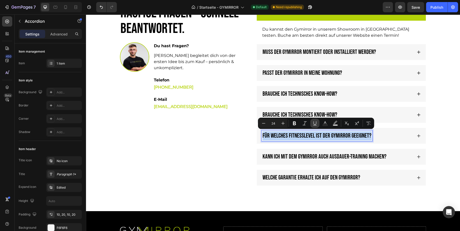
copy p "Für welches Fitnesslevel ist der GYMIRROR geeignet?"
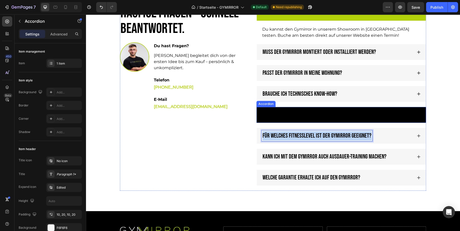
click at [315, 110] on p "Brauche ich technisches Know-how?" at bounding box center [299, 114] width 75 height 9
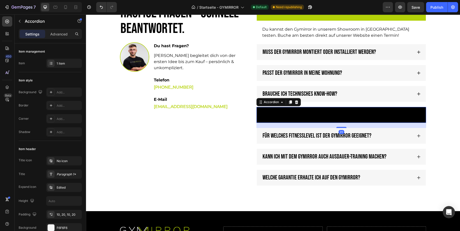
click at [315, 110] on p "Brauche ich technisches Know-how?" at bounding box center [299, 114] width 75 height 9
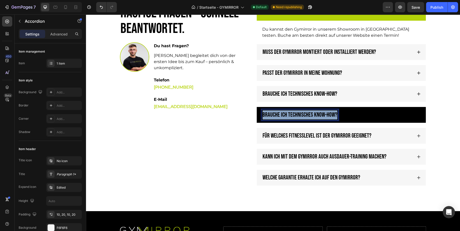
click at [315, 110] on p "Brauche ich technisches Know-how?" at bounding box center [299, 114] width 75 height 9
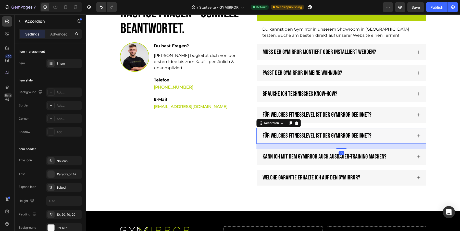
click at [388, 135] on div "Für welches Fitnesslevel ist der GYMIRROR geeignet?" at bounding box center [337, 135] width 151 height 11
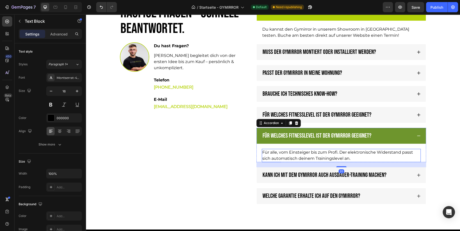
click at [312, 151] on p "Für alle, vom Einsteiger bis zum Profi. Der elektronische Widerstand passt sich…" at bounding box center [341, 155] width 158 height 12
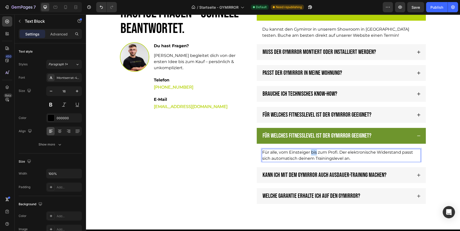
click at [312, 151] on p "Für alle, vom Einsteiger bis zum Profi. Der elektronische Widerstand passt sich…" at bounding box center [341, 155] width 158 height 12
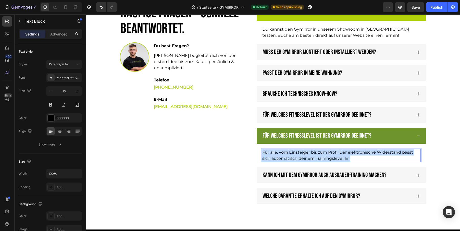
click at [312, 151] on p "Für alle, vom Einsteiger bis zum Profi. Der elektronische Widerstand passt sich…" at bounding box center [341, 155] width 158 height 12
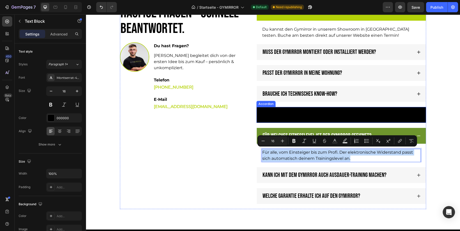
copy p "Für alle, vom Einsteiger bis zum Profi. Der elektronische Widerstand passt sich…"
click at [391, 113] on div "Für welches Fitnesslevel ist der GYMIRROR geeignet?" at bounding box center [337, 114] width 151 height 11
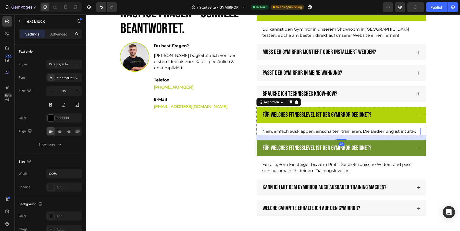
click at [326, 131] on p "Nein, einfach ausklappen, einschalten, trainieren. Die Bedienung ist intuitiv." at bounding box center [341, 131] width 158 height 6
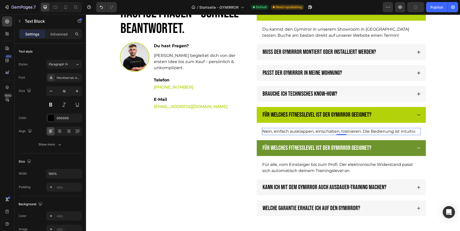
click at [326, 131] on p "Nein, einfach ausklappen, einschalten, trainieren. Die Bedienung ist intuitiv." at bounding box center [341, 131] width 158 height 6
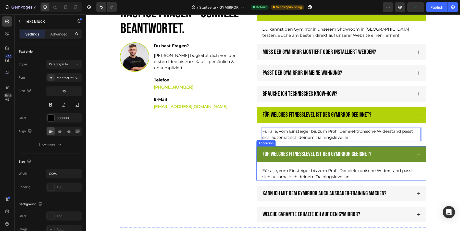
click at [403, 155] on div "Für welches Fitnesslevel ist der GYMIRROR geeignet?" at bounding box center [337, 154] width 151 height 11
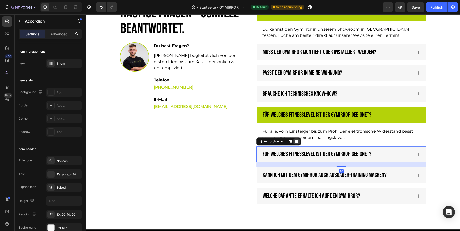
click at [296, 141] on icon at bounding box center [296, 141] width 3 height 4
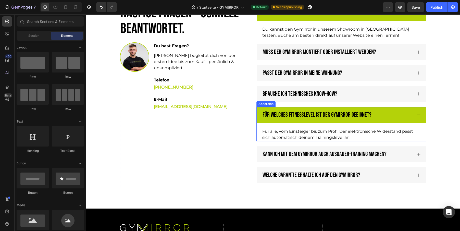
click at [402, 111] on div "Für welches Fitnesslevel ist der GYMIRROR geeignet?" at bounding box center [337, 114] width 151 height 11
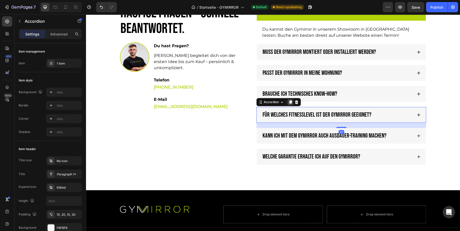
click at [288, 100] on icon at bounding box center [290, 102] width 4 height 4
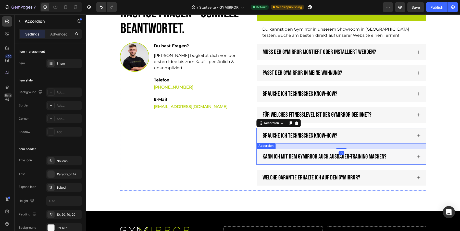
click at [408, 157] on div "Kann ich mit dem GYMIRROR auch Ausdauer-Training machen?" at bounding box center [337, 156] width 151 height 11
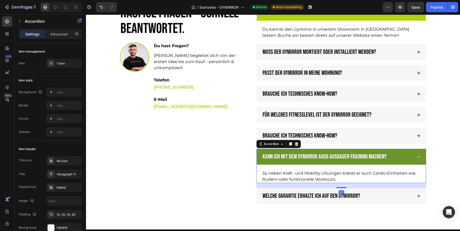
click at [357, 155] on p "Kann ich mit dem GYMIRROR auch Ausdauer-Training machen?" at bounding box center [324, 156] width 124 height 9
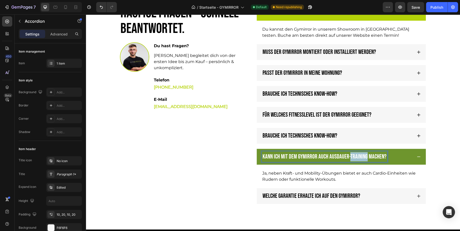
click at [357, 155] on p "Kann ich mit dem GYMIRROR auch Ausdauer-Training machen?" at bounding box center [324, 156] width 124 height 9
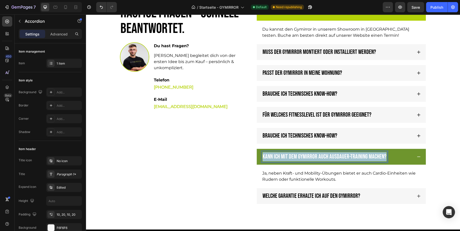
click at [357, 155] on p "Kann ich mit dem GYMIRROR auch Ausdauer-Training machen?" at bounding box center [324, 156] width 124 height 9
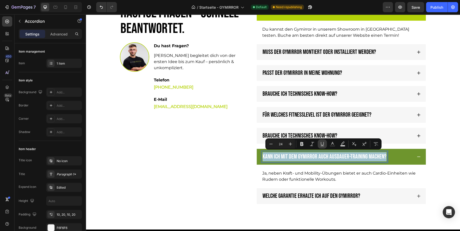
copy p "Kann ich mit dem GYMIRROR auch Ausdauer-Training machen?"
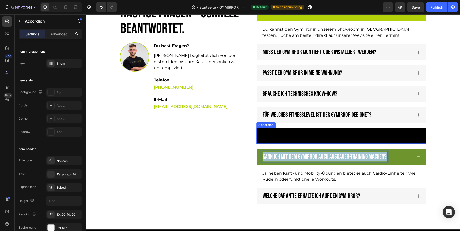
click at [381, 134] on div "Brauche ich technisches Know-how?" at bounding box center [337, 135] width 151 height 11
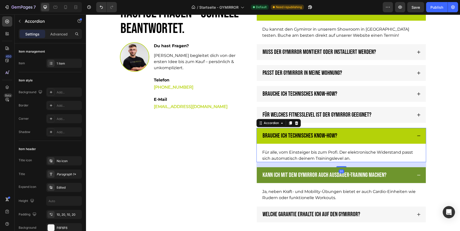
click at [313, 131] on p "Brauche ich technisches Know-how?" at bounding box center [299, 135] width 75 height 9
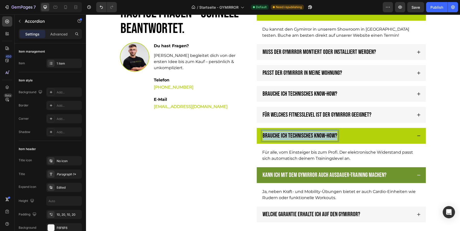
click at [313, 131] on p "Brauche ich technisches Know-how?" at bounding box center [299, 135] width 75 height 9
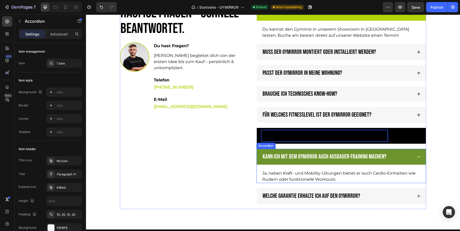
click at [332, 189] on div "Kann ich den GYMIRROR testen? Du kannst den Gymirror in unserem Showroom in Ham…" at bounding box center [341, 107] width 170 height 204
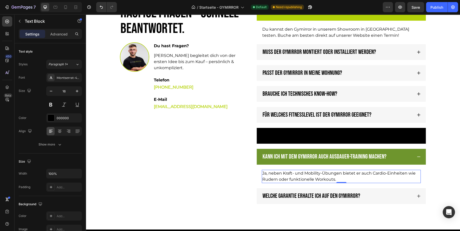
click at [332, 189] on div "Welche Garantie erhalte ich auf den GYMIRROR?" at bounding box center [341, 196] width 169 height 16
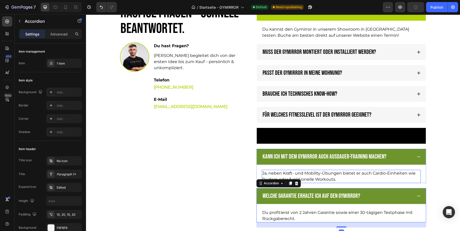
click at [321, 170] on p "Ja, neben Kraft- und Mobility-Übungen bietet er auch Cardio-Einheiten wie Ruder…" at bounding box center [341, 176] width 158 height 12
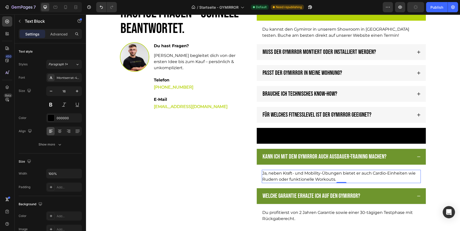
click at [321, 170] on p "Ja, neben Kraft- und Mobility-Übungen bietet er auch Cardio-Einheiten wie Ruder…" at bounding box center [341, 176] width 158 height 12
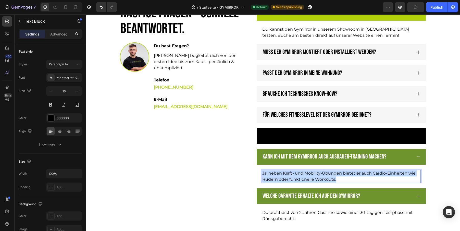
click at [321, 170] on p "Ja, neben Kraft- und Mobility-Übungen bietet er auch Cardio-Einheiten wie Ruder…" at bounding box center [341, 176] width 158 height 12
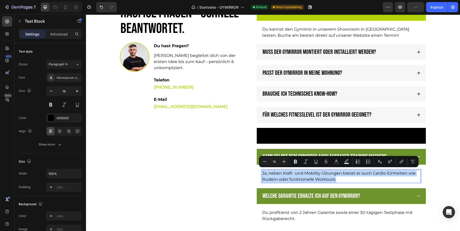
copy p "Ja, neben Kraft- und Mobility-Übungen bietet er auch Cardio-Einheiten wie Ruder…"
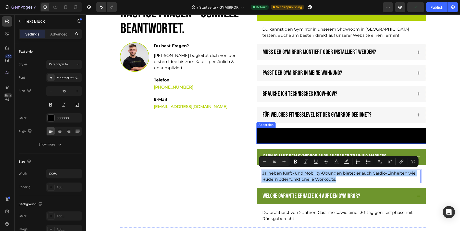
click at [415, 137] on div "Kann ich mit dem GYMIRROR auch Ausdauer-Training machen?" at bounding box center [341, 136] width 169 height 16
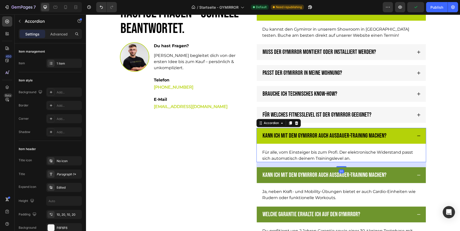
click at [317, 152] on p "Für alle, vom Einsteiger bis zum Profi. Der elektronische Widerstand passt sich…" at bounding box center [341, 155] width 158 height 12
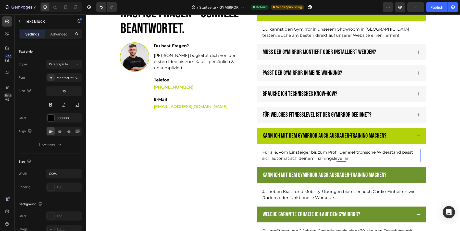
click at [317, 152] on p "Für alle, vom Einsteiger bis zum Profi. Der elektronische Widerstand passt sich…" at bounding box center [341, 155] width 158 height 12
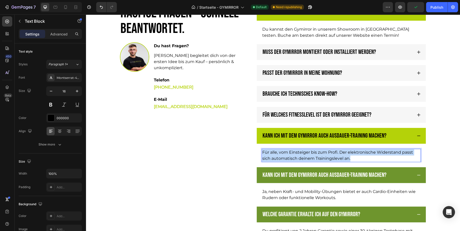
click at [317, 152] on p "Für alle, vom Einsteiger bis zum Profi. Der elektronische Widerstand passt sich…" at bounding box center [341, 155] width 158 height 12
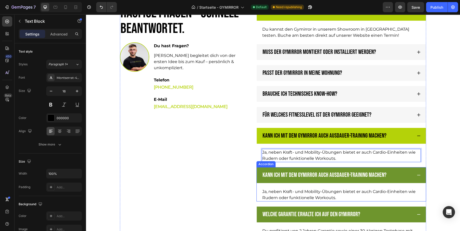
click at [400, 171] on div "Kann ich mit dem GYMIRROR auch Ausdauer-Training machen?" at bounding box center [337, 175] width 151 height 11
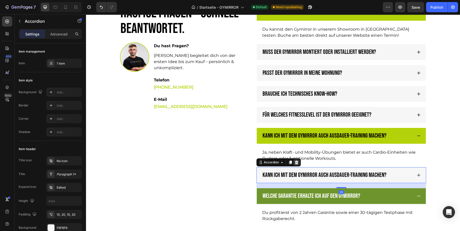
click at [298, 160] on div at bounding box center [296, 162] width 6 height 6
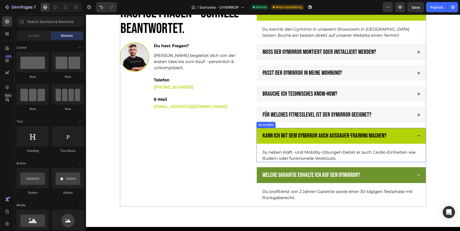
click at [409, 133] on div "Kann ich mit dem GYMIRROR auch Ausdauer-Training machen?" at bounding box center [337, 135] width 151 height 11
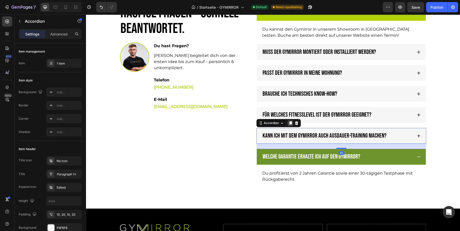
click at [289, 122] on icon at bounding box center [290, 123] width 3 height 4
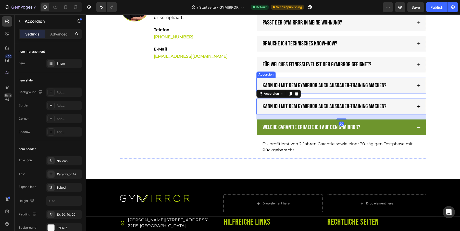
scroll to position [1639, 0]
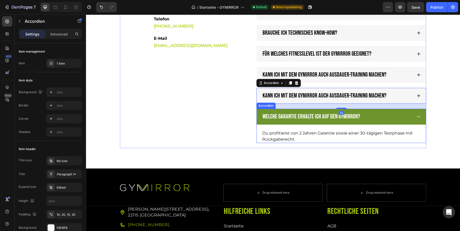
click at [315, 115] on p "Welche Garantie erhalte ich auf den GYMIRROR?" at bounding box center [311, 116] width 98 height 9
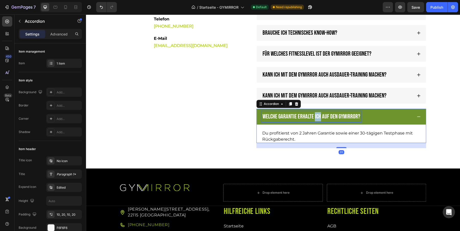
click at [315, 115] on p "Welche Garantie erhalte ich auf den GYMIRROR?" at bounding box center [311, 116] width 98 height 9
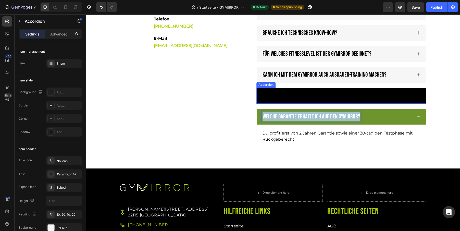
click at [341, 92] on p "Kann ich mit dem GYMIRROR auch Ausdauer-Training machen?" at bounding box center [324, 95] width 124 height 9
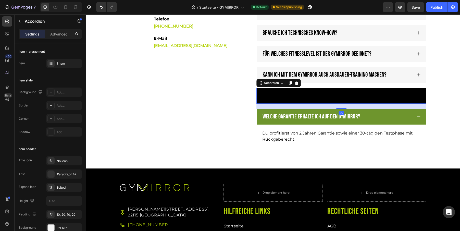
click at [341, 92] on p "Kann ich mit dem GYMIRROR auch Ausdauer-Training machen?" at bounding box center [324, 95] width 124 height 9
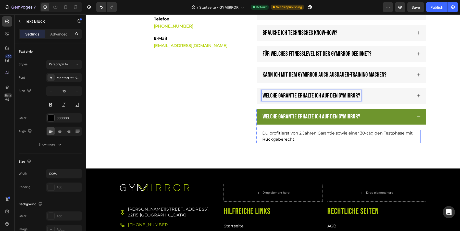
click at [329, 132] on p "Du profitierst von 2 Jahren Garantie sowie einer 30-tägigen Testphase mit Rückg…" at bounding box center [341, 136] width 158 height 12
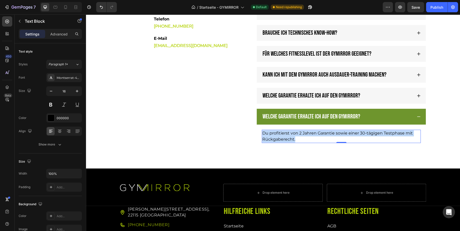
click at [329, 132] on p "Du profitierst von 2 Jahren Garantie sowie einer 30-tägigen Testphase mit Rückg…" at bounding box center [341, 136] width 158 height 12
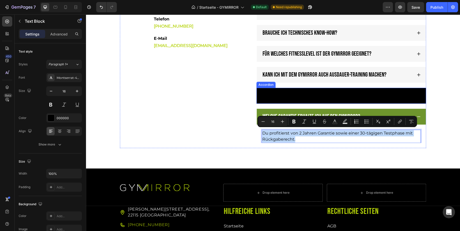
click at [416, 94] on icon at bounding box center [418, 96] width 4 height 4
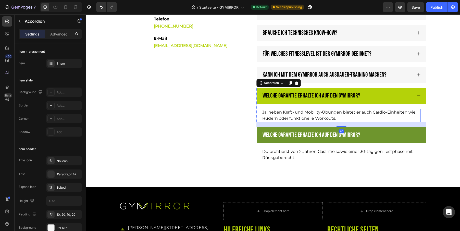
click at [337, 111] on p "Ja, neben Kraft- und Mobility-Übungen bietet er auch Cardio-Einheiten wie Ruder…" at bounding box center [341, 115] width 158 height 12
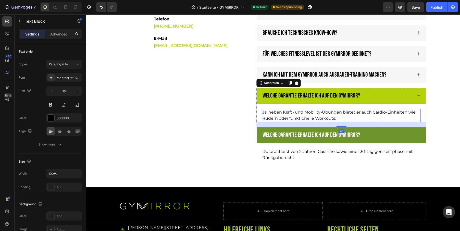
click at [337, 111] on p "Ja, neben Kraft- und Mobility-Übungen bietet er auch Cardio-Einheiten wie Ruder…" at bounding box center [341, 115] width 158 height 12
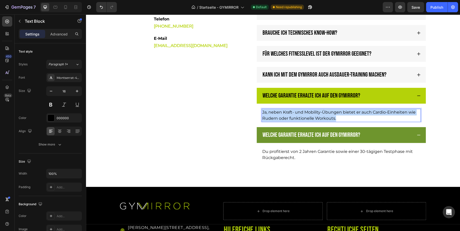
click at [337, 111] on p "Ja, neben Kraft- und Mobility-Übungen bietet er auch Cardio-Einheiten wie Ruder…" at bounding box center [341, 115] width 158 height 12
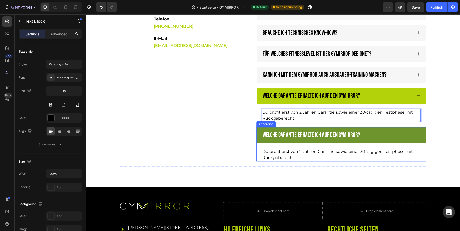
click at [402, 134] on div "Welche Garantie erhalte ich auf den GYMIRROR?" at bounding box center [337, 135] width 151 height 11
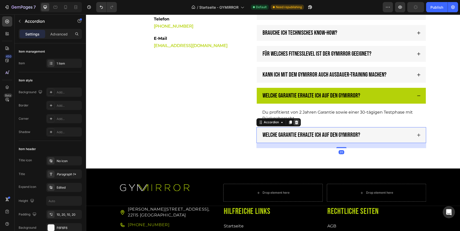
click at [297, 121] on icon at bounding box center [296, 122] width 4 height 4
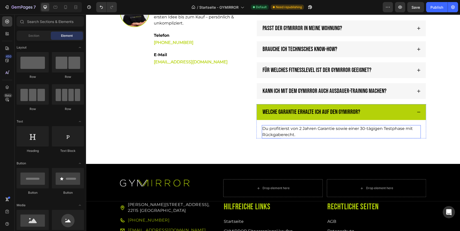
scroll to position [1622, 0]
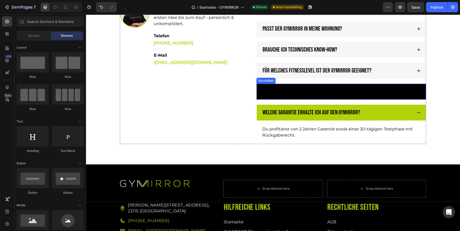
click at [400, 95] on div "Kann ich mit dem GYMIRROR auch Ausdauer-Training machen?" at bounding box center [337, 91] width 151 height 11
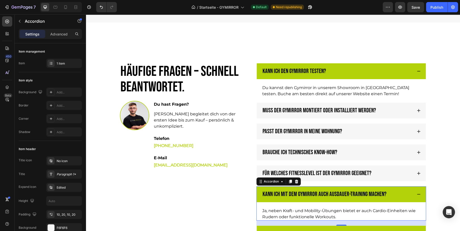
scroll to position [1521, 0]
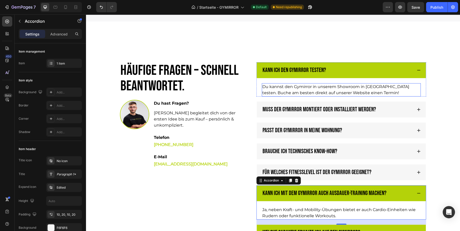
click at [380, 87] on p "Du kannst den Gymirror in unserem Showroom in [GEOGRAPHIC_DATA] testen. Buche a…" at bounding box center [341, 90] width 158 height 12
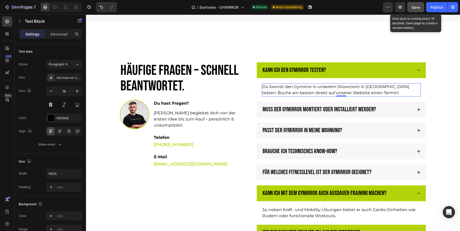
click at [423, 8] on button "Save" at bounding box center [415, 7] width 17 height 10
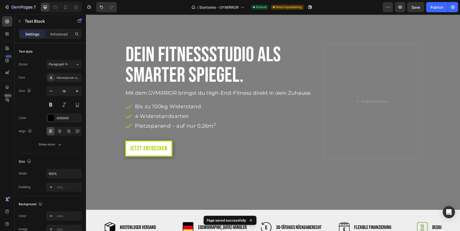
scroll to position [39, 0]
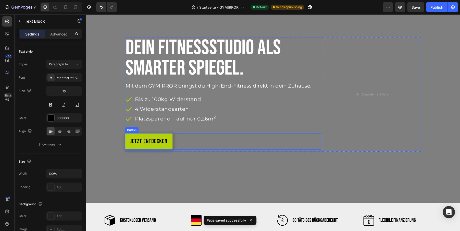
click at [169, 144] on button "Jetzt entdecken" at bounding box center [148, 141] width 47 height 16
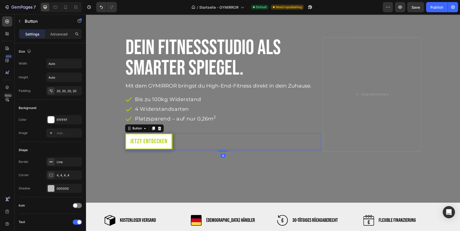
click at [62, 39] on div "Settings Advanced" at bounding box center [50, 36] width 71 height 15
click at [58, 37] on div "Advanced" at bounding box center [59, 34] width 26 height 8
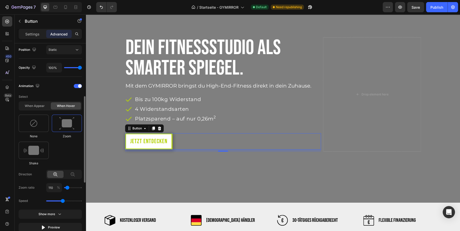
scroll to position [193, 0]
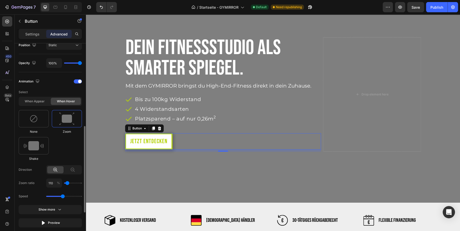
click at [70, 121] on img at bounding box center [66, 118] width 15 height 13
type input "120"
type input "130"
drag, startPoint x: 67, startPoint y: 182, endPoint x: 70, endPoint y: 182, distance: 2.8
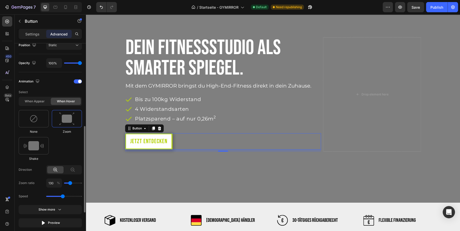
type input "130"
click at [70, 182] on input "range" at bounding box center [73, 182] width 18 height 1
click at [69, 182] on input "range" at bounding box center [73, 182] width 18 height 1
drag, startPoint x: 62, startPoint y: 193, endPoint x: 58, endPoint y: 193, distance: 4.1
click at [58, 193] on div "Speed" at bounding box center [50, 196] width 63 height 9
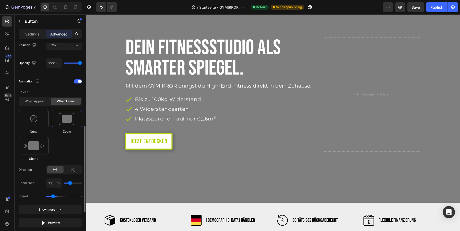
drag, startPoint x: 62, startPoint y: 195, endPoint x: 54, endPoint y: 195, distance: 7.9
type input "0.9"
click at [54, 196] on input "range" at bounding box center [64, 196] width 36 height 1
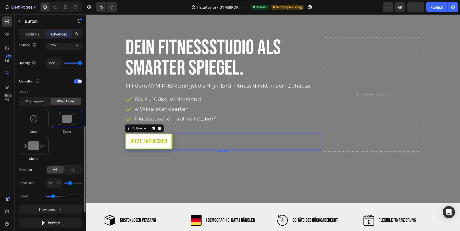
type input "120"
click at [68, 182] on input "range" at bounding box center [73, 182] width 18 height 1
drag, startPoint x: 54, startPoint y: 195, endPoint x: 87, endPoint y: 195, distance: 33.2
click at [82, 196] on input "range" at bounding box center [64, 196] width 36 height 1
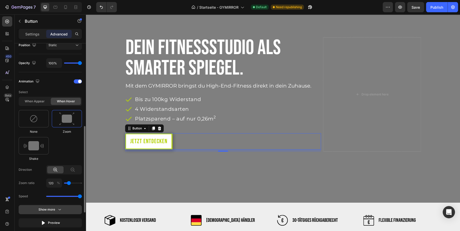
click at [66, 207] on button "Show more" at bounding box center [50, 209] width 63 height 9
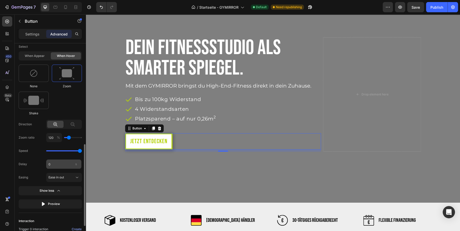
scroll to position [249, 0]
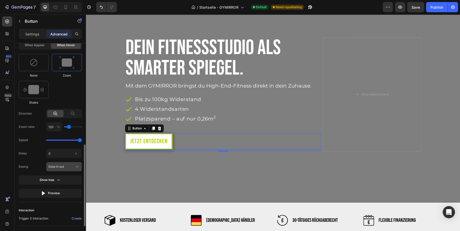
click at [73, 166] on div "Ease in out" at bounding box center [60, 166] width 25 height 5
click at [61, 204] on div "Linear" at bounding box center [63, 206] width 30 height 5
click at [70, 189] on button "Preview" at bounding box center [50, 192] width 63 height 9
click at [61, 168] on button "Linear" at bounding box center [64, 166] width 36 height 9
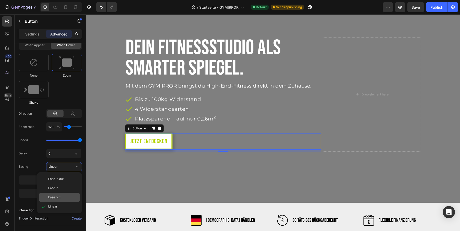
click at [56, 195] on span "Ease out" at bounding box center [54, 197] width 12 height 5
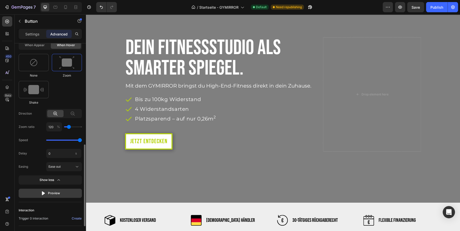
click at [63, 192] on button "Preview" at bounding box center [50, 192] width 63 height 9
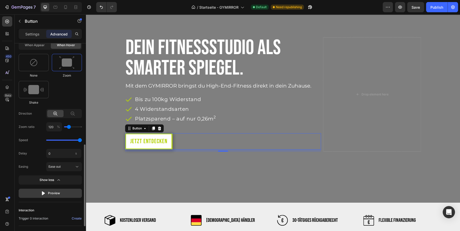
click at [63, 192] on button "Preview" at bounding box center [50, 192] width 63 height 9
click at [60, 167] on span "Ease out" at bounding box center [54, 166] width 12 height 5
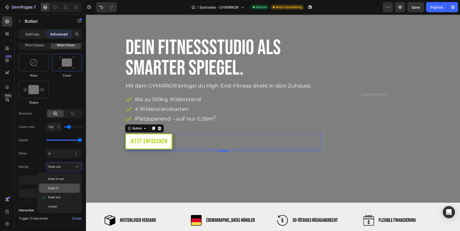
click at [57, 190] on div "Ease in" at bounding box center [59, 187] width 41 height 9
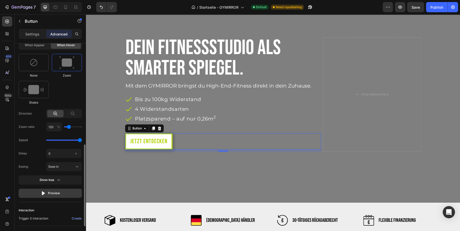
click at [60, 194] on button "Preview" at bounding box center [50, 192] width 63 height 9
click at [58, 164] on span "Ease in" at bounding box center [53, 166] width 10 height 5
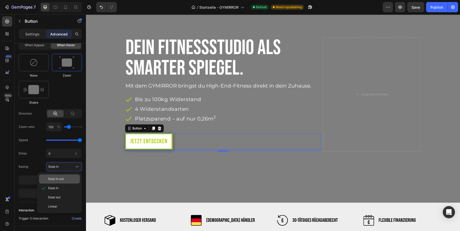
click at [59, 176] on span "Ease in out" at bounding box center [56, 178] width 16 height 5
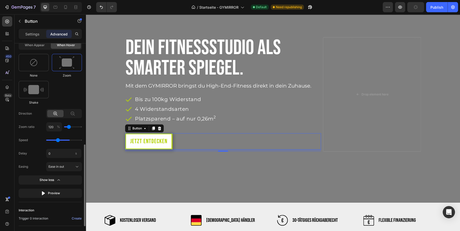
drag, startPoint x: 77, startPoint y: 138, endPoint x: 58, endPoint y: 138, distance: 19.6
click at [58, 139] on input "range" at bounding box center [64, 139] width 36 height 1
click at [64, 193] on button "Preview" at bounding box center [50, 192] width 63 height 9
drag, startPoint x: 57, startPoint y: 139, endPoint x: 73, endPoint y: 139, distance: 15.8
click at [72, 139] on input "range" at bounding box center [64, 139] width 36 height 1
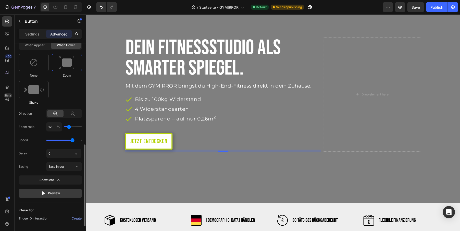
click at [60, 191] on button "Preview" at bounding box center [50, 192] width 63 height 9
drag, startPoint x: 74, startPoint y: 138, endPoint x: 82, endPoint y: 138, distance: 8.7
click at [82, 139] on input "range" at bounding box center [64, 139] width 36 height 1
click at [61, 190] on button "Preview" at bounding box center [50, 192] width 63 height 9
drag, startPoint x: 80, startPoint y: 138, endPoint x: 76, endPoint y: 140, distance: 4.2
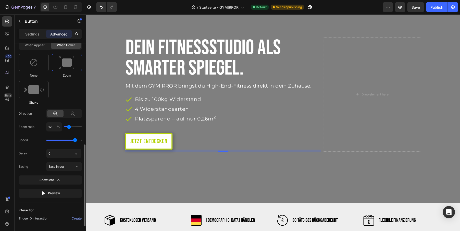
type input "2.7"
click at [76, 140] on input "range" at bounding box center [64, 139] width 36 height 1
click at [77, 113] on div at bounding box center [73, 113] width 16 height 7
type input "80"
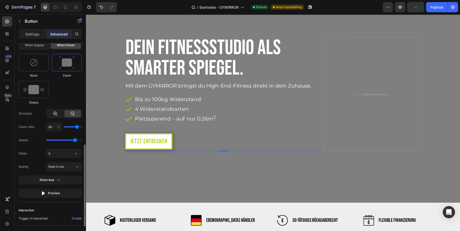
click at [60, 112] on div at bounding box center [55, 113] width 16 height 7
type input "120"
click at [160, 176] on div "Overlay" at bounding box center [273, 94] width 374 height 217
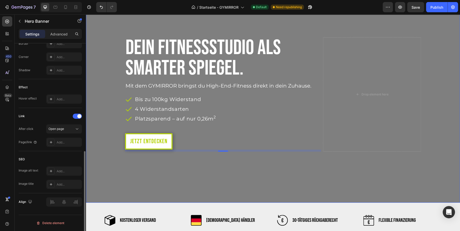
scroll to position [0, 0]
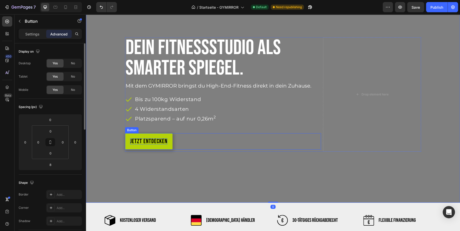
click at [157, 140] on p "Jetzt entdecken" at bounding box center [148, 141] width 37 height 6
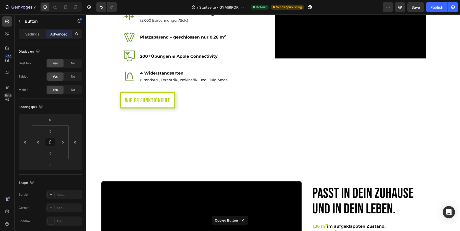
scroll to position [682, 0]
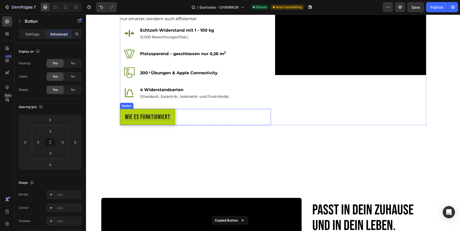
click at [162, 114] on p "Wie es funktioniert" at bounding box center [147, 117] width 45 height 6
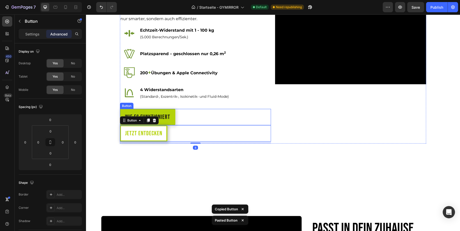
click at [163, 113] on link "Wie es funktioniert" at bounding box center [147, 117] width 55 height 16
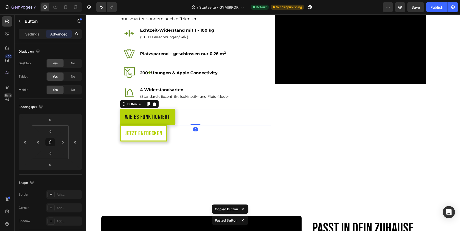
click at [163, 113] on link "Wie es funktioniert" at bounding box center [147, 117] width 55 height 16
click at [150, 115] on p "Wie es funktioniert" at bounding box center [147, 117] width 45 height 6
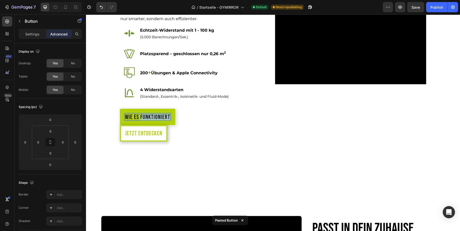
click at [150, 115] on p "Wie es funktioniert" at bounding box center [147, 117] width 45 height 6
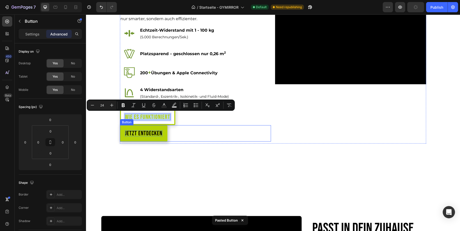
click at [146, 132] on p "Jetzt entdecken" at bounding box center [143, 133] width 37 height 6
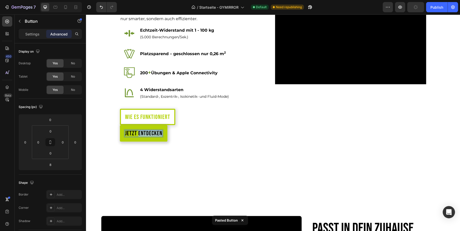
click at [146, 132] on p "Jetzt entdecken" at bounding box center [143, 133] width 37 height 6
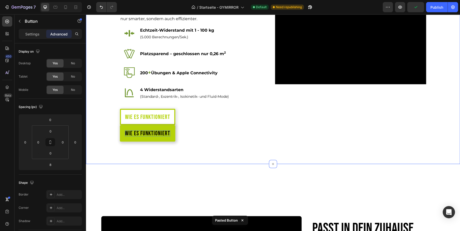
click at [200, 144] on div "Innovative Trainings-Technologie – für maximale Ergebnisse Heading Ein 24’’ Ful…" at bounding box center [273, 46] width 374 height 234
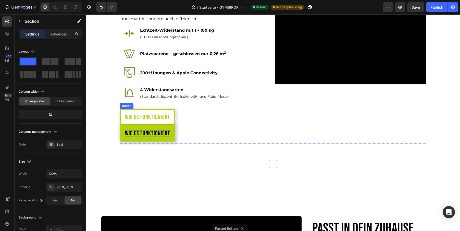
click at [189, 116] on div "Wie es funktioniert Button" at bounding box center [195, 117] width 151 height 16
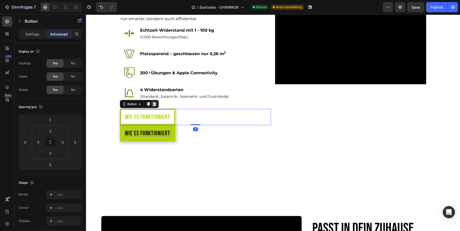
click at [156, 103] on icon at bounding box center [154, 104] width 4 height 4
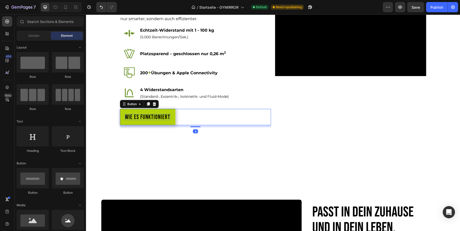
click at [172, 121] on button "Wie es funktioniert" at bounding box center [147, 117] width 55 height 16
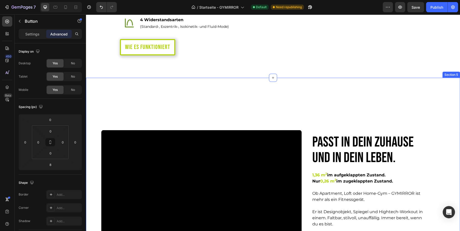
scroll to position [746, 0]
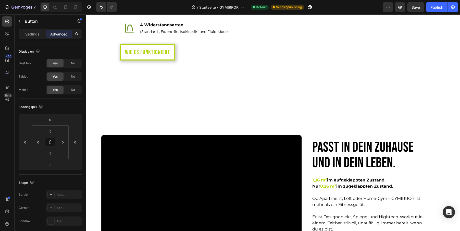
click at [175, 54] on div "Wie es funktioniert Button" at bounding box center [195, 52] width 151 height 16
click at [167, 56] on button "Wie es funktioniert" at bounding box center [147, 52] width 55 height 16
click at [211, 51] on div "Wie es funktioniert Button" at bounding box center [195, 52] width 151 height 16
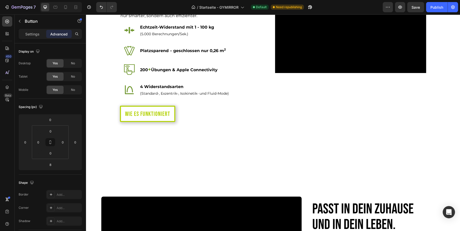
scroll to position [673, 0]
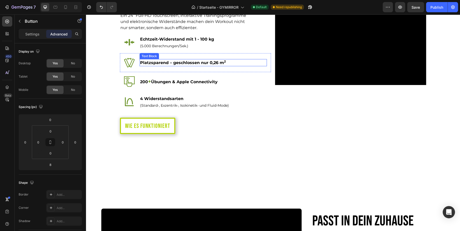
click at [177, 83] on strong "Übungen & Apple Connectivity" at bounding box center [184, 81] width 67 height 5
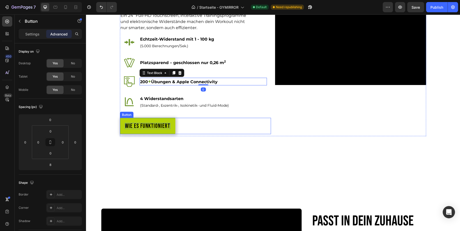
click at [166, 126] on p "Wie es funktioniert" at bounding box center [147, 126] width 45 height 6
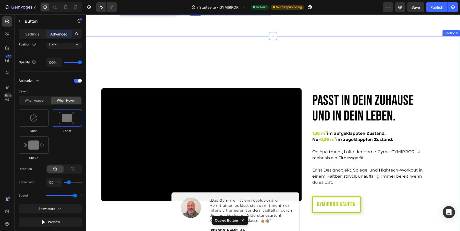
scroll to position [845, 0]
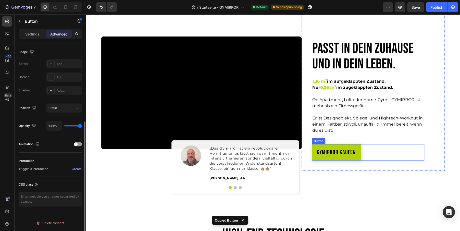
click at [359, 154] on link "GYMIRROR kaufen" at bounding box center [336, 152] width 49 height 16
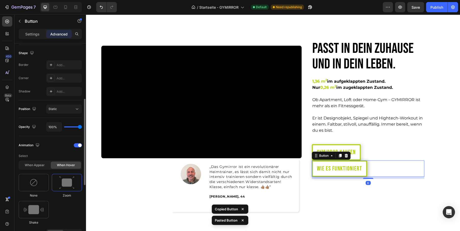
scroll to position [130, 0]
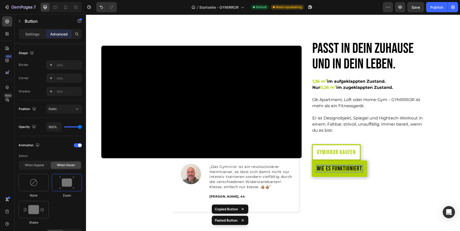
click at [332, 167] on p "Wie es funktioniert" at bounding box center [339, 169] width 45 height 6
click at [312, 160] on button "GYMIRROR" at bounding box center [328, 168] width 32 height 16
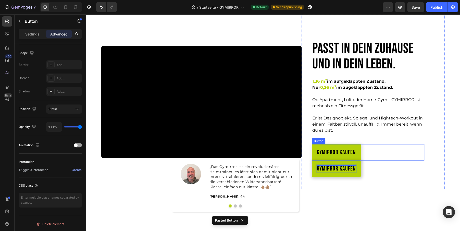
click at [357, 149] on link "GYMIRROR kaufen" at bounding box center [336, 152] width 49 height 16
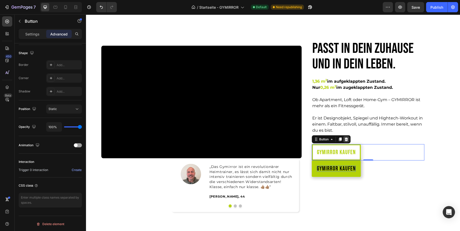
click at [347, 140] on icon at bounding box center [346, 139] width 3 height 4
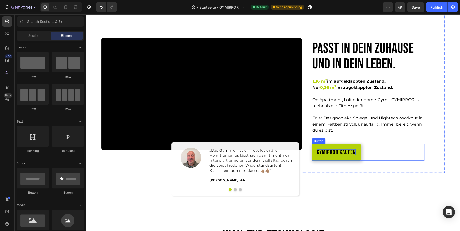
click at [382, 155] on div "GYMIRROR kaufen Button" at bounding box center [368, 152] width 112 height 16
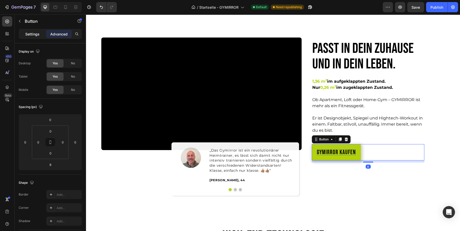
click at [37, 33] on p "Settings" at bounding box center [32, 33] width 14 height 5
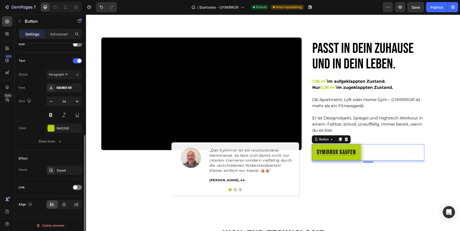
scroll to position [162, 0]
click at [78, 185] on div at bounding box center [77, 185] width 9 height 5
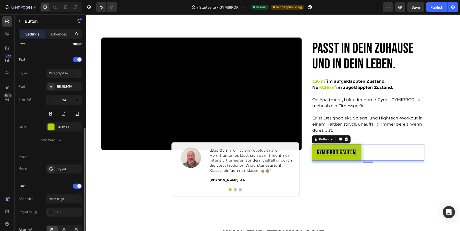
scroll to position [189, 0]
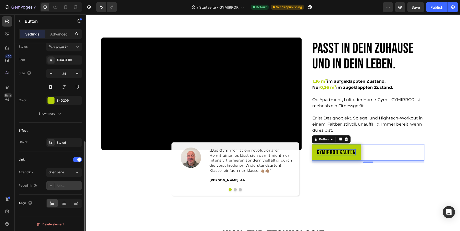
click at [63, 186] on div "Add..." at bounding box center [69, 185] width 24 height 5
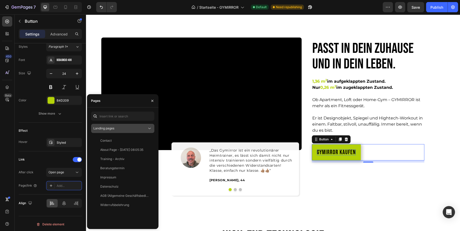
click at [137, 129] on div "Landing pages" at bounding box center [120, 128] width 54 height 5
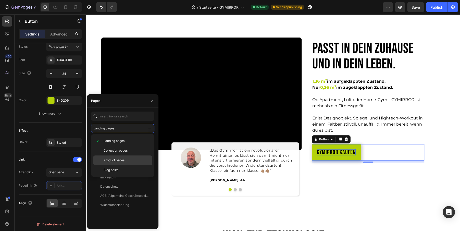
click at [122, 157] on div "Product pages" at bounding box center [122, 160] width 59 height 10
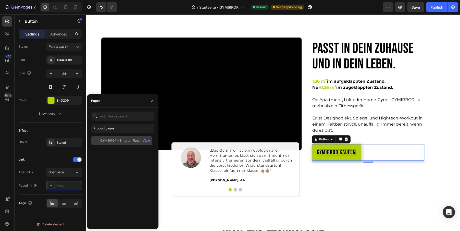
click at [117, 138] on div "GYMIRROR - Smarter Fitnessspiegel View" at bounding box center [121, 140] width 61 height 9
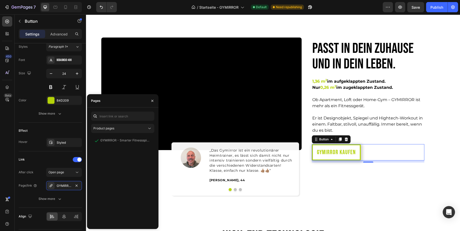
click at [383, 147] on div "GYMIRROR kaufen Button 8" at bounding box center [368, 152] width 112 height 16
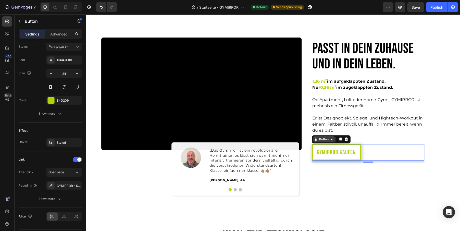
click at [325, 138] on div "Button" at bounding box center [323, 139] width 11 height 5
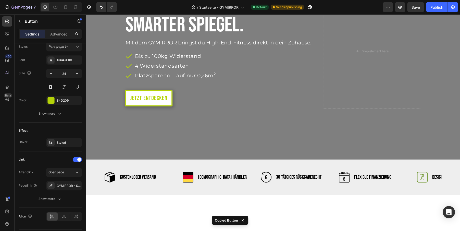
scroll to position [93, 0]
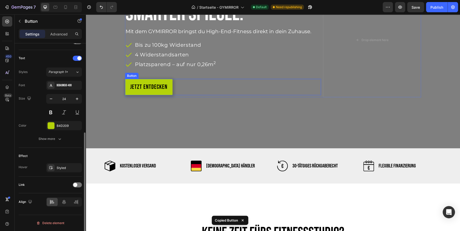
click at [170, 91] on button "Jetzt entdecken" at bounding box center [148, 87] width 47 height 16
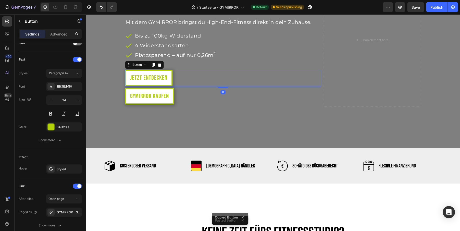
click at [186, 75] on div "Jetzt entdecken Button 8" at bounding box center [223, 78] width 196 height 16
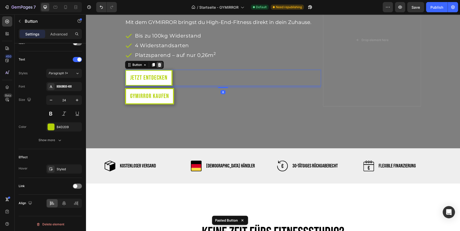
click at [161, 63] on icon at bounding box center [159, 65] width 4 height 4
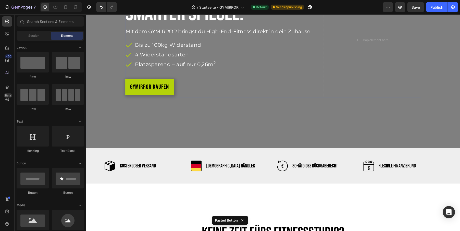
click at [151, 83] on link "GYMIRROR kaufen" at bounding box center [149, 87] width 49 height 16
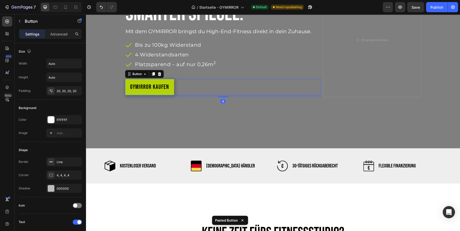
click at [151, 83] on link "GYMIRROR kaufen" at bounding box center [149, 87] width 49 height 16
click at [141, 87] on p "GYMIRROR kaufen" at bounding box center [149, 87] width 39 height 6
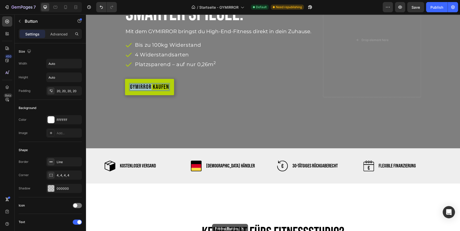
click at [141, 87] on p "GYMIRROR kaufen" at bounding box center [149, 87] width 39 height 6
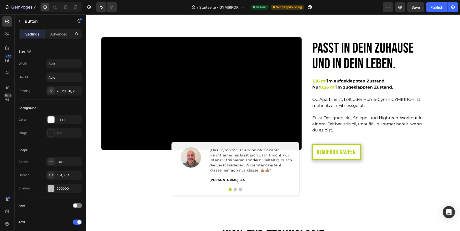
scroll to position [842, 0]
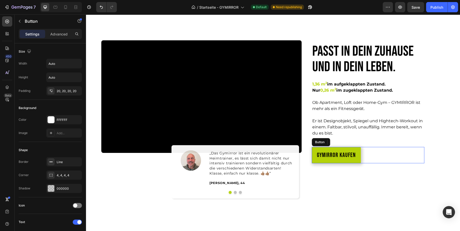
click at [356, 159] on link "GYMIRROR kaufen" at bounding box center [336, 155] width 49 height 16
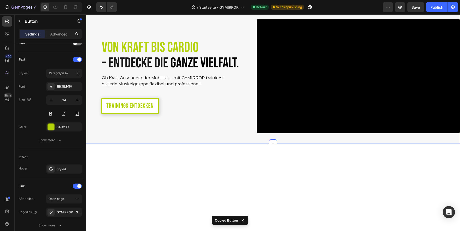
scroll to position [1418, 0]
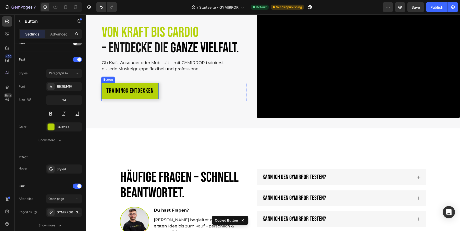
click at [155, 93] on link "Trainings entdecken" at bounding box center [129, 91] width 57 height 16
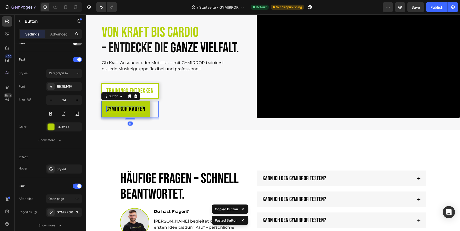
click at [121, 107] on p "GYMIRROR kaufen" at bounding box center [125, 109] width 39 height 6
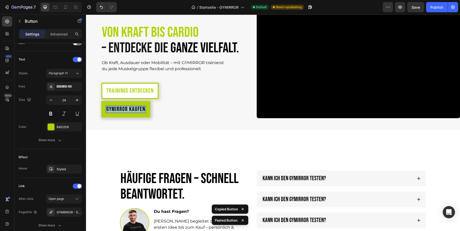
click at [121, 107] on p "GYMIRROR kaufen" at bounding box center [125, 109] width 39 height 6
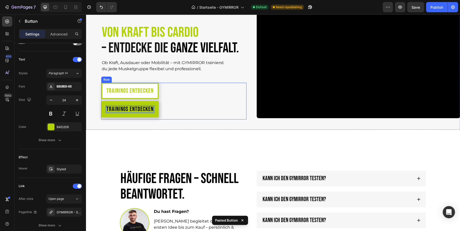
click at [179, 113] on div "Trainings entdecken Button Trainings entdecken Button 8 Row" at bounding box center [173, 101] width 145 height 37
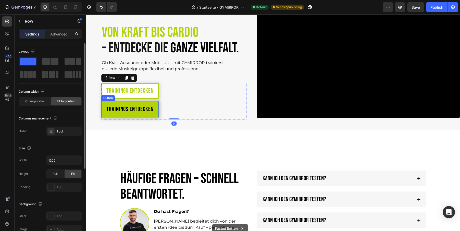
click at [154, 107] on link "Trainings entdecken" at bounding box center [129, 109] width 57 height 16
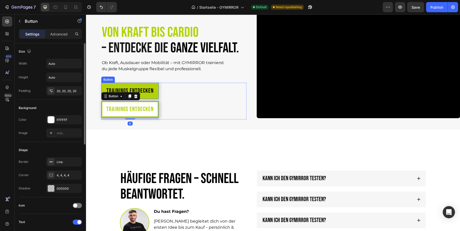
click at [157, 85] on link "Trainings entdecken" at bounding box center [129, 91] width 57 height 16
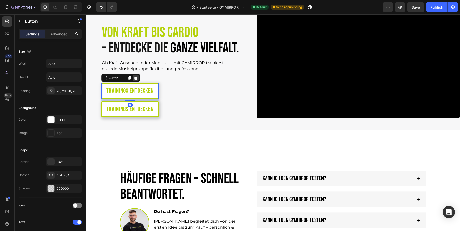
click at [135, 78] on icon at bounding box center [136, 78] width 4 height 4
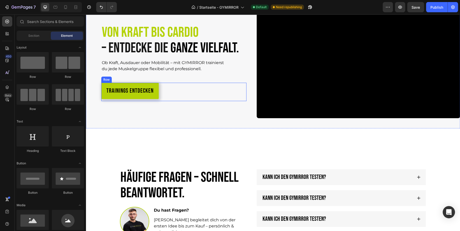
click at [153, 94] on link "Trainings entdecken" at bounding box center [129, 91] width 57 height 16
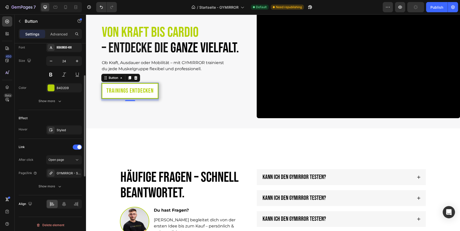
scroll to position [202, 0]
click at [73, 158] on div "Open page" at bounding box center [61, 159] width 26 height 5
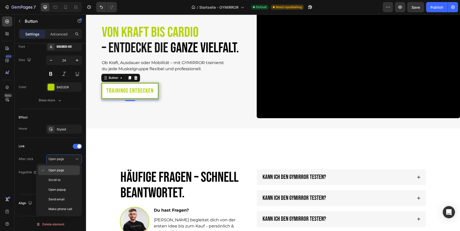
click at [65, 167] on div "Open page" at bounding box center [59, 170] width 42 height 10
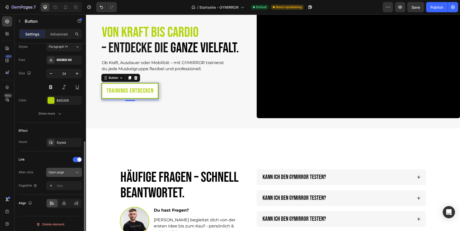
click at [76, 172] on icon at bounding box center [76, 172] width 5 height 5
click at [73, 183] on div "Add..." at bounding box center [69, 185] width 24 height 5
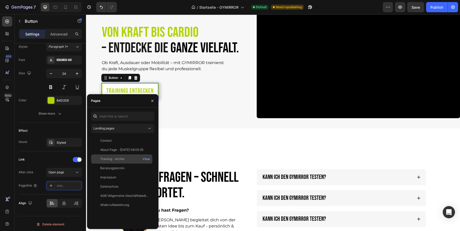
click at [112, 161] on div "Training - Archiv View" at bounding box center [121, 158] width 61 height 9
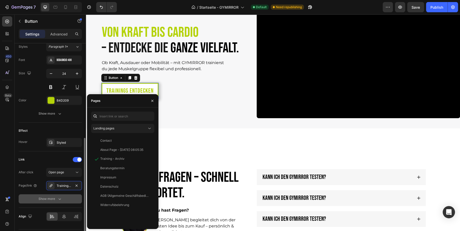
click at [64, 200] on button "Show more" at bounding box center [50, 198] width 63 height 9
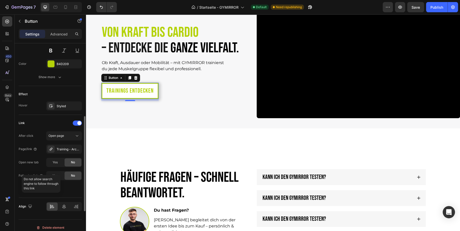
scroll to position [229, 0]
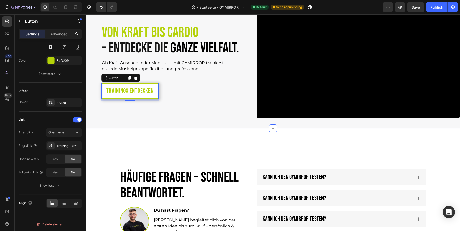
click at [210, 109] on div "Von Kraft bis Cardio – entdecke die ganze Vielfalt. Heading Ob Kraft, Ausdauer …" at bounding box center [173, 61] width 145 height 114
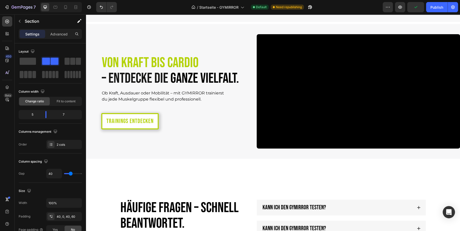
scroll to position [1347, 0]
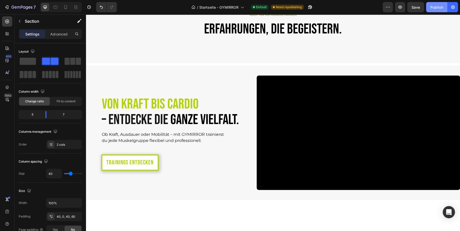
click at [434, 7] on div "Publish" at bounding box center [436, 7] width 13 height 5
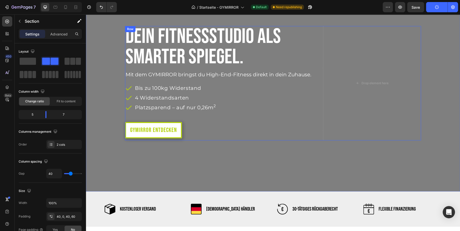
scroll to position [0, 0]
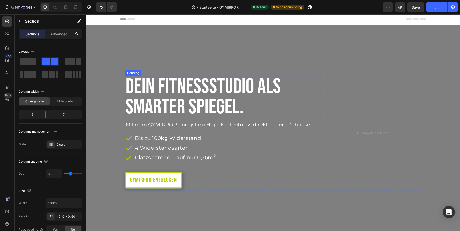
click at [182, 92] on h1 "Dein Fitnessstudio als Smarter Spiegel." at bounding box center [223, 97] width 196 height 42
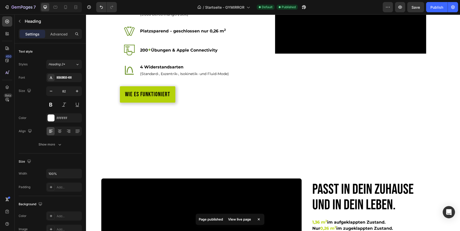
scroll to position [699, 0]
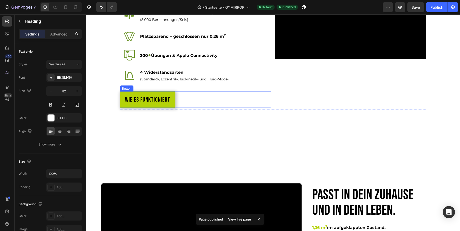
click at [172, 104] on button "Wie es funktioniert" at bounding box center [147, 99] width 55 height 16
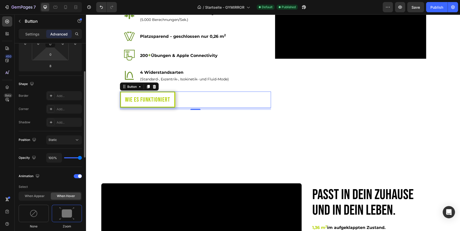
scroll to position [89, 0]
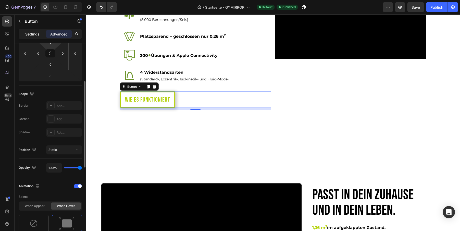
click at [37, 36] on p "Settings" at bounding box center [32, 33] width 14 height 5
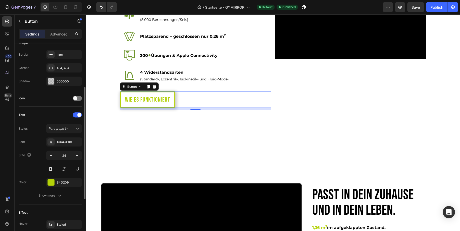
scroll to position [162, 0]
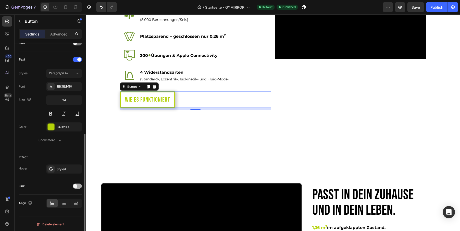
click at [73, 186] on div at bounding box center [77, 185] width 9 height 5
click at [67, 196] on div "Open page" at bounding box center [61, 198] width 26 height 5
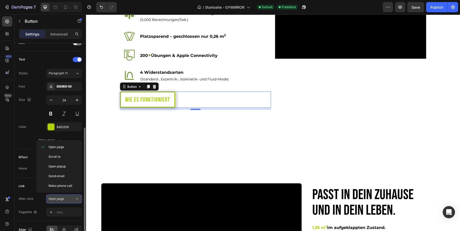
click at [67, 196] on div "Open page" at bounding box center [61, 198] width 26 height 5
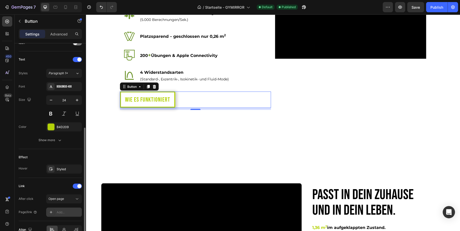
click at [62, 211] on div "Add..." at bounding box center [69, 212] width 24 height 5
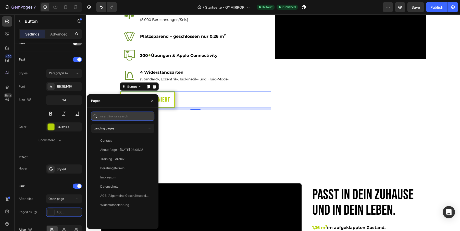
click at [126, 116] on input "text" at bounding box center [122, 115] width 63 height 9
paste input "[URL][DOMAIN_NAME]"
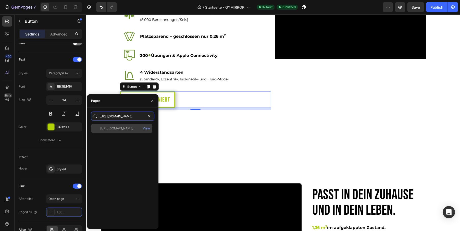
type input "[URL][DOMAIN_NAME]"
click at [122, 127] on div "[URL][DOMAIN_NAME]" at bounding box center [116, 128] width 33 height 5
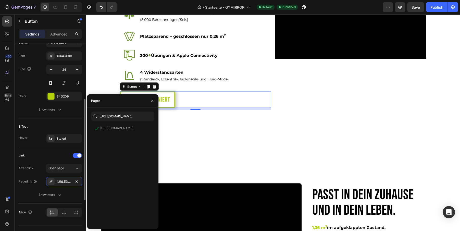
scroll to position [202, 0]
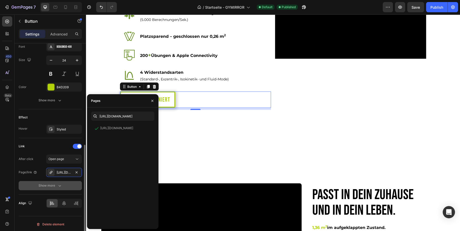
click at [54, 187] on button "Show more" at bounding box center [50, 185] width 63 height 9
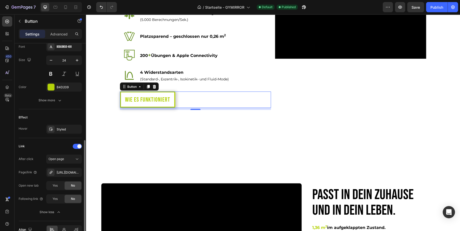
scroll to position [229, 0]
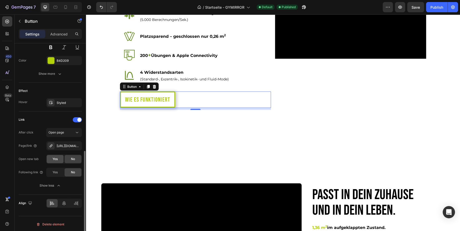
click at [59, 157] on div "Yes" at bounding box center [55, 159] width 17 height 8
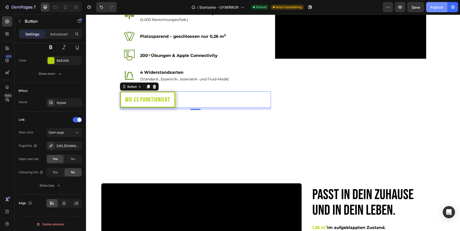
click at [440, 9] on div "Publish" at bounding box center [436, 7] width 13 height 5
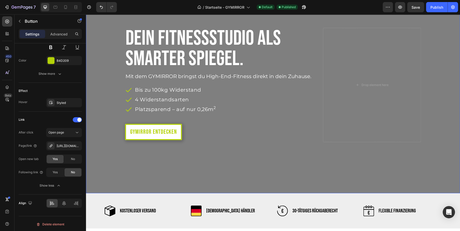
scroll to position [37, 0]
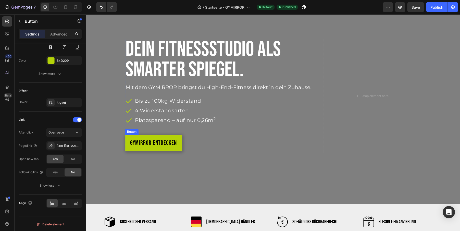
click at [173, 146] on link "GYMIRROR entdecken" at bounding box center [153, 143] width 57 height 16
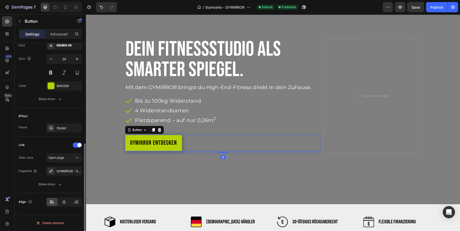
scroll to position [202, 0]
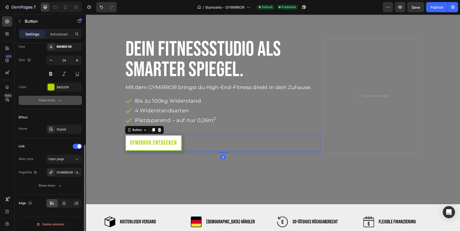
click at [57, 99] on icon "button" at bounding box center [59, 100] width 5 height 5
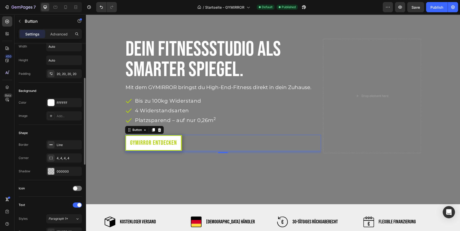
scroll to position [11, 0]
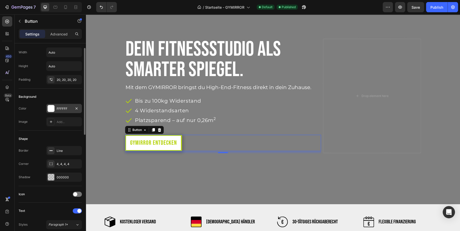
click at [60, 107] on div "FFFFFF" at bounding box center [64, 108] width 15 height 5
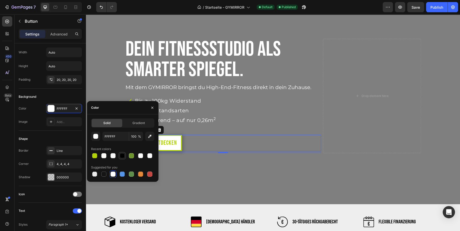
click at [125, 155] on div at bounding box center [122, 156] width 6 height 6
click at [140, 154] on div at bounding box center [140, 155] width 5 height 5
type input "FFFFFF"
type input "90"
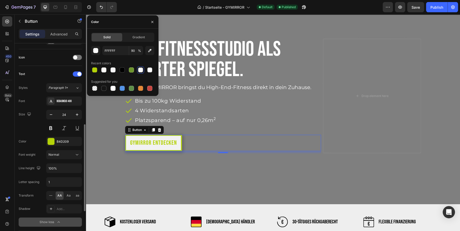
scroll to position [145, 0]
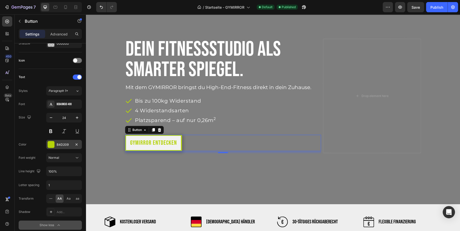
click at [58, 143] on div "B4D209" at bounding box center [64, 144] width 15 height 5
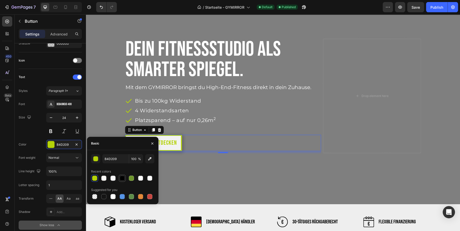
click at [122, 178] on div at bounding box center [122, 177] width 5 height 5
type input "000000"
click at [223, 173] on div "Overlay" at bounding box center [273, 96] width 374 height 217
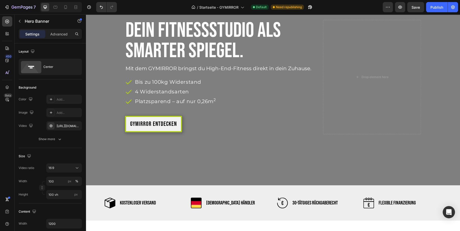
scroll to position [2, 0]
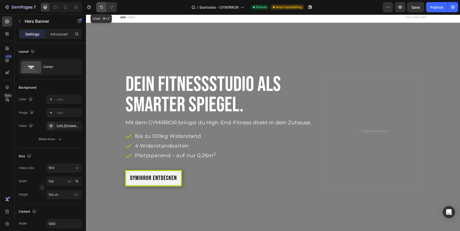
click at [101, 8] on icon "Undo/Redo" at bounding box center [101, 7] width 5 height 5
click at [439, 7] on div "Publish" at bounding box center [436, 7] width 13 height 5
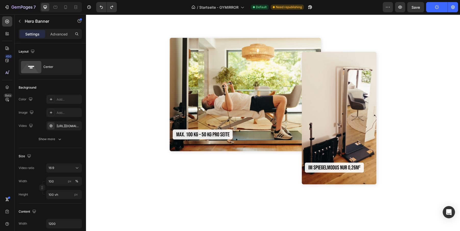
scroll to position [411, 0]
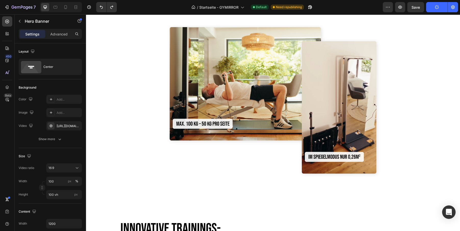
click at [445, 212] on div "Open Intercom Messenger" at bounding box center [449, 212] width 14 height 14
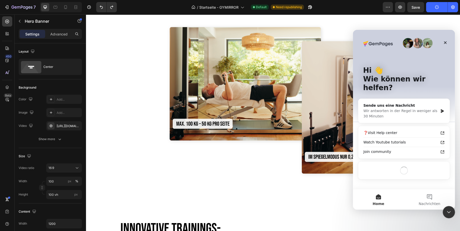
scroll to position [0, 0]
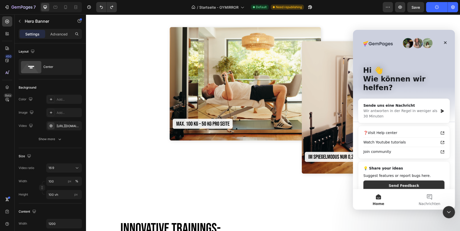
click at [445, 212] on div "Intercom-Nachrichtendienst schließen" at bounding box center [448, 212] width 12 height 12
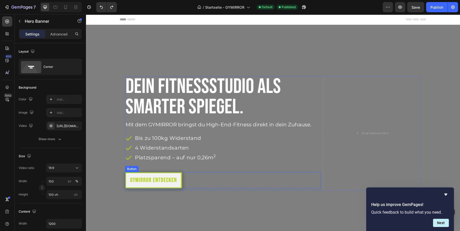
click at [202, 181] on div "GYMIRROR entdecken Button" at bounding box center [223, 180] width 196 height 16
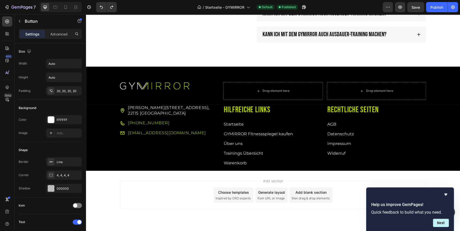
scroll to position [1684, 0]
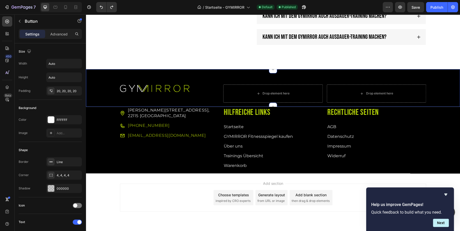
click at [232, 79] on div "Image Drop element here Drop element here Row Row Section 11" at bounding box center [273, 87] width 374 height 37
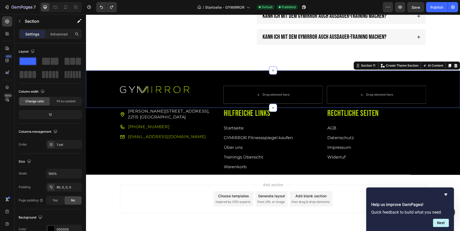
click at [92, 80] on div "Image Drop element here Drop element here Row Row Section 11 You can create reu…" at bounding box center [273, 88] width 374 height 37
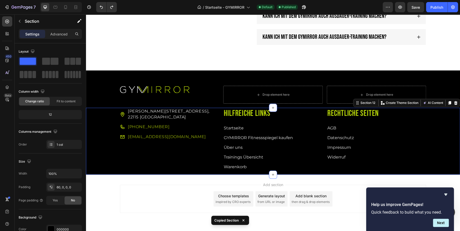
click at [99, 131] on div "[STREET_ADDRESS] Item List [PHONE_NUMBER] Item List [EMAIL_ADDRESS][DOMAIN_NAME…" at bounding box center [273, 141] width 374 height 67
click at [99, 133] on div "[STREET_ADDRESS] Item List [PHONE_NUMBER] Item List [EMAIL_ADDRESS][DOMAIN_NAME…" at bounding box center [273, 141] width 374 height 67
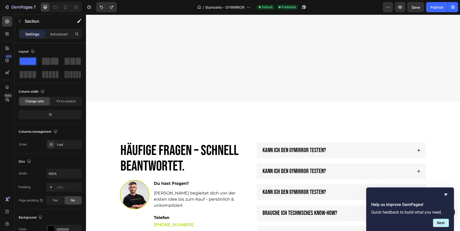
scroll to position [1699, 0]
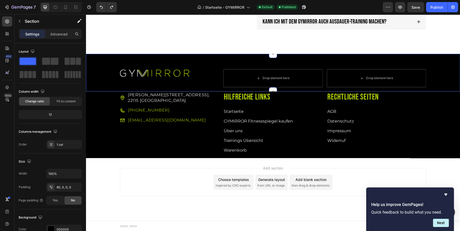
click at [99, 69] on div "Image Drop element here Drop element here Row Row" at bounding box center [273, 80] width 374 height 22
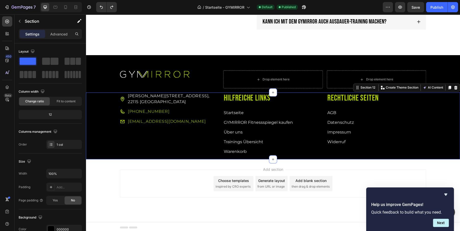
click at [97, 125] on div "[STREET_ADDRESS] Item List [PHONE_NUMBER] Item List [EMAIL_ADDRESS][DOMAIN_NAME…" at bounding box center [273, 125] width 374 height 67
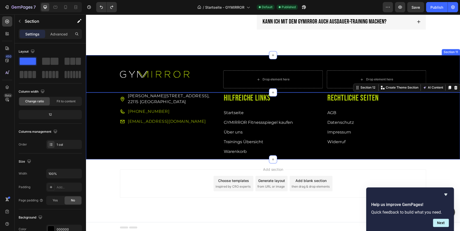
click at [110, 75] on div "Image Drop element here Drop element here Row Row" at bounding box center [273, 81] width 374 height 22
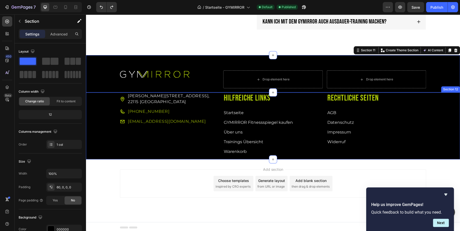
click at [109, 130] on div "[STREET_ADDRESS] Item List [PHONE_NUMBER] Item List [EMAIL_ADDRESS][DOMAIN_NAME…" at bounding box center [273, 125] width 374 height 67
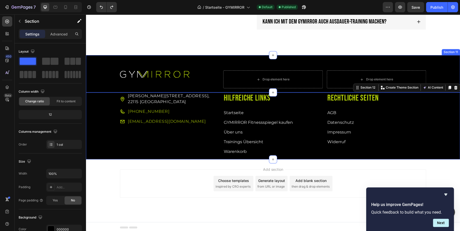
click at [104, 64] on div "Image Drop element here Drop element here Row Row Section 11" at bounding box center [273, 73] width 374 height 37
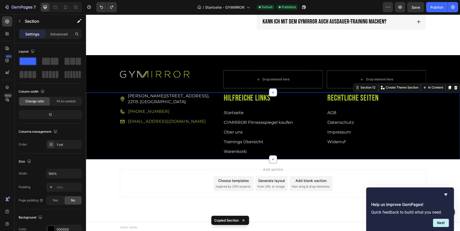
click at [99, 145] on div "[STREET_ADDRESS] Item List [PHONE_NUMBER] Item List [EMAIL_ADDRESS][DOMAIN_NAME…" at bounding box center [273, 125] width 374 height 67
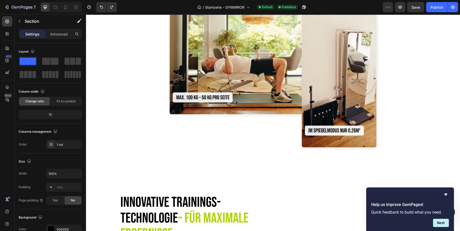
scroll to position [0, 0]
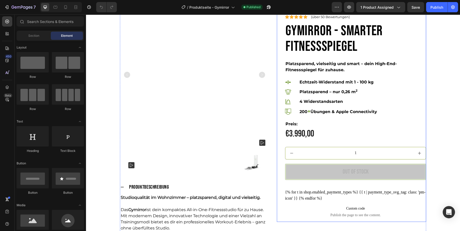
scroll to position [187, 0]
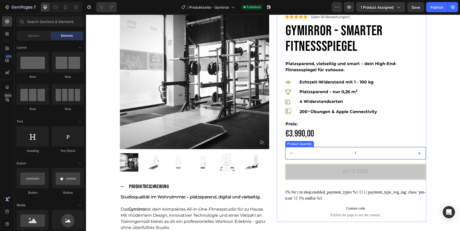
click at [313, 149] on input "1" at bounding box center [356, 153] width 116 height 12
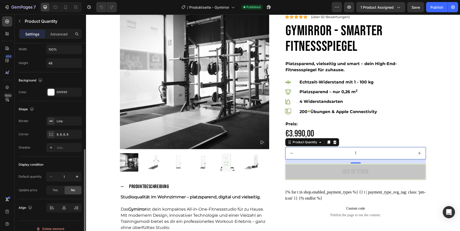
scroll to position [217, 0]
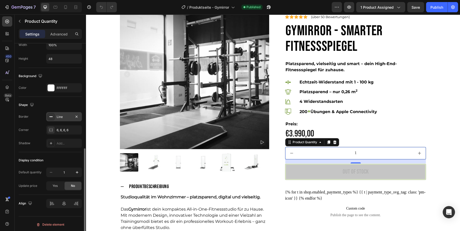
click at [61, 115] on div "Line" at bounding box center [64, 117] width 15 height 5
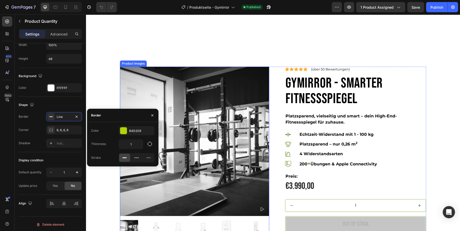
scroll to position [0, 0]
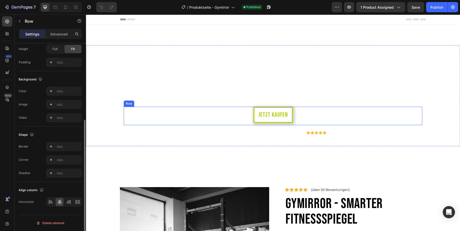
click at [296, 116] on div "Jetzt kaufen Button Row" at bounding box center [273, 116] width 298 height 18
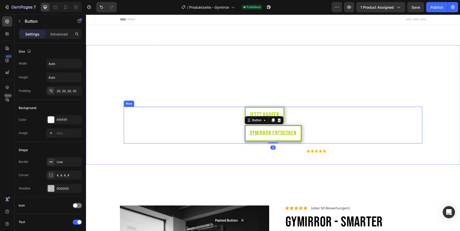
click at [302, 113] on div "Jetzt kaufen Button GYMIRROR entdecken Button 8 Row" at bounding box center [273, 125] width 298 height 37
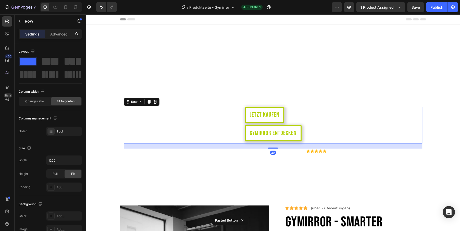
click at [313, 136] on div "Jetzt kaufen Button GYMIRROR entdecken Button Row 20" at bounding box center [273, 125] width 298 height 37
click at [284, 130] on p "GYMIRROR entdecken" at bounding box center [273, 133] width 47 height 6
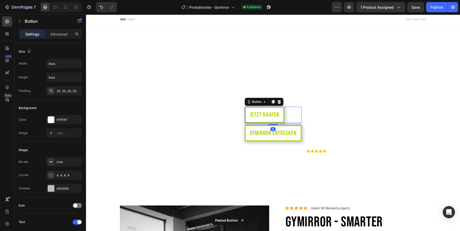
click at [290, 114] on div "Jetzt kaufen Button 8" at bounding box center [273, 115] width 57 height 16
click at [296, 137] on link "GYMIRROR entdecken" at bounding box center [273, 133] width 57 height 16
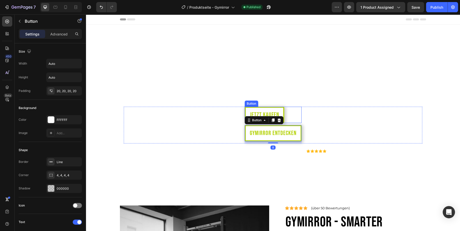
click at [286, 114] on div "Jetzt kaufen Button" at bounding box center [273, 115] width 57 height 16
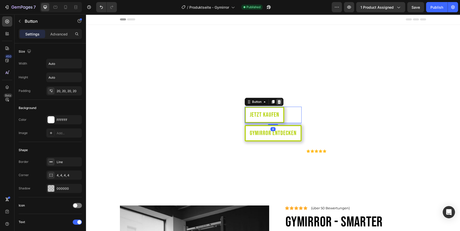
click at [280, 101] on icon at bounding box center [278, 102] width 3 height 4
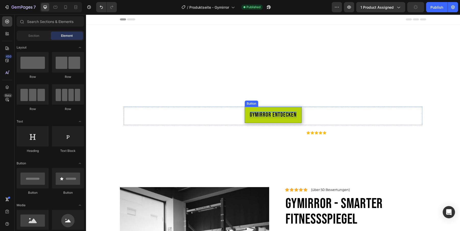
click at [283, 116] on p "GYMIRROR entdecken" at bounding box center [273, 115] width 47 height 6
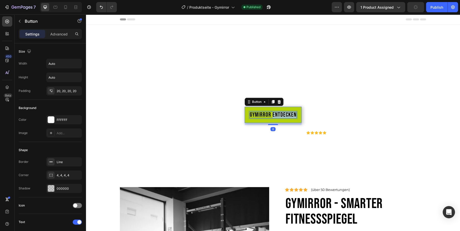
click at [283, 116] on p "GYMIRROR entdecken" at bounding box center [273, 115] width 47 height 6
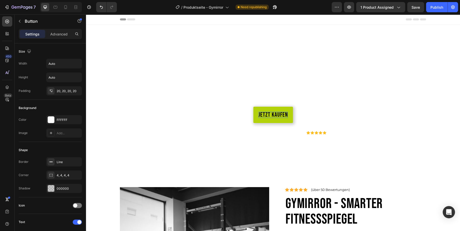
click at [291, 119] on link "Jetzt kaufen" at bounding box center [273, 115] width 40 height 16
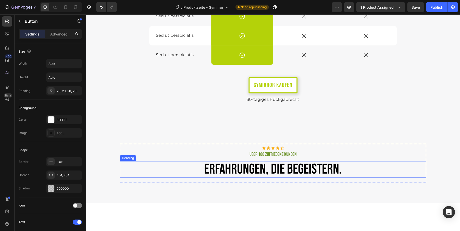
scroll to position [1746, 0]
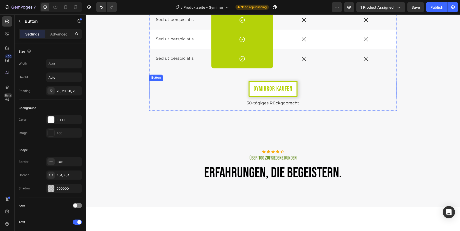
click at [303, 93] on div "GYmirror kaufen Button" at bounding box center [272, 89] width 247 height 16
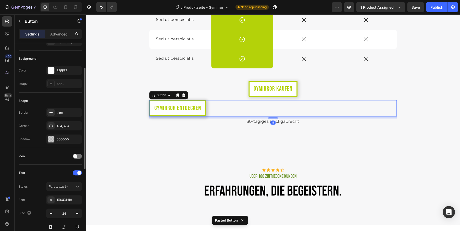
scroll to position [202, 0]
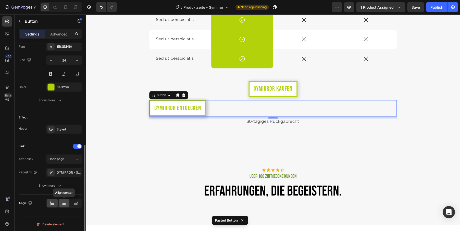
click at [64, 200] on icon at bounding box center [63, 202] width 5 height 5
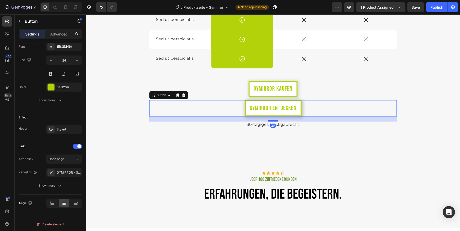
drag, startPoint x: 272, startPoint y: 118, endPoint x: 277, endPoint y: 121, distance: 6.4
click at [277, 121] on div at bounding box center [273, 121] width 10 height 2
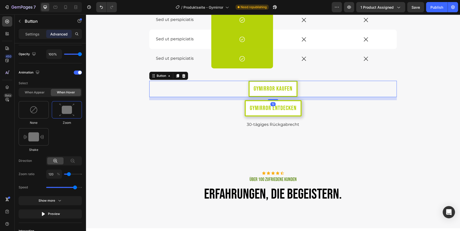
click at [316, 84] on div "GYmirror kaufen Button 12" at bounding box center [272, 89] width 247 height 16
click at [184, 75] on icon at bounding box center [184, 76] width 4 height 4
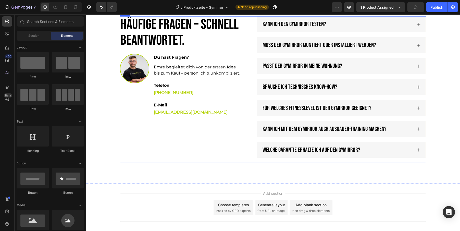
scroll to position [2005, 0]
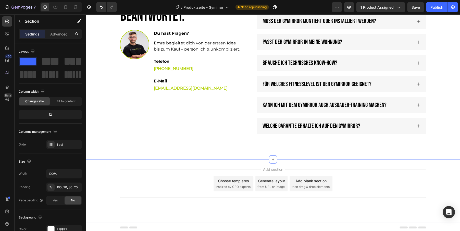
click at [157, 149] on div "Häufige Fragen – [PERSON_NAME] beantwortet. Heading Image Du hast Fragen? Text …" at bounding box center [273, 56] width 374 height 208
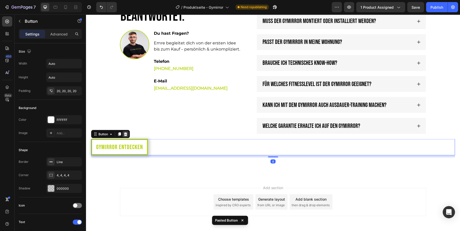
click at [125, 132] on icon at bounding box center [125, 134] width 3 height 4
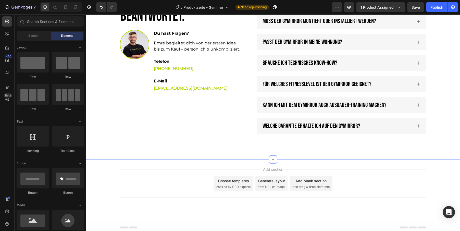
click at [143, 138] on div "Häufige Fragen – [PERSON_NAME] beantwortet. Heading Image Du hast Fragen? Text …" at bounding box center [273, 56] width 374 height 208
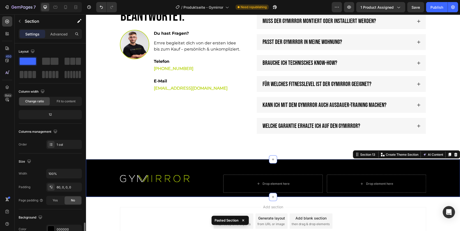
scroll to position [108, 0]
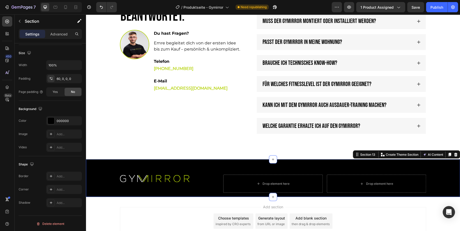
click at [98, 170] on div "Image Drop element here Drop element here Row Row Section 13 You can create reu…" at bounding box center [273, 177] width 374 height 37
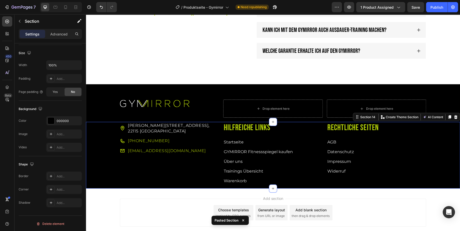
scroll to position [2109, 0]
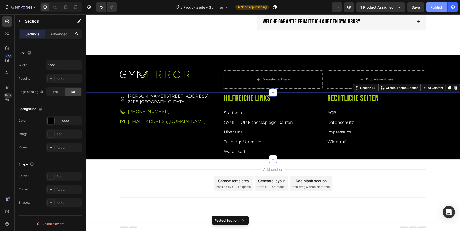
click at [437, 8] on div "Publish" at bounding box center [436, 7] width 13 height 5
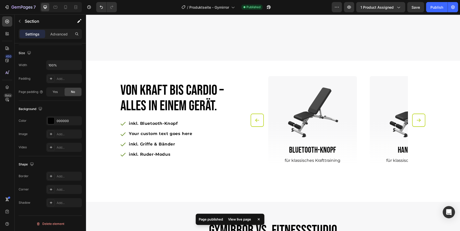
scroll to position [1383, 0]
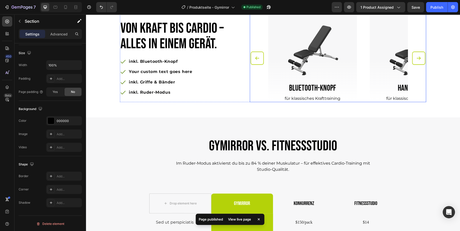
click at [417, 65] on button "Carousel Next Arrow" at bounding box center [418, 58] width 13 height 13
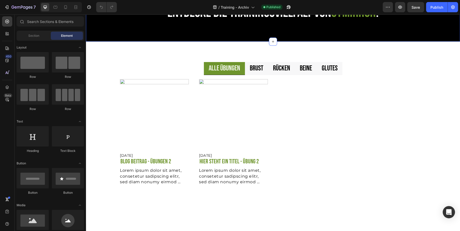
scroll to position [126, 0]
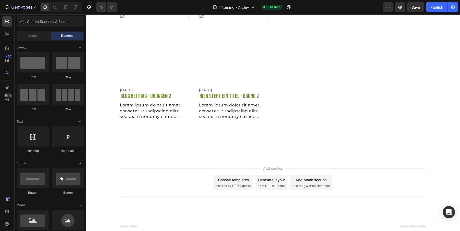
click at [120, 176] on div "Add section Choose templates inspired by CRO experts Generate layout from URL o…" at bounding box center [273, 182] width 306 height 28
click at [110, 150] on div "Alle Übungen [PERSON_NAME] Rücken [PERSON_NAME] Glutes Article Image [DATE] Art…" at bounding box center [273, 67] width 374 height 182
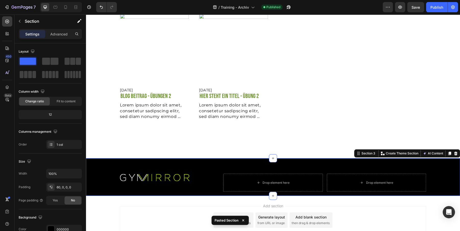
click at [102, 183] on div "Image Drop element here Drop element here Row Row" at bounding box center [273, 184] width 374 height 22
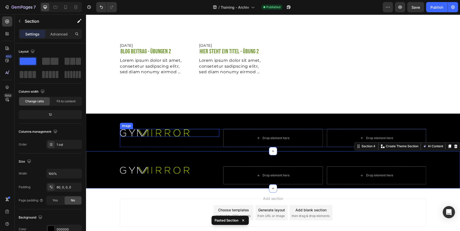
scroll to position [177, 0]
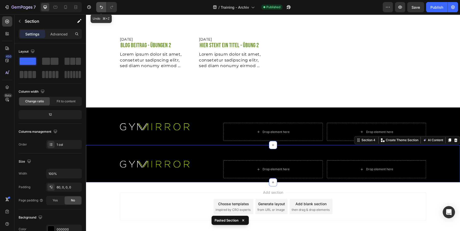
click at [101, 4] on button "Undo/Redo" at bounding box center [101, 7] width 10 height 10
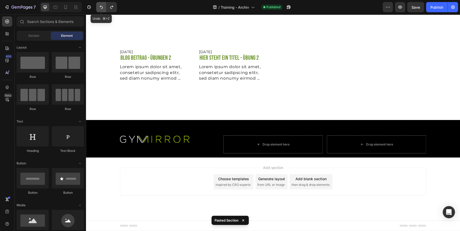
scroll to position [164, 0]
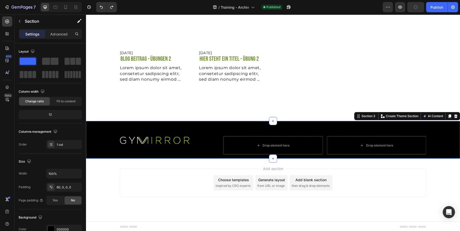
click at [97, 129] on div "Image Drop element here Drop element here Row Row Section 3 You can create reus…" at bounding box center [273, 139] width 374 height 37
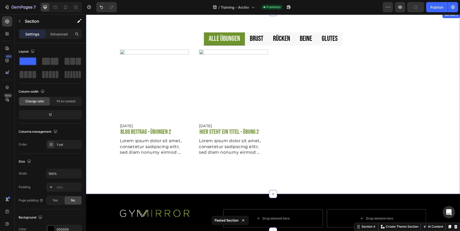
scroll to position [0, 0]
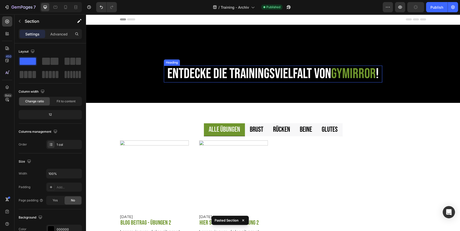
click at [348, 73] on span "Gymirror" at bounding box center [353, 73] width 45 height 17
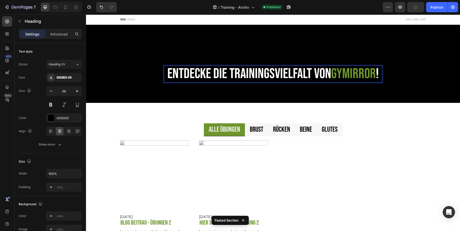
click at [348, 73] on span "Gymirror" at bounding box center [353, 73] width 45 height 17
click at [351, 59] on rect "Editor contextual toolbar" at bounding box center [352, 59] width 5 height 1
type input "6E952D"
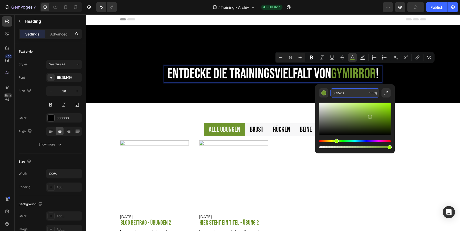
click at [340, 95] on input "6E952D" at bounding box center [348, 92] width 37 height 9
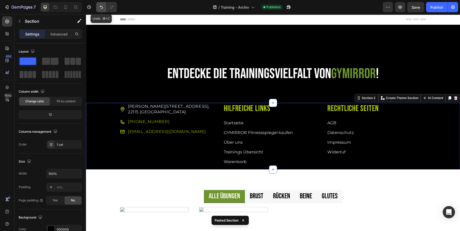
click at [98, 6] on button "Undo/Redo" at bounding box center [101, 7] width 10 height 10
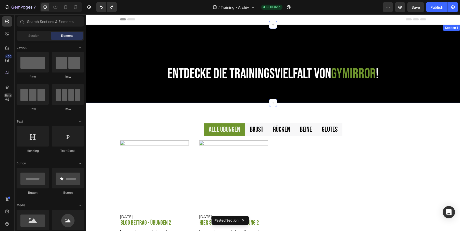
click at [370, 72] on span "Gymirror" at bounding box center [353, 73] width 45 height 17
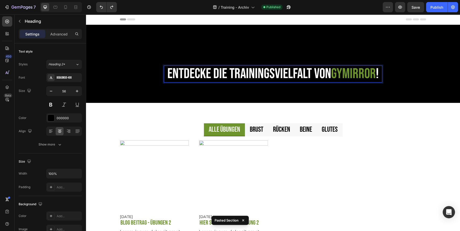
click at [356, 72] on span "Gymirror" at bounding box center [353, 73] width 45 height 17
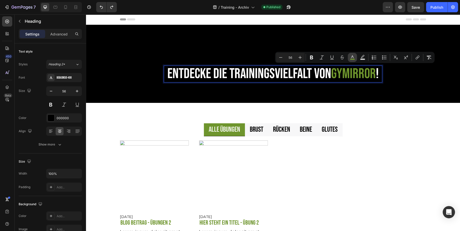
drag, startPoint x: 351, startPoint y: 56, endPoint x: 259, endPoint y: 53, distance: 91.6
click at [351, 56] on icon "Editor contextual toolbar" at bounding box center [352, 57] width 5 height 5
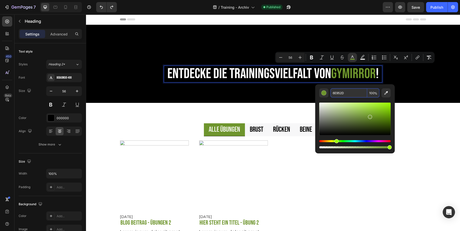
click at [339, 93] on input "6E952D" at bounding box center [348, 92] width 37 height 9
paste input "b4d20"
paste input "Editor contextual toolbar"
type input "B4D209"
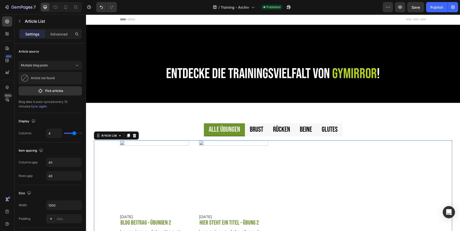
click at [283, 195] on div "Article Image [DATE] Article Date Blog Beitrag - Übungen 2 Article Title Lorem …" at bounding box center [273, 194] width 306 height 108
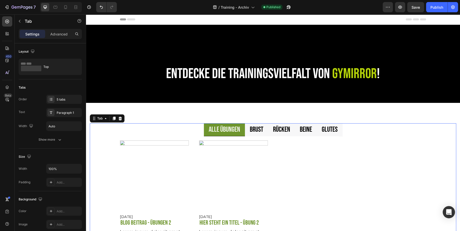
click at [241, 129] on li "Alle Übungen" at bounding box center [224, 129] width 41 height 13
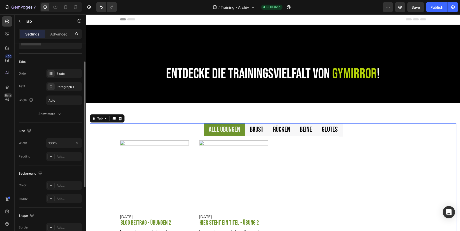
scroll to position [28, 0]
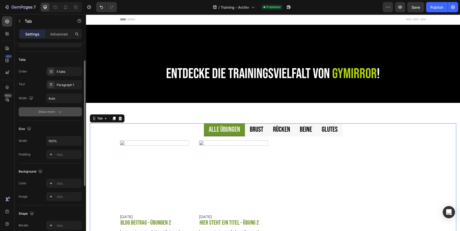
click at [55, 110] on div "Show more" at bounding box center [51, 111] width 24 height 5
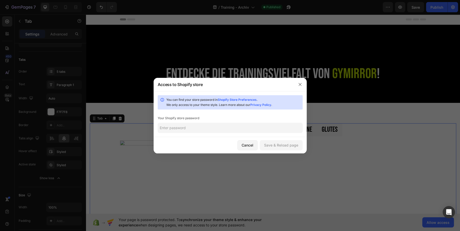
click at [211, 127] on input "text" at bounding box center [230, 128] width 145 height 10
type input "Test123"
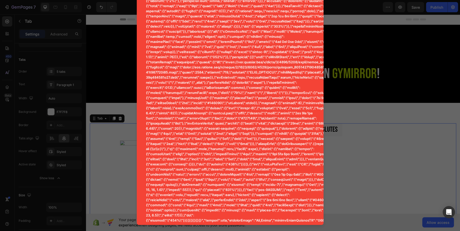
click at [115, 157] on div at bounding box center [230, 115] width 460 height 231
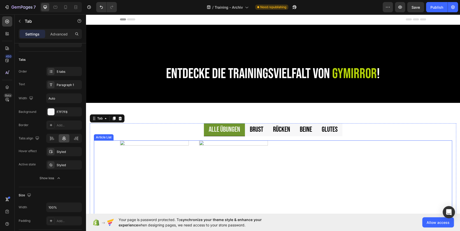
click at [393, 158] on div "Article Image [DATE] Article Date Blog Beitrag - Übungen 2 Article Title Lorem …" at bounding box center [273, 194] width 306 height 108
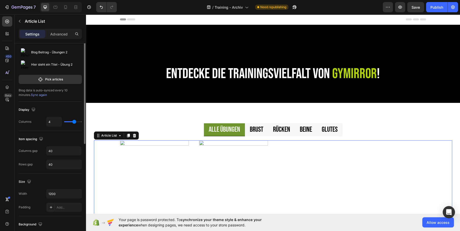
scroll to position [0, 0]
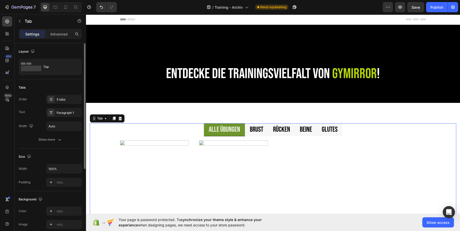
click at [241, 131] on li "Alle Übungen" at bounding box center [224, 129] width 41 height 13
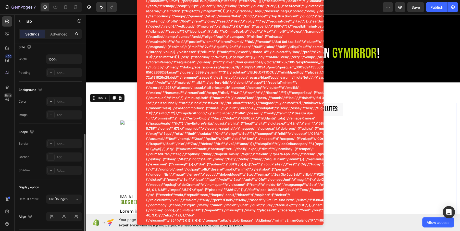
scroll to position [123, 0]
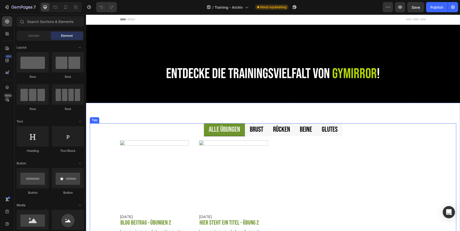
click at [206, 131] on li "Alle Übungen" at bounding box center [224, 129] width 41 height 13
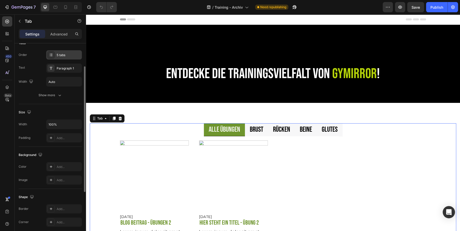
scroll to position [42, 0]
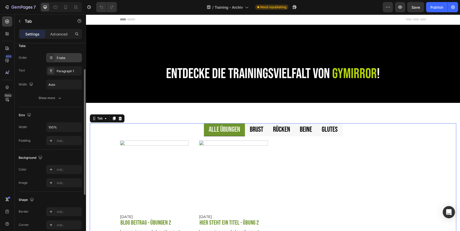
click at [53, 101] on button "Show more" at bounding box center [50, 97] width 63 height 9
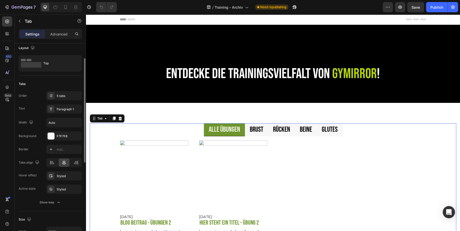
scroll to position [0, 0]
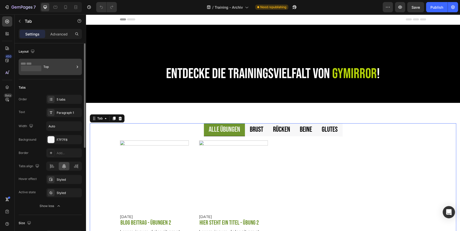
click at [57, 68] on div "Top" at bounding box center [58, 67] width 31 height 12
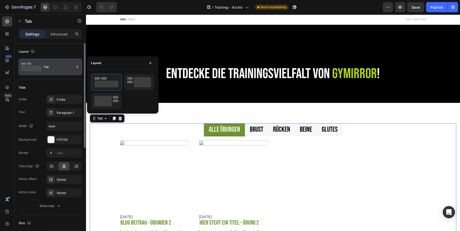
click at [57, 68] on div "Top" at bounding box center [58, 67] width 31 height 12
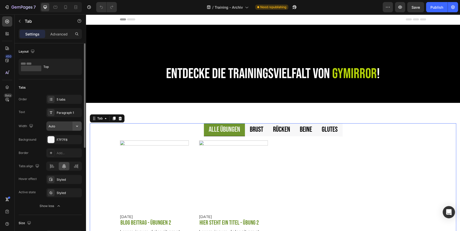
click at [76, 125] on icon "button" at bounding box center [76, 125] width 5 height 5
click at [78, 137] on icon "button" at bounding box center [76, 139] width 4 height 4
click at [62, 139] on div "Add..." at bounding box center [69, 139] width 24 height 5
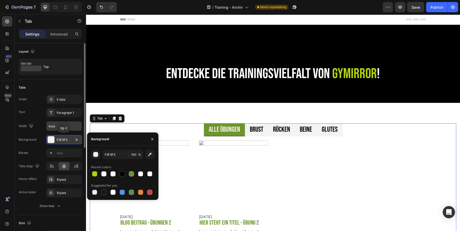
click at [62, 139] on div "F3F3F3" at bounding box center [64, 139] width 15 height 5
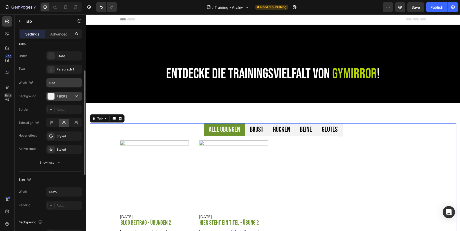
scroll to position [59, 0]
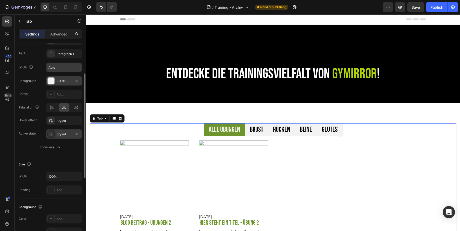
click at [62, 134] on div "Styled" at bounding box center [64, 134] width 15 height 5
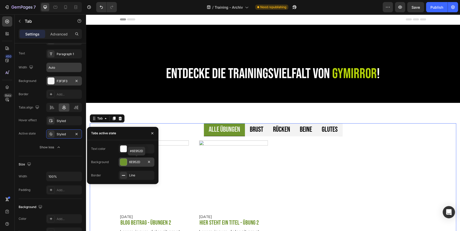
click at [136, 160] on div "6E952D" at bounding box center [136, 162] width 15 height 5
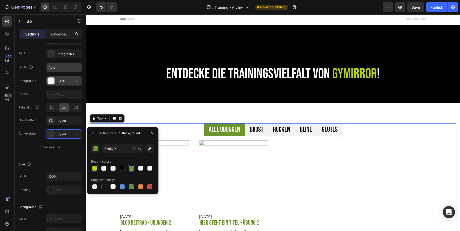
click at [92, 165] on div at bounding box center [95, 168] width 6 height 6
type input "B4D209"
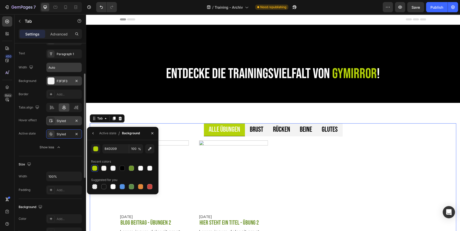
click at [64, 123] on div "Styled" at bounding box center [64, 120] width 36 height 9
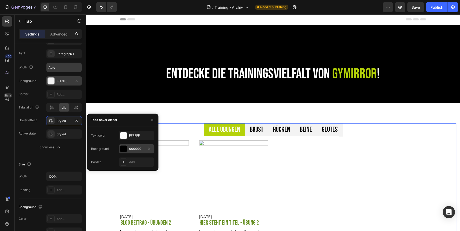
click at [125, 148] on div at bounding box center [123, 148] width 7 height 7
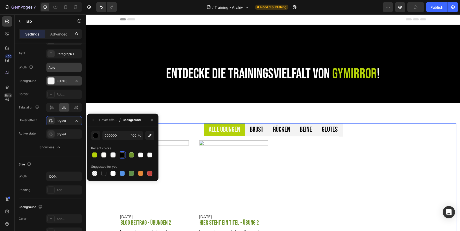
click at [121, 155] on div at bounding box center [122, 154] width 5 height 5
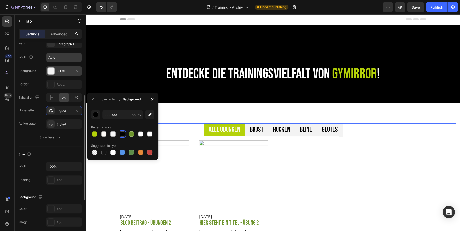
scroll to position [80, 0]
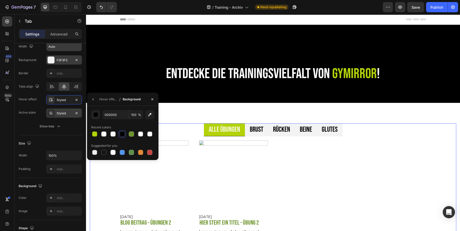
click at [60, 113] on div "Styled" at bounding box center [64, 113] width 15 height 5
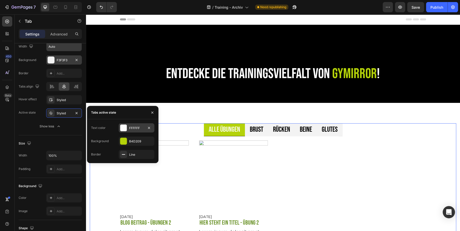
click at [134, 126] on div "FFFFFF" at bounding box center [136, 128] width 15 height 5
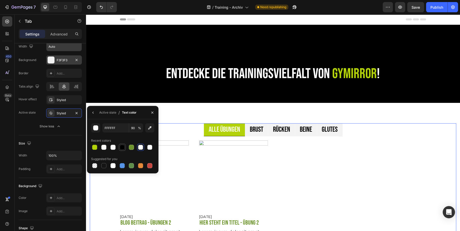
click at [123, 149] on div at bounding box center [122, 147] width 5 height 5
type input "000000"
type input "100"
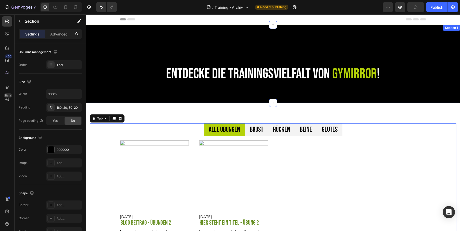
click at [171, 92] on div "Entdecke die Trainingsvielfalt von Gymirror ! Heading Row Section 1" at bounding box center [273, 64] width 374 height 78
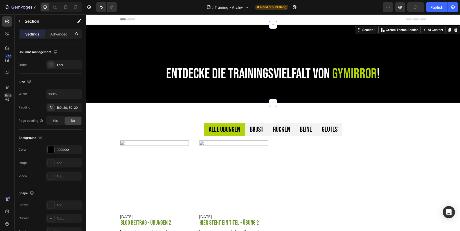
scroll to position [0, 0]
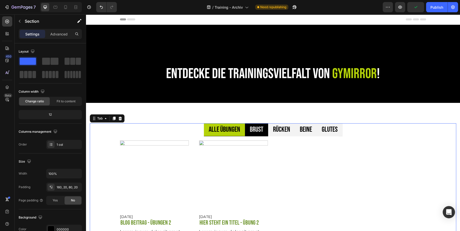
click at [253, 126] on p "Brust" at bounding box center [257, 129] width 14 height 7
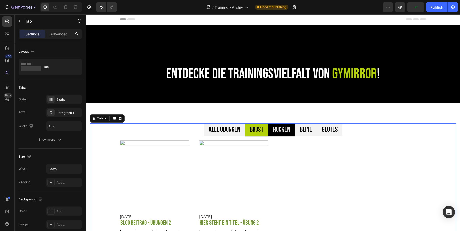
click at [282, 130] on p "Rücken" at bounding box center [281, 129] width 17 height 7
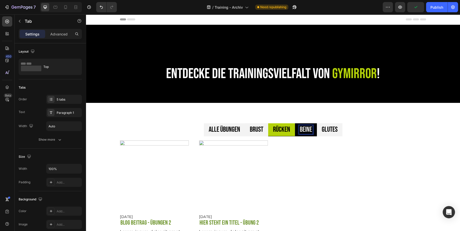
click at [310, 129] on p "Beine" at bounding box center [306, 129] width 12 height 7
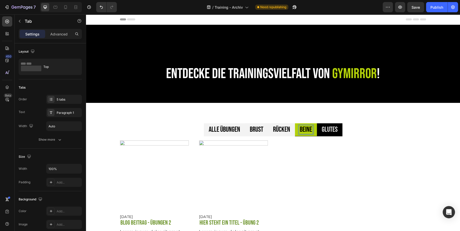
click at [328, 129] on p "Glutes" at bounding box center [330, 129] width 16 height 7
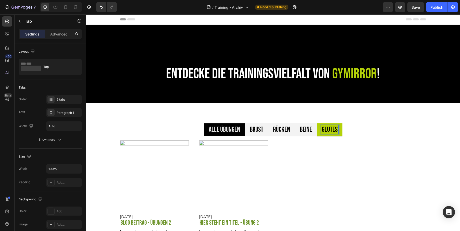
click at [228, 130] on p "Alle Übungen" at bounding box center [224, 129] width 31 height 7
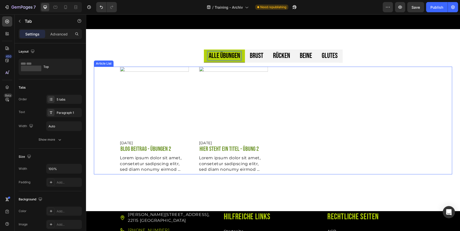
scroll to position [75, 0]
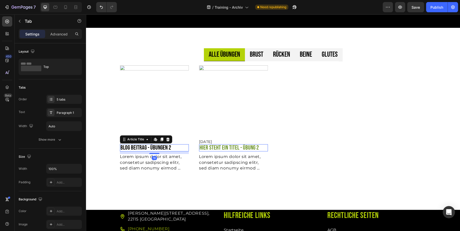
click at [156, 145] on h2 "Blog Beitrag - Übungen 2" at bounding box center [154, 147] width 69 height 7
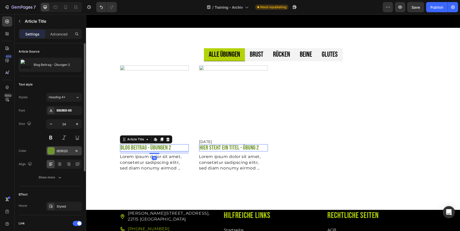
click at [64, 149] on div "6E952D" at bounding box center [64, 151] width 15 height 5
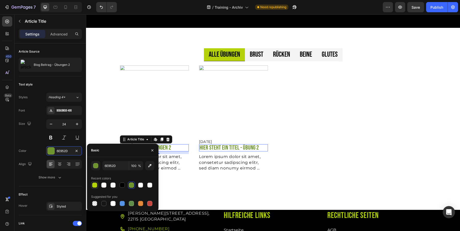
click at [93, 182] on div at bounding box center [94, 184] width 5 height 5
type input "B4D209"
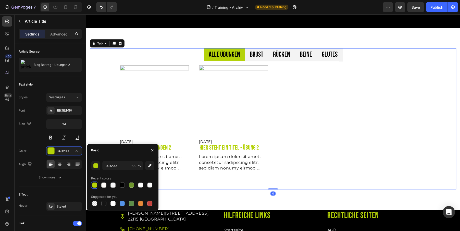
click at [232, 179] on div "Article Image [DATE] Article Date Blog Beitrag - Übungen 2 Article Title Lorem …" at bounding box center [273, 125] width 358 height 120
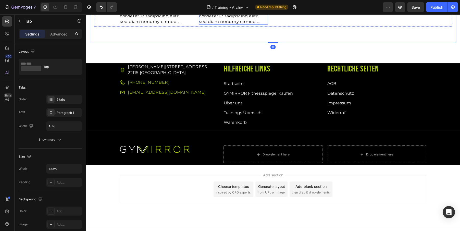
scroll to position [222, 0]
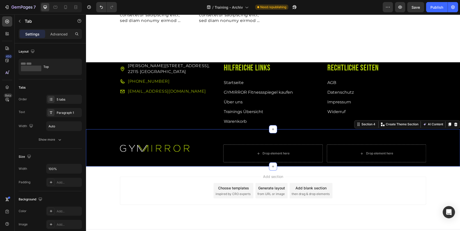
click at [107, 147] on div "Image Drop element here Drop element here Row Row" at bounding box center [273, 155] width 374 height 22
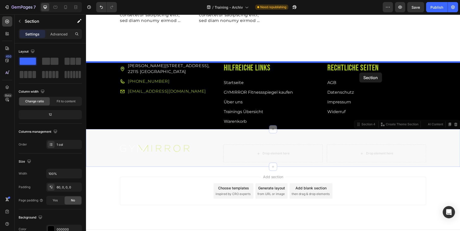
drag, startPoint x: 366, startPoint y: 123, endPoint x: 359, endPoint y: 72, distance: 51.4
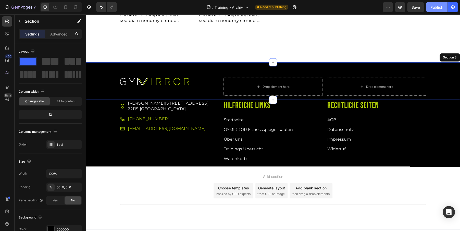
click at [437, 10] on div "Publish" at bounding box center [436, 7] width 13 height 5
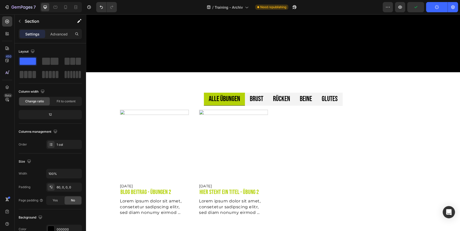
scroll to position [0, 0]
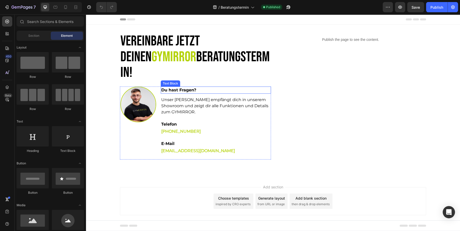
click at [172, 87] on p "Du hast Fragen?" at bounding box center [215, 90] width 109 height 6
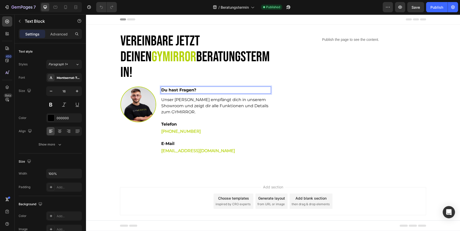
click at [172, 87] on p "Du hast Fragen?" at bounding box center [215, 90] width 109 height 6
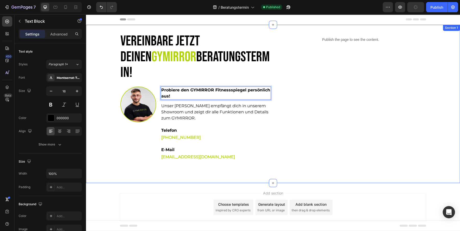
click at [165, 159] on div "Vereinbare jetzt deinen GYMIRROR Beratungstermin! Heading Image Probiere den GY…" at bounding box center [273, 104] width 374 height 158
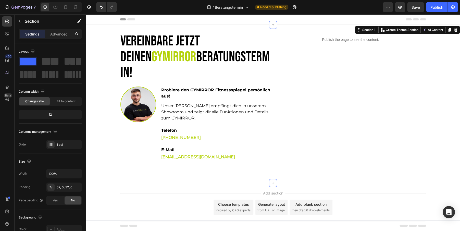
click at [102, 142] on div "Vereinbare jetzt deinen GYMIRROR Beratungstermin! Heading Image Probiere den GY…" at bounding box center [273, 104] width 374 height 142
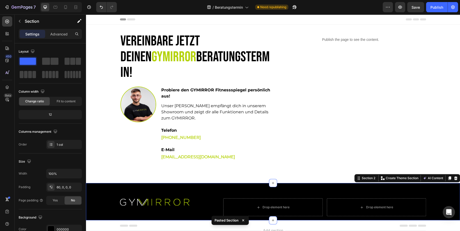
click at [99, 183] on div "Image Drop element here Drop element here Row Row Section 2 You can create reus…" at bounding box center [273, 201] width 374 height 37
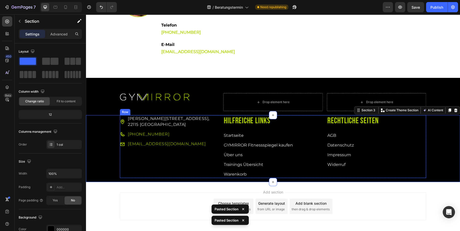
scroll to position [113, 0]
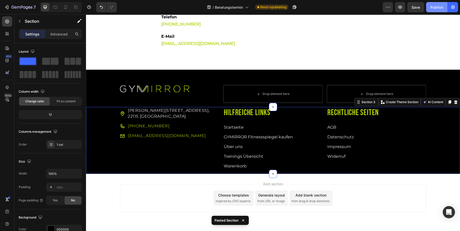
click at [434, 7] on div "Publish" at bounding box center [436, 7] width 13 height 5
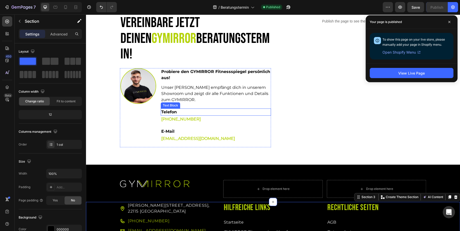
scroll to position [0, 0]
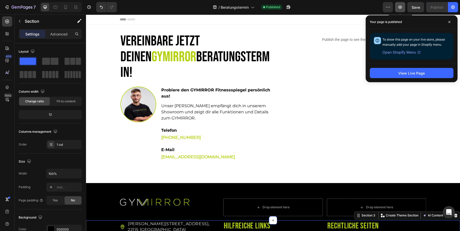
click at [401, 7] on icon "button" at bounding box center [399, 7] width 5 height 5
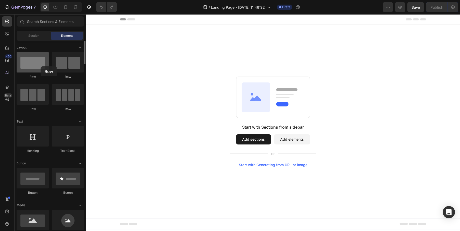
click at [41, 66] on div at bounding box center [33, 62] width 32 height 20
click at [246, 140] on button "Add sections" at bounding box center [253, 139] width 35 height 10
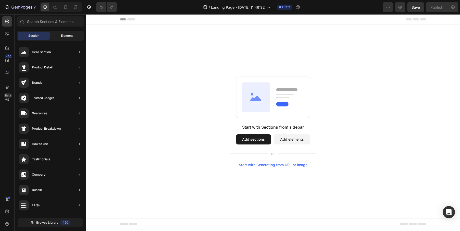
click at [68, 35] on span "Element" at bounding box center [67, 35] width 12 height 5
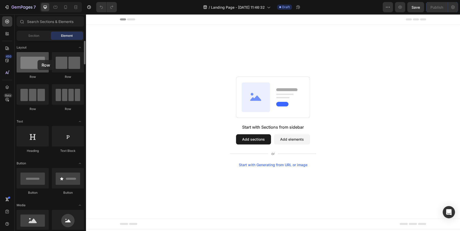
click at [37, 60] on div at bounding box center [33, 62] width 32 height 20
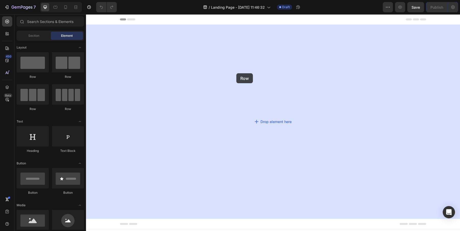
drag, startPoint x: 117, startPoint y: 79, endPoint x: 236, endPoint y: 73, distance: 119.7
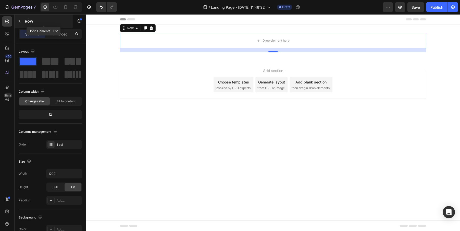
click at [22, 26] on div "Row" at bounding box center [44, 21] width 58 height 13
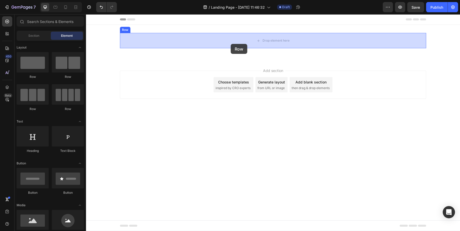
drag, startPoint x: 118, startPoint y: 78, endPoint x: 231, endPoint y: 44, distance: 117.4
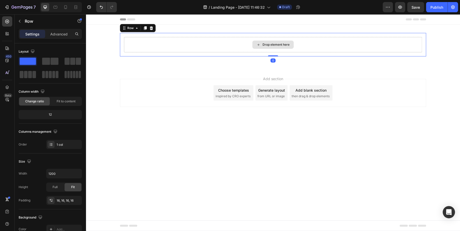
click at [231, 44] on div "Drop element here" at bounding box center [273, 44] width 298 height 15
click at [20, 20] on icon "button" at bounding box center [20, 21] width 4 height 4
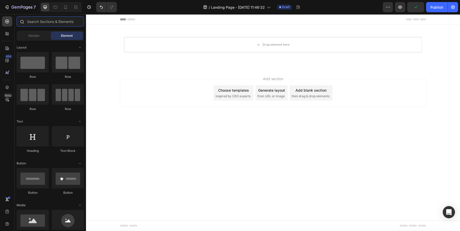
click at [62, 24] on input "text" at bounding box center [50, 21] width 67 height 10
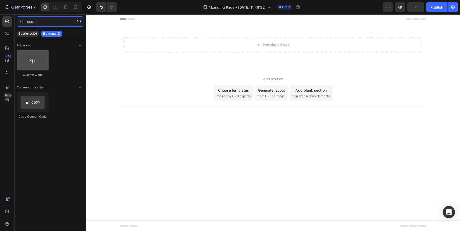
type input "code"
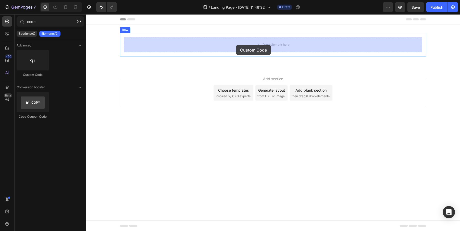
drag, startPoint x: 131, startPoint y: 78, endPoint x: 237, endPoint y: 44, distance: 112.0
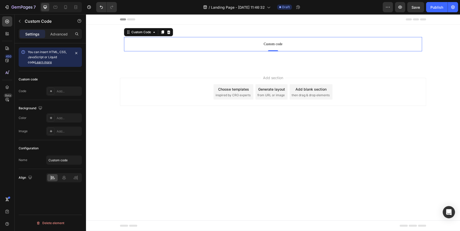
click at [250, 41] on span "Custom code" at bounding box center [273, 44] width 298 height 6
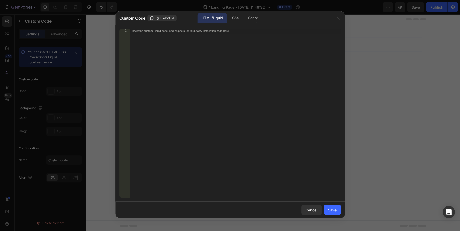
click at [213, 96] on div "Insert the custom Liquid code, add snippets, or third-party installation code h…" at bounding box center [235, 117] width 211 height 177
paste textarea "<p>Wir sind nicht bereit oder verpflichtet, an Streitbeilegungsverfahren vor ei…"
type textarea "<p>Wir sind nicht bereit oder verpflichtet, an Streitbeilegungsverfahren vor ei…"
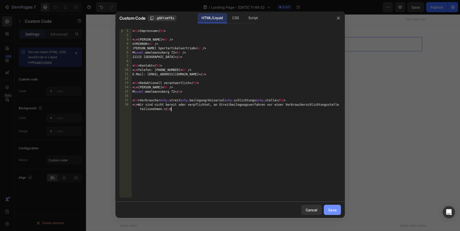
click at [332, 209] on div "Save" at bounding box center [332, 209] width 8 height 5
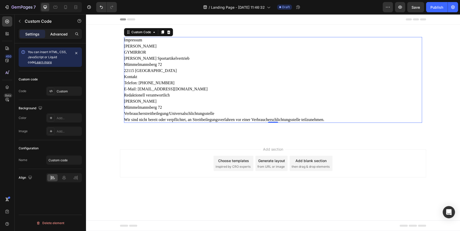
click at [66, 37] on div "Advanced" at bounding box center [59, 34] width 26 height 8
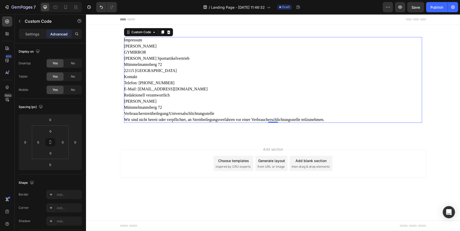
click at [199, 83] on p "Telefon: +49 175 900 777 4 E-Mail: info@gymirror.de" at bounding box center [273, 86] width 298 height 12
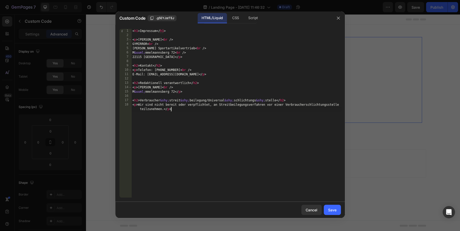
click at [232, 121] on div "< h1 > Impressum </ h1 > < p > Emre Bayram < br /> GYMIRROR < br /> Emre Bayram…" at bounding box center [235, 120] width 209 height 182
type textarea "<h2>Verbraucher&shy;streit&shy;beilegung/Universal&shy;schlichtungs&shy;stelle<…"
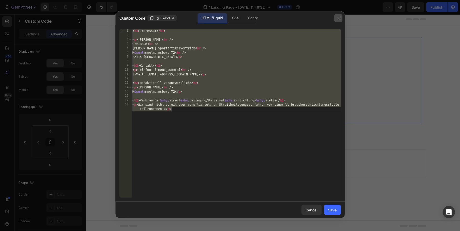
click at [339, 18] on icon "button" at bounding box center [338, 18] width 4 height 4
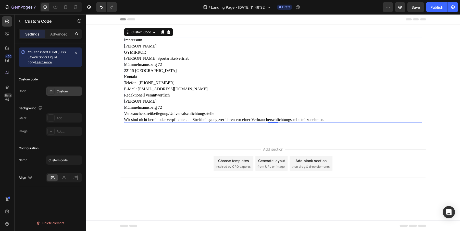
click at [60, 90] on div "Custom" at bounding box center [69, 91] width 24 height 5
click at [61, 37] on div "Advanced" at bounding box center [59, 34] width 26 height 8
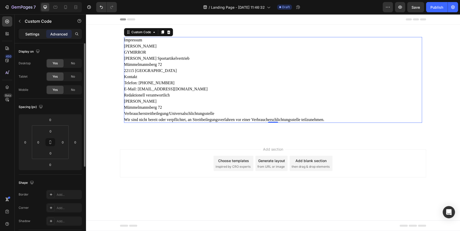
click at [32, 36] on p "Settings" at bounding box center [32, 33] width 14 height 5
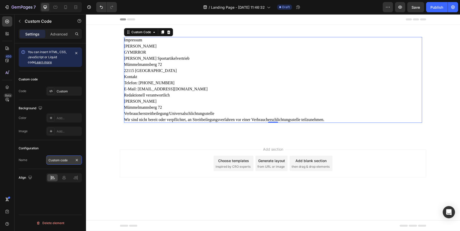
click at [56, 164] on input "Custom code" at bounding box center [64, 159] width 36 height 9
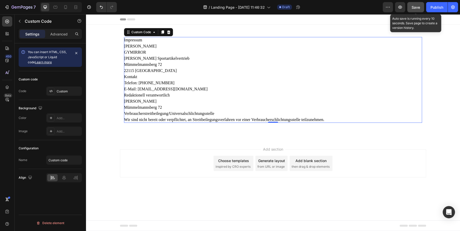
click at [411, 6] on span "Save" at bounding box center [415, 7] width 8 height 4
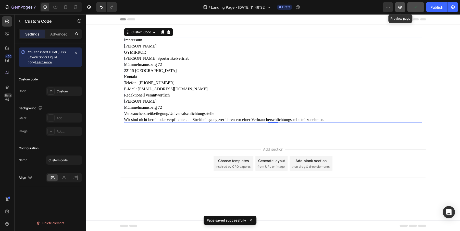
click at [399, 6] on icon "button" at bounding box center [400, 7] width 4 height 3
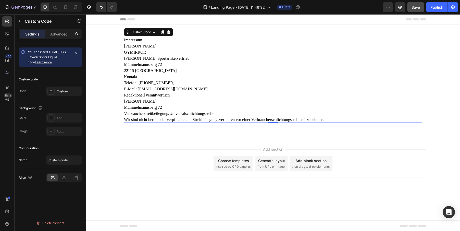
click at [142, 56] on p "Emre Bayram GYMIRROR Emre Bayram Sportartikelvertrieb Mümmelmannsberg 72 22115 …" at bounding box center [273, 58] width 298 height 31
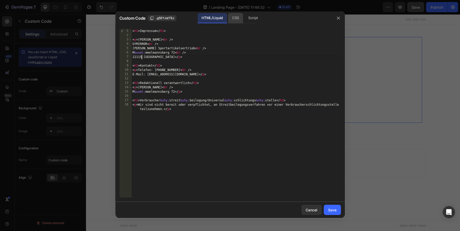
click at [237, 16] on div "CSS" at bounding box center [235, 18] width 15 height 10
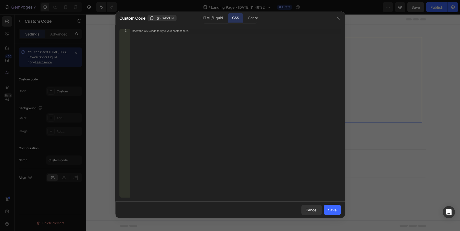
click at [215, 62] on div "Insert the CSS code to style your content here." at bounding box center [235, 117] width 211 height 177
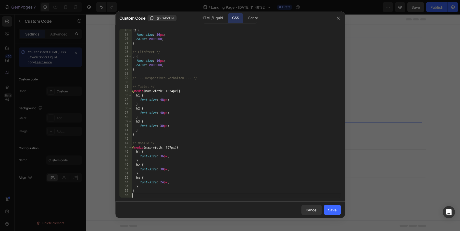
scroll to position [74, 0]
click at [331, 211] on div "Save" at bounding box center [332, 209] width 8 height 5
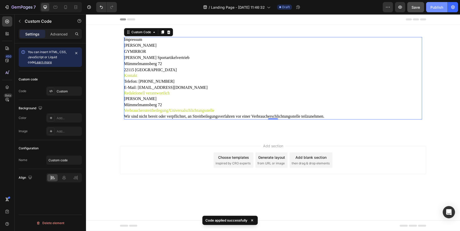
click at [430, 9] on button "Publish" at bounding box center [436, 7] width 21 height 10
click at [397, 5] on button "button" at bounding box center [400, 7] width 10 height 10
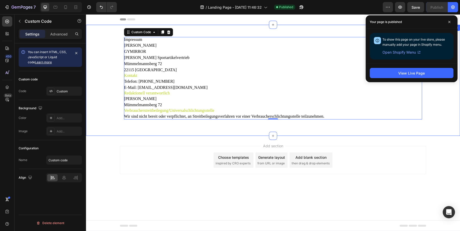
click at [190, 71] on p "Emre Bayram GYMIRROR Emre Bayram Sportartikelvertrieb Mümmelmannsberg 72 22115 …" at bounding box center [273, 57] width 298 height 31
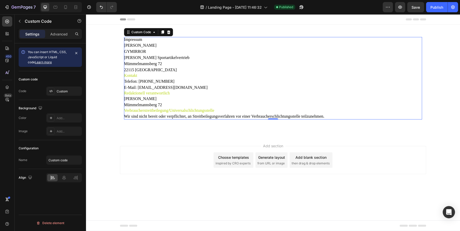
click at [190, 71] on p "Emre Bayram GYMIRROR Emre Bayram Sportartikelvertrieb Mümmelmannsberg 72 22115 …" at bounding box center [273, 57] width 298 height 31
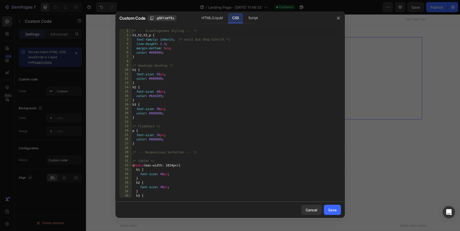
click at [199, 83] on div "/* --- Grundlegendes Styling --- */ h1 , h2 , h3 , p { font-family : inherit ; …" at bounding box center [235, 117] width 209 height 177
drag, startPoint x: 211, startPoint y: 20, endPoint x: 210, endPoint y: 30, distance: 10.5
click at [211, 20] on div "HTML/Liquid" at bounding box center [211, 18] width 29 height 10
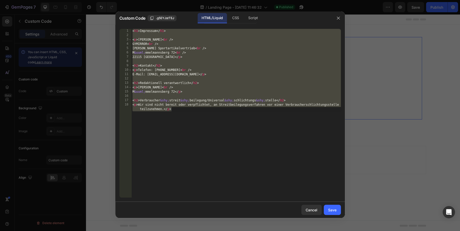
type textarea "<h2>Verbraucher&shy;streit&shy;beilegung/Universal&shy;schlichtungs&shy;stelle<…"
click at [207, 78] on div "< h1 > Impressum </ h1 > < p > Emre Bayram < br /> GYMIRROR < br /> Emre Bayram…" at bounding box center [235, 120] width 209 height 182
type textarea "<h2>Verbraucher&shy;streit&shy;beilegung/Universal&shy;schlichtungs&shy;stelle<…"
click at [209, 81] on div "< h1 > Impressum </ h1 > < p > Emre Bayram < br /> GYMIRROR < br /> Emre Bayram…" at bounding box center [235, 120] width 209 height 182
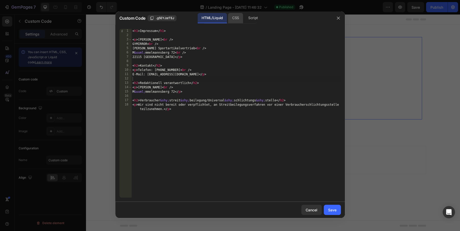
click at [233, 20] on div "CSS" at bounding box center [235, 18] width 15 height 10
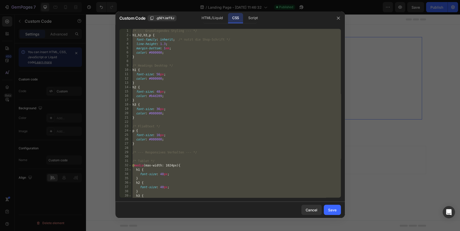
click at [224, 69] on div "/* --- Grundlegendes Styling --- */ h1 , h2 , h3 , p { font-family : inherit ; …" at bounding box center [235, 117] width 209 height 177
type textarea "}"
paste textarea
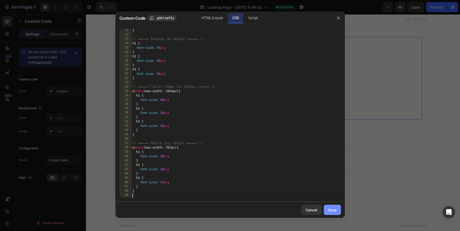
click at [327, 208] on button "Save" at bounding box center [332, 210] width 17 height 10
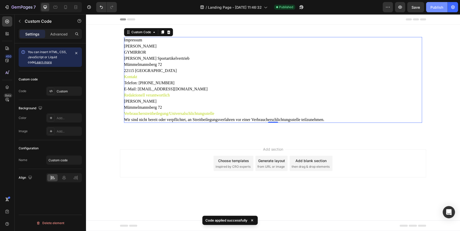
click at [434, 8] on div "Publish" at bounding box center [436, 7] width 13 height 5
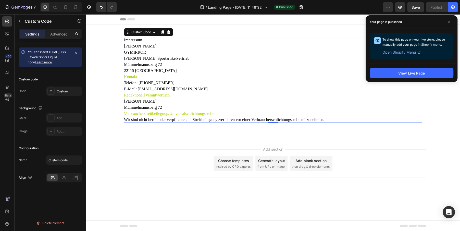
click at [224, 59] on p "Emre Bayram GYMIRROR Emre Bayram Sportartikelvertrieb Mümmelmannsberg 72 22115 …" at bounding box center [273, 58] width 298 height 31
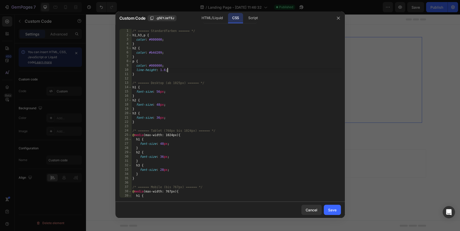
click at [214, 72] on div "/* ====== Standardfarben ====== */ h1 , h3 , p { color : #000000 ; } h2 { color…" at bounding box center [235, 117] width 209 height 177
type textarea "}"
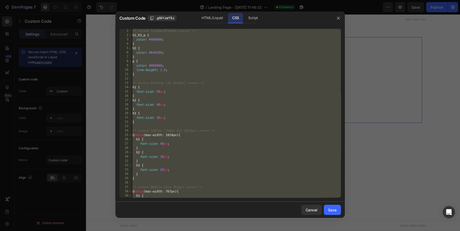
paste textarea
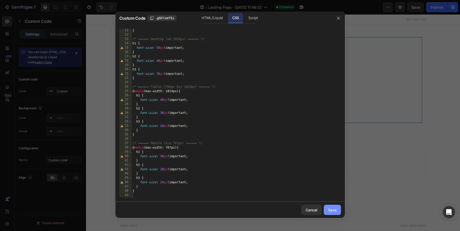
click at [332, 209] on div "Save" at bounding box center [332, 209] width 8 height 5
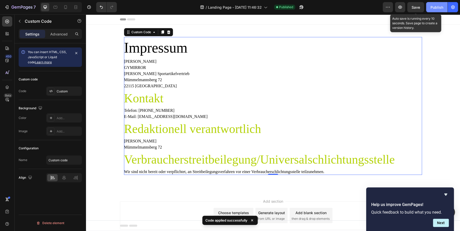
click at [434, 5] on div "Publish" at bounding box center [436, 7] width 13 height 5
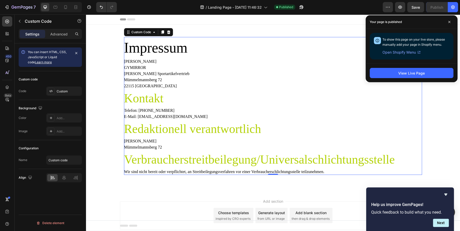
click at [206, 86] on p "Emre Bayram GYMIRROR Emre Bayram Sportartikelvertrieb Mümmelmannsberg 72 22115 …" at bounding box center [273, 73] width 298 height 31
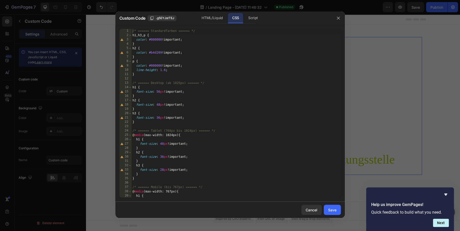
click at [224, 77] on div "/* ====== Standardfarben ====== */ h1 , h3 , p { color : #000000 !important ; }…" at bounding box center [235, 117] width 209 height 177
type textarea "}"
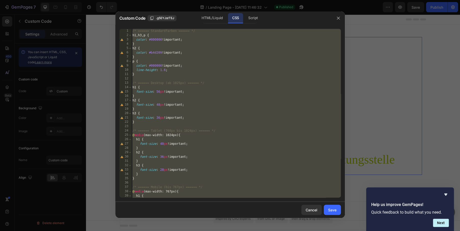
paste textarea
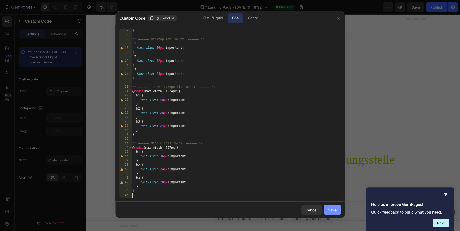
click div "Save"
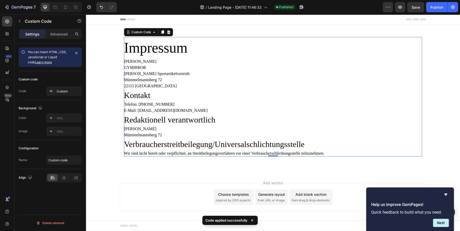
click div "7 Version history / Landing Page - Sep 28, 11:46:32 Published Preview Save Publ…"
click div "Publish"
click h1 "Impressum"
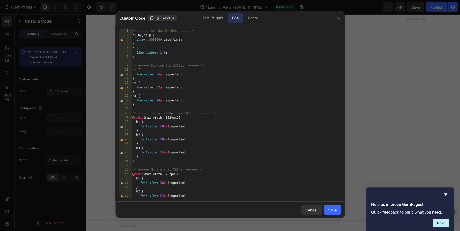
click div "/* ====== Standardfarben ====== */ h1 , h2 , h3 , p { color : #000000 !importan…"
type textarea "}"
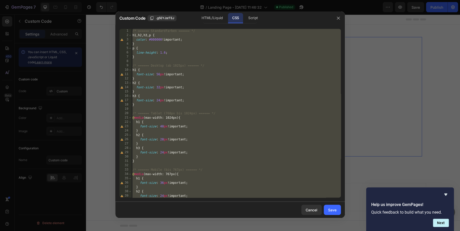
paste textarea
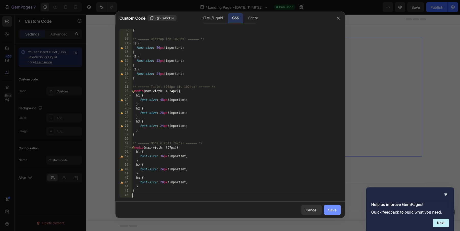
click div "Save"
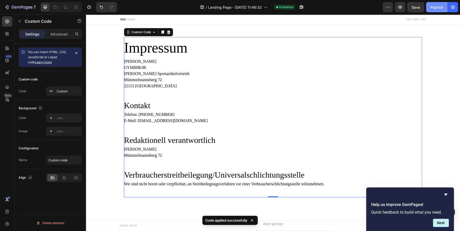
click div "Publish"
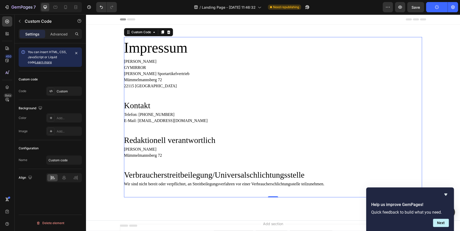
click button "Publish"
click span "Save"
click p "Emre Bayram GYMIRROR Emre Bayram Sportartikelvertrieb Mümmelmannsberg 72 22115 …"
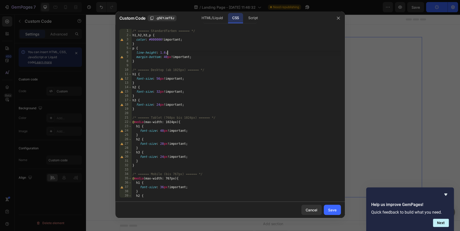
click div "/* ====== Standardfarben ====== */ h1 , h2 , h3 , p { color : #000000 !importan…"
type textarea "}"
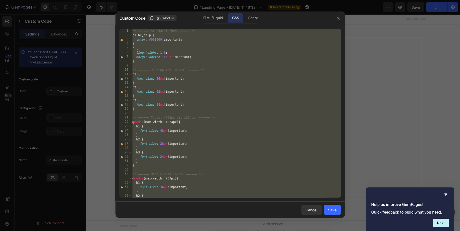
click div
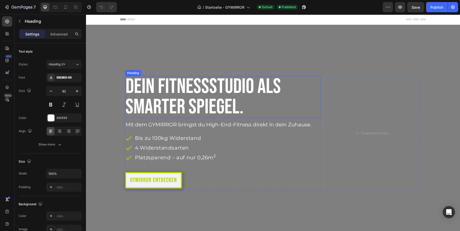
click at [199, 91] on h1 "Dein Fitnessstudio als Smarter Spiegel." at bounding box center [223, 97] width 196 height 42
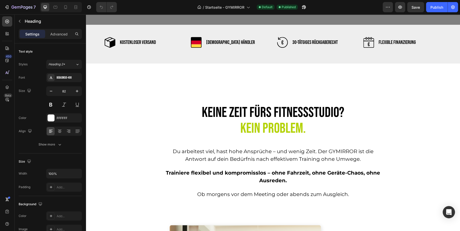
scroll to position [221, 0]
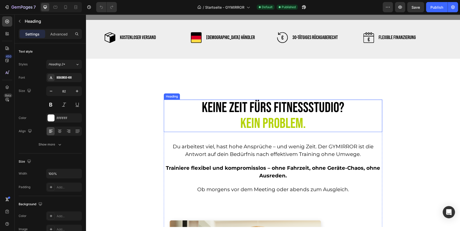
click at [228, 104] on h2 "Keine Zeit fürs Fitnessstudio? Kein Problem." at bounding box center [273, 115] width 218 height 32
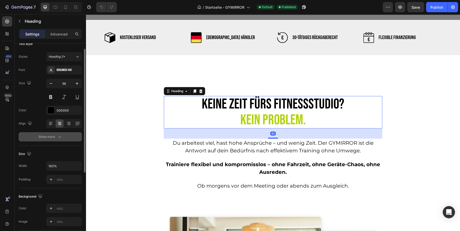
scroll to position [8, 0]
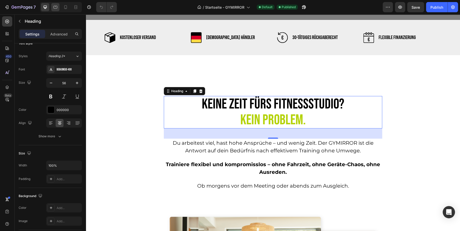
click at [55, 7] on icon at bounding box center [55, 7] width 5 height 5
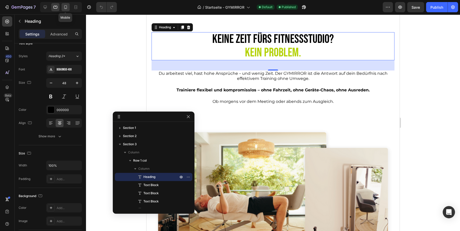
click at [62, 6] on div at bounding box center [65, 7] width 8 height 8
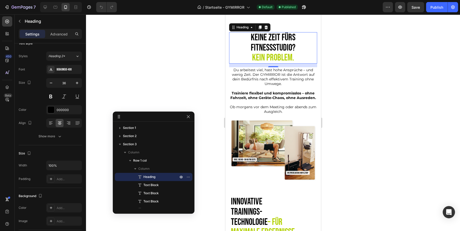
scroll to position [192, 0]
click at [53, 7] on icon at bounding box center [55, 7] width 5 height 5
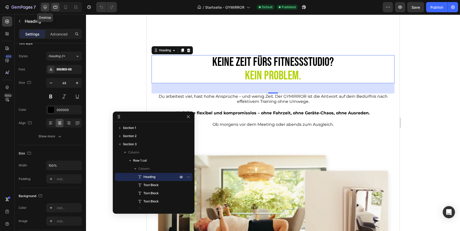
click at [44, 7] on icon at bounding box center [45, 7] width 5 height 5
type input "56"
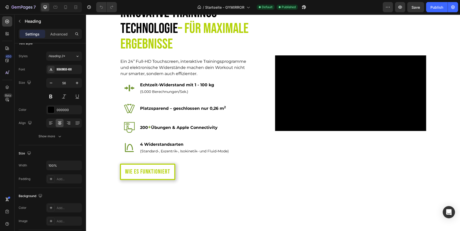
scroll to position [589, 0]
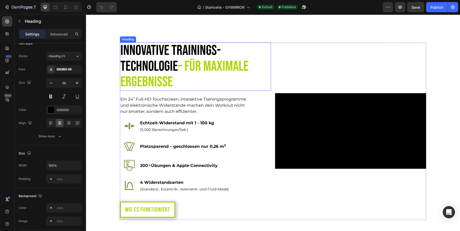
click at [165, 74] on span "– für maximale Ergebnisse" at bounding box center [184, 74] width 128 height 33
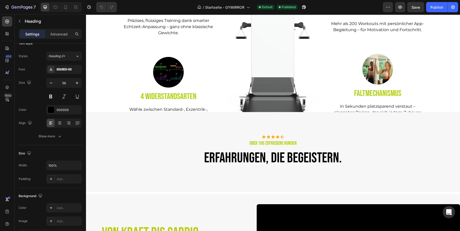
scroll to position [1079, 0]
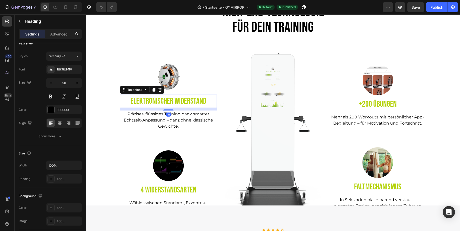
click at [166, 98] on p "Elektronischer Widerstand" at bounding box center [168, 101] width 96 height 12
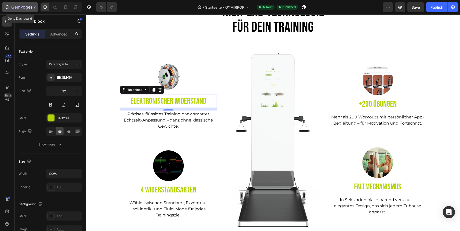
click at [9, 7] on div "7" at bounding box center [19, 7] width 31 height 6
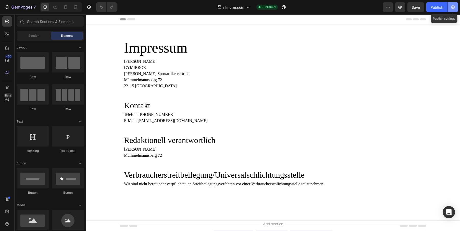
click at [454, 9] on icon "button" at bounding box center [452, 7] width 5 height 5
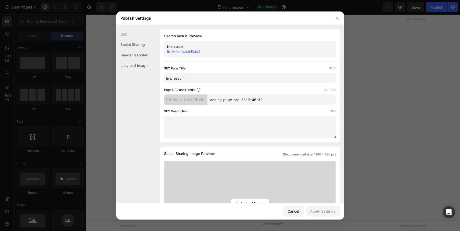
click at [255, 101] on input "landing-page-sep-28-11-46-32" at bounding box center [271, 99] width 128 height 10
type input "impressum"
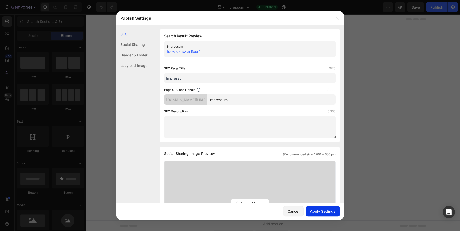
click at [321, 209] on div "Apply Settings" at bounding box center [323, 210] width 26 height 5
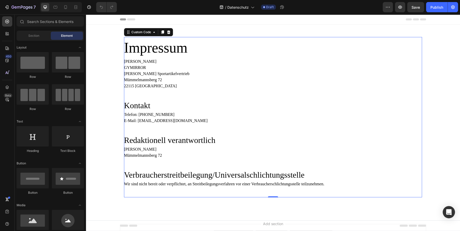
click at [213, 130] on div "Impressum [PERSON_NAME] GYMIRROR [PERSON_NAME] Sportartikelvertrieb [STREET_ADD…" at bounding box center [273, 112] width 298 height 150
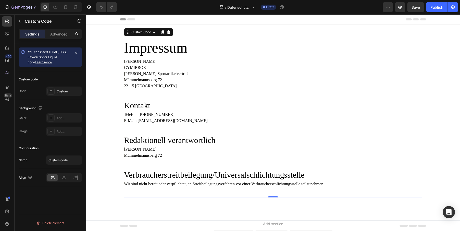
click at [213, 130] on div "Impressum [PERSON_NAME] GYMIRROR [PERSON_NAME] Sportartikelvertrieb [STREET_ADD…" at bounding box center [273, 112] width 298 height 150
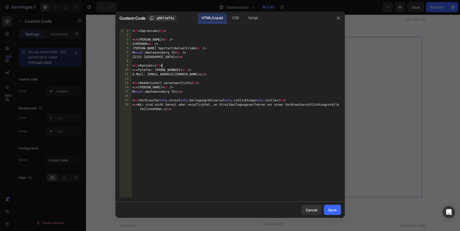
click at [201, 67] on div "< h1 > Impressum </ h1 > < p > [PERSON_NAME] < br /> GYMIRROR < br /> [PERSON_N…" at bounding box center [235, 120] width 209 height 182
type textarea "<h2>[PERSON_NAME];[PERSON_NAME];beilegung/Universal&shy;schlichtungs&shy;stelle…"
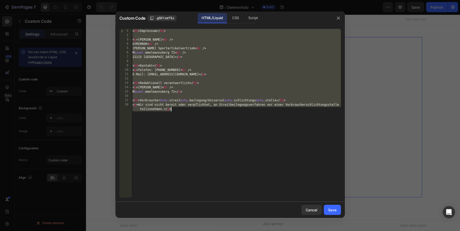
paste textarea
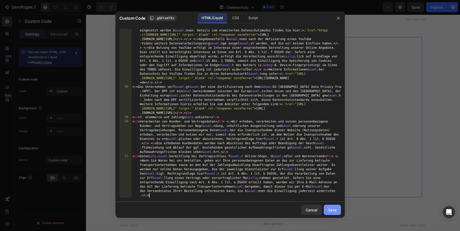
click at [332, 210] on div "Save" at bounding box center [332, 209] width 8 height 5
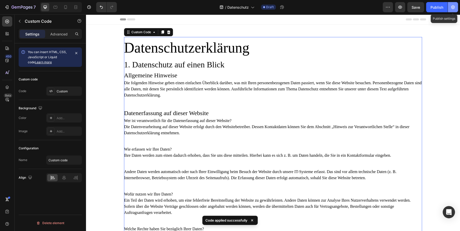
click at [453, 7] on icon "button" at bounding box center [452, 7] width 5 height 5
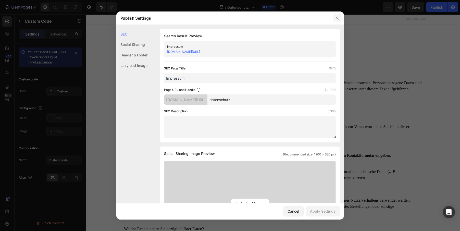
click at [337, 17] on icon "button" at bounding box center [337, 18] width 4 height 4
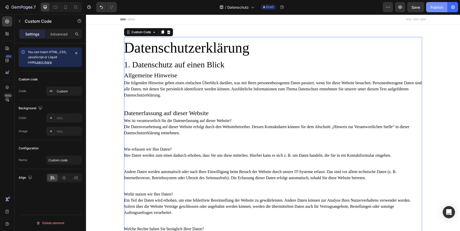
click at [433, 8] on div "Publish" at bounding box center [436, 7] width 13 height 5
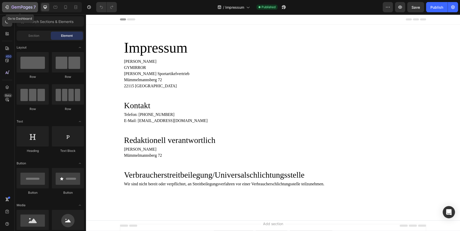
click at [21, 5] on div "7" at bounding box center [23, 7] width 24 height 6
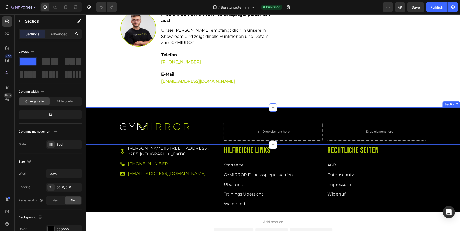
click at [109, 107] on div "Image Drop element here Drop element here Row Row Section 2" at bounding box center [273, 125] width 374 height 37
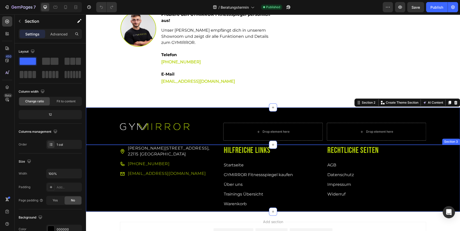
click at [109, 156] on div "[STREET_ADDRESS] Item List [PHONE_NUMBER] Item List [EMAIL_ADDRESS][DOMAIN_NAME…" at bounding box center [273, 178] width 374 height 67
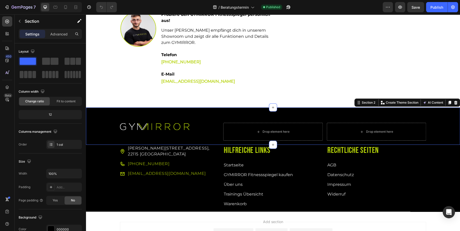
click at [109, 123] on div "Image Drop element here Drop element here Row Row" at bounding box center [273, 134] width 374 height 22
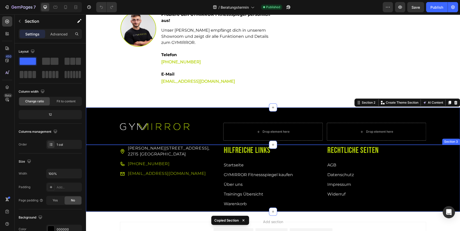
click at [106, 162] on div "[STREET_ADDRESS] Item List [PHONE_NUMBER] Item List [EMAIL_ADDRESS][DOMAIN_NAME…" at bounding box center [273, 178] width 374 height 67
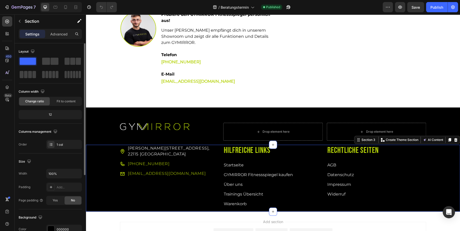
click at [82, 167] on div "Size Width 100% Padding Add... Page padding Yes No" at bounding box center [50, 181] width 63 height 56
click at [101, 163] on div "[STREET_ADDRESS] Item List [PHONE_NUMBER] Item List [EMAIL_ADDRESS][DOMAIN_NAME…" at bounding box center [273, 178] width 374 height 67
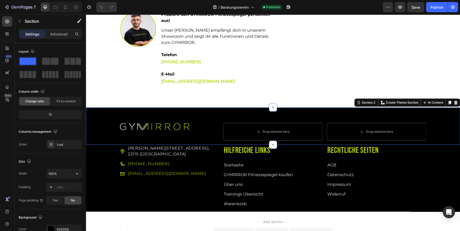
click at [189, 107] on div "Image Drop element here Drop element here Row Row Section 2 You can create reus…" at bounding box center [273, 125] width 374 height 37
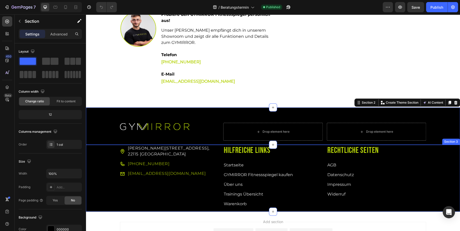
click at [111, 145] on div "[STREET_ADDRESS] Item List [PHONE_NUMBER] Item List [EMAIL_ADDRESS][DOMAIN_NAME…" at bounding box center [273, 178] width 374 height 67
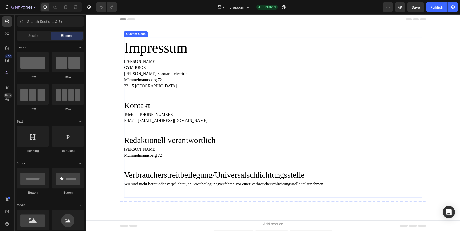
scroll to position [45, 0]
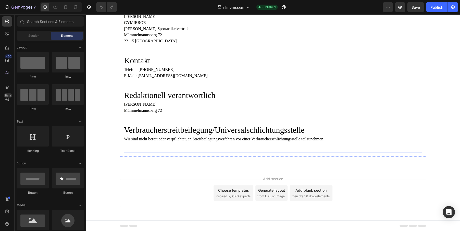
click at [102, 135] on div "Impressum [PERSON_NAME] GYMIRROR [PERSON_NAME] Sportartikelvertrieb [STREET_ADD…" at bounding box center [273, 74] width 374 height 172
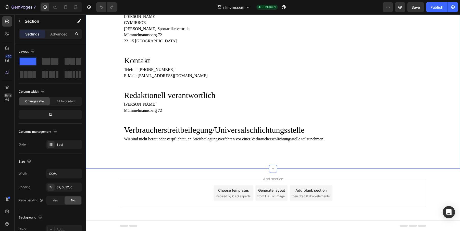
click at [110, 124] on div "Impressum [PERSON_NAME] GYMIRROR [PERSON_NAME] Sportartikelvertrieb [STREET_ADD…" at bounding box center [273, 74] width 374 height 172
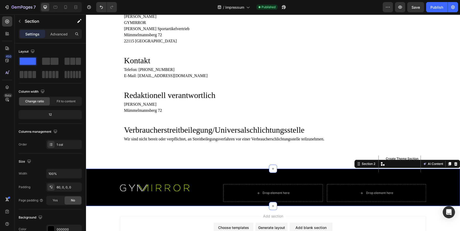
click at [103, 185] on div "Image Drop element here Drop element here Row Row" at bounding box center [273, 195] width 374 height 22
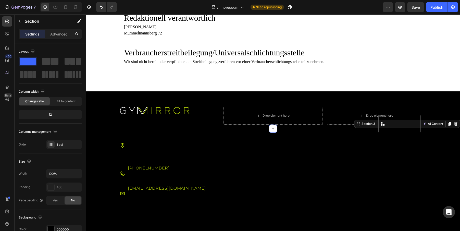
scroll to position [120, 0]
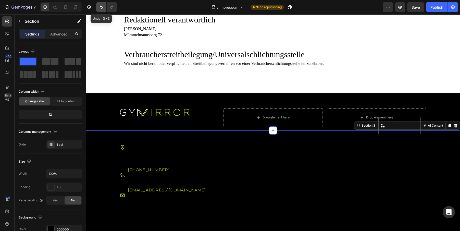
click at [100, 8] on icon "Undo/Redo" at bounding box center [101, 7] width 5 height 5
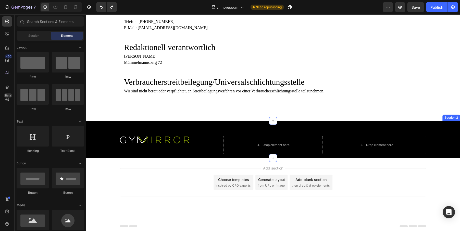
click at [122, 90] on div "Impressum Emre Bayram GYMIRROR Emre Bayram Sportartikelvertrieb Mümmelmannsberg…" at bounding box center [273, 24] width 306 height 168
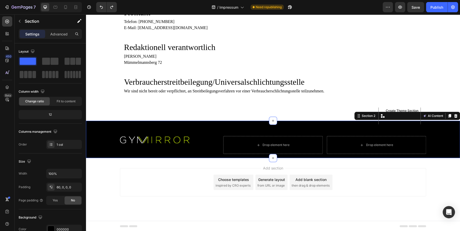
click at [99, 139] on div "Image Drop element here Drop element here Row Row" at bounding box center [273, 147] width 374 height 22
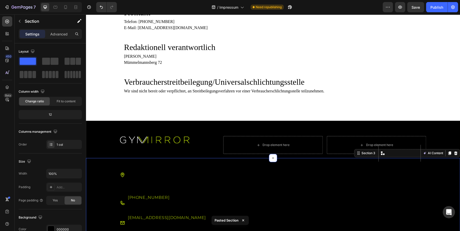
scroll to position [120, 0]
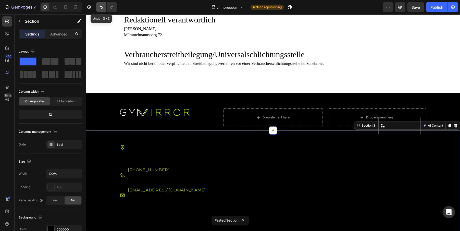
click at [101, 6] on icon "Undo/Redo" at bounding box center [101, 7] width 3 height 3
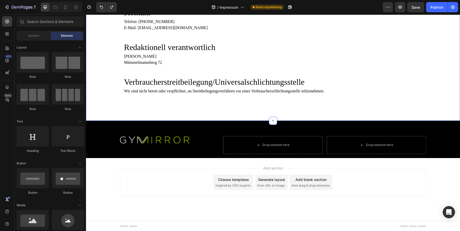
click at [104, 104] on div "Impressum Emre Bayram GYMIRROR Emre Bayram Sportartikelvertrieb Mümmelmannsberg…" at bounding box center [273, 26] width 374 height 172
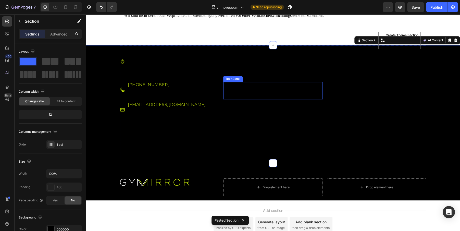
scroll to position [170, 0]
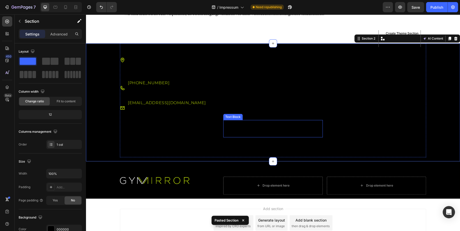
click at [255, 91] on div "GYMIRROR Fitnessspiegel kaufen" at bounding box center [272, 88] width 99 height 17
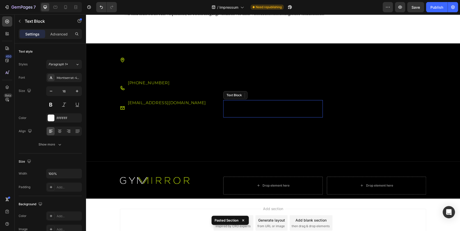
click at [244, 112] on div "Über uns" at bounding box center [272, 108] width 99 height 17
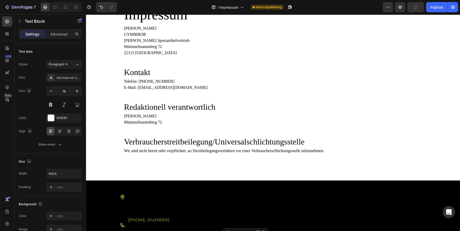
scroll to position [32, 0]
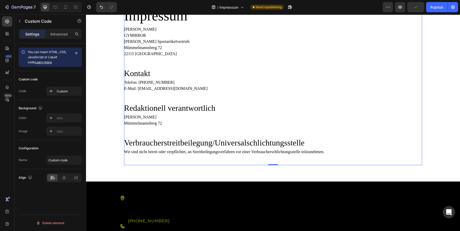
click at [224, 106] on h2 "Redaktionell verantwortlich" at bounding box center [273, 108] width 298 height 12
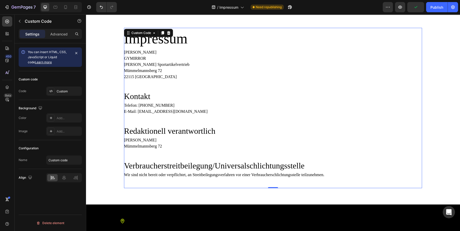
scroll to position [0, 0]
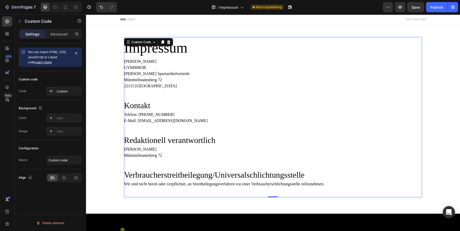
click at [225, 102] on h2 "Kontakt" at bounding box center [273, 105] width 298 height 12
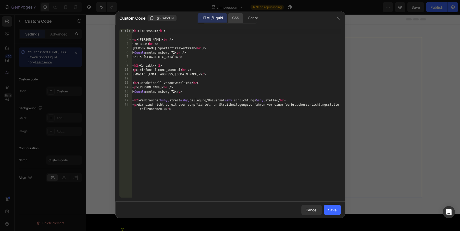
click at [235, 19] on div "CSS" at bounding box center [235, 18] width 15 height 10
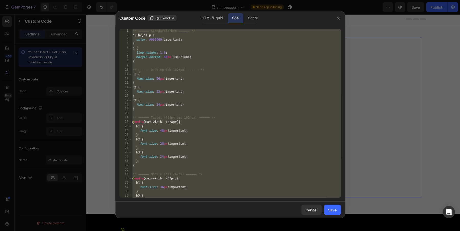
click at [230, 84] on div "/* ====== Standardfarben ====== */ h1 , h2 , h3 , p { color : #000000 !importan…" at bounding box center [235, 117] width 209 height 177
type textarea "}"
paste textarea
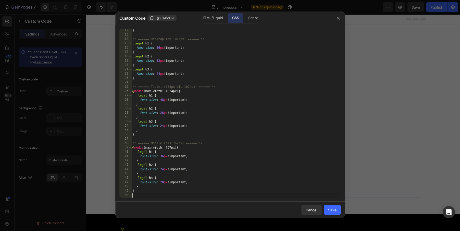
scroll to position [48, 0]
click at [207, 16] on div "HTML/Liquid" at bounding box center [211, 18] width 29 height 10
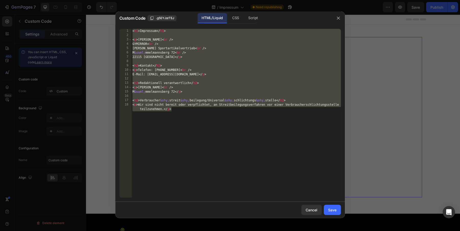
click at [208, 87] on div "< h1 > Impressum </ h1 > < p > Emre Bayram < br /> GYMIRROR < br /> Emre Bayram…" at bounding box center [235, 120] width 209 height 182
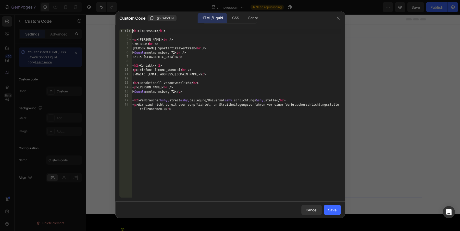
paste textarea
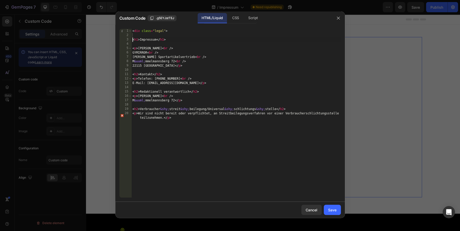
scroll to position [0, 0]
click at [155, 140] on div "< div class = "legal" > < h1 > Impressum </ h1 > < p > Emre Bayram < br /> GYMI…" at bounding box center [235, 120] width 209 height 182
type textarea "<p>Wir sind nicht bereit oder verpflichtet, an Streitbeilegungsverfahren vor ei…"
paste textarea
click at [333, 210] on div "Save" at bounding box center [332, 209] width 8 height 5
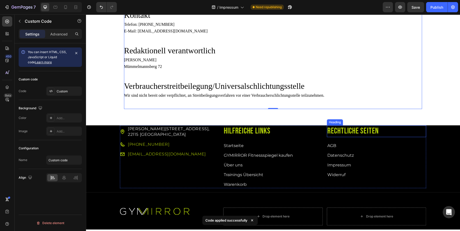
scroll to position [93, 0]
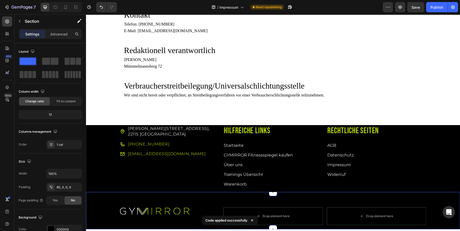
click at [108, 211] on div "Image Drop element here Drop element here Row Row" at bounding box center [273, 218] width 374 height 22
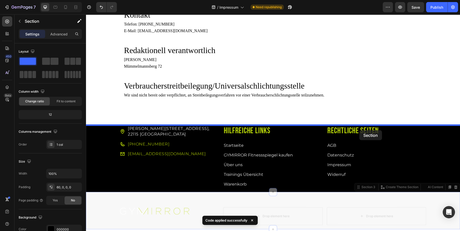
drag, startPoint x: 360, startPoint y: 187, endPoint x: 359, endPoint y: 130, distance: 57.1
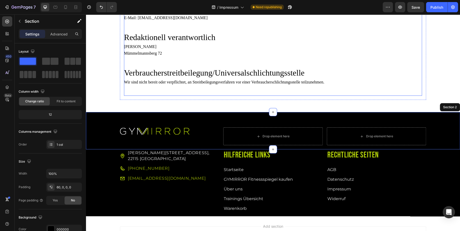
scroll to position [107, 0]
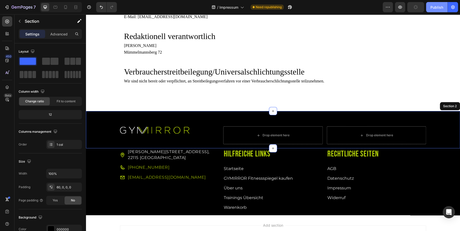
click at [435, 6] on div "Publish" at bounding box center [436, 7] width 13 height 5
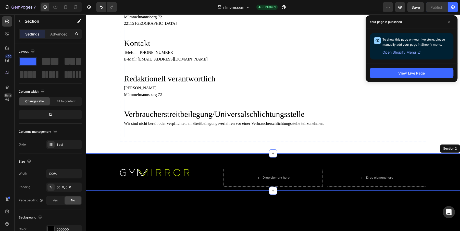
scroll to position [0, 0]
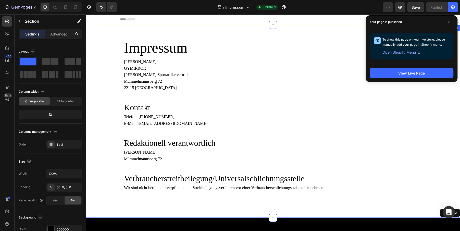
click at [102, 80] on div "Impressum Emre Bayram GYMIRROR Emre Bayram Sportartikelvertrieb Mümmelmannsberg…" at bounding box center [273, 121] width 374 height 176
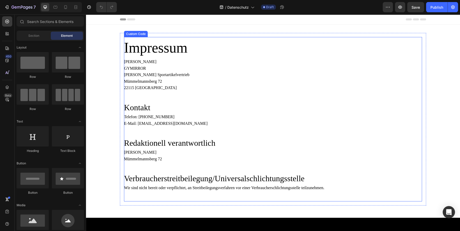
click at [160, 69] on p "[PERSON_NAME] GYMIRROR [PERSON_NAME] Sportartikelvertrieb [STREET_ADDRESS]" at bounding box center [273, 74] width 298 height 33
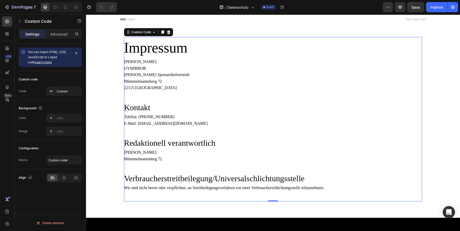
click at [160, 69] on p "[PERSON_NAME] GYMIRROR [PERSON_NAME] Sportartikelvertrieb [STREET_ADDRESS]" at bounding box center [273, 74] width 298 height 33
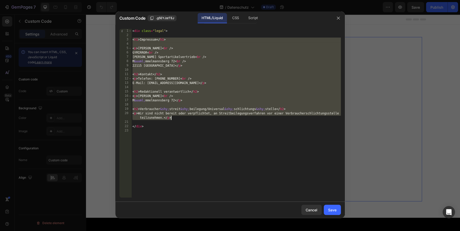
drag, startPoint x: 132, startPoint y: 40, endPoint x: 183, endPoint y: 119, distance: 93.2
click at [183, 119] on div "< div class = "legal" > < h1 > Impressum </ h1 > < p > [PERSON_NAME] < br /> GY…" at bounding box center [235, 117] width 209 height 177
type textarea "<h2>[PERSON_NAME];[PERSON_NAME];beilegung/Universal&shy;schlichtungs&shy;stelle…"
paste textarea
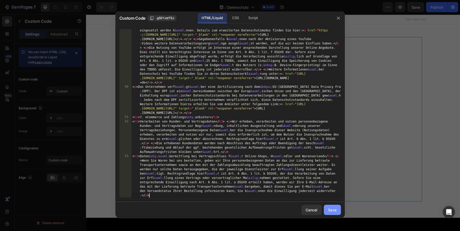
click at [329, 211] on div "Save" at bounding box center [332, 209] width 8 height 5
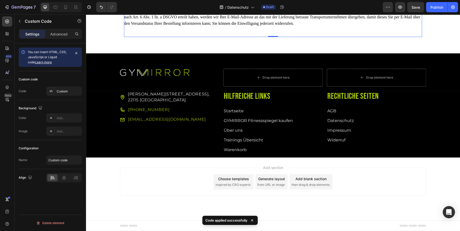
scroll to position [2773, 0]
click at [436, 9] on div "Publish" at bounding box center [436, 7] width 13 height 5
click at [454, 8] on icon "button" at bounding box center [453, 7] width 4 height 4
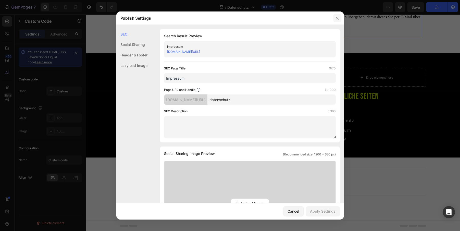
click at [337, 20] on icon "button" at bounding box center [337, 18] width 4 height 4
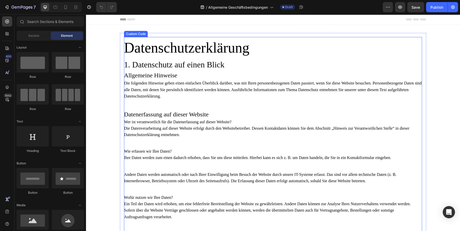
click at [181, 123] on h4 "Wer ist verantwortlich für die Datenerfassung auf dieser Website?" at bounding box center [273, 122] width 298 height 6
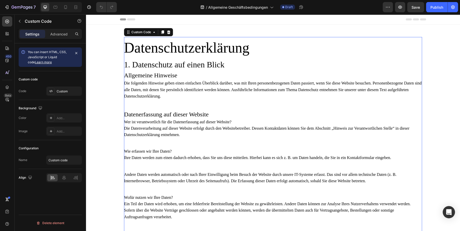
click at [181, 123] on h4 "Wer ist verantwortlich für die Datenerfassung auf dieser Website?" at bounding box center [273, 122] width 298 height 6
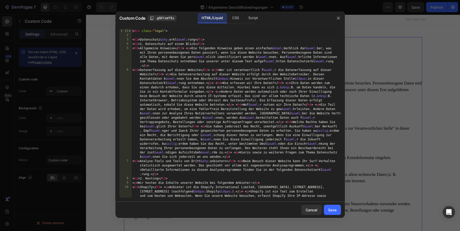
type textarea "<h1>Datenschutz&shy;[PERSON_NAME];rung</h1>"
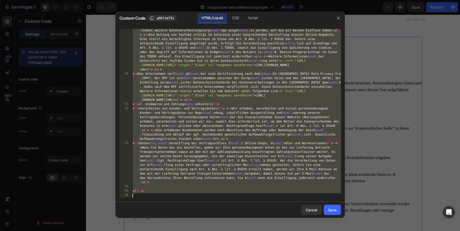
scroll to position [1483, 0]
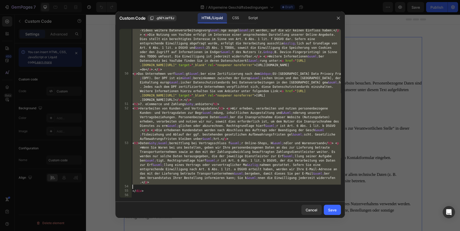
drag, startPoint x: 133, startPoint y: 40, endPoint x: 200, endPoint y: 185, distance: 160.1
click at [200, 185] on div "< h3 > YouTube mit erweitertem Datenschutz </ h3 > < p > Diese Website bindet V…" at bounding box center [235, 103] width 209 height 281
paste textarea "<p>Unsere E-Mail-Adresse entnehmen Sie der &Uuml;berschrift dieser AGB.</p>"
type textarea "<p>Unsere E-Mail-Adresse entnehmen Sie der &Uuml;berschrift dieser AGB.</p>"
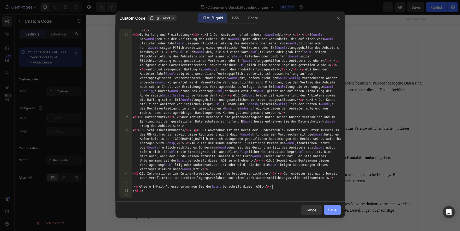
click at [332, 207] on div "Save" at bounding box center [332, 209] width 8 height 5
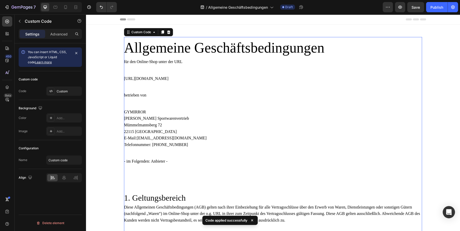
scroll to position [0, 0]
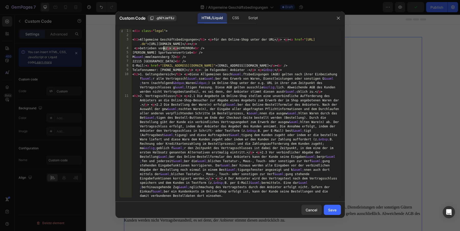
drag, startPoint x: 177, startPoint y: 48, endPoint x: 164, endPoint y: 48, distance: 13.5
click at [164, 48] on div "< div class = "legal" > < h1 > Allgemeine Geschäftsbedingungen </ h1 > < p > fü…" at bounding box center [235, 117] width 209 height 177
type textarea "<p>betrieben von GYMIRROR<br />"
click at [332, 210] on div "Save" at bounding box center [332, 209] width 8 height 5
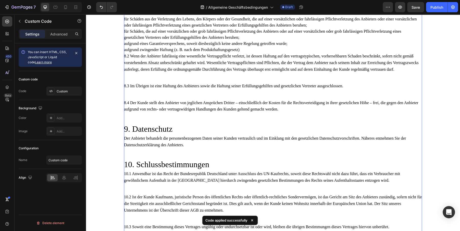
scroll to position [1011, 0]
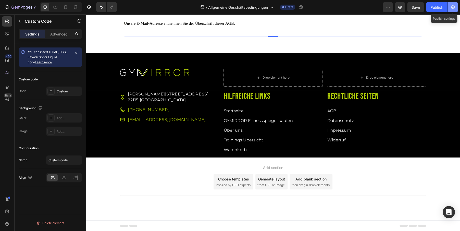
click at [451, 9] on icon "button" at bounding box center [452, 7] width 5 height 5
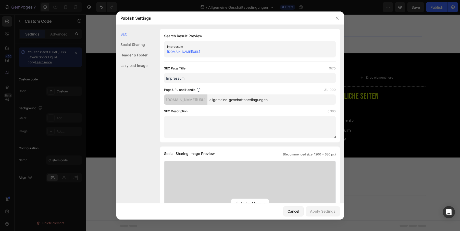
click at [270, 99] on input "allgemeine-geschaftsbedingungen" at bounding box center [271, 99] width 128 height 10
type input "agb"
click at [334, 210] on div "Apply Settings" at bounding box center [323, 210] width 26 height 5
click at [337, 18] on icon "button" at bounding box center [337, 18] width 3 height 3
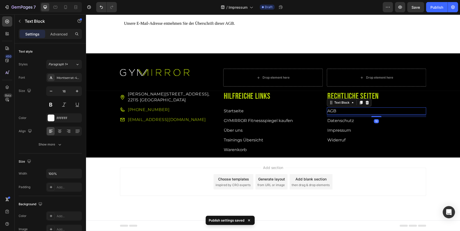
click at [354, 111] on p "AGB" at bounding box center [376, 111] width 98 height 6
click at [334, 111] on link "AGB" at bounding box center [331, 110] width 9 height 5
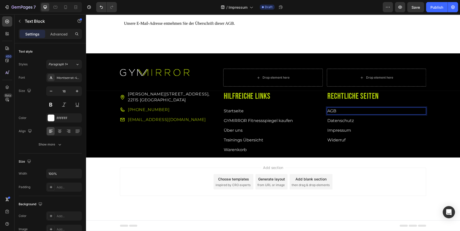
click at [334, 111] on link "AGB" at bounding box center [331, 110] width 9 height 5
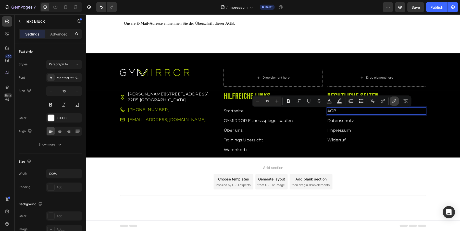
click at [393, 100] on icon "Editor contextual toolbar" at bounding box center [393, 101] width 2 height 3
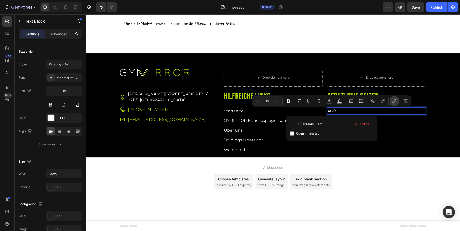
scroll to position [0, 60]
drag, startPoint x: 293, startPoint y: 124, endPoint x: 330, endPoint y: 125, distance: 36.7
click at [330, 125] on input "[URL][DOMAIN_NAME]" at bounding box center [331, 124] width 83 height 8
click at [301, 126] on input "[URL][DOMAIN_NAME]" at bounding box center [331, 124] width 83 height 8
click at [299, 123] on input "[URL][DOMAIN_NAME]" at bounding box center [331, 124] width 83 height 8
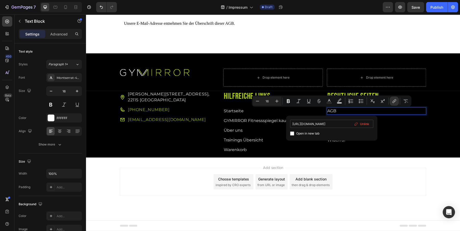
scroll to position [0, 53]
type input "[URL][DOMAIN_NAME]"
click at [332, 122] on input "[URL][DOMAIN_NAME]" at bounding box center [331, 124] width 83 height 8
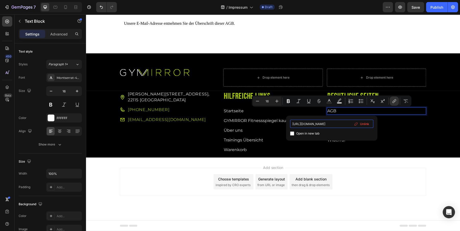
drag, startPoint x: 340, startPoint y: 125, endPoint x: 360, endPoint y: 125, distance: 20.1
click at [360, 125] on div "[URL][DOMAIN_NAME] Open in new tab Unlink" at bounding box center [331, 128] width 83 height 17
click at [299, 124] on input "[URL][DOMAIN_NAME]" at bounding box center [331, 124] width 83 height 8
type input "[URL][DOMAIN_NAME]"
click at [405, 140] on p "Widerruf" at bounding box center [376, 140] width 98 height 6
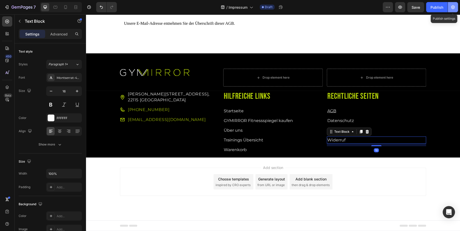
click at [454, 8] on icon "button" at bounding box center [452, 7] width 5 height 5
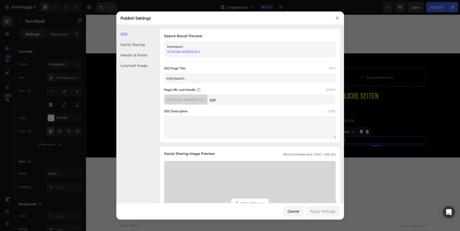
click at [248, 100] on input "agb" at bounding box center [271, 99] width 128 height 10
type input "agb-allgemeine-geschaftsbedingungen"
click at [322, 210] on div "Apply Settings" at bounding box center [323, 210] width 26 height 5
click at [215, 77] on input "Impressum" at bounding box center [250, 78] width 172 height 10
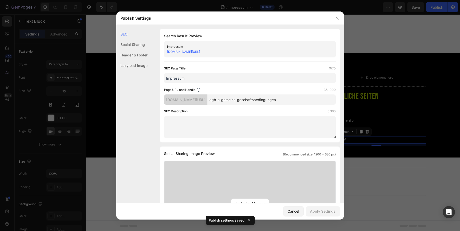
click at [215, 77] on input "Impressum" at bounding box center [250, 78] width 172 height 10
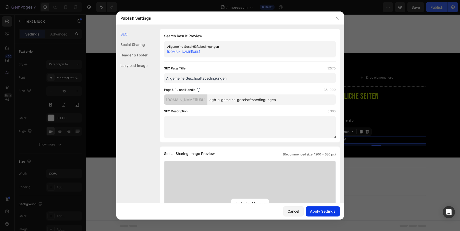
type input "Allgemeine Geschöäftsbedingungen"
click at [325, 209] on div "Apply Settings" at bounding box center [323, 210] width 26 height 5
click at [356, 175] on div at bounding box center [230, 115] width 460 height 231
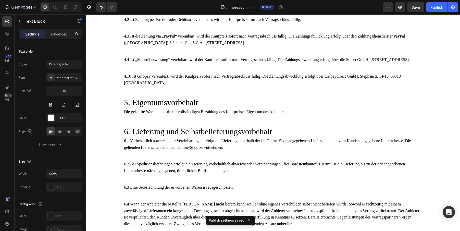
scroll to position [379, 0]
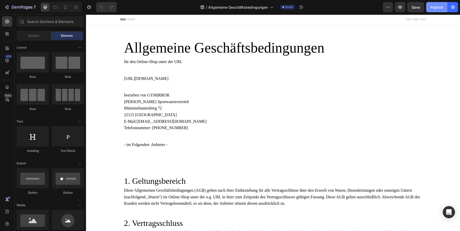
click at [440, 9] on div "Publish" at bounding box center [436, 7] width 13 height 5
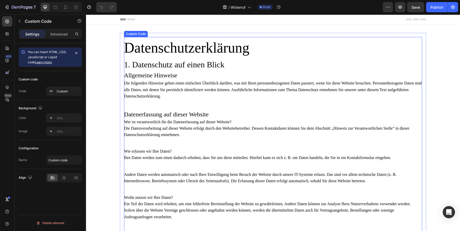
click at [307, 90] on p "Die folgenden Hinweise geben einen einfachen Überblick darüber, was mit Ihren p…" at bounding box center [273, 90] width 298 height 20
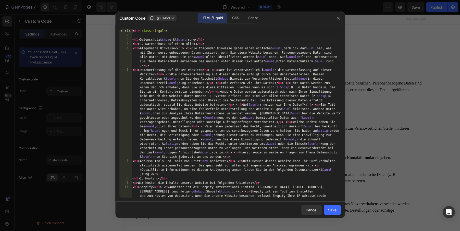
type textarea "<h1>Datenschutz&shy;[PERSON_NAME];rung</h1>"
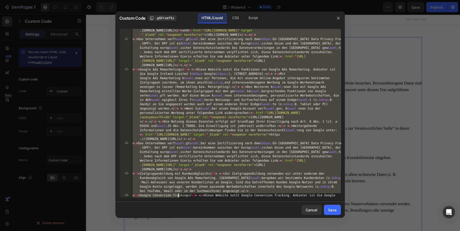
scroll to position [1483, 0]
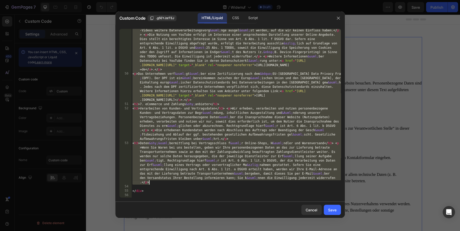
drag, startPoint x: 132, startPoint y: 40, endPoint x: 164, endPoint y: 184, distance: 147.9
click at [164, 184] on div "< h3 > YouTube mit erweitertem Datenschutz </ h3 > < p > Diese Website bindet V…" at bounding box center [235, 103] width 209 height 281
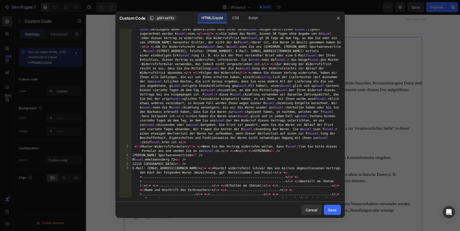
scroll to position [39, 0]
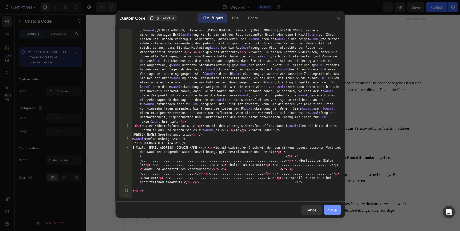
click at [331, 211] on div "Save" at bounding box center [332, 209] width 8 height 5
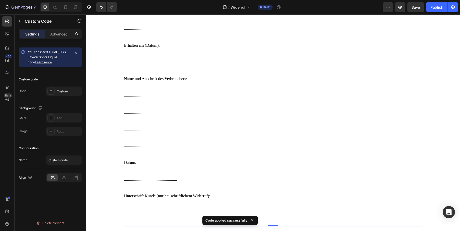
scroll to position [312, 0]
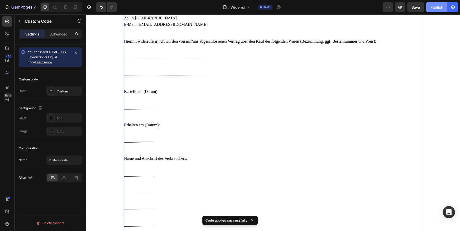
click at [435, 5] on div "Publish" at bounding box center [436, 7] width 13 height 5
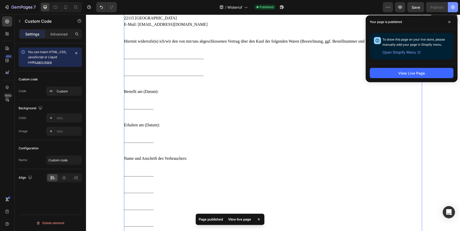
click at [452, 9] on icon "button" at bounding box center [452, 7] width 5 height 5
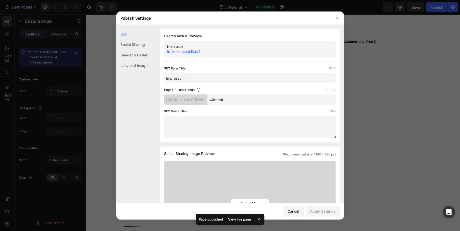
click at [18, 20] on div at bounding box center [230, 115] width 460 height 231
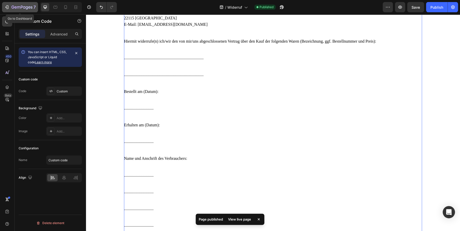
click at [18, 9] on icon "button" at bounding box center [21, 7] width 21 height 4
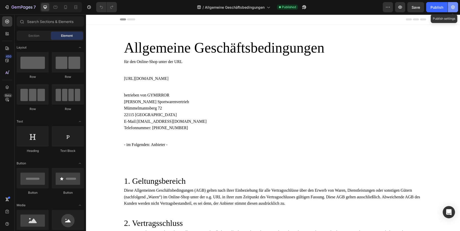
click at [449, 8] on button "button" at bounding box center [453, 7] width 10 height 10
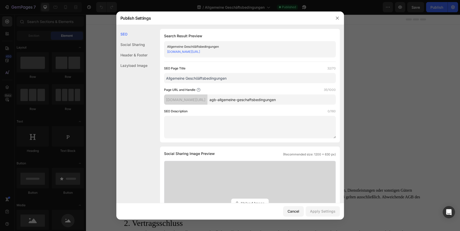
drag, startPoint x: 252, startPoint y: 100, endPoint x: 307, endPoint y: 103, distance: 54.4
click at [304, 103] on input "agb-allgemeine-geschaftsbedingungen" at bounding box center [271, 99] width 128 height 10
type input "agb"
click at [325, 214] on button "Apply Settings" at bounding box center [323, 211] width 34 height 10
click at [198, 78] on input "Allgemeine Geschöäftsbedingungen" at bounding box center [250, 78] width 172 height 10
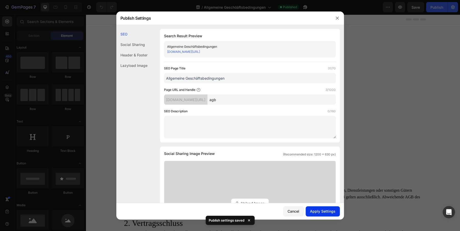
type input "Allgemeine Geschäftsbedingungen"
click at [317, 208] on button "Apply Settings" at bounding box center [323, 211] width 34 height 10
click at [48, 18] on div at bounding box center [230, 115] width 460 height 231
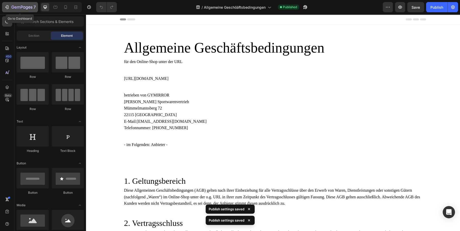
click at [18, 7] on icon "button" at bounding box center [18, 7] width 3 height 2
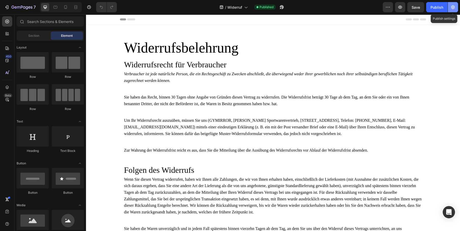
click at [452, 7] on icon "button" at bounding box center [452, 7] width 1 height 1
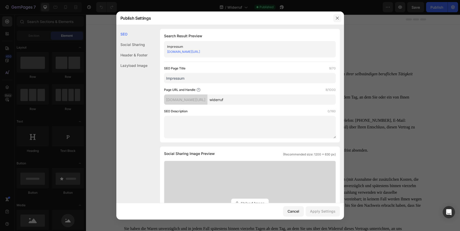
click at [336, 18] on icon "button" at bounding box center [337, 18] width 4 height 4
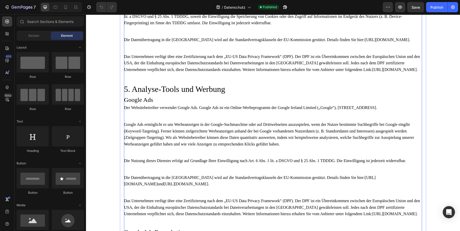
scroll to position [1886, 0]
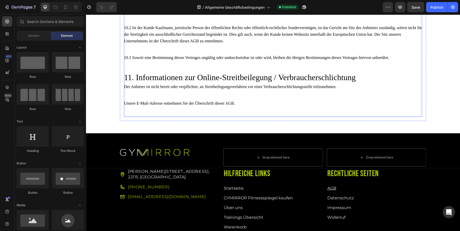
scroll to position [1009, 0]
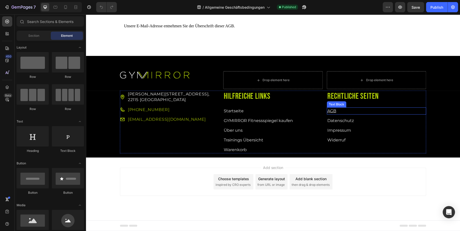
click at [347, 111] on p "AGB" at bounding box center [376, 111] width 98 height 6
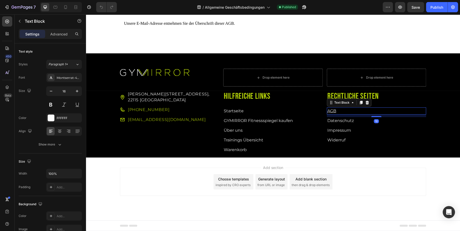
scroll to position [0, 0]
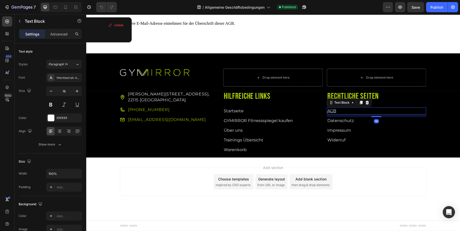
click at [333, 113] on u "AGB" at bounding box center [331, 110] width 9 height 5
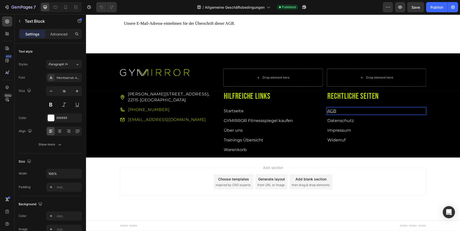
click at [333, 113] on u "AGB" at bounding box center [331, 110] width 9 height 5
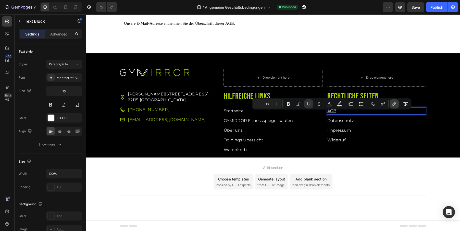
click at [395, 105] on icon "Editor contextual toolbar" at bounding box center [393, 103] width 5 height 5
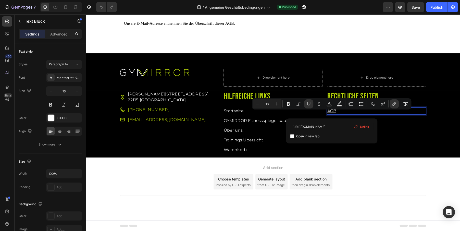
scroll to position [0, 60]
click at [334, 127] on input "[URL][DOMAIN_NAME]" at bounding box center [331, 126] width 83 height 8
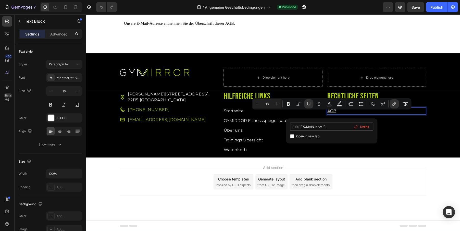
scroll to position [0, 9]
click at [349, 125] on input "[URL][DOMAIN_NAME]" at bounding box center [331, 126] width 83 height 8
type input "[URL][DOMAIN_NAME]"
click at [307, 104] on icon "Editor contextual toolbar" at bounding box center [308, 103] width 5 height 5
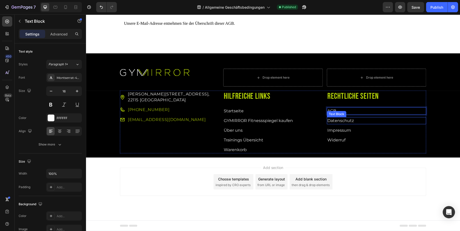
click at [365, 124] on p "Datenschutz" at bounding box center [376, 121] width 98 height 6
click at [348, 123] on link "Datenschutz" at bounding box center [340, 120] width 27 height 5
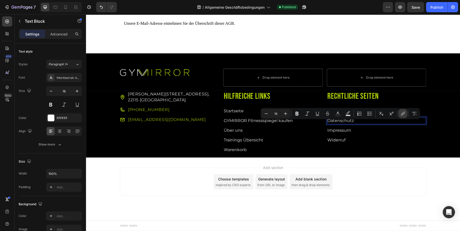
click at [401, 115] on icon "Editor contextual toolbar" at bounding box center [402, 113] width 5 height 5
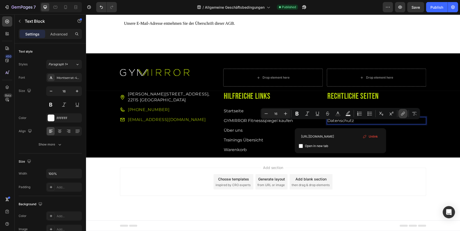
scroll to position [0, 20]
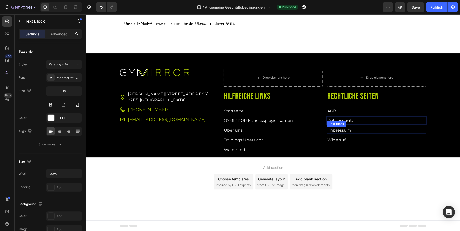
click at [402, 133] on p "Impressum" at bounding box center [376, 130] width 98 height 6
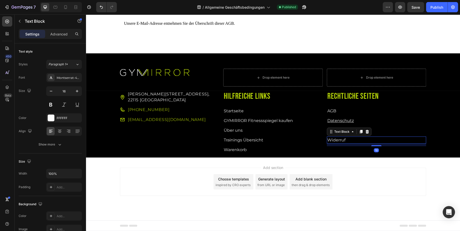
click at [340, 142] on link "Widerruf" at bounding box center [336, 139] width 18 height 5
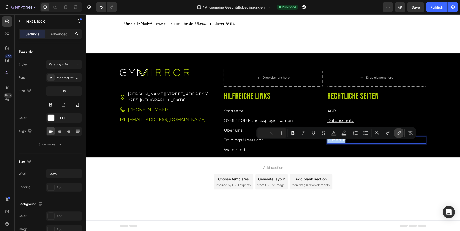
click at [400, 133] on icon "Editor contextual toolbar" at bounding box center [398, 132] width 5 height 5
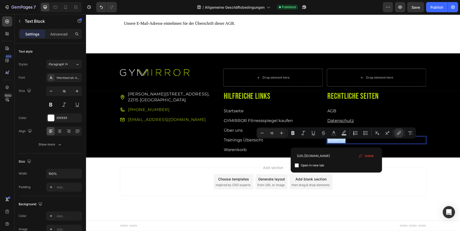
scroll to position [0, 31]
click at [342, 155] on input "[URL][DOMAIN_NAME]" at bounding box center [336, 155] width 83 height 8
type input "[URL][DOMAIN_NAME]"
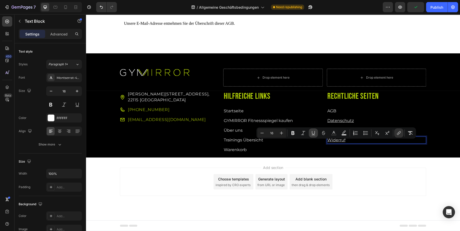
click at [312, 131] on icon "Editor contextual toolbar" at bounding box center [313, 132] width 5 height 5
click at [342, 122] on u "Datenschutz" at bounding box center [340, 120] width 27 height 5
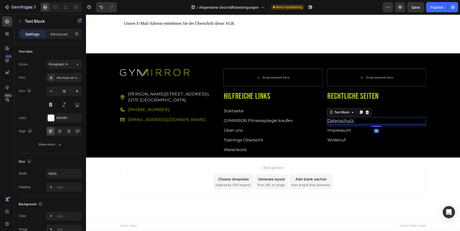
click at [342, 122] on u "Datenschutz" at bounding box center [340, 120] width 27 height 5
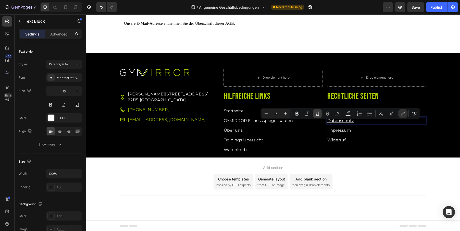
click at [319, 113] on icon "Editor contextual toolbar" at bounding box center [317, 113] width 5 height 5
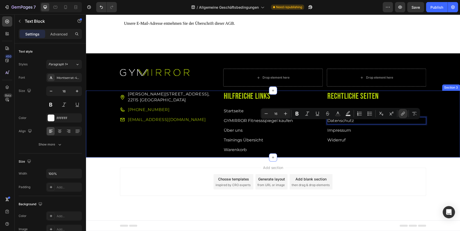
click at [356, 157] on div "[STREET_ADDRESS] Item List [PHONE_NUMBER] Item List [EMAIL_ADDRESS][DOMAIN_NAME…" at bounding box center [273, 124] width 374 height 67
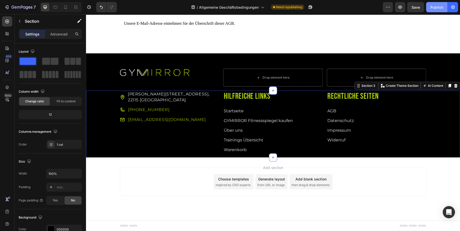
click at [438, 6] on div "Publish" at bounding box center [436, 7] width 13 height 5
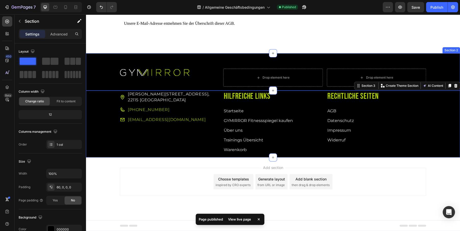
click at [105, 83] on div "Image Drop element here Drop element here Row Row" at bounding box center [273, 80] width 374 height 22
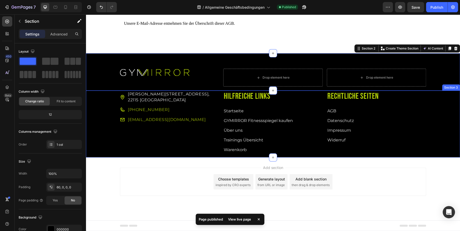
click at [102, 121] on div "[STREET_ADDRESS] Item List [PHONE_NUMBER] Item List [EMAIL_ADDRESS][DOMAIN_NAME…" at bounding box center [273, 124] width 374 height 67
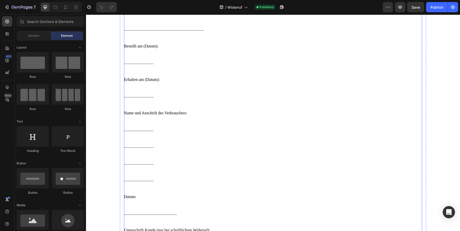
scroll to position [587, 0]
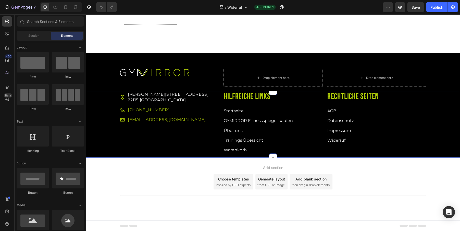
click at [108, 130] on div "[STREET_ADDRESS] Item List [PHONE_NUMBER] Item List [EMAIL_ADDRESS][DOMAIN_NAME…" at bounding box center [273, 124] width 374 height 67
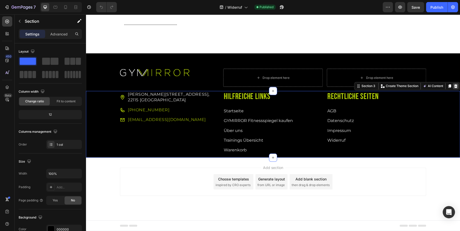
click at [455, 86] on icon at bounding box center [455, 86] width 3 height 4
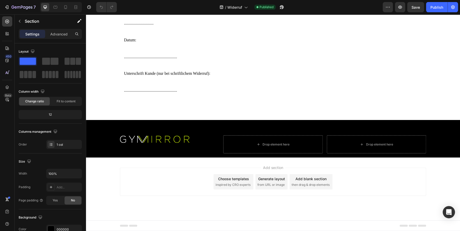
scroll to position [520, 0]
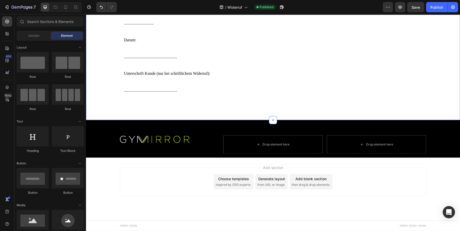
click at [442, 134] on div "Image Drop element here Drop element here Row Row Section 2" at bounding box center [273, 138] width 374 height 37
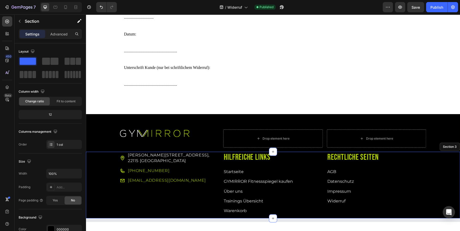
scroll to position [587, 0]
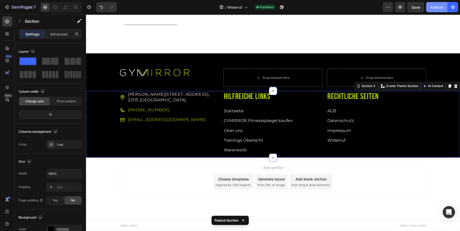
click at [434, 8] on div "Publish" at bounding box center [436, 7] width 13 height 5
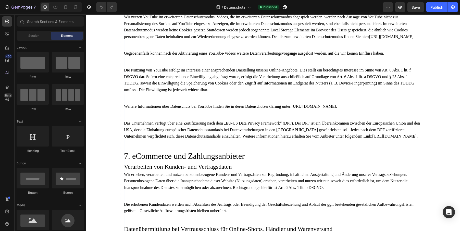
scroll to position [2851, 0]
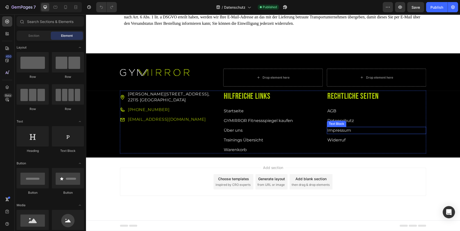
click at [411, 129] on p "Impressum" at bounding box center [376, 130] width 98 height 6
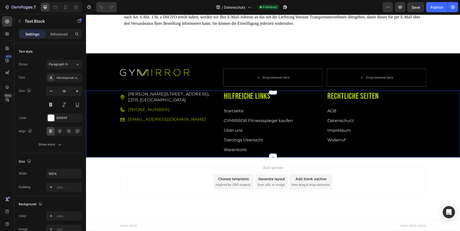
click at [441, 126] on div "Mümmelmannsberg 72, 22115 Hamburg Item List +49 175 900 777 4 Item List info@gy…" at bounding box center [273, 124] width 374 height 67
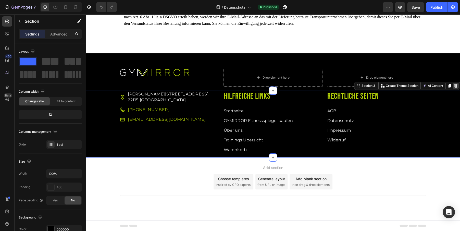
click at [453, 87] on icon at bounding box center [455, 86] width 4 height 4
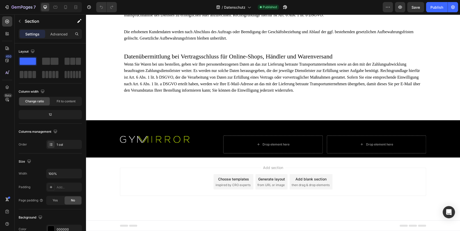
scroll to position [2784, 0]
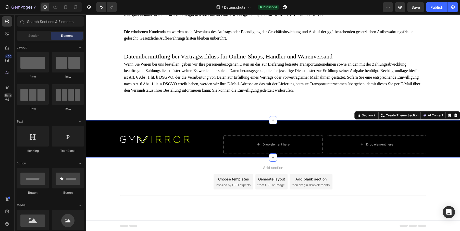
click at [445, 136] on div "Image Drop element here Drop element here Row Row" at bounding box center [273, 146] width 374 height 22
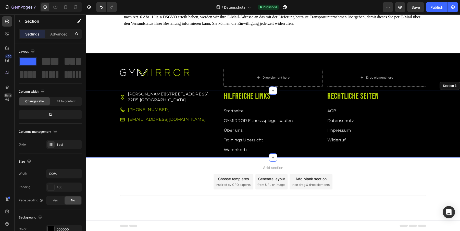
scroll to position [2851, 0]
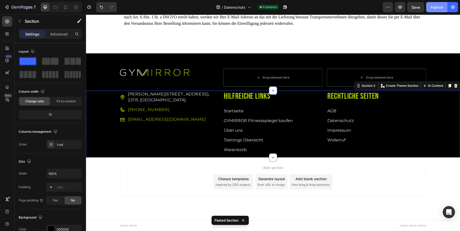
click at [437, 8] on div "Publish" at bounding box center [436, 7] width 13 height 5
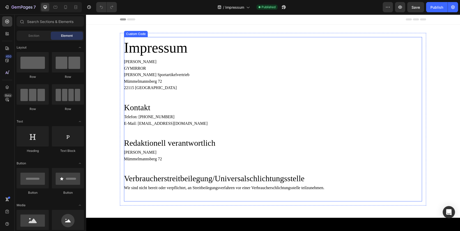
scroll to position [164, 0]
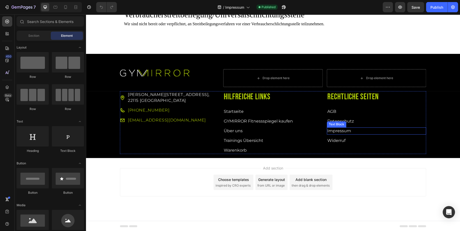
click at [421, 131] on p "Impressum" at bounding box center [376, 131] width 98 height 6
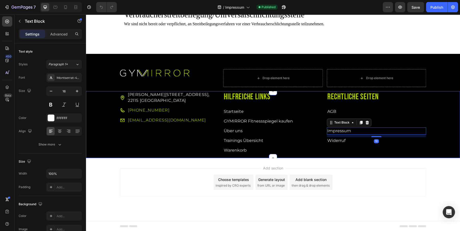
click at [444, 124] on div "[STREET_ADDRESS] Item List [PHONE_NUMBER] Item List [EMAIL_ADDRESS][DOMAIN_NAME…" at bounding box center [273, 124] width 374 height 67
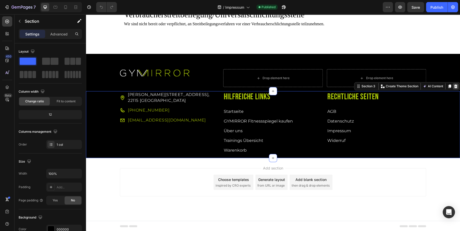
click at [455, 87] on icon at bounding box center [455, 86] width 3 height 4
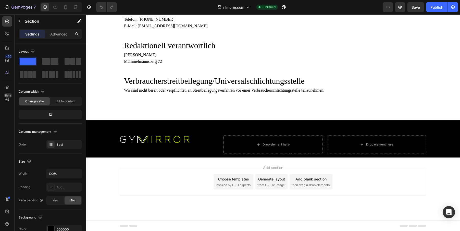
scroll to position [97, 0]
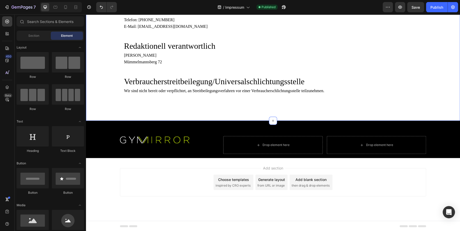
click at [441, 130] on div "Image Drop element here Drop element here Row Row Section 2" at bounding box center [273, 139] width 374 height 37
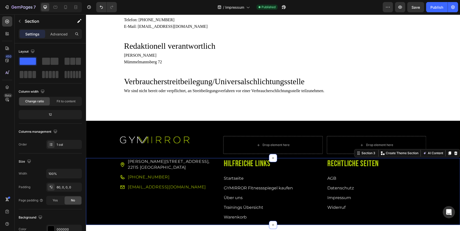
scroll to position [164, 0]
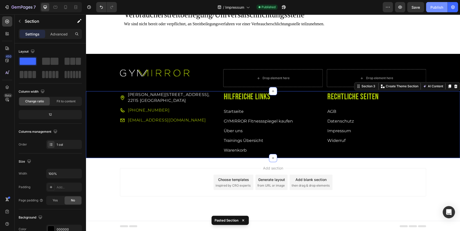
click at [435, 5] on div "Publish" at bounding box center [436, 7] width 13 height 5
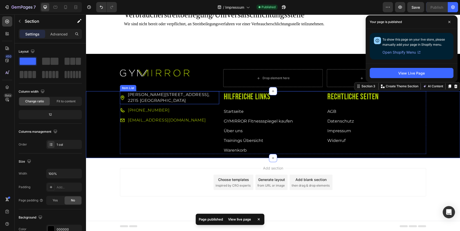
scroll to position [0, 0]
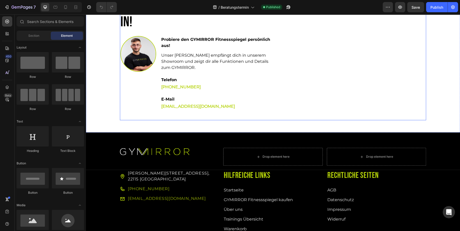
scroll to position [55, 0]
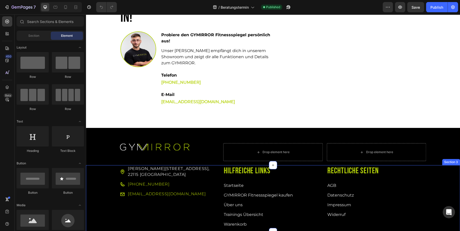
click at [447, 189] on div "[STREET_ADDRESS] Item List [PHONE_NUMBER] Item List [EMAIL_ADDRESS][DOMAIN_NAME…" at bounding box center [273, 198] width 374 height 67
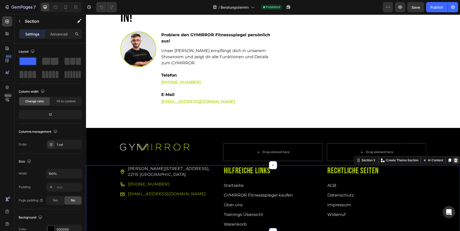
click at [454, 158] on icon at bounding box center [455, 160] width 4 height 4
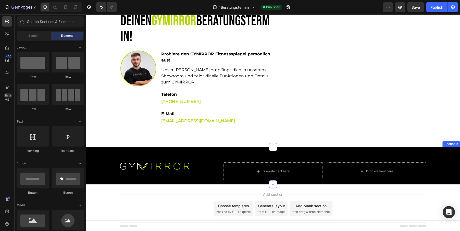
click at [454, 147] on div "Image Drop element here Drop element here Row Row Section 2" at bounding box center [273, 165] width 374 height 37
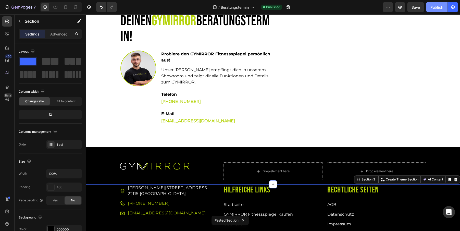
click at [433, 10] on button "Publish" at bounding box center [436, 7] width 21 height 10
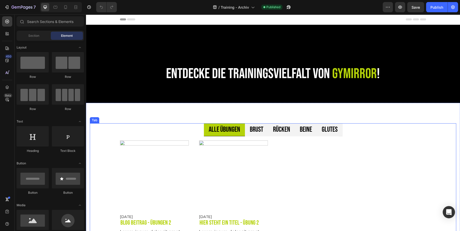
scroll to position [231, 0]
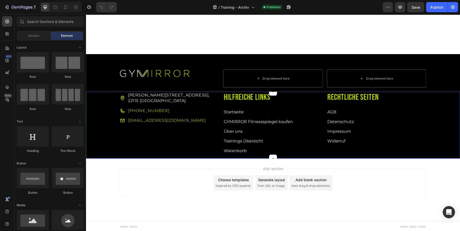
click at [441, 143] on div "[STREET_ADDRESS] Item List [PHONE_NUMBER] Item List [EMAIL_ADDRESS][DOMAIN_NAME…" at bounding box center [273, 125] width 374 height 67
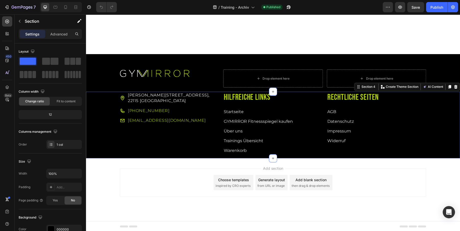
click at [451, 109] on div "[STREET_ADDRESS] Item List [PHONE_NUMBER] Item List [EMAIL_ADDRESS][DOMAIN_NAME…" at bounding box center [273, 125] width 374 height 67
click at [456, 85] on icon at bounding box center [455, 87] width 3 height 4
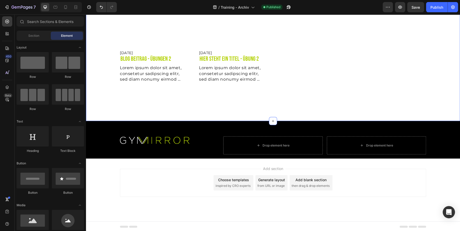
click at [451, 130] on div "Image Drop element here Drop element here Row Row Section 3" at bounding box center [273, 139] width 374 height 37
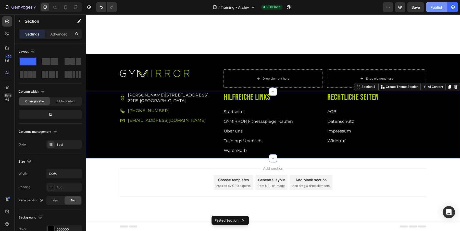
click at [436, 6] on div "Publish" at bounding box center [436, 7] width 13 height 5
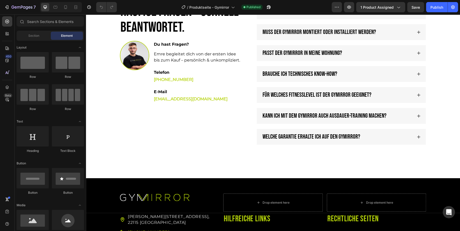
scroll to position [1989, 0]
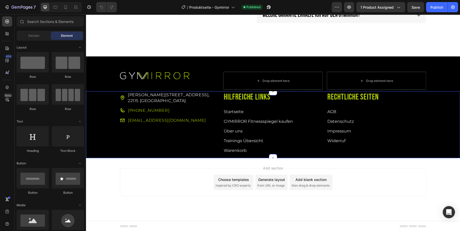
click at [441, 133] on div "[STREET_ADDRESS] Item List [PHONE_NUMBER] Item List [EMAIL_ADDRESS][DOMAIN_NAME…" at bounding box center [273, 124] width 374 height 67
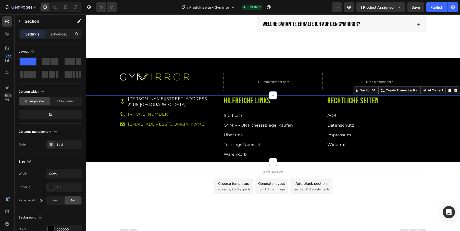
click at [449, 105] on div "[STREET_ADDRESS] Item List [PHONE_NUMBER] Item List [EMAIL_ADDRESS][DOMAIN_NAME…" at bounding box center [273, 128] width 374 height 67
click at [454, 89] on icon at bounding box center [455, 90] width 3 height 4
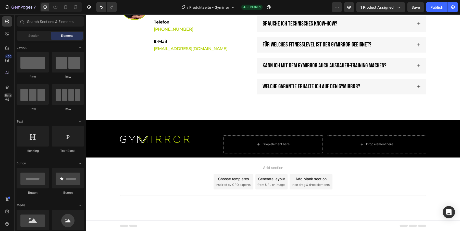
scroll to position [1915, 0]
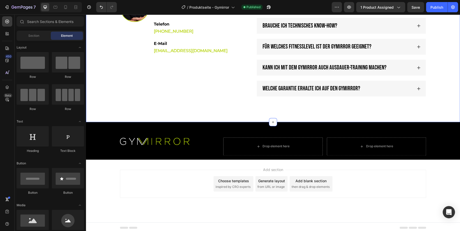
click at [446, 134] on div "Image Drop element here Drop element here Row Row Section 13" at bounding box center [273, 140] width 374 height 37
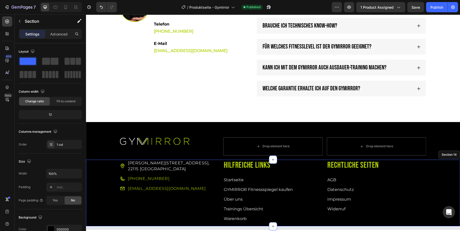
scroll to position [1979, 0]
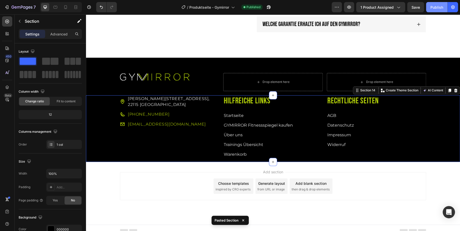
click at [436, 6] on div "Publish" at bounding box center [436, 7] width 13 height 5
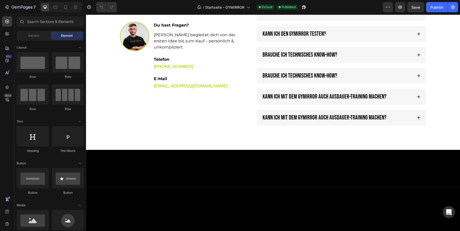
scroll to position [1699, 0]
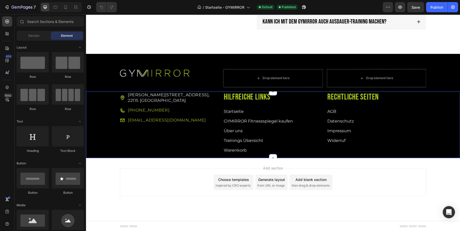
click at [449, 137] on div "[STREET_ADDRESS] Item List [PHONE_NUMBER] Item List [EMAIL_ADDRESS][DOMAIN_NAME…" at bounding box center [273, 124] width 374 height 67
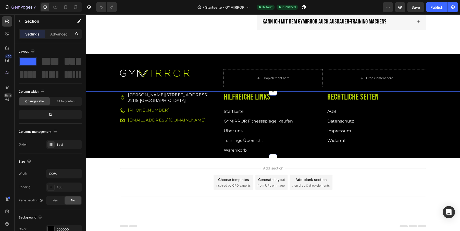
click at [448, 106] on div "[STREET_ADDRESS] Item List [PHONE_NUMBER] Item List [EMAIL_ADDRESS][DOMAIN_NAME…" at bounding box center [273, 124] width 374 height 67
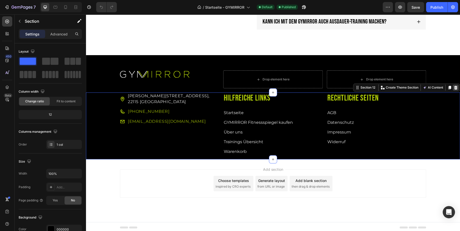
click at [456, 88] on div at bounding box center [455, 87] width 6 height 6
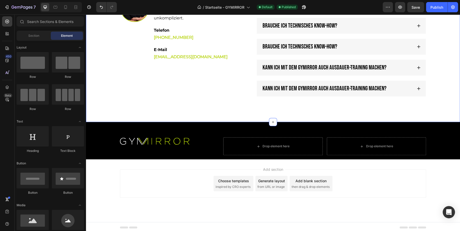
click at [452, 123] on div "Image Drop element here Drop element here Row Row Section 11" at bounding box center [273, 140] width 374 height 37
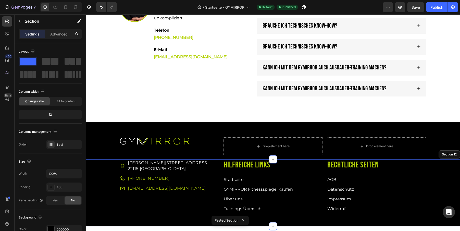
scroll to position [1699, 0]
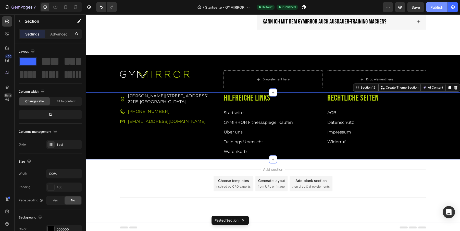
click at [433, 7] on div "Publish" at bounding box center [436, 7] width 13 height 5
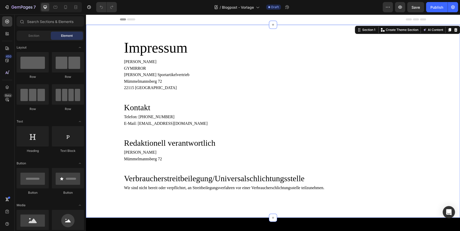
click at [98, 51] on div "Impressum [PERSON_NAME] GYMIRROR [PERSON_NAME] Sportartikelvertrieb [STREET_ADD…" at bounding box center [273, 121] width 374 height 176
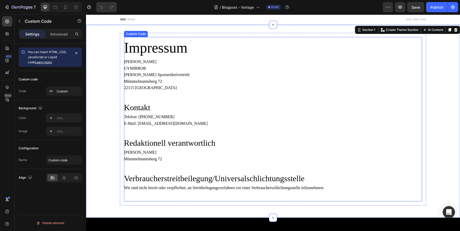
click at [171, 50] on h1 "Impressum" at bounding box center [273, 47] width 298 height 21
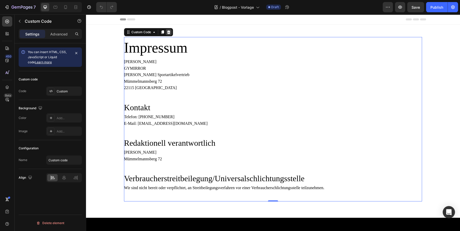
click at [170, 32] on icon at bounding box center [168, 32] width 3 height 4
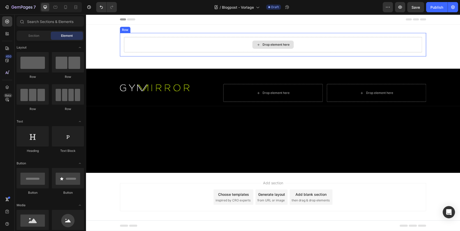
click at [226, 45] on div "Drop element here" at bounding box center [273, 44] width 298 height 15
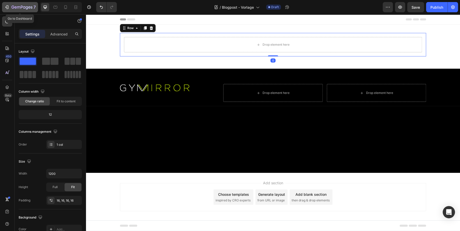
click at [18, 6] on icon "button" at bounding box center [18, 7] width 3 height 2
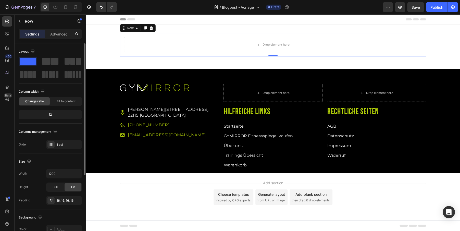
drag, startPoint x: 52, startPoint y: 60, endPoint x: 40, endPoint y: 60, distance: 12.3
click at [40, 60] on div at bounding box center [50, 68] width 63 height 22
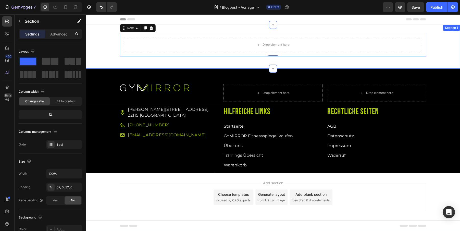
click at [94, 52] on div "Drop element here Row 0 Row" at bounding box center [273, 47] width 374 height 28
click at [170, 43] on div "Drop element here" at bounding box center [273, 44] width 298 height 15
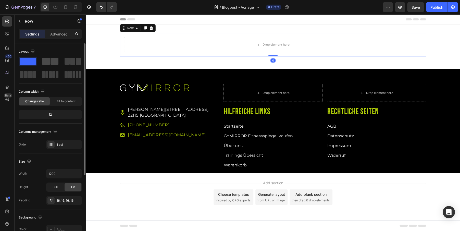
click at [55, 59] on span at bounding box center [54, 61] width 8 height 7
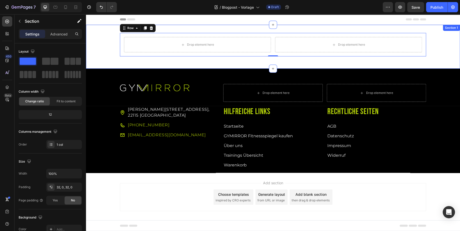
click at [96, 49] on div "Drop element here Drop element here Row 0 Row" at bounding box center [273, 47] width 374 height 28
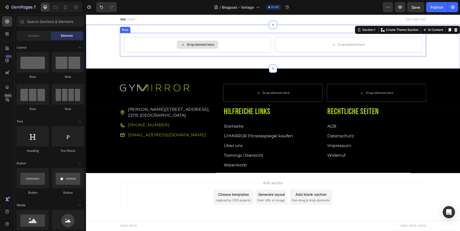
click at [188, 44] on div "Drop element here" at bounding box center [200, 45] width 27 height 4
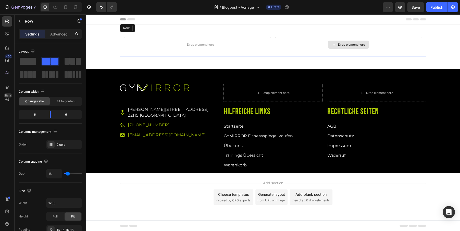
click at [310, 42] on div "Drop element here" at bounding box center [348, 44] width 147 height 15
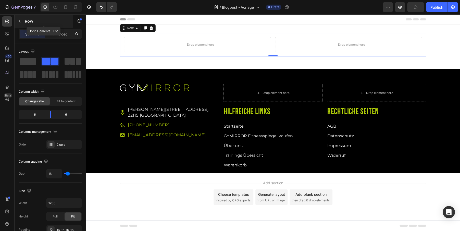
click at [20, 22] on icon "button" at bounding box center [20, 21] width 4 height 4
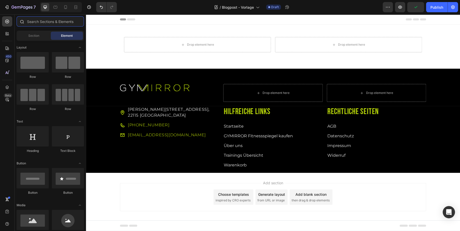
click at [51, 22] on input "text" at bounding box center [50, 21] width 67 height 10
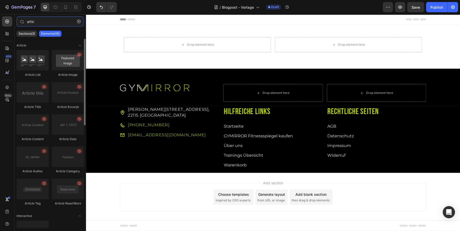
type input "artic"
click at [70, 59] on div at bounding box center [68, 60] width 32 height 20
click at [80, 23] on icon "button" at bounding box center [79, 22] width 4 height 4
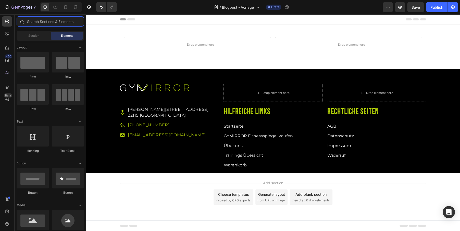
click at [43, 22] on input "text" at bounding box center [50, 21] width 67 height 10
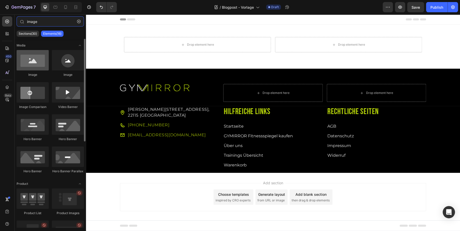
type input "image"
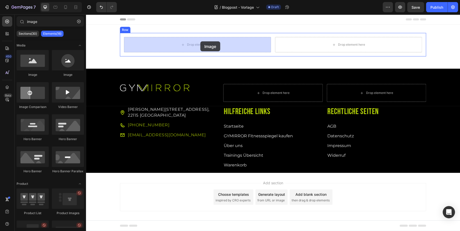
drag, startPoint x: 115, startPoint y: 79, endPoint x: 200, endPoint y: 41, distance: 93.2
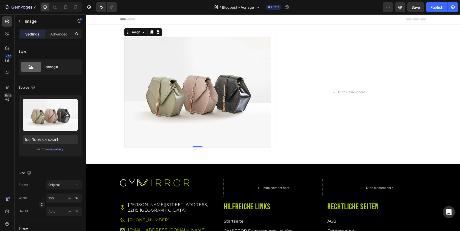
click at [202, 115] on img at bounding box center [197, 92] width 147 height 110
click at [50, 147] on div "Browse gallery" at bounding box center [53, 149] width 22 height 5
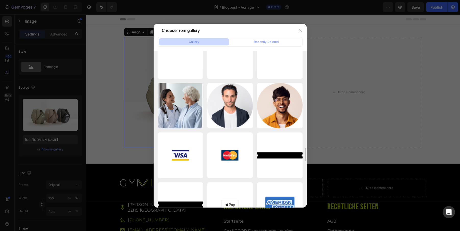
scroll to position [1028, 0]
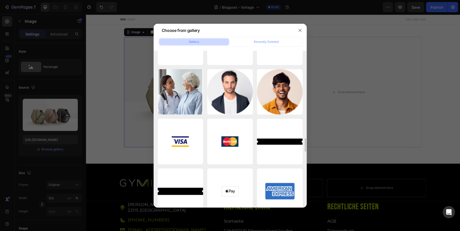
click at [376, 76] on div at bounding box center [230, 115] width 460 height 231
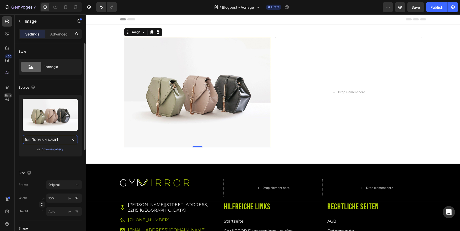
click at [49, 138] on input "https://cdn.shopify.com/s/files/1/2005/9307/files/image_demo.jpg" at bounding box center [50, 139] width 55 height 9
paste input "0910/7921/3383/files/Gymirror-Uebung-3.jpg?v=1758030807"
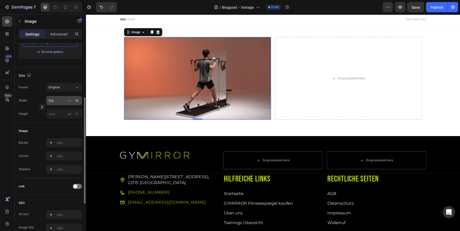
scroll to position [99, 0]
type input "https://cdn.shopify.com/s/files/1/0910/7921/3383/files/Gymirror-Uebung-3.jpg?v=…"
click at [60, 154] on div "Add..." at bounding box center [69, 154] width 24 height 5
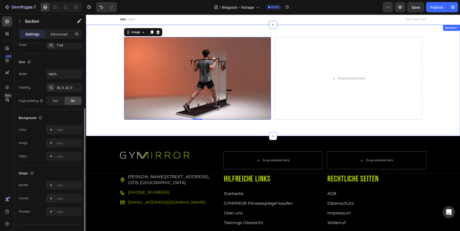
click at [115, 126] on div "Image 0 Drop element here Row Row" at bounding box center [273, 80] width 374 height 95
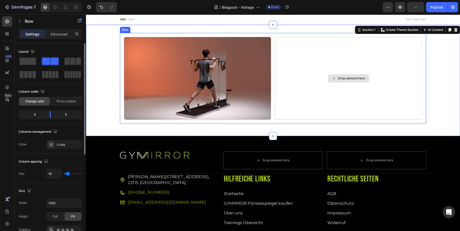
click at [329, 67] on div "Drop element here" at bounding box center [348, 78] width 147 height 83
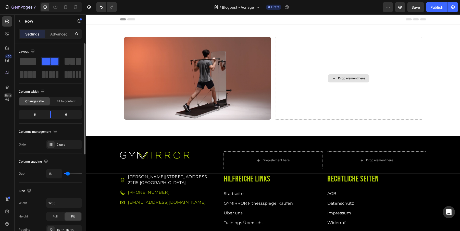
click at [368, 76] on div "Drop element here" at bounding box center [348, 78] width 41 height 8
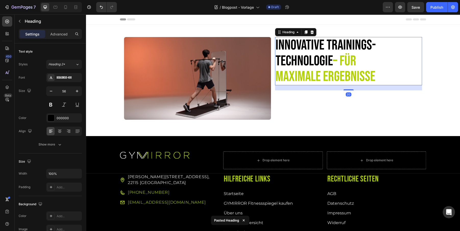
click at [298, 63] on h2 "Innovative Trainings-Technologie – für maximale Ergebnisse" at bounding box center [338, 61] width 126 height 48
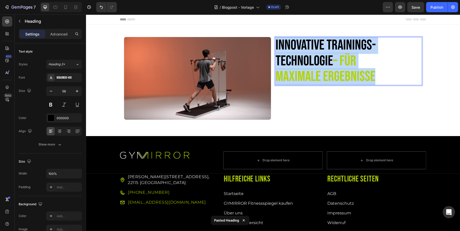
click at [298, 63] on p "Innovative Trainings-Technologie – für maximale Ergebnisse" at bounding box center [337, 60] width 125 height 47
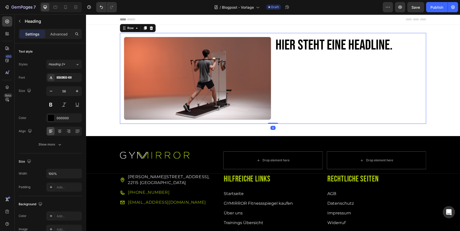
click at [350, 74] on div "Hier steht eine Headline. Heading" at bounding box center [348, 78] width 147 height 83
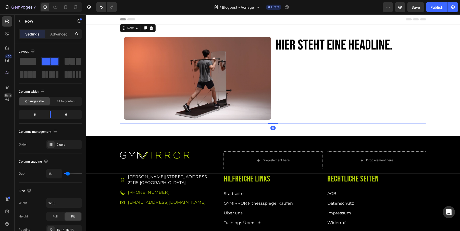
click at [338, 49] on p "Hier steht eine Headline." at bounding box center [337, 45] width 125 height 16
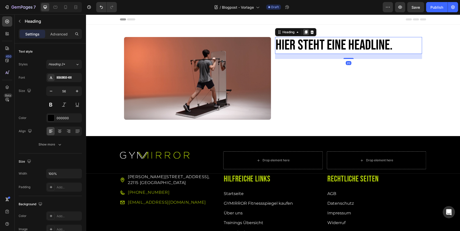
click at [305, 31] on icon at bounding box center [305, 32] width 3 height 4
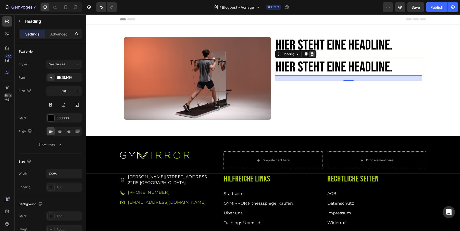
click at [311, 54] on icon at bounding box center [311, 54] width 3 height 4
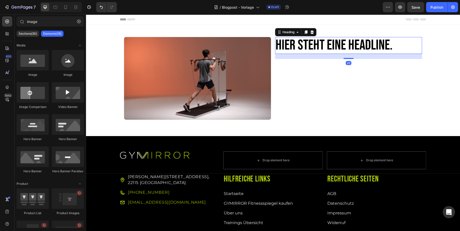
click at [296, 46] on p "Hier steht eine Headline." at bounding box center [337, 45] width 125 height 16
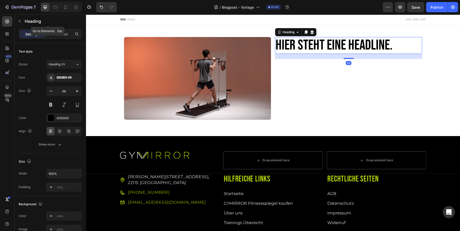
click at [23, 20] on button "button" at bounding box center [20, 21] width 8 height 8
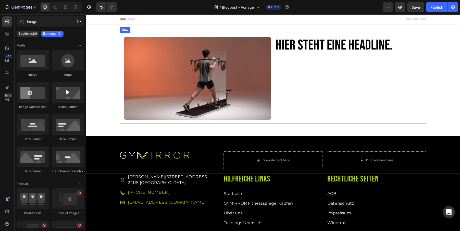
click at [323, 49] on p "Hier steht eine Headline." at bounding box center [337, 45] width 125 height 16
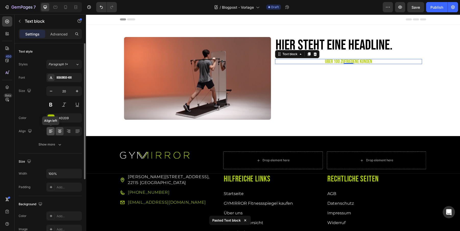
click at [51, 131] on icon at bounding box center [51, 131] width 4 height 1
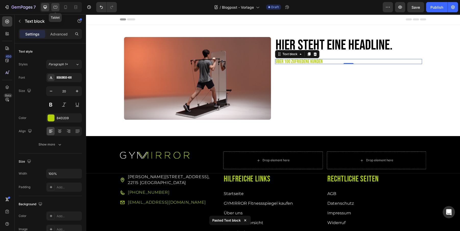
click at [55, 5] on icon at bounding box center [55, 7] width 5 height 5
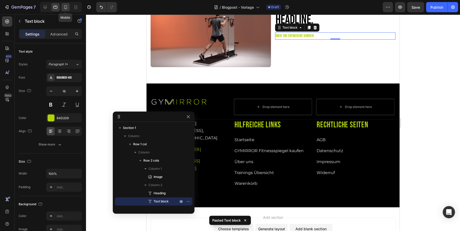
click at [67, 5] on icon at bounding box center [65, 7] width 5 height 5
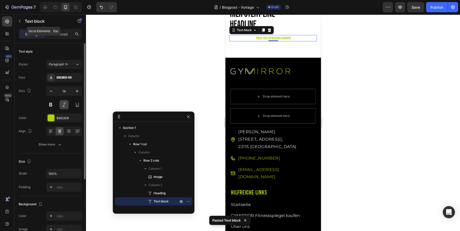
scroll to position [80, 0]
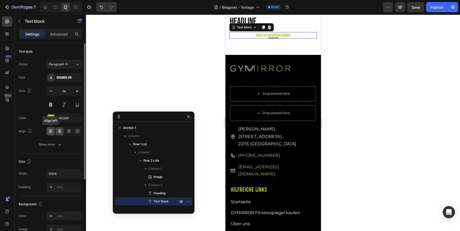
click at [53, 129] on icon at bounding box center [50, 131] width 5 height 5
click at [76, 91] on icon "button" at bounding box center [76, 90] width 5 height 5
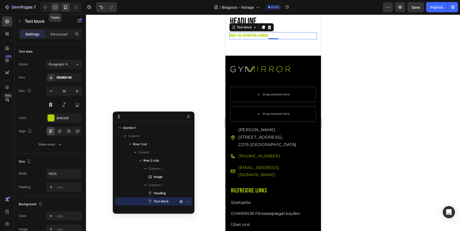
click at [54, 4] on div at bounding box center [55, 7] width 8 height 8
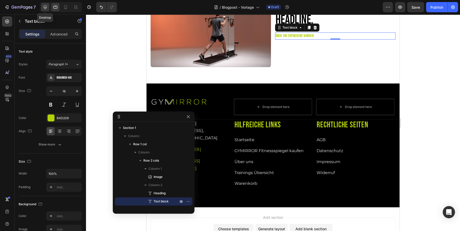
click at [46, 5] on icon at bounding box center [45, 7] width 5 height 5
type input "20"
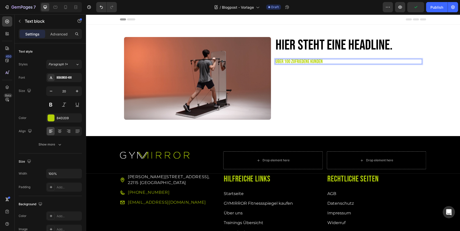
click at [286, 61] on p "Über 100 zufriedene Kunden" at bounding box center [348, 61] width 146 height 4
click at [286, 60] on p "Von: Emre Bayram" at bounding box center [348, 61] width 146 height 4
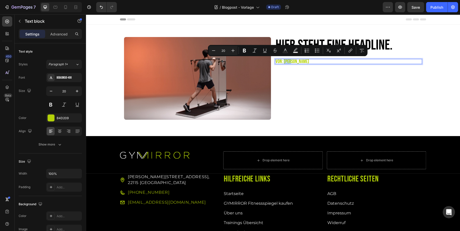
click at [303, 75] on div "Hier steht eine Headline. Heading Von: Emre Bayram Text block 0" at bounding box center [348, 78] width 147 height 83
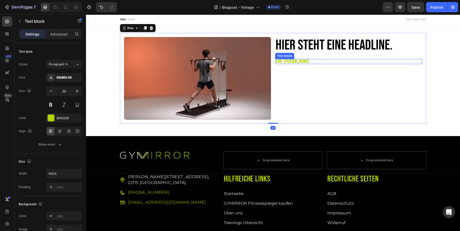
click at [294, 61] on p "Von: Emre Bayram" at bounding box center [348, 61] width 146 height 4
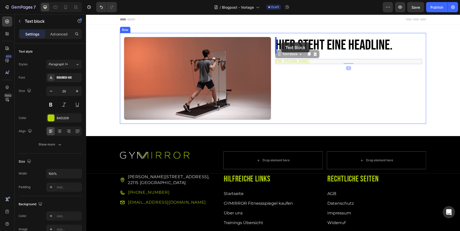
drag, startPoint x: 281, startPoint y: 55, endPoint x: 281, endPoint y: 42, distance: 12.8
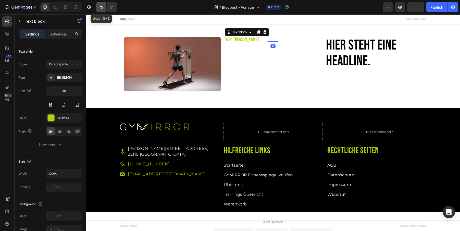
click at [105, 9] on button "Undo/Redo" at bounding box center [101, 7] width 10 height 10
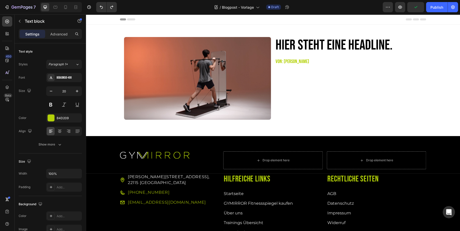
click at [290, 62] on p "Von: Emre Bayram" at bounding box center [348, 61] width 146 height 4
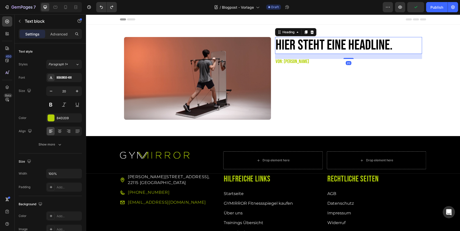
click at [314, 42] on p "Hier steht eine Headline." at bounding box center [337, 45] width 125 height 16
click at [290, 62] on p "Von: Emre Bayram" at bounding box center [348, 61] width 146 height 4
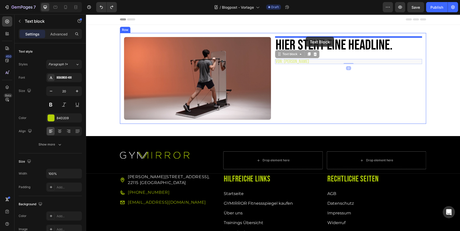
drag, startPoint x: 281, startPoint y: 55, endPoint x: 304, endPoint y: 38, distance: 28.8
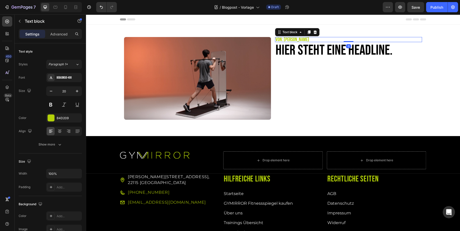
drag, startPoint x: 348, startPoint y: 46, endPoint x: 348, endPoint y: 25, distance: 20.9
click at [348, 25] on div "Image Von: Emre Bayram Text block 0 Hier steht eine Headline. Heading Row Row S…" at bounding box center [273, 80] width 374 height 111
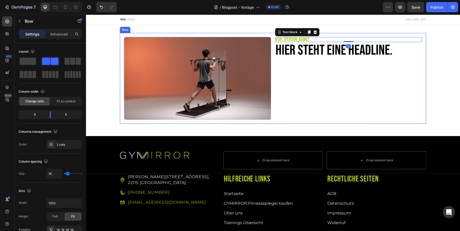
click at [339, 70] on div "Von: Emre Bayram Text block 0 Hier steht eine Headline. Heading" at bounding box center [348, 78] width 147 height 83
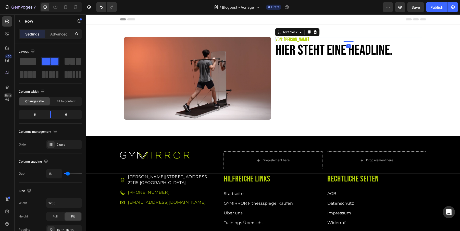
click at [303, 39] on p "Von: Emre Bayram" at bounding box center [348, 39] width 146 height 4
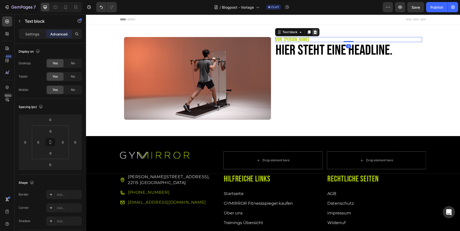
click at [315, 31] on icon at bounding box center [314, 32] width 3 height 4
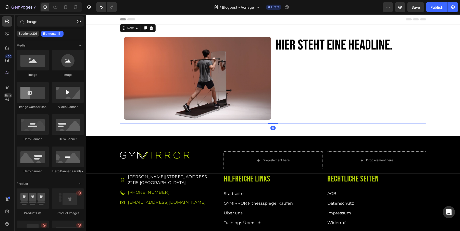
click at [316, 63] on div "Hier steht eine Headline. Heading" at bounding box center [348, 78] width 147 height 83
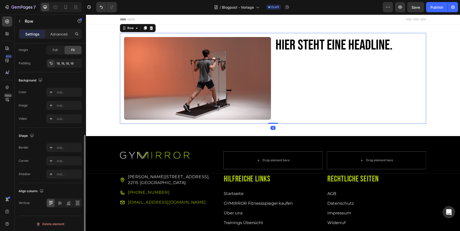
scroll to position [166, 0]
click at [60, 201] on icon at bounding box center [59, 202] width 5 height 5
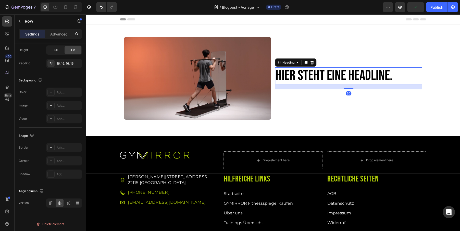
click at [322, 76] on p "Hier steht eine Headline." at bounding box center [337, 76] width 125 height 16
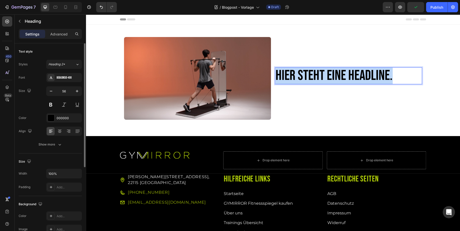
click at [322, 76] on p "Hier steht eine Headline." at bounding box center [337, 76] width 125 height 16
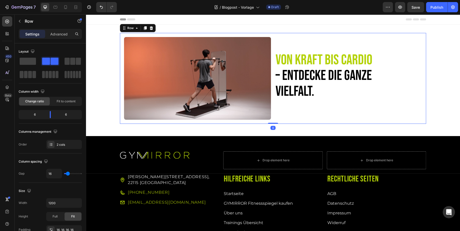
click at [371, 114] on div "⁠⁠⁠⁠⁠⁠⁠ Von Kraft bis Cardio – entdecke die ganze Vielfalt. Heading" at bounding box center [348, 78] width 147 height 83
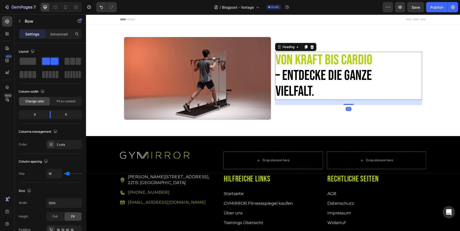
click at [373, 77] on p "⁠⁠⁠⁠⁠⁠⁠ Von Kraft bis Cardio – entdecke die ganze Vielfalt." at bounding box center [337, 75] width 125 height 47
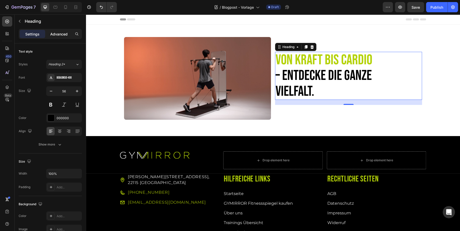
click at [60, 35] on p "Advanced" at bounding box center [58, 33] width 17 height 5
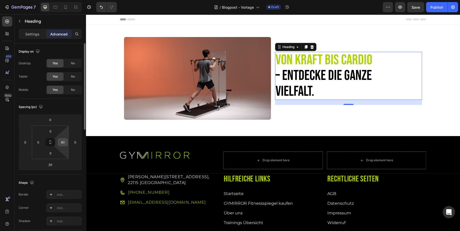
click at [64, 142] on input "80" at bounding box center [63, 142] width 8 height 8
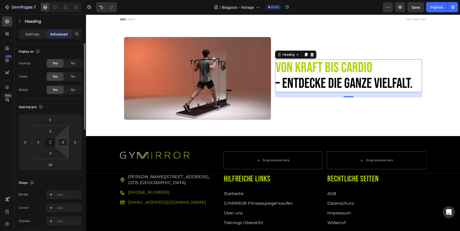
type input "0"
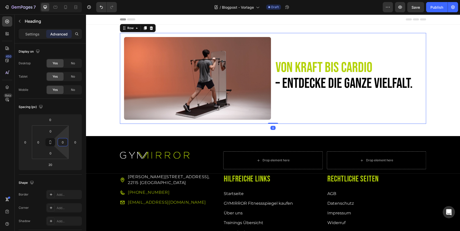
click at [293, 123] on div "Image ⁠⁠⁠⁠⁠⁠⁠ Von Kraft bis Cardio – entdecke die ganze Vielfalt. Heading Row 0" at bounding box center [273, 78] width 306 height 91
click at [321, 84] on p "⁠⁠⁠⁠⁠⁠⁠ Von Kraft bis Cardio – entdecke die ganze Vielfalt." at bounding box center [348, 75] width 146 height 31
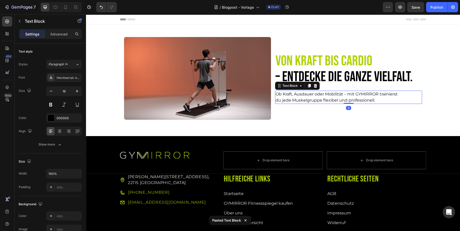
drag, startPoint x: 345, startPoint y: 108, endPoint x: 344, endPoint y: 71, distance: 36.5
click at [344, 71] on div "⁠⁠⁠⁠⁠⁠⁠ Von Kraft bis Cardio – entdecke die ganze Vielfalt. Heading Ob Kraft, A…" at bounding box center [348, 78] width 147 height 83
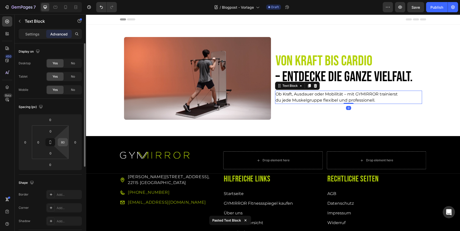
click at [64, 143] on input "80" at bounding box center [63, 142] width 8 height 8
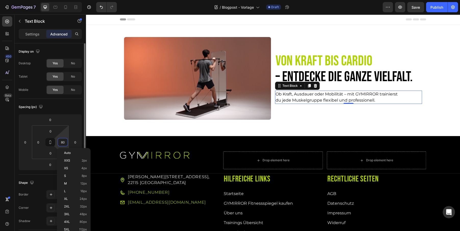
type input "0"
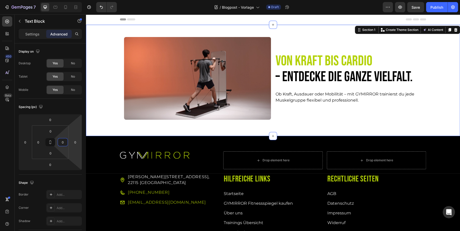
click at [314, 129] on div "Image ⁠⁠⁠⁠⁠⁠⁠ Von Kraft bis Cardio – entdecke die ganze Vielfalt. Heading Ob Kr…" at bounding box center [273, 80] width 374 height 111
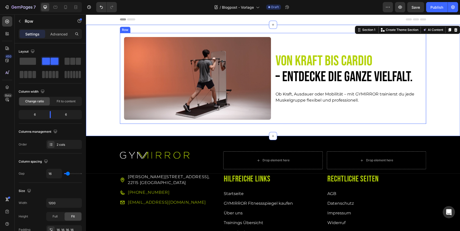
click at [301, 113] on div "⁠⁠⁠⁠⁠⁠⁠ Von Kraft bis Cardio – entdecke die ganze Vielfalt. Heading Ob Kraft, A…" at bounding box center [348, 78] width 147 height 83
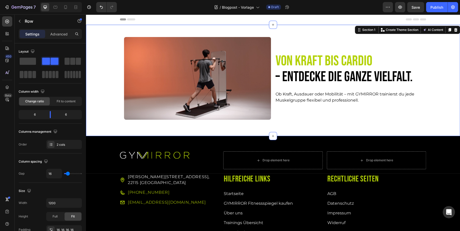
click at [95, 70] on div "Image ⁠⁠⁠⁠⁠⁠⁠ Von Kraft bis Cardio – entdecke die ganze Vielfalt. Heading Ob Kr…" at bounding box center [273, 80] width 374 height 95
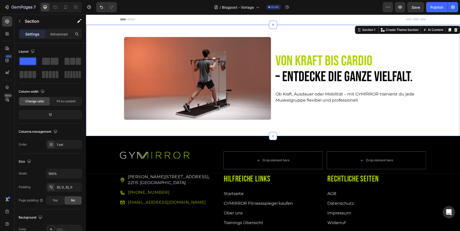
click at [102, 70] on div "Image ⁠⁠⁠⁠⁠⁠⁠ Von Kraft bis Cardio – entdecke die ganze Vielfalt. Heading Ob Kr…" at bounding box center [273, 80] width 374 height 95
click at [24, 21] on div "Section" at bounding box center [41, 21] width 53 height 13
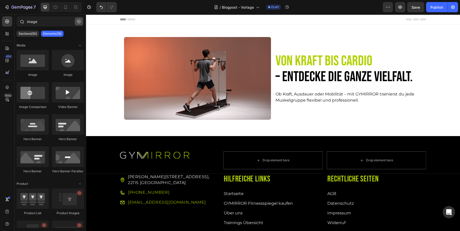
click at [79, 20] on icon "button" at bounding box center [79, 22] width 4 height 4
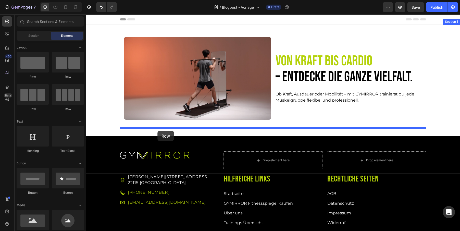
drag, startPoint x: 157, startPoint y: 86, endPoint x: 157, endPoint y: 131, distance: 44.6
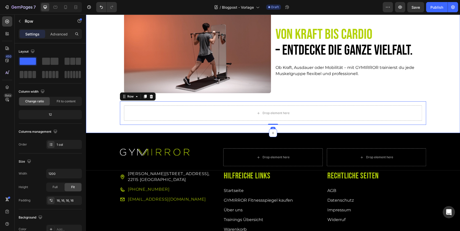
scroll to position [27, 0]
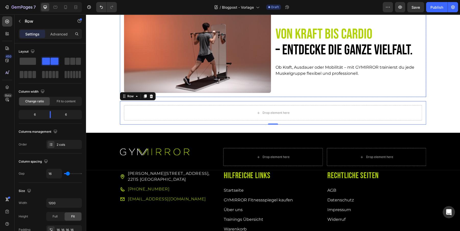
click at [293, 87] on div "⁠⁠⁠⁠⁠⁠⁠ Von Kraft bis Cardio – entdecke die ganze Vielfalt. Heading Ob Kraft, A…" at bounding box center [348, 51] width 147 height 83
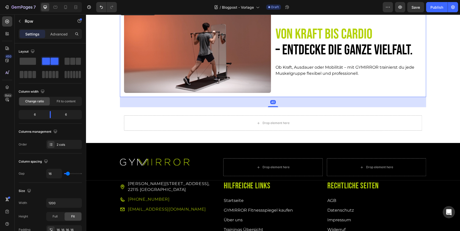
drag, startPoint x: 275, startPoint y: 96, endPoint x: 290, endPoint y: 107, distance: 17.8
click at [290, 97] on div "40" at bounding box center [273, 97] width 306 height 0
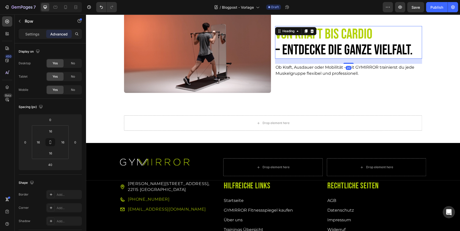
click at [334, 41] on p "⁠⁠⁠⁠⁠⁠⁠ Von Kraft bis Cardio – entdecke die ganze Vielfalt." at bounding box center [348, 42] width 146 height 31
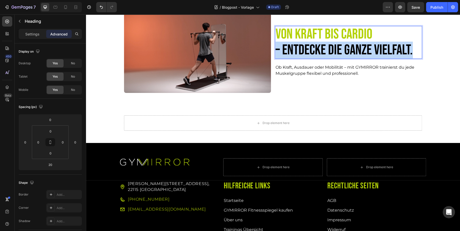
click at [334, 41] on p "Von Kraft bis Cardio – entdecke die ganze Vielfalt." at bounding box center [348, 42] width 146 height 31
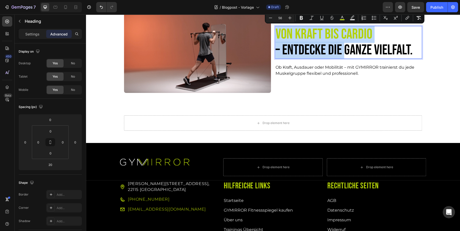
click at [350, 48] on span "ganze Vielfalt." at bounding box center [378, 50] width 69 height 17
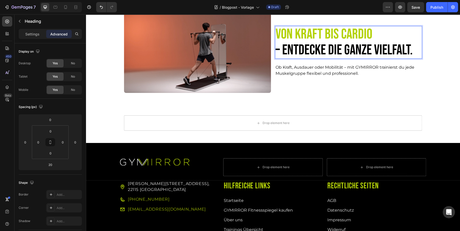
click at [329, 34] on span "Von Kraft bis Cardio" at bounding box center [323, 34] width 97 height 17
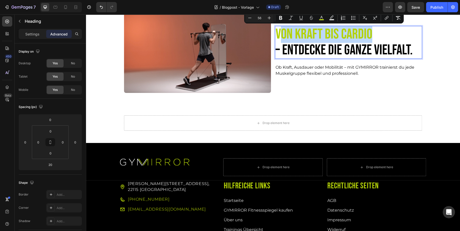
drag, startPoint x: 372, startPoint y: 32, endPoint x: 278, endPoint y: 33, distance: 93.6
click at [278, 33] on span "Von Kraft bis Cardio" at bounding box center [323, 34] width 97 height 17
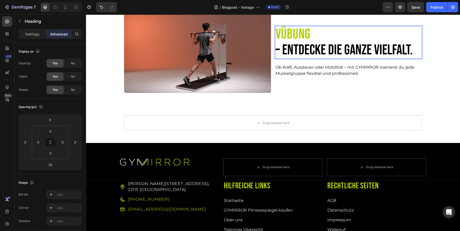
click at [288, 29] on span "VÜbung" at bounding box center [292, 34] width 35 height 17
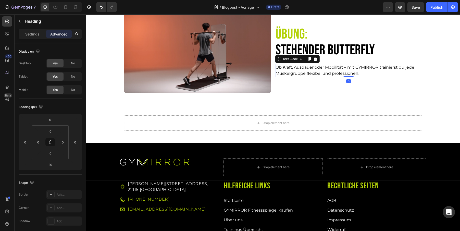
click at [335, 72] on p "Ob Kraft, Ausdauer oder Mobilität – mit GYMIRROR trainierst du jede Muskelgrupp…" at bounding box center [348, 70] width 146 height 12
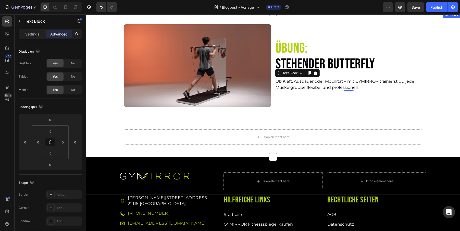
scroll to position [0, 0]
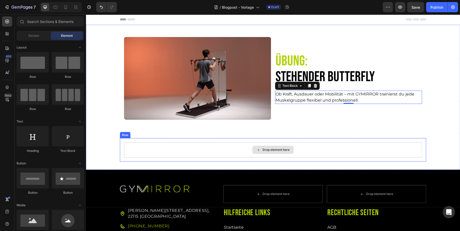
click at [276, 150] on div "Drop element here" at bounding box center [275, 150] width 27 height 4
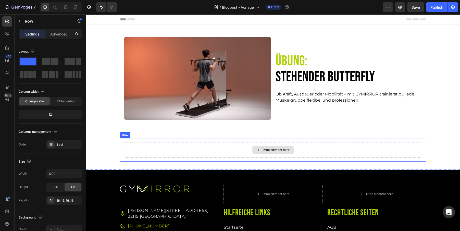
click at [142, 152] on div "Drop element here" at bounding box center [273, 149] width 298 height 15
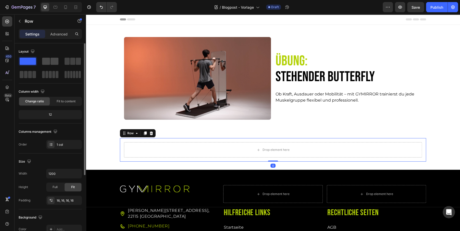
click at [49, 63] on span at bounding box center [46, 61] width 8 height 7
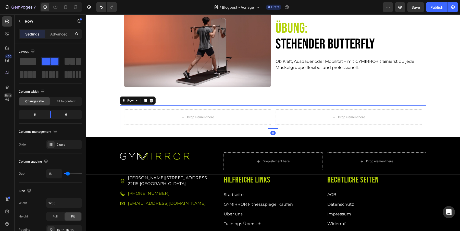
scroll to position [41, 0]
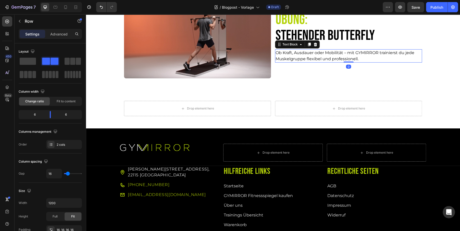
click at [305, 59] on p "Ob Kraft, Ausdauer oder Mobilität – mit GYMIRROR trainierst du jede Muskelgrupp…" at bounding box center [348, 56] width 146 height 12
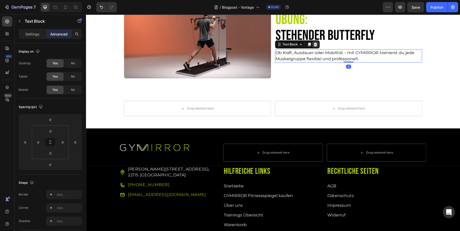
click at [314, 43] on icon at bounding box center [315, 44] width 3 height 4
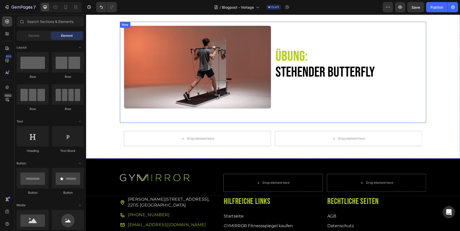
scroll to position [18, 0]
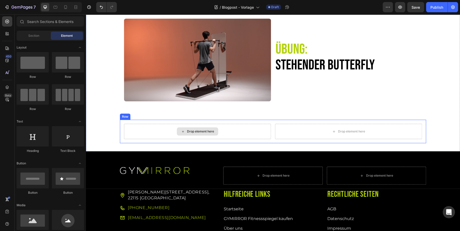
click at [197, 134] on div "Drop element here" at bounding box center [197, 131] width 41 height 8
click at [157, 133] on div "Drop element here" at bounding box center [197, 131] width 147 height 15
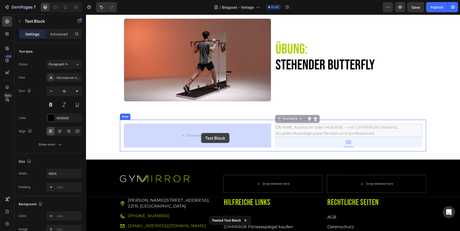
drag, startPoint x: 293, startPoint y: 119, endPoint x: 218, endPoint y: 132, distance: 76.4
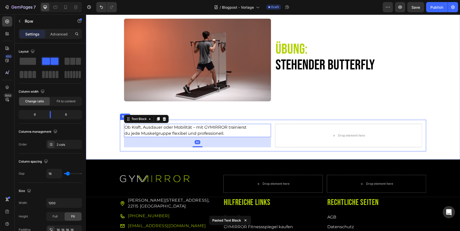
click at [196, 147] on div "Ob Kraft, Ausdauer oder Mobilität – mit GYMIRROR trainierst du jede Muskelgrupp…" at bounding box center [273, 136] width 306 height 32
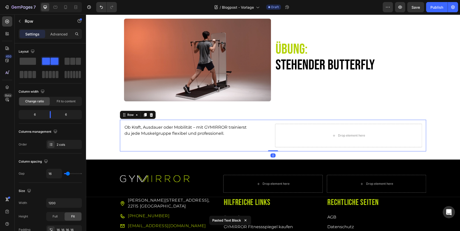
click at [208, 139] on div "Ob Kraft, Ausdauer oder Mobilität – mit GYMIRROR trainierst du jede Muskelgrupp…" at bounding box center [197, 135] width 147 height 23
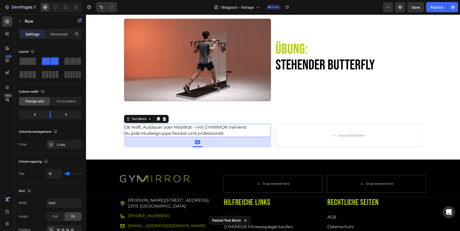
click at [207, 130] on p "Ob Kraft, Ausdauer oder Mobilität – mit GYMIRROR trainierst du jede Muskelgrupp…" at bounding box center [186, 130] width 125 height 12
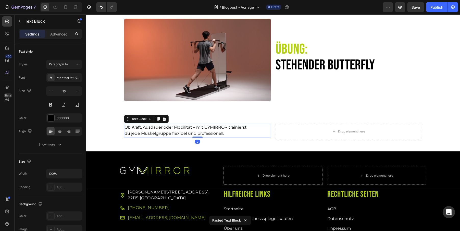
drag, startPoint x: 199, startPoint y: 146, endPoint x: 199, endPoint y: 124, distance: 21.7
click at [199, 124] on div "Ob Kraft, Ausdauer oder Mobilität – mit GYMIRROR trainierst du jede Muskelgrupp…" at bounding box center [197, 130] width 147 height 13
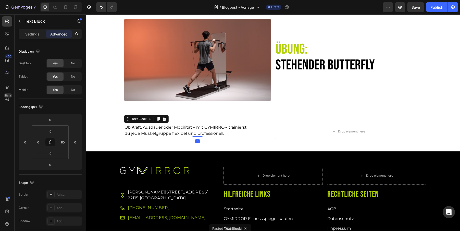
click at [214, 129] on p "Ob Kraft, Ausdauer oder Mobilität – mit GYMIRROR trainierst du jede Muskelgrupp…" at bounding box center [186, 130] width 125 height 12
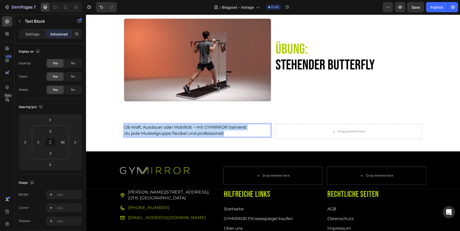
click at [214, 129] on p "Ob Kraft, Ausdauer oder Mobilität – mit GYMIRROR trainierst du jede Muskelgrupp…" at bounding box center [186, 130] width 125 height 12
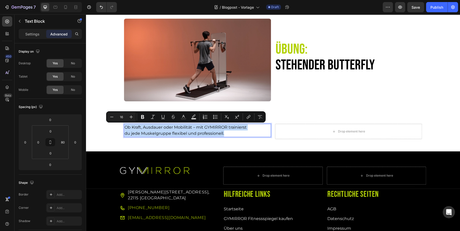
click at [213, 130] on p "Ob Kraft, Ausdauer oder Mobilität – mit GYMIRROR trainierst du jede Muskelgrupp…" at bounding box center [186, 130] width 125 height 12
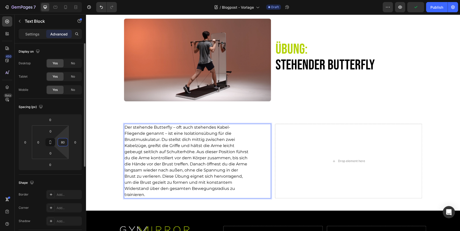
click at [65, 142] on input "80" at bounding box center [63, 142] width 8 height 8
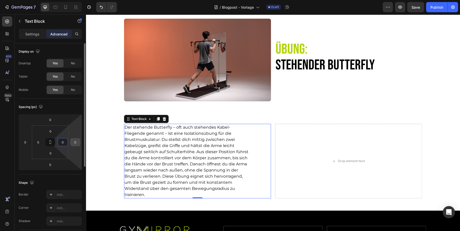
type input "0"
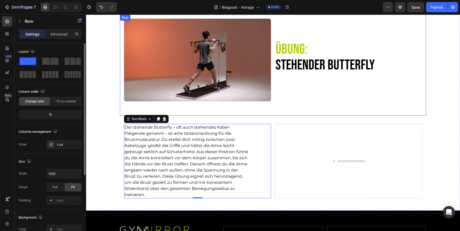
click at [234, 111] on div "Image ⁠⁠⁠⁠⁠⁠⁠ Übung: Stehender Butterfly Heading Row" at bounding box center [273, 65] width 306 height 101
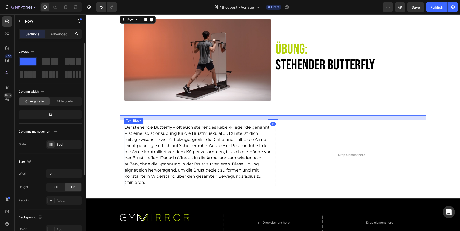
click at [200, 151] on p "Der stehende Butterfly – oft auch stehendes Kabel-Fliegende genannt – ist eine …" at bounding box center [197, 154] width 146 height 61
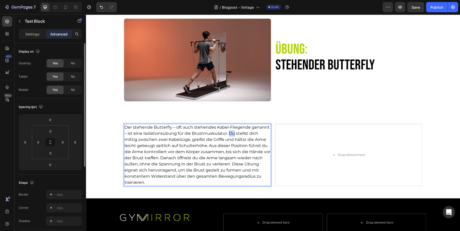
click at [232, 133] on p "Der stehende Butterfly – oft auch stehendes Kabel-Fliegende genannt – ist eine …" at bounding box center [197, 154] width 146 height 61
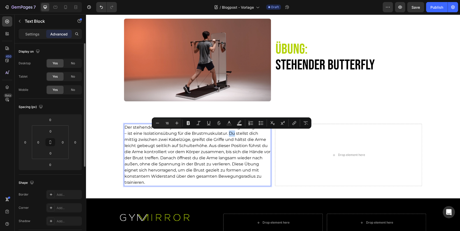
click at [228, 134] on p "Der stehende Butterfly – oft auch stehendes Kabel-Fliegende genannt – ist eine …" at bounding box center [197, 154] width 146 height 61
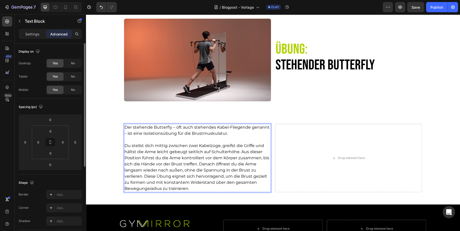
click at [199, 163] on p "Du stellst dich mittig zwischen zwei Kabelzüge, greifst die Griffe und hältst d…" at bounding box center [197, 167] width 146 height 49
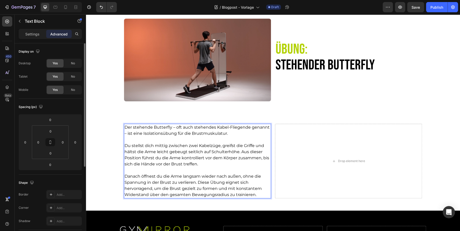
scroll to position [40, 0]
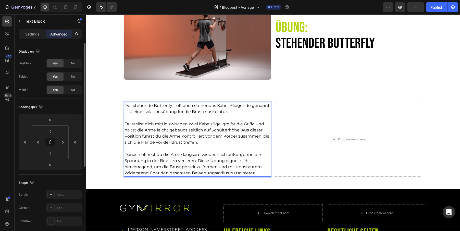
click at [198, 161] on p "Danach öffnest du die Arme langsam wieder nach außen, ohne die Spannung in der …" at bounding box center [197, 163] width 146 height 24
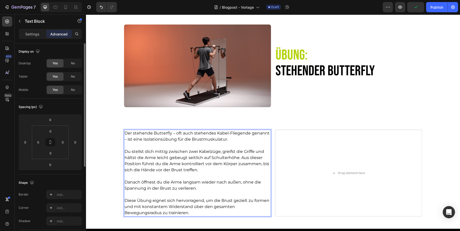
scroll to position [10, 0]
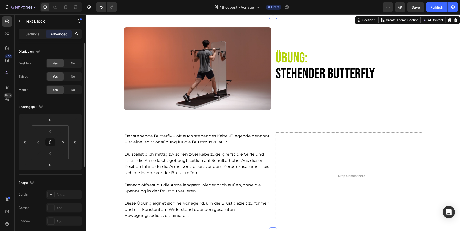
click at [109, 148] on div "Image ⁠⁠⁠⁠⁠⁠⁠ Übung: Stehender Butterfly Heading Row Row Der stehende Butterfly…" at bounding box center [273, 123] width 374 height 200
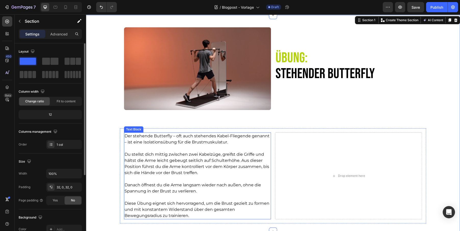
click at [169, 143] on p "Der stehende Butterfly – oft auch stehendes Kabel-Fliegende genannt – ist eine …" at bounding box center [197, 139] width 146 height 12
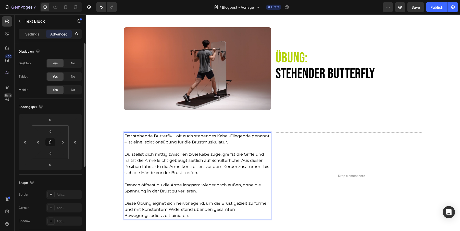
click at [169, 143] on p "Der stehende Butterfly – oft auch stehendes Kabel-Fliegende genannt – ist eine …" at bounding box center [197, 139] width 146 height 12
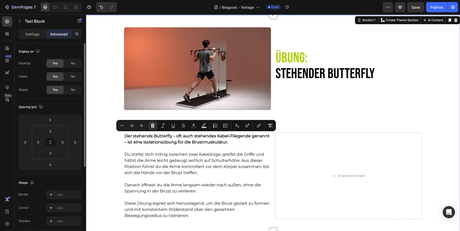
click at [113, 157] on div "Image ⁠⁠⁠⁠⁠⁠⁠ Übung: Stehender Butterfly Heading Row Row Der stehende Butterfly…" at bounding box center [273, 123] width 374 height 200
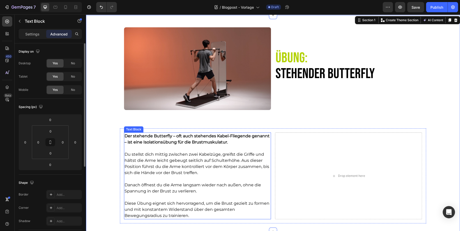
click at [175, 209] on p "Diese Übung eignet sich hervorragend, um die Brust gezielt zu formen und mit ko…" at bounding box center [197, 209] width 146 height 18
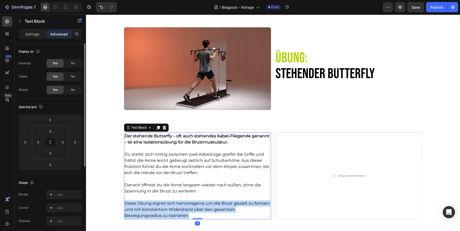
click at [175, 209] on p "Diese Übung eignet sich hervorragend, um die Brust gezielt zu formen und mit ko…" at bounding box center [197, 209] width 146 height 18
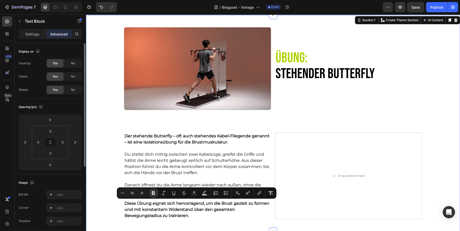
click at [113, 189] on div "Image ⁠⁠⁠⁠⁠⁠⁠ Übung: Stehender Butterfly Heading Row Row Der stehende Butterfly…" at bounding box center [273, 123] width 374 height 200
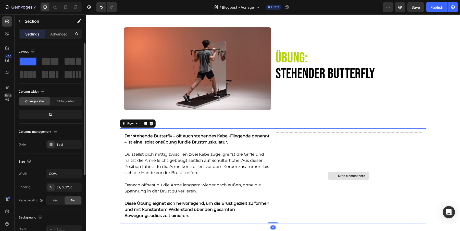
click at [315, 157] on div "Drop element here" at bounding box center [348, 175] width 147 height 87
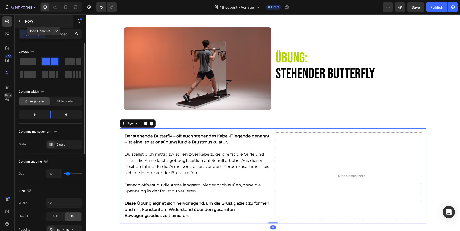
click at [24, 22] on div "Row" at bounding box center [44, 21] width 58 height 13
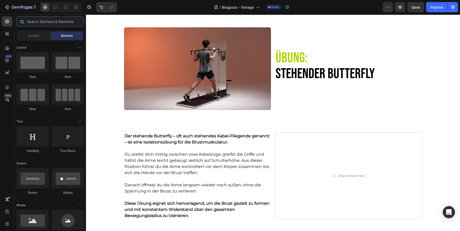
click at [51, 22] on input "text" at bounding box center [50, 21] width 67 height 10
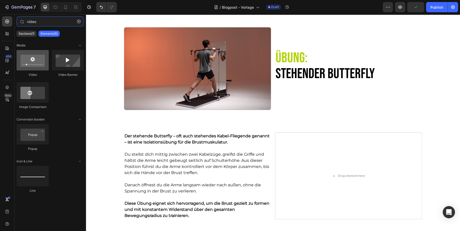
type input "video"
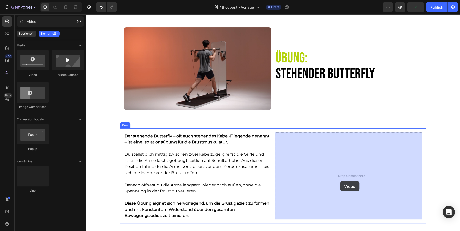
drag, startPoint x: 113, startPoint y: 82, endPoint x: 340, endPoint y: 181, distance: 247.3
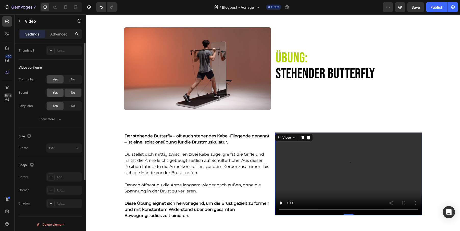
scroll to position [40, 0]
click at [65, 188] on div "Add..." at bounding box center [69, 189] width 24 height 5
click at [339, 148] on video at bounding box center [348, 173] width 147 height 83
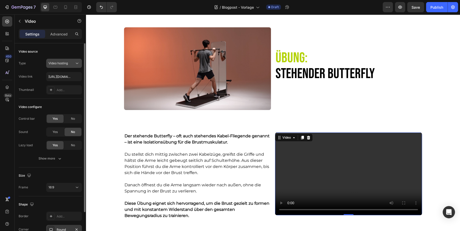
click at [75, 62] on icon at bounding box center [76, 63] width 5 height 5
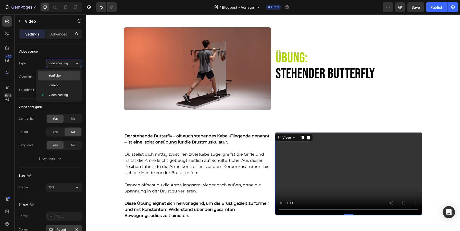
click at [59, 77] on span "YouTube" at bounding box center [54, 75] width 12 height 5
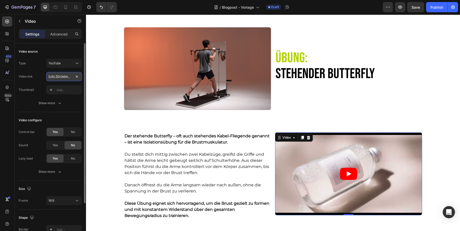
click at [62, 75] on input "https://www.youtube.com/watch?v=drIt4RH_kyQ" at bounding box center [64, 76] width 36 height 9
paste input "YiH7C6hZ8ac"
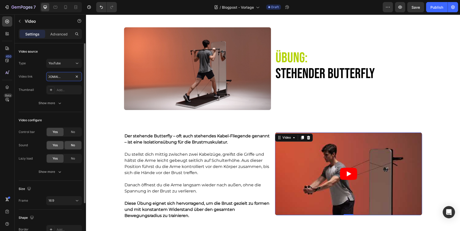
type input "https://www.youtube.com/watch?v=YiH7C6hZ8ac"
click at [57, 144] on span "Yes" at bounding box center [55, 145] width 5 height 5
click at [63, 170] on button "Show more" at bounding box center [50, 171] width 63 height 9
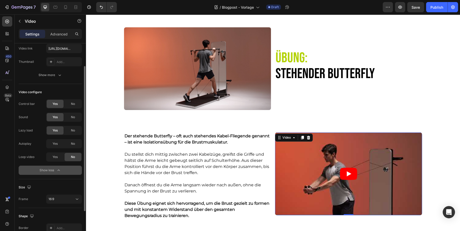
scroll to position [32, 0]
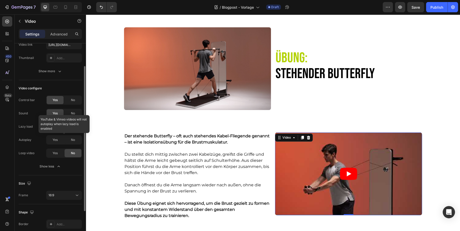
click at [72, 138] on div at bounding box center [64, 139] width 36 height 9
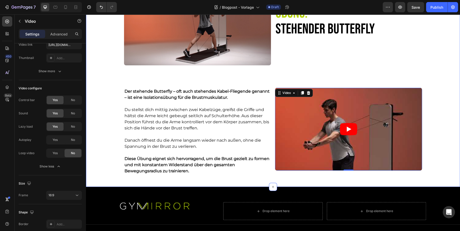
scroll to position [77, 0]
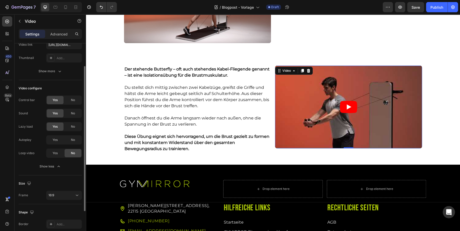
click at [60, 186] on div "Size" at bounding box center [50, 183] width 63 height 8
click at [60, 195] on div "16:9" at bounding box center [61, 195] width 26 height 5
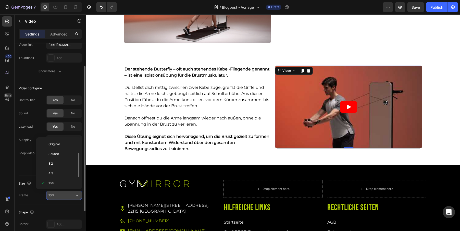
scroll to position [9, 0]
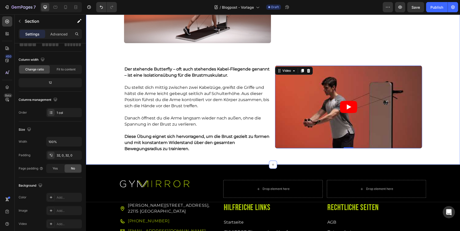
click at [103, 148] on div "Image ⁠⁠⁠⁠⁠⁠⁠ Übung: Stehender Butterfly Heading Row Row Der stehende Butterfly…" at bounding box center [273, 56] width 374 height 200
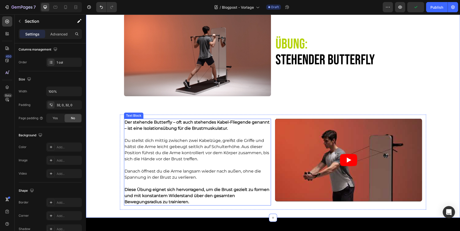
scroll to position [0, 0]
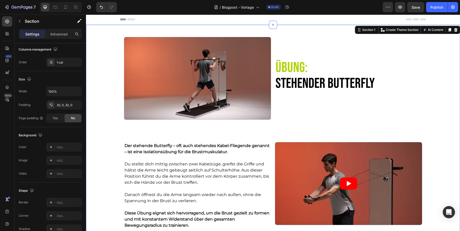
click at [103, 160] on div "Image ⁠⁠⁠⁠⁠⁠⁠ Übung: Stehender Butterfly Heading Row Row Der stehende Butterfly…" at bounding box center [273, 133] width 374 height 200
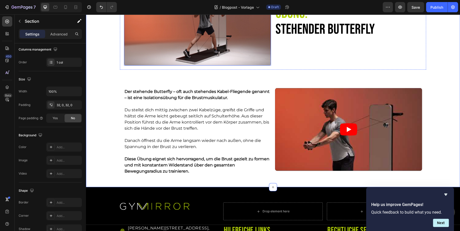
scroll to position [54, 0]
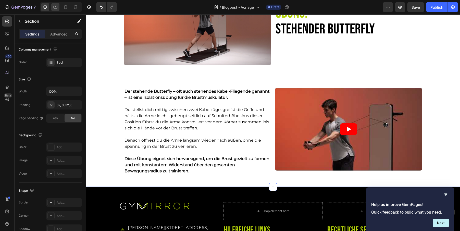
click at [54, 9] on icon at bounding box center [55, 7] width 5 height 5
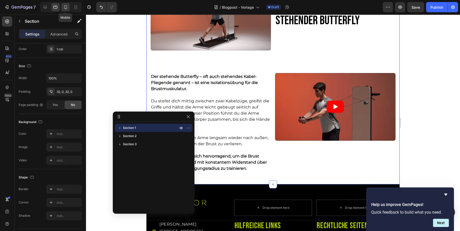
scroll to position [4, 0]
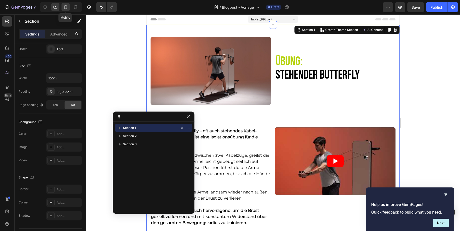
click at [66, 7] on icon at bounding box center [65, 7] width 5 height 5
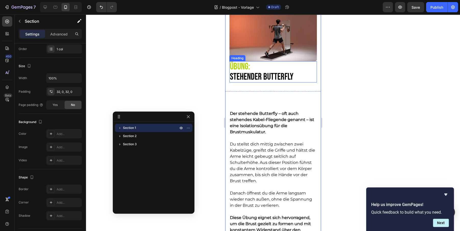
scroll to position [26, 0]
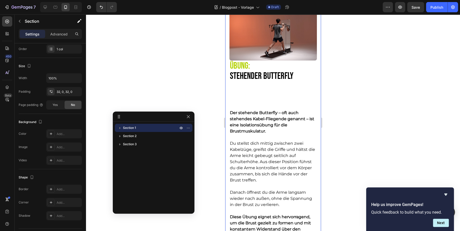
click at [245, 103] on div "Image ⁠⁠⁠⁠⁠⁠⁠ Übung: Stehender Butterfly Heading Row Row Der stehende Butterfly…" at bounding box center [273, 154] width 96 height 295
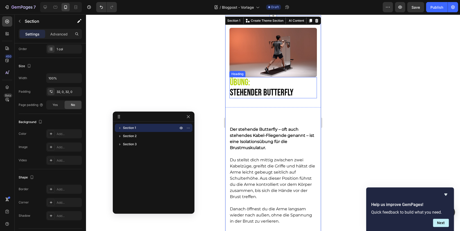
scroll to position [0, 0]
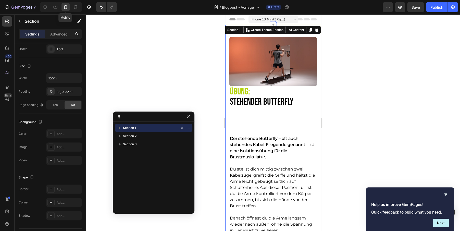
click at [61, 7] on div at bounding box center [65, 7] width 8 height 8
click at [57, 7] on icon at bounding box center [55, 7] width 5 height 5
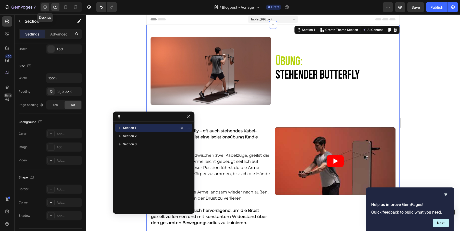
click at [46, 7] on icon at bounding box center [45, 7] width 3 height 3
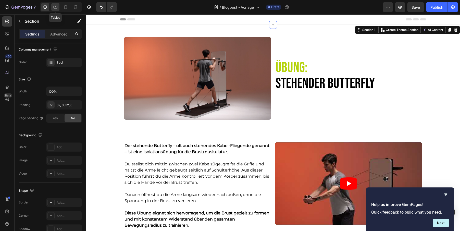
click at [54, 8] on icon at bounding box center [56, 7] width 4 height 3
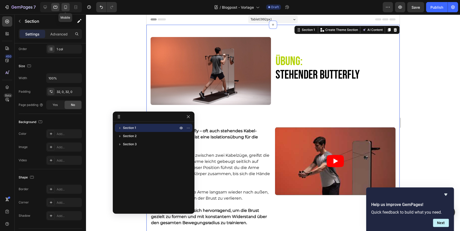
click at [69, 7] on div at bounding box center [65, 7] width 8 height 8
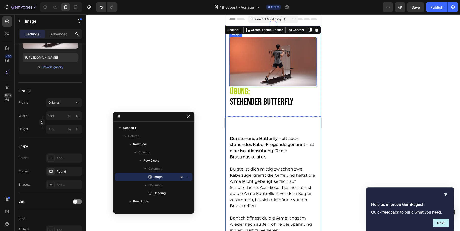
click at [264, 66] on img at bounding box center [272, 61] width 87 height 49
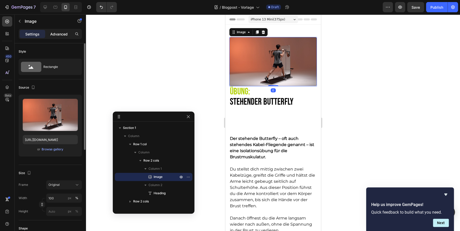
click at [57, 34] on p "Advanced" at bounding box center [58, 33] width 17 height 5
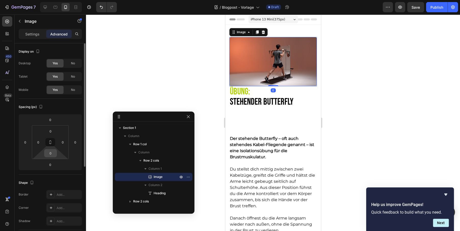
click at [54, 155] on input "0" at bounding box center [50, 153] width 10 height 8
type input "40"
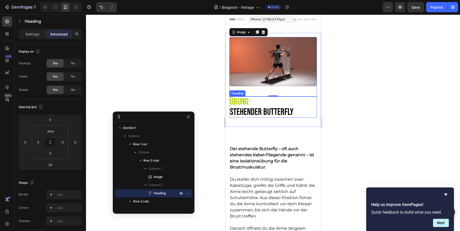
click at [252, 114] on p "⁠⁠⁠⁠⁠⁠⁠ Übung: Stehender Butterfly" at bounding box center [273, 107] width 86 height 20
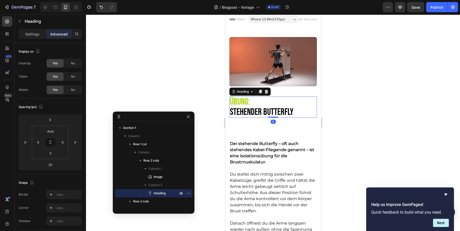
drag, startPoint x: 275, startPoint y: 122, endPoint x: 272, endPoint y: 100, distance: 22.1
click at [272, 100] on div "⁠⁠⁠⁠⁠⁠⁠ Übung: Stehender Butterfly Heading 0" at bounding box center [272, 106] width 87 height 21
type input "0"
click at [263, 134] on div "Image ⁠⁠⁠⁠⁠⁠⁠ Übung: Stehender Butterfly Heading 0 Row Row Der stehende Butterf…" at bounding box center [273, 183] width 96 height 300
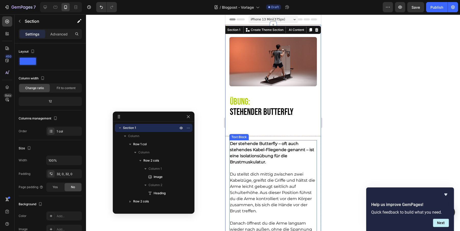
click at [255, 149] on strong "Der stehende Butterfly – oft auch stehendes Kabel-Fliegende genannt – ist eine …" at bounding box center [272, 152] width 84 height 23
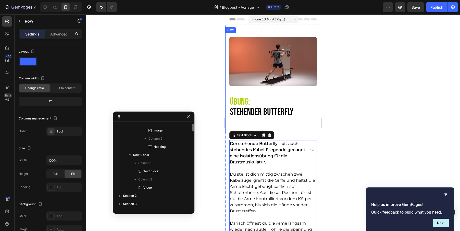
click at [288, 125] on div "Image ⁠⁠⁠⁠⁠⁠⁠ Übung: Stehender Butterfly Heading Row" at bounding box center [273, 82] width 96 height 99
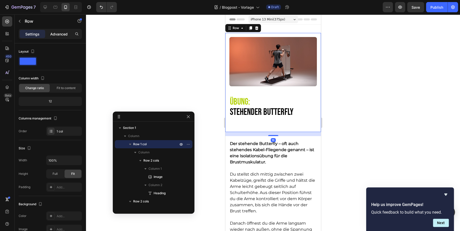
click at [56, 32] on p "Advanced" at bounding box center [58, 33] width 17 height 5
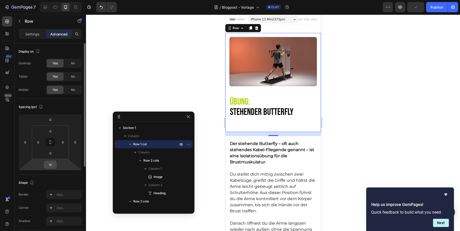
click at [51, 164] on input "16" at bounding box center [50, 165] width 10 height 8
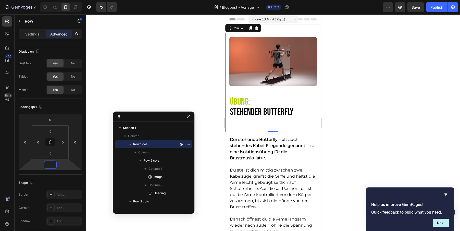
type input "0"
click at [281, 125] on div "Image ⁠⁠⁠⁠⁠⁠⁠ Übung: Stehender Butterfly Heading Row" at bounding box center [273, 82] width 96 height 99
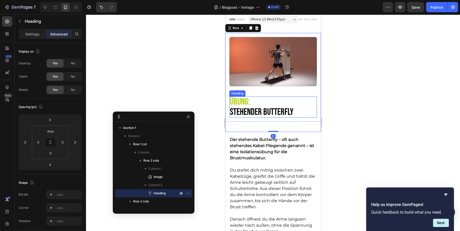
click at [309, 106] on p "⁠⁠⁠⁠⁠⁠⁠ Übung: Stehender Butterfly" at bounding box center [273, 107] width 86 height 20
click at [319, 98] on div "Image ⁠⁠⁠⁠⁠⁠⁠ Übung: Stehender Butterfly Heading Row 40" at bounding box center [273, 77] width 96 height 89
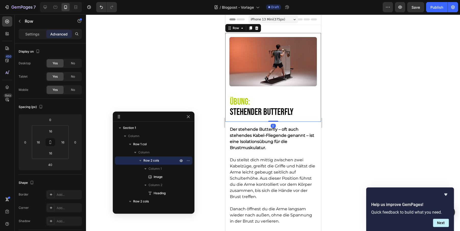
drag, startPoint x: 271, startPoint y: 131, endPoint x: 270, endPoint y: 110, distance: 20.9
click at [270, 110] on div "Image ⁠⁠⁠⁠⁠⁠⁠ Übung: Stehender Butterfly Heading Row 0" at bounding box center [273, 77] width 96 height 89
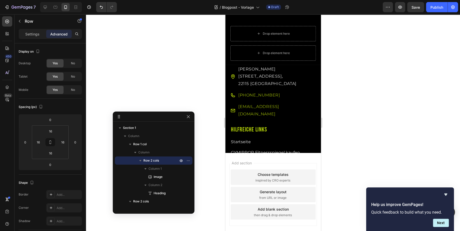
scroll to position [330, 0]
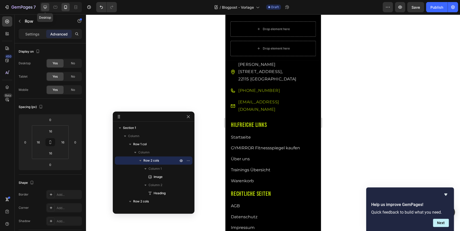
click at [45, 7] on icon at bounding box center [45, 7] width 3 height 3
type input "40"
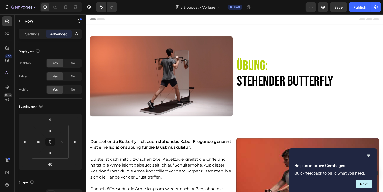
click at [282, 43] on div "Übung: Stehender Butterfly Heading" at bounding box center [314, 78] width 147 height 83
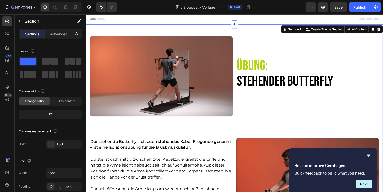
click at [264, 29] on div "Image Übung: Stehender Butterfly Heading Row Row Der stehende Butterfly – oft a…" at bounding box center [239, 132] width 306 height 216
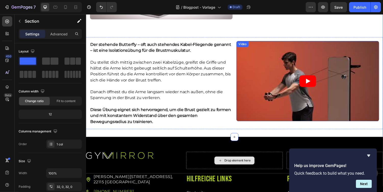
scroll to position [113, 0]
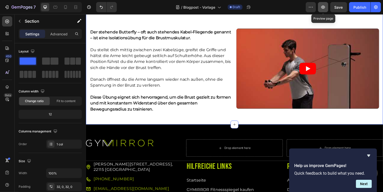
click at [324, 6] on icon "button" at bounding box center [323, 7] width 5 height 5
click at [356, 6] on div "Publish" at bounding box center [359, 7] width 13 height 5
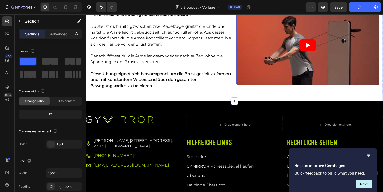
scroll to position [139, 0]
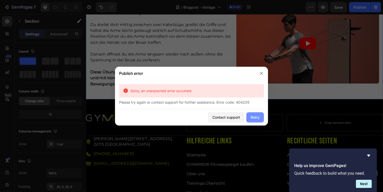
click at [254, 118] on div "Retry" at bounding box center [255, 117] width 9 height 5
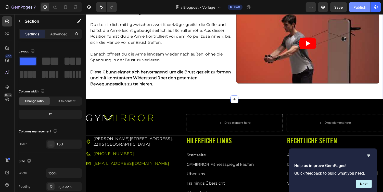
click at [363, 8] on div "Publish" at bounding box center [359, 7] width 13 height 5
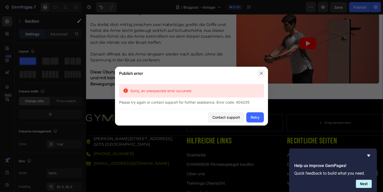
click at [262, 71] on button "button" at bounding box center [261, 73] width 8 height 8
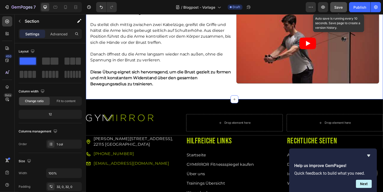
click at [337, 12] on button "Save" at bounding box center [338, 7] width 17 height 10
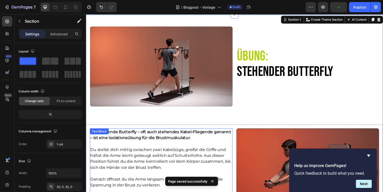
scroll to position [0, 0]
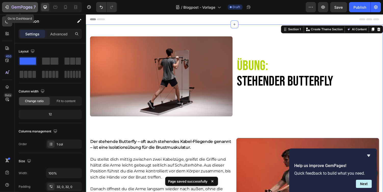
click at [11, 9] on icon "button" at bounding box center [21, 7] width 21 height 4
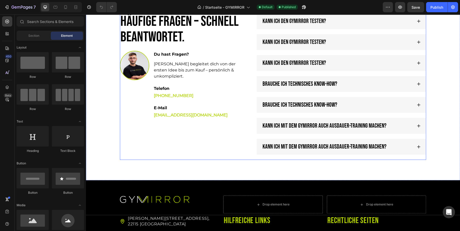
scroll to position [1572, 0]
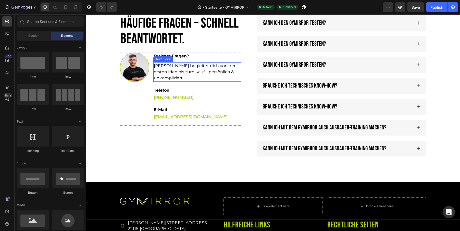
click at [169, 66] on p "[PERSON_NAME] begleitet dich von der ersten Idee bis zum Kauf – persönlich & un…" at bounding box center [197, 72] width 87 height 18
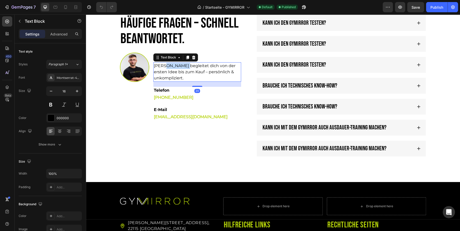
click at [169, 66] on p "[PERSON_NAME] begleitet dich von der ersten Idee bis zum Kauf – persönlich & un…" at bounding box center [197, 72] width 87 height 18
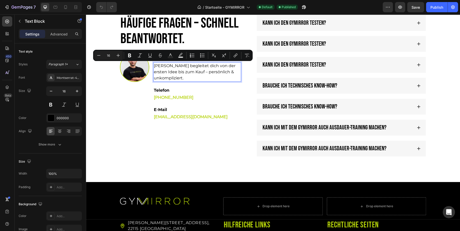
click at [157, 66] on p "[PERSON_NAME] begleitet dich von der ersten Idee bis zum Kauf – persönlich & un…" at bounding box center [197, 72] width 87 height 18
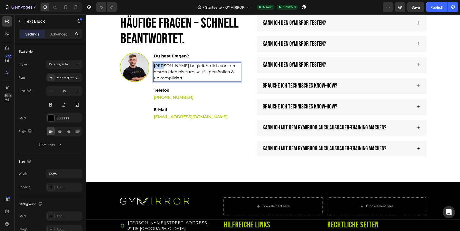
click at [157, 66] on p "[PERSON_NAME] begleitet dich von der ersten Idee bis zum Kauf – persönlich & un…" at bounding box center [197, 72] width 87 height 18
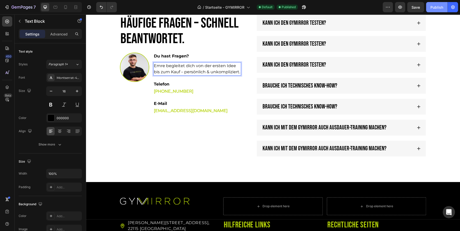
click at [438, 8] on div "Publish" at bounding box center [436, 7] width 13 height 5
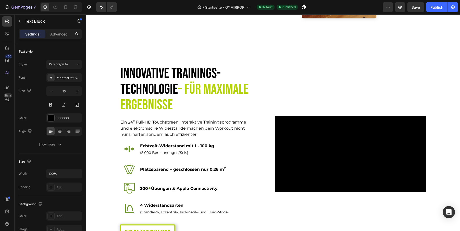
scroll to position [543, 0]
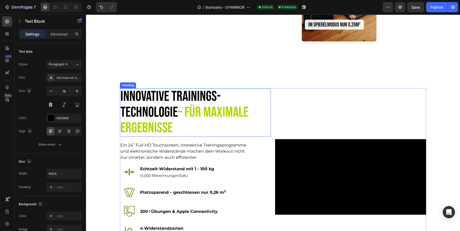
click at [147, 106] on h2 "Innovative Trainings-Technologie – für maximale Ergebnisse" at bounding box center [185, 112] width 131 height 48
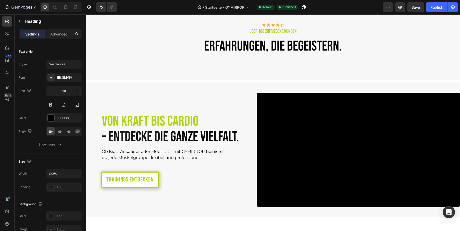
scroll to position [1334, 0]
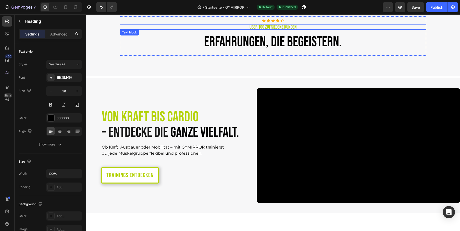
click at [259, 26] on p "Über 100 zufriedene Kunden" at bounding box center [272, 27] width 305 height 4
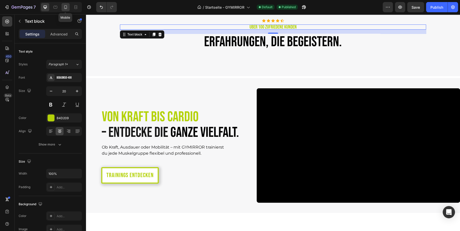
click at [65, 6] on icon at bounding box center [65, 7] width 5 height 5
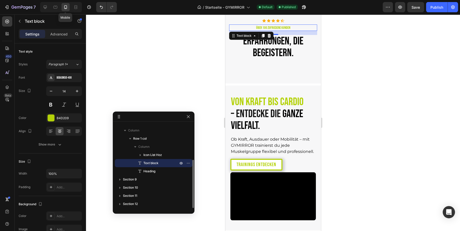
scroll to position [1326, 0]
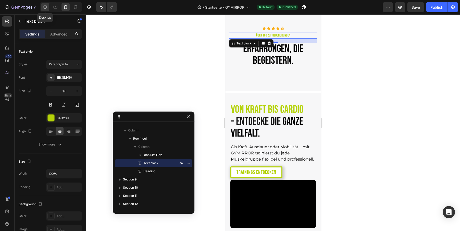
click at [44, 9] on icon at bounding box center [45, 7] width 5 height 5
type input "20"
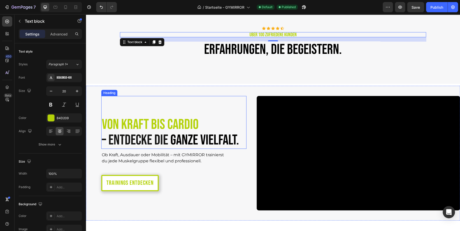
click at [177, 126] on span "Von Kraft bis Cardio" at bounding box center [150, 124] width 97 height 17
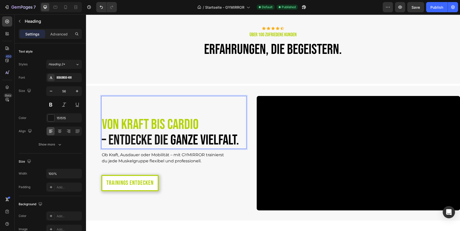
click at [177, 126] on span "Von Kraft bis Cardio" at bounding box center [150, 124] width 97 height 17
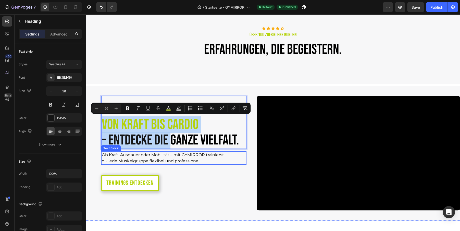
click at [155, 160] on p "Ob Kraft, Ausdauer oder Mobilität – mit GYMIRROR trainierst du jede Muskelgrupp…" at bounding box center [164, 158] width 124 height 12
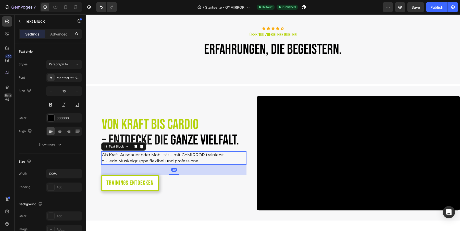
click at [155, 160] on p "Ob Kraft, Ausdauer oder Mobilität – mit GYMIRROR trainierst du jede Muskelgrupp…" at bounding box center [164, 158] width 124 height 12
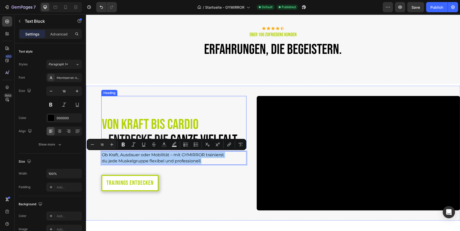
click at [162, 120] on span "Von Kraft bis Cardio" at bounding box center [150, 124] width 97 height 17
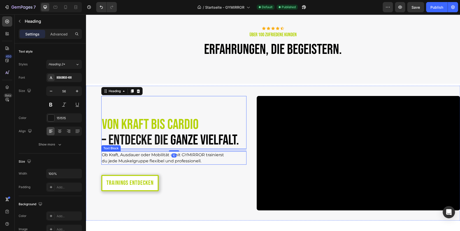
click at [163, 162] on p "Ob Kraft, Ausdauer oder Mobilität – mit GYMIRROR trainierst du jede Muskelgrupp…" at bounding box center [164, 158] width 124 height 12
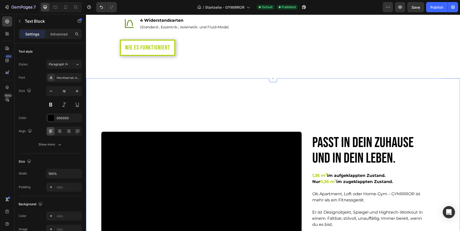
scroll to position [750, 0]
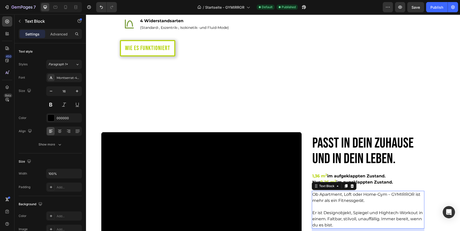
click at [337, 204] on p at bounding box center [367, 207] width 111 height 6
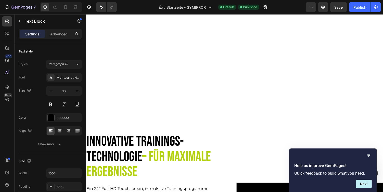
scroll to position [489, 0]
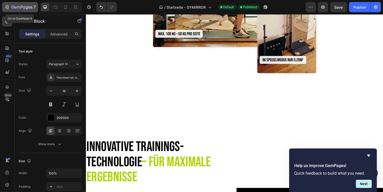
click at [16, 5] on icon "button" at bounding box center [21, 7] width 21 height 4
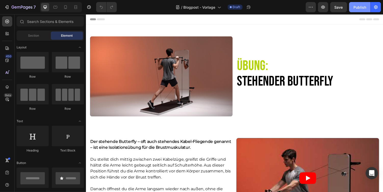
click at [363, 10] on button "Publish" at bounding box center [359, 7] width 21 height 10
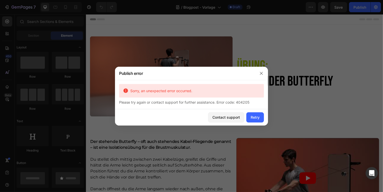
click at [243, 102] on div "Please try again or contact support for further assistance. Error code: 404205" at bounding box center [191, 102] width 145 height 5
copy div "404205"
click at [228, 119] on div "Contact support" at bounding box center [226, 117] width 28 height 5
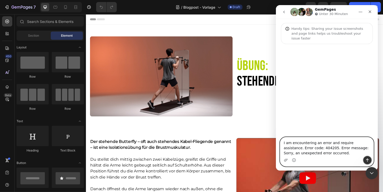
click at [365, 159] on icon "Sende eine Nachricht…" at bounding box center [367, 160] width 4 height 4
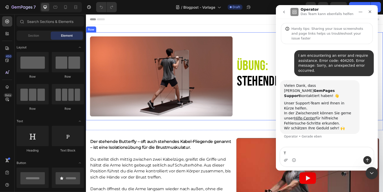
type textarea "Tr"
type textarea "Trying to publish a blog post"
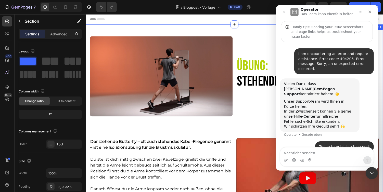
click at [122, 31] on div "Image Übung: Stehender Butterfly Heading Row Row Der stehende Butterfly – oft a…" at bounding box center [239, 132] width 306 height 216
click at [240, 24] on icon at bounding box center [239, 24] width 4 height 4
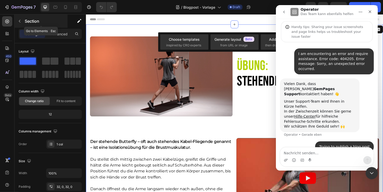
click at [18, 21] on icon "button" at bounding box center [20, 21] width 4 height 4
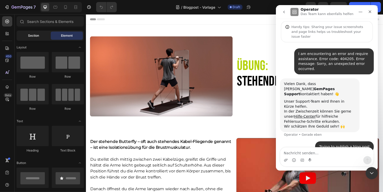
click at [38, 37] on span "Section" at bounding box center [33, 35] width 11 height 5
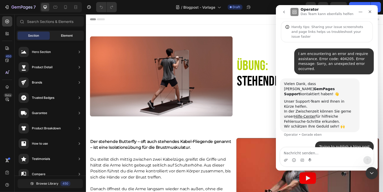
click at [63, 38] on div "Element" at bounding box center [67, 36] width 32 height 8
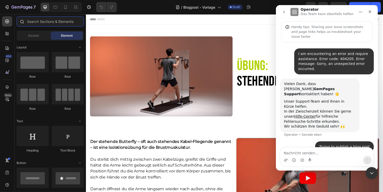
click at [35, 22] on input "text" at bounding box center [50, 21] width 67 height 10
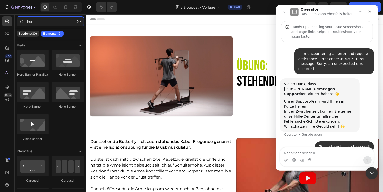
type input "hero"
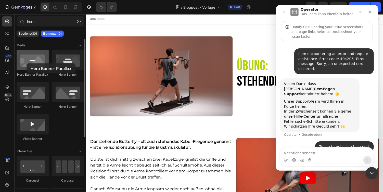
click at [27, 64] on div at bounding box center [33, 60] width 32 height 20
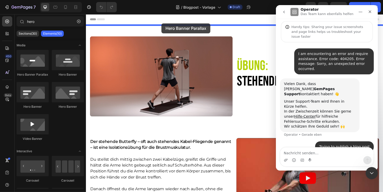
drag, startPoint x: 112, startPoint y: 78, endPoint x: 163, endPoint y: 23, distance: 74.5
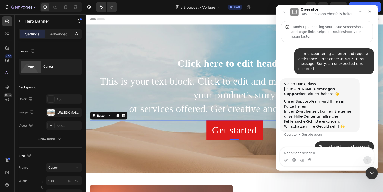
click at [164, 129] on div "Get started Button 0" at bounding box center [239, 133] width 298 height 20
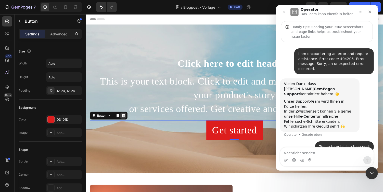
click at [124, 118] on icon at bounding box center [124, 119] width 3 height 4
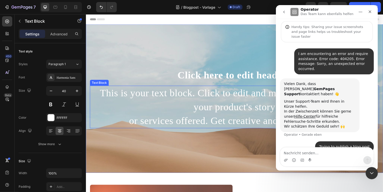
click at [144, 109] on div "This is your text block. Click to edit and make it your own. Share your product…" at bounding box center [239, 110] width 298 height 44
click at [128, 83] on icon at bounding box center [130, 83] width 4 height 4
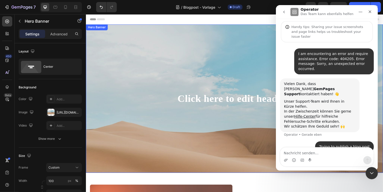
click at [180, 88] on div "Background Image" at bounding box center [239, 139] width 306 height 230
click at [106, 31] on div "Hero Banner" at bounding box center [102, 29] width 20 height 5
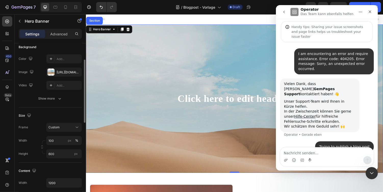
scroll to position [41, 0]
click at [59, 155] on input "600" at bounding box center [64, 153] width 36 height 9
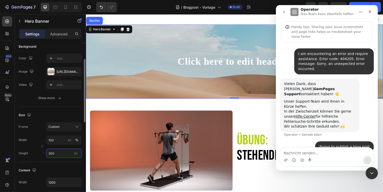
type input "300"
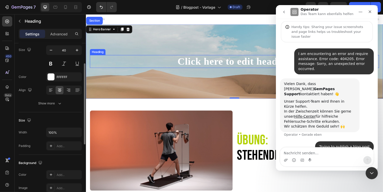
click at [207, 62] on h2 "Click here to edit heading" at bounding box center [239, 62] width 298 height 13
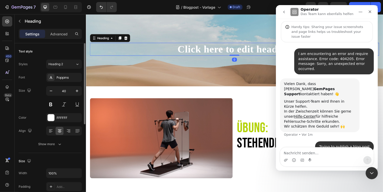
scroll to position [0, 0]
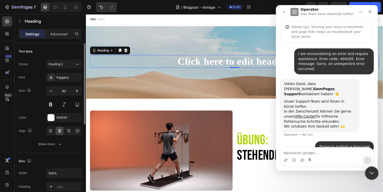
click at [373, 178] on div "Intercom-Nachrichtendienst schließen" at bounding box center [371, 173] width 12 height 12
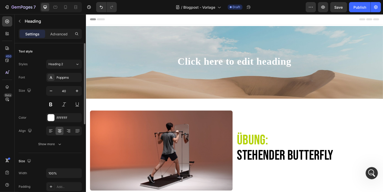
click at [233, 64] on h2 "Click here to edit heading" at bounding box center [239, 62] width 298 height 13
click at [233, 64] on p "Click here to edit heading" at bounding box center [238, 63] width 297 height 12
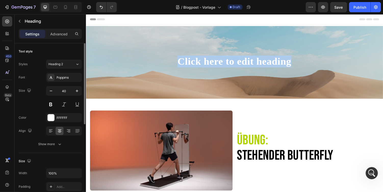
click at [233, 64] on p "Click here to edit heading" at bounding box center [238, 63] width 297 height 12
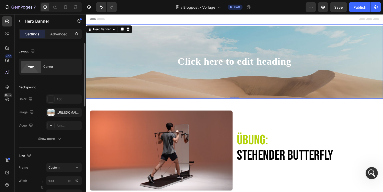
click at [149, 36] on div "Background Image" at bounding box center [239, 83] width 306 height 115
click at [130, 29] on icon at bounding box center [129, 30] width 3 height 4
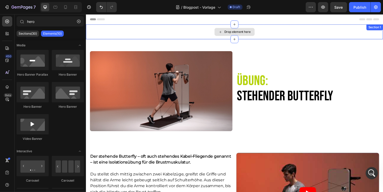
click at [338, 29] on div "Drop element here Section 1" at bounding box center [239, 31] width 306 height 15
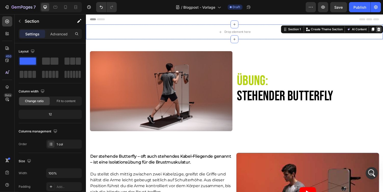
click at [383, 30] on icon at bounding box center [387, 30] width 4 height 4
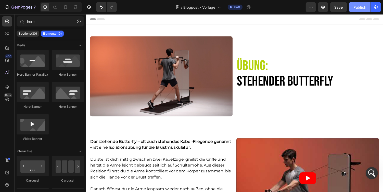
click at [360, 9] on div "Publish" at bounding box center [359, 7] width 13 height 5
click at [372, 173] on icon "Intercom-Nachrichtendienst öffnen" at bounding box center [371, 173] width 8 height 8
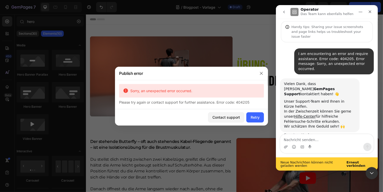
scroll to position [15, 0]
